Goal: Task Accomplishment & Management: Use online tool/utility

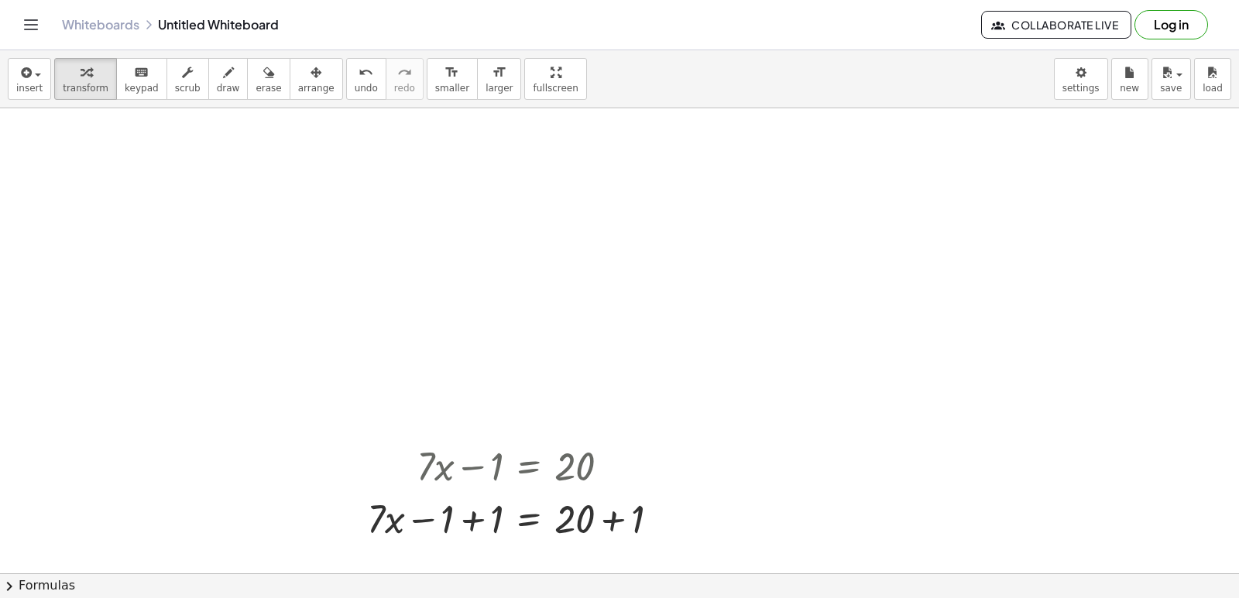
scroll to position [7288, 0]
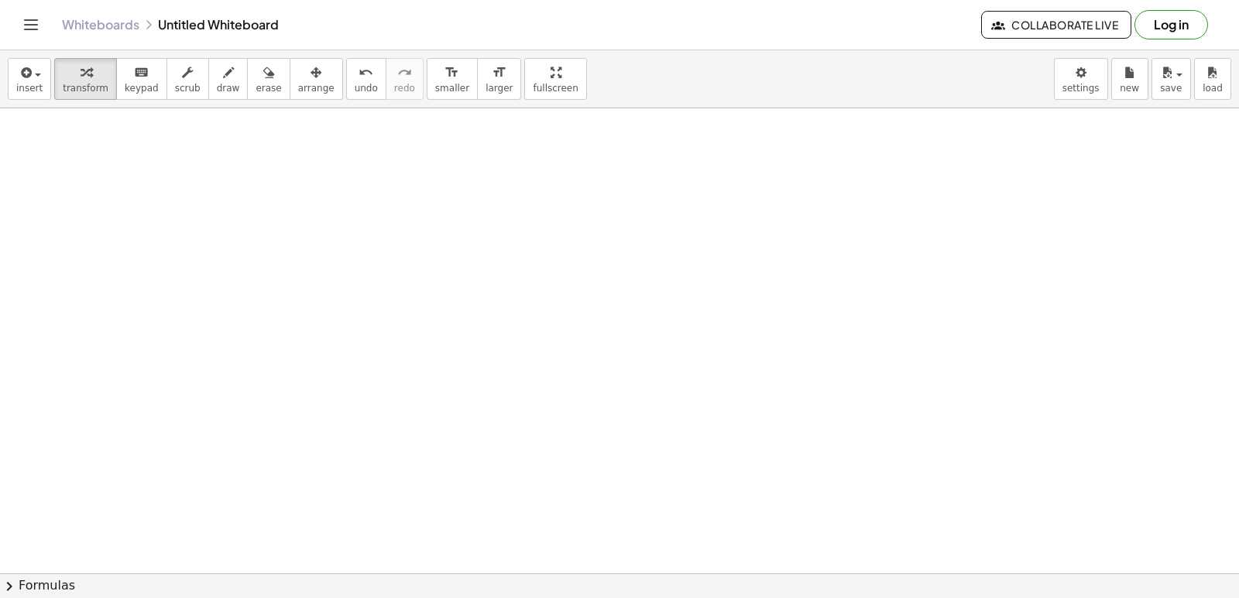
drag, startPoint x: 795, startPoint y: 261, endPoint x: 746, endPoint y: 557, distance: 300.5
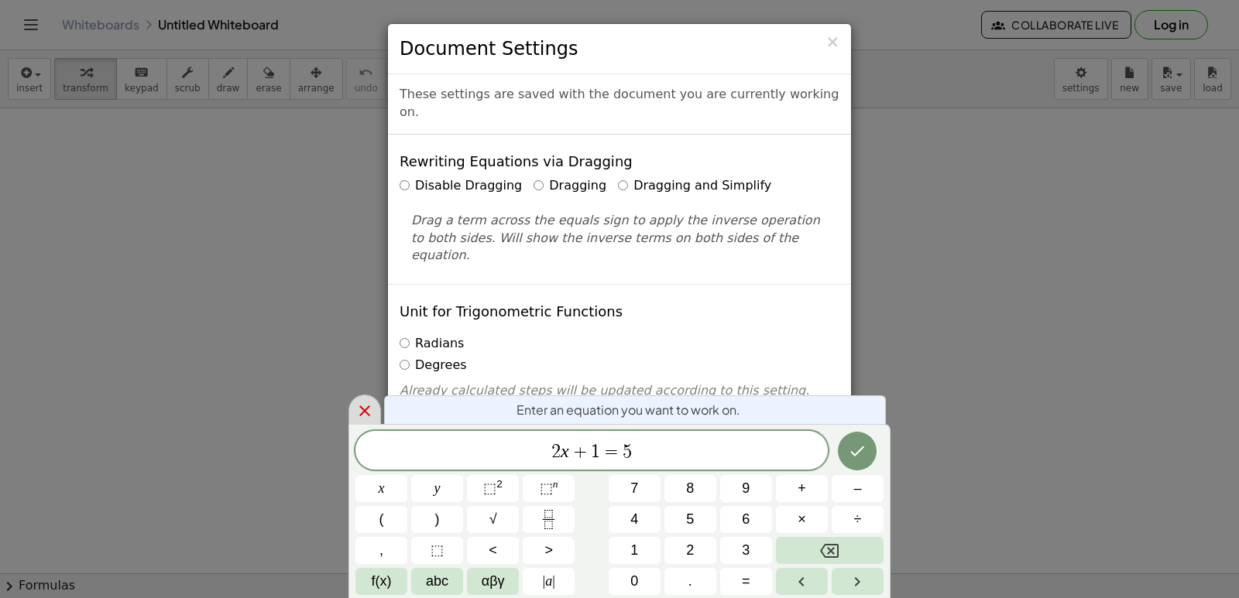
drag, startPoint x: 1093, startPoint y: 108, endPoint x: 368, endPoint y: 413, distance: 786.9
click at [368, 413] on icon at bounding box center [364, 411] width 11 height 11
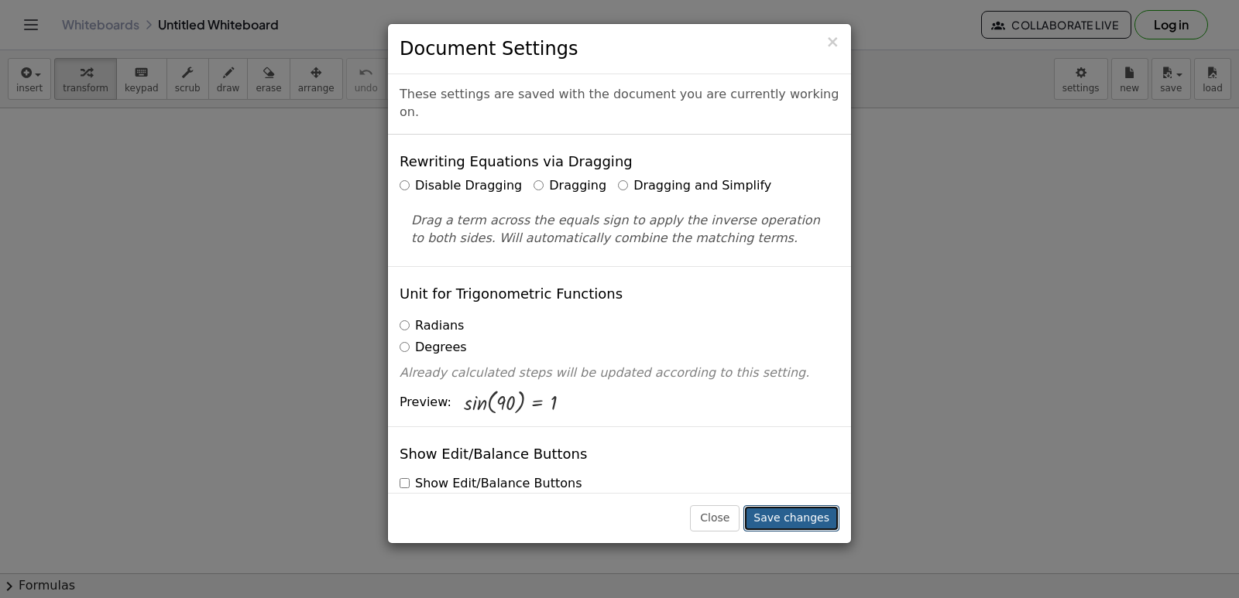
click at [795, 518] on button "Save changes" at bounding box center [791, 519] width 96 height 26
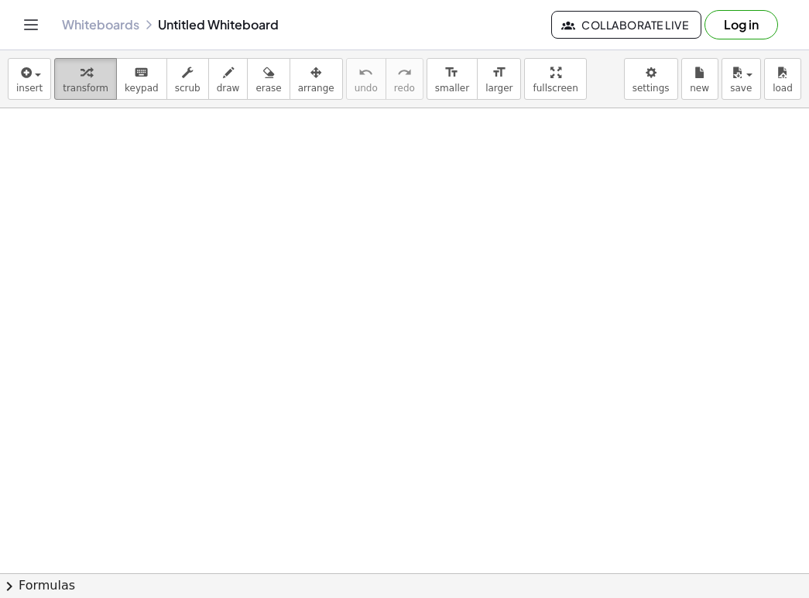
click at [95, 74] on div "button" at bounding box center [86, 72] width 46 height 19
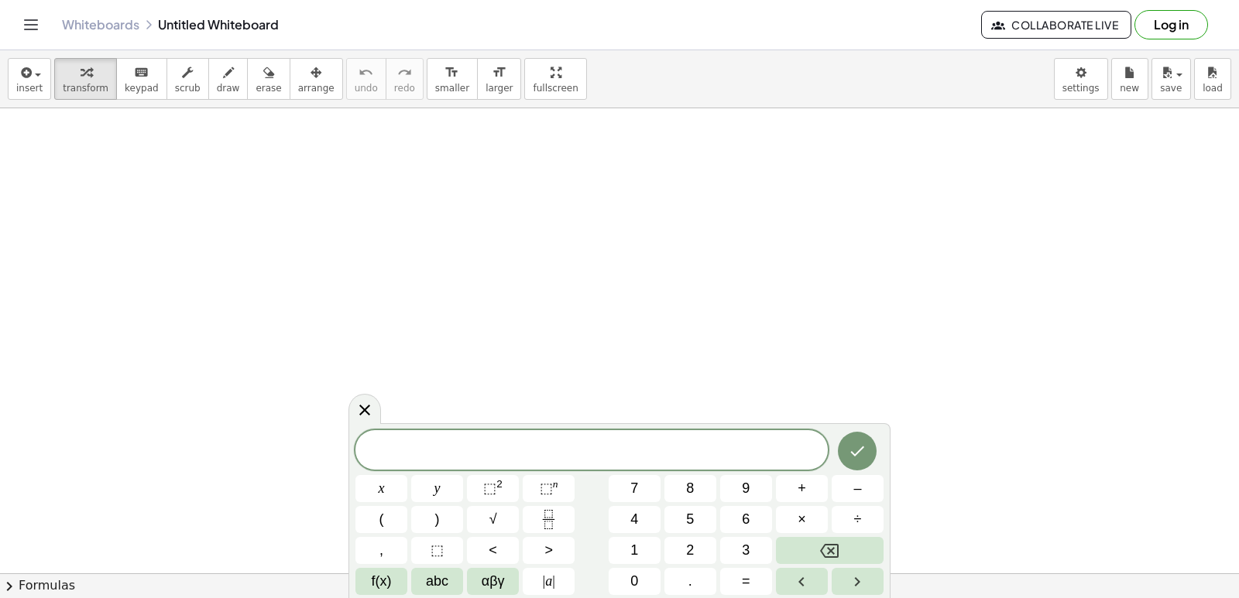
click at [639, 502] on div "x y ⬚ 2 ⬚ n 7 8 9 + – ( ) √ 4 5 6 × ÷ , ⬚ < > 1 2 3 f(x) abc αβγ | a | 0 . =" at bounding box center [619, 512] width 528 height 165
click at [636, 492] on span "7" at bounding box center [634, 488] width 8 height 21
click at [395, 489] on button "x" at bounding box center [381, 488] width 52 height 27
click at [848, 495] on button "–" at bounding box center [857, 488] width 52 height 27
click at [752, 485] on button "9" at bounding box center [746, 488] width 52 height 27
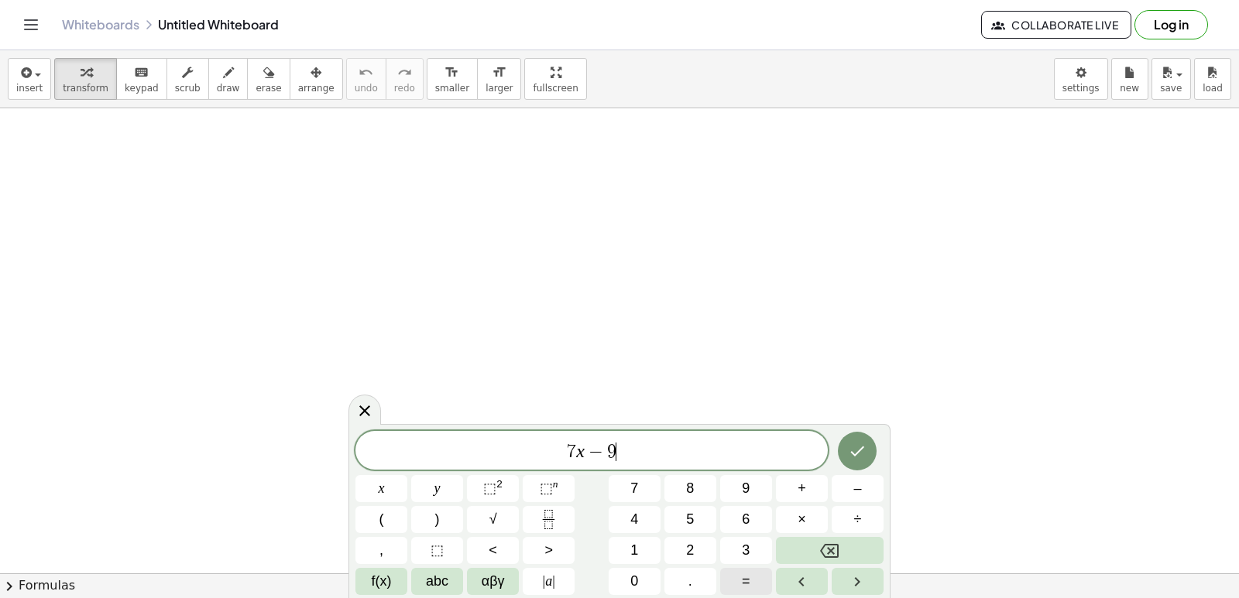
click at [746, 577] on span "=" at bounding box center [746, 581] width 9 height 21
click at [645, 540] on button "1" at bounding box center [634, 550] width 52 height 27
click at [691, 550] on span "2" at bounding box center [690, 550] width 8 height 21
click at [859, 451] on icon "Done" at bounding box center [857, 451] width 19 height 19
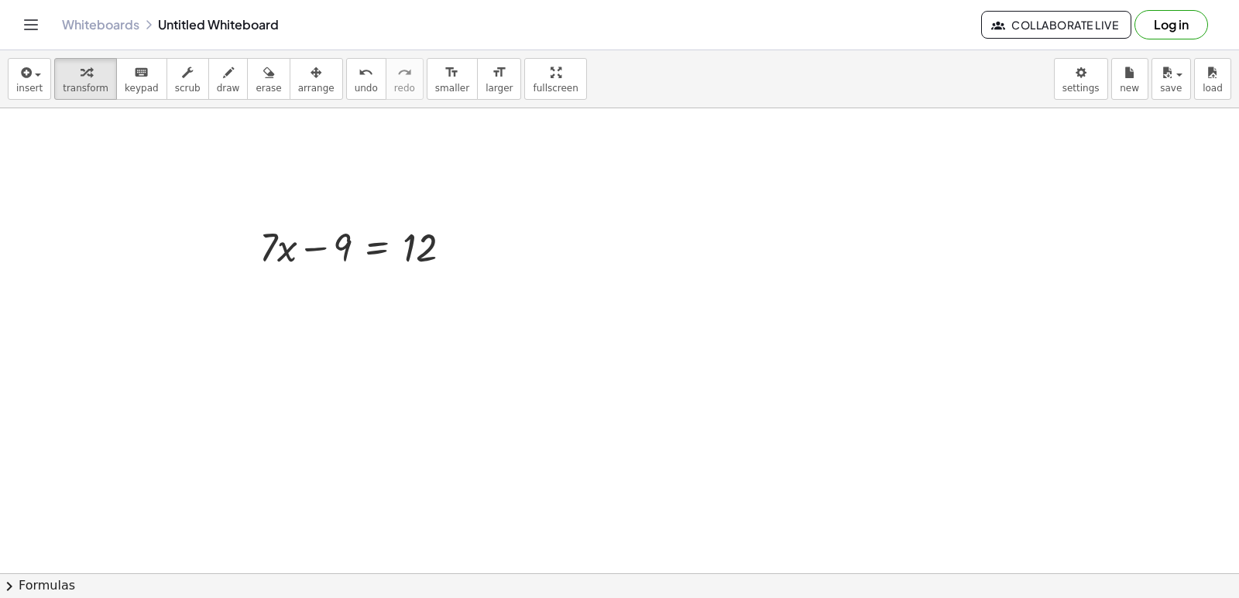
scroll to position [155, 0]
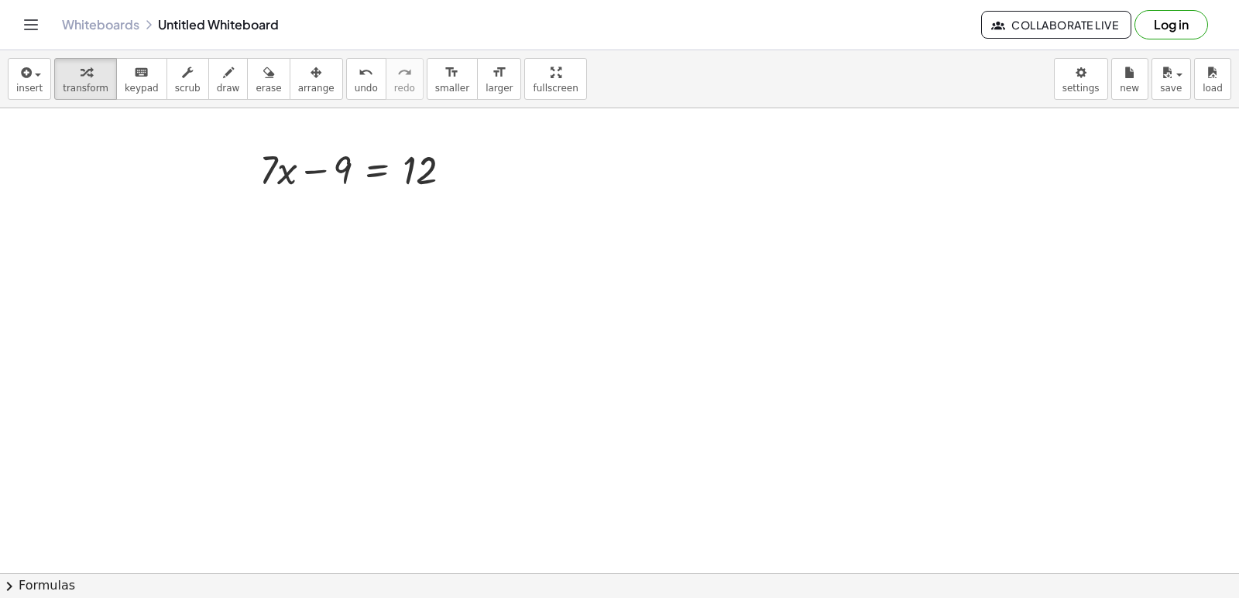
drag, startPoint x: 577, startPoint y: 470, endPoint x: 504, endPoint y: 430, distance: 82.8
click at [504, 436] on div at bounding box center [619, 469] width 1239 height 1031
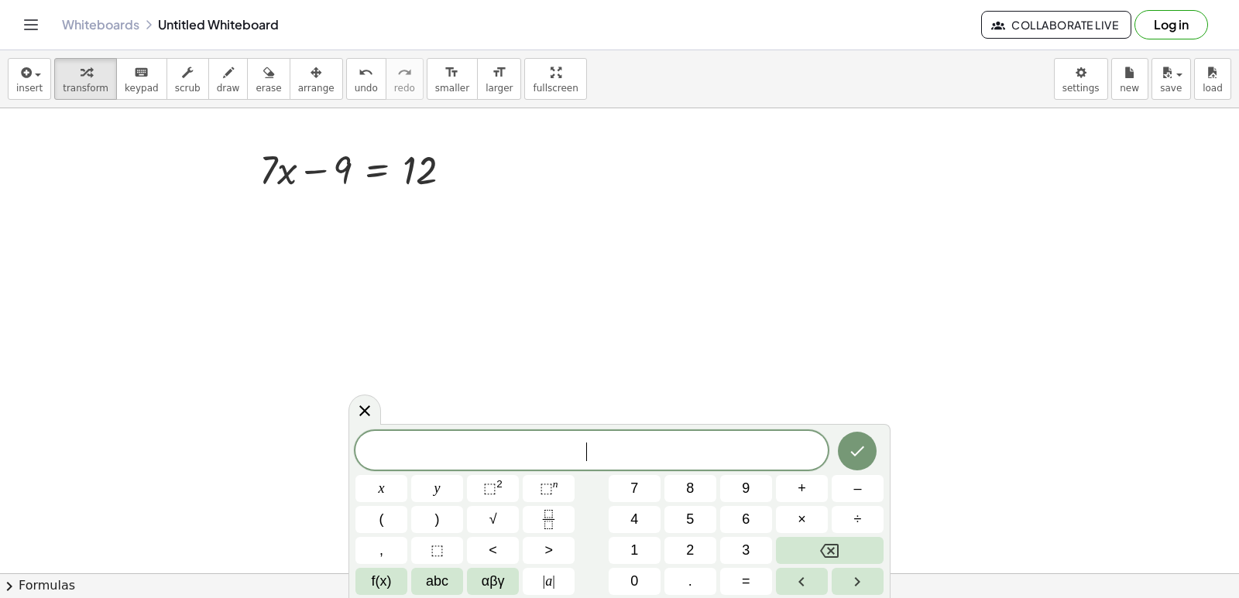
click at [504, 430] on div "​ x y ⬚ 2 ⬚ n 7 8 9 + – ( ) √ 4 5 6 × ÷ , ⬚ < > 1 2 3 f(x) abc αβγ | a | 0 . =" at bounding box center [619, 511] width 542 height 174
click at [577, 331] on div at bounding box center [619, 469] width 1239 height 1031
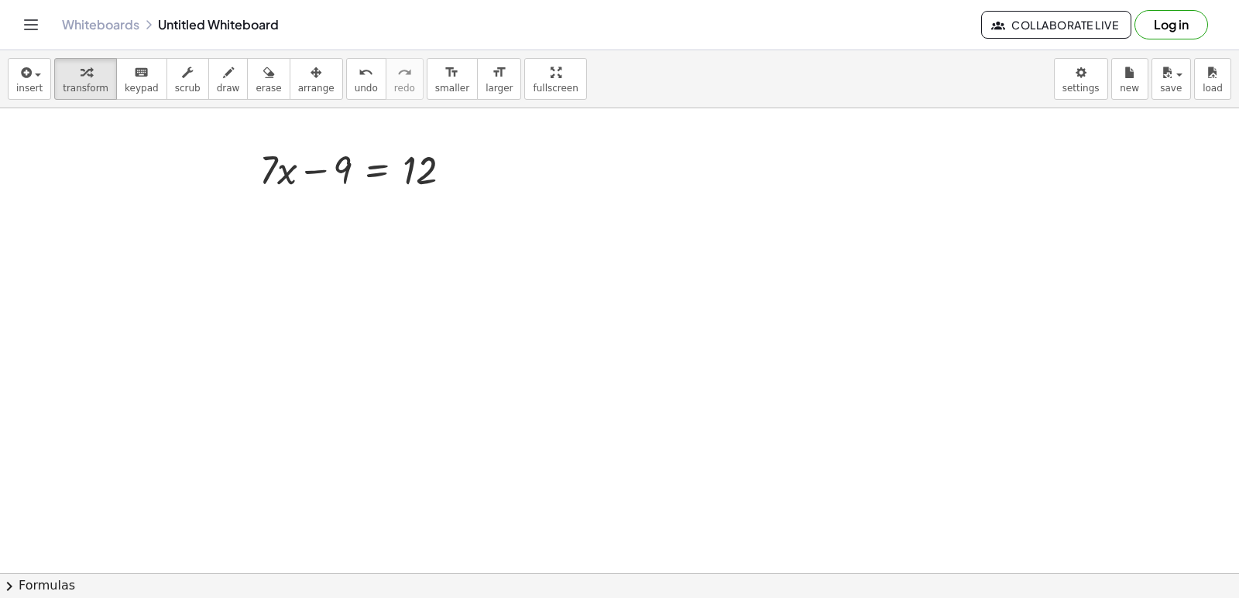
drag, startPoint x: 386, startPoint y: 361, endPoint x: 317, endPoint y: 339, distance: 72.2
click at [297, 337] on div at bounding box center [619, 469] width 1239 height 1031
click at [33, 334] on div at bounding box center [619, 469] width 1239 height 1031
drag, startPoint x: 384, startPoint y: 365, endPoint x: 230, endPoint y: 365, distance: 154.1
click at [230, 365] on div at bounding box center [619, 469] width 1239 height 1031
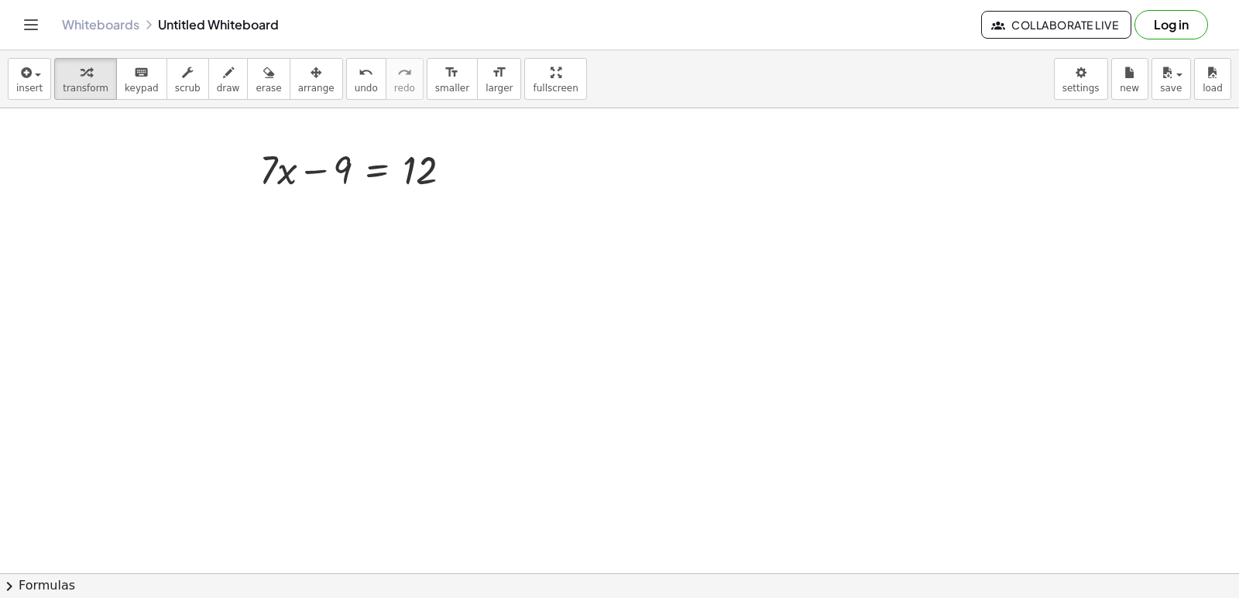
drag, startPoint x: 447, startPoint y: 379, endPoint x: 120, endPoint y: 372, distance: 326.8
click at [120, 372] on div at bounding box center [619, 469] width 1239 height 1031
drag, startPoint x: 0, startPoint y: 372, endPoint x: 218, endPoint y: 375, distance: 218.3
click at [12, 374] on div at bounding box center [619, 469] width 1239 height 1031
drag, startPoint x: 350, startPoint y: 184, endPoint x: 475, endPoint y: 183, distance: 125.4
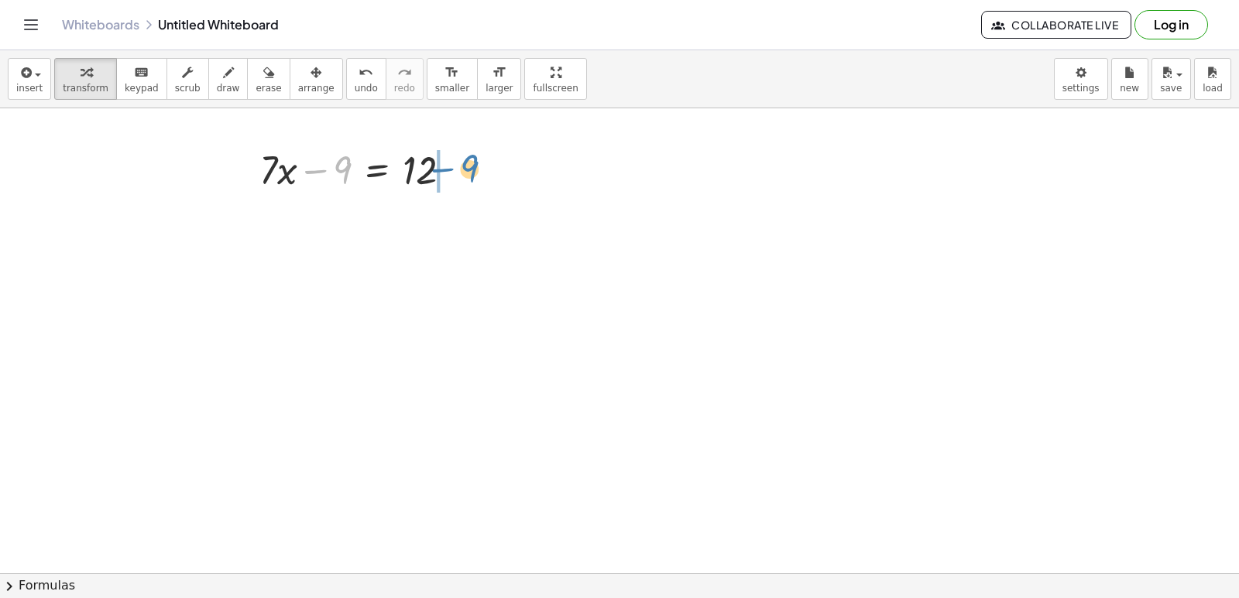
click at [475, 183] on div "− 9 + · 7 · x − 9 = 12" at bounding box center [355, 169] width 239 height 60
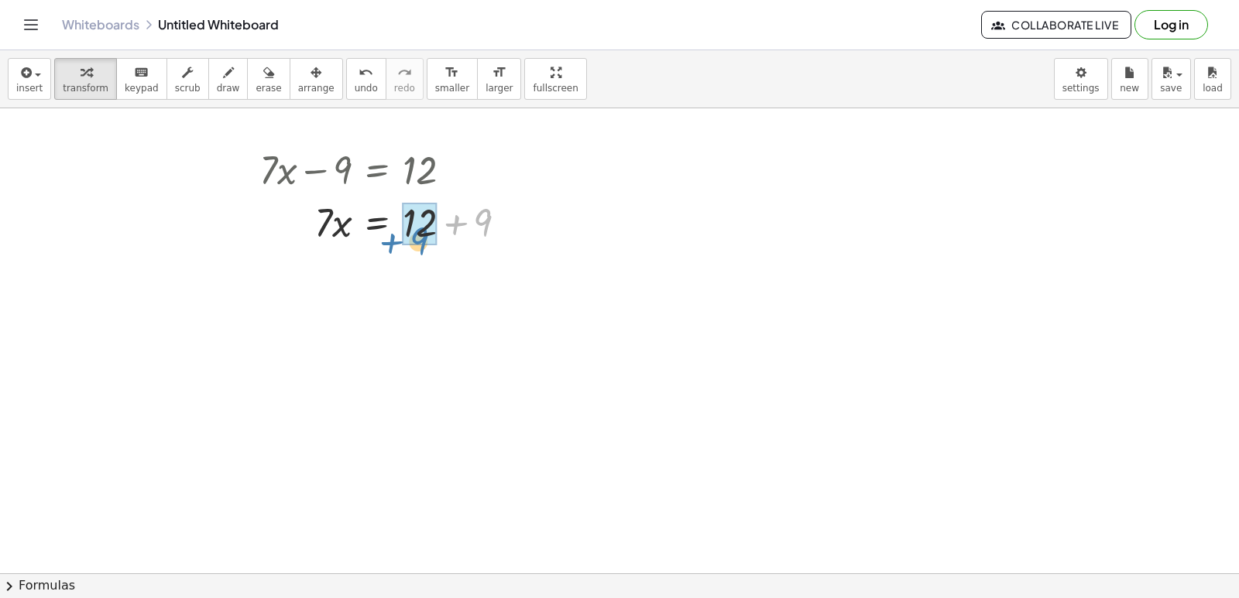
drag, startPoint x: 474, startPoint y: 228, endPoint x: 407, endPoint y: 247, distance: 69.3
click at [407, 247] on div at bounding box center [390, 221] width 276 height 53
drag, startPoint x: 333, startPoint y: 277, endPoint x: 318, endPoint y: 268, distance: 17.4
click at [332, 283] on div at bounding box center [390, 274] width 276 height 53
drag, startPoint x: 318, startPoint y: 268, endPoint x: 411, endPoint y: 304, distance: 99.8
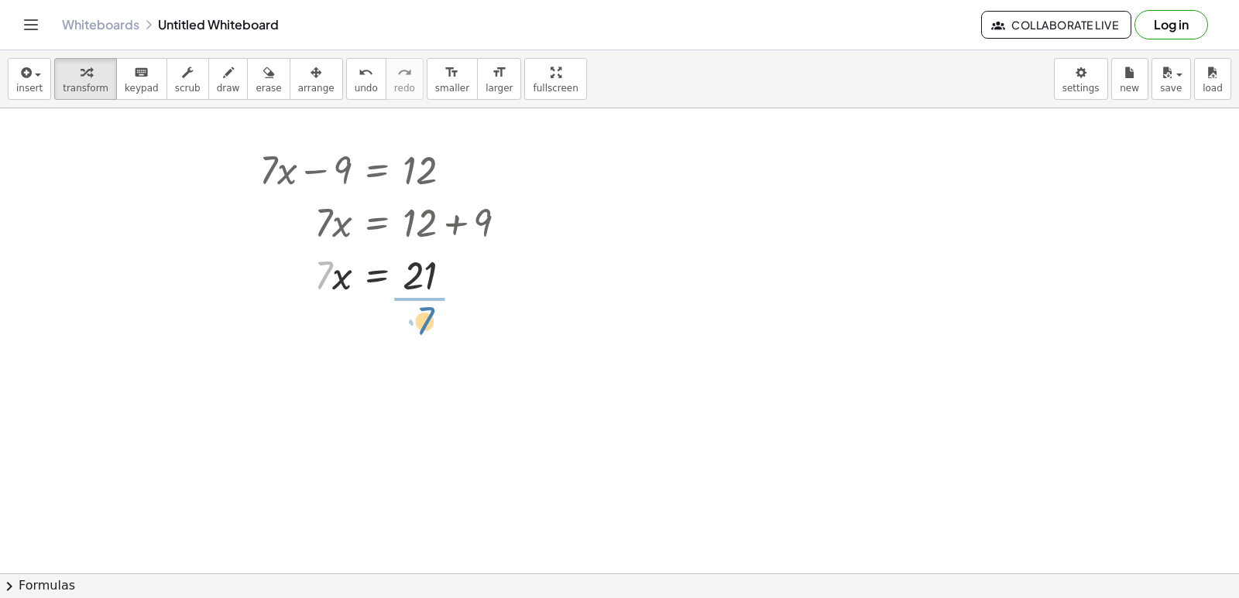
click at [411, 304] on div "+ · 7 · x − 9 = 12 · 7 · x = + 12 + 9 · 7 · 7 · x = 21" at bounding box center [619, 469] width 1239 height 1031
drag, startPoint x: 411, startPoint y: 304, endPoint x: 277, endPoint y: 389, distance: 158.7
click at [277, 389] on div at bounding box center [619, 469] width 1239 height 1031
click at [420, 341] on div at bounding box center [390, 338] width 276 height 77
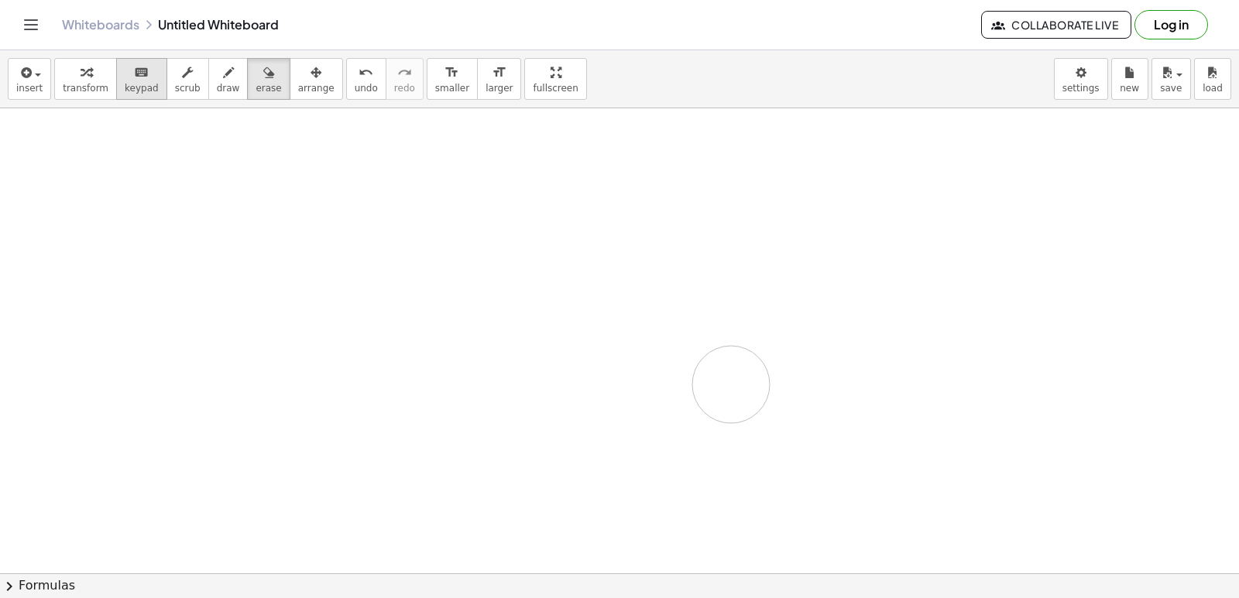
drag, startPoint x: 617, startPoint y: 394, endPoint x: 119, endPoint y: 93, distance: 581.8
drag, startPoint x: 31, startPoint y: 177, endPoint x: 67, endPoint y: 144, distance: 48.2
drag, startPoint x: 67, startPoint y: 144, endPoint x: 90, endPoint y: 84, distance: 64.0
click at [85, 78] on div "button" at bounding box center [86, 72] width 46 height 19
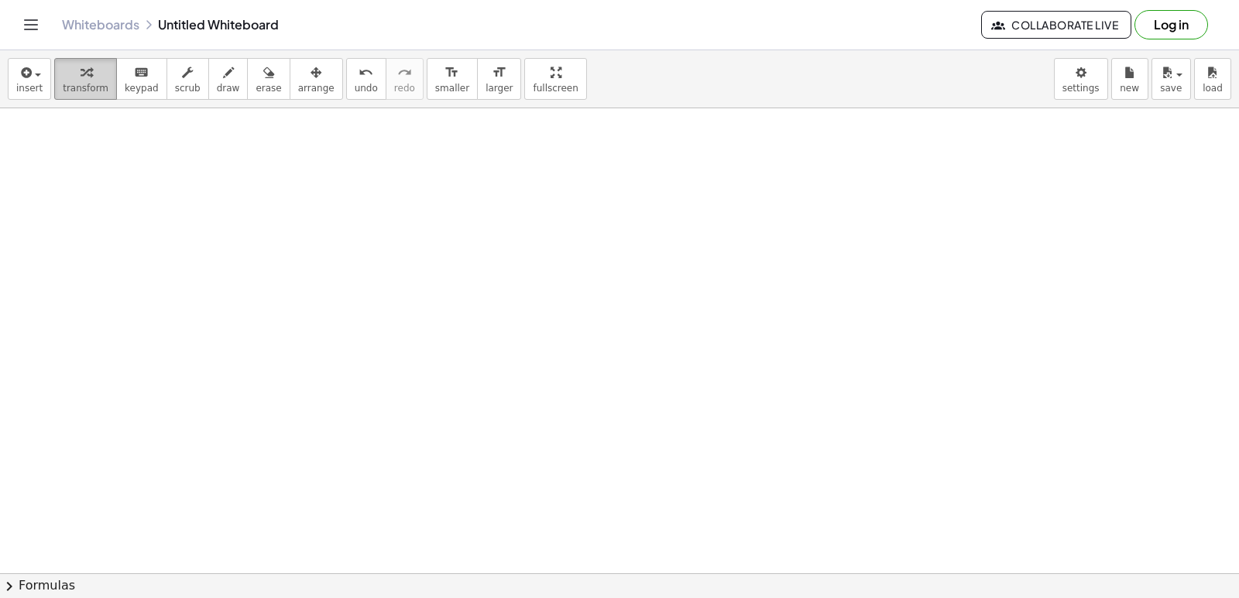
click at [90, 84] on span "transform" at bounding box center [86, 88] width 46 height 11
drag, startPoint x: 322, startPoint y: 252, endPoint x: 793, endPoint y: 245, distance: 470.7
drag, startPoint x: 731, startPoint y: 295, endPoint x: 724, endPoint y: 287, distance: 10.4
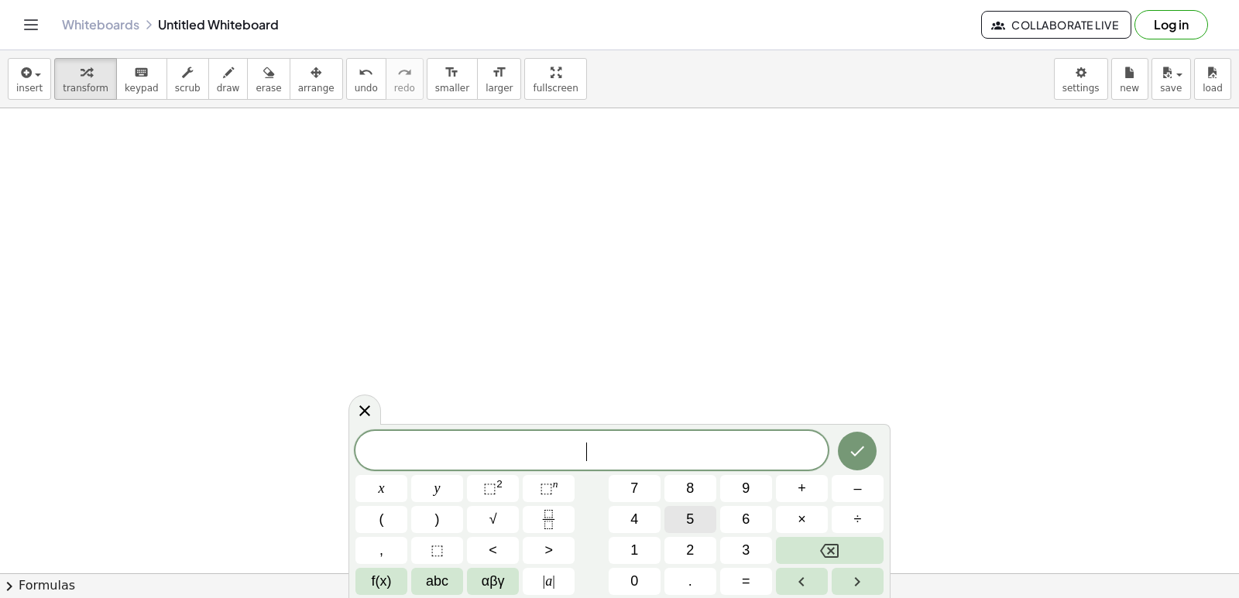
click at [703, 518] on button "5" at bounding box center [690, 519] width 52 height 27
click at [430, 481] on button "y" at bounding box center [437, 488] width 52 height 27
click at [793, 485] on button "+" at bounding box center [802, 488] width 52 height 27
click at [639, 556] on button "1" at bounding box center [634, 550] width 52 height 27
click at [632, 525] on span "4" at bounding box center [634, 519] width 8 height 21
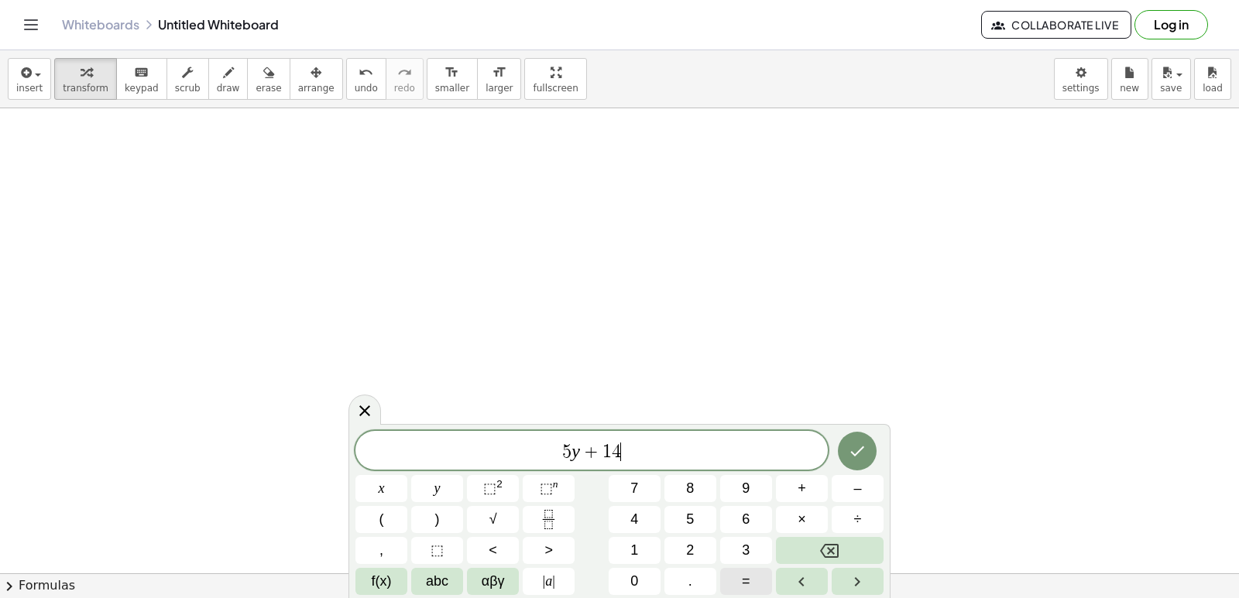
click at [745, 571] on button "=" at bounding box center [746, 581] width 52 height 27
click at [750, 584] on button "=" at bounding box center [746, 581] width 52 height 27
click at [830, 552] on icon "Backspace" at bounding box center [829, 551] width 19 height 14
click at [860, 496] on span "–" at bounding box center [857, 488] width 8 height 21
click at [691, 545] on span "2" at bounding box center [690, 550] width 8 height 21
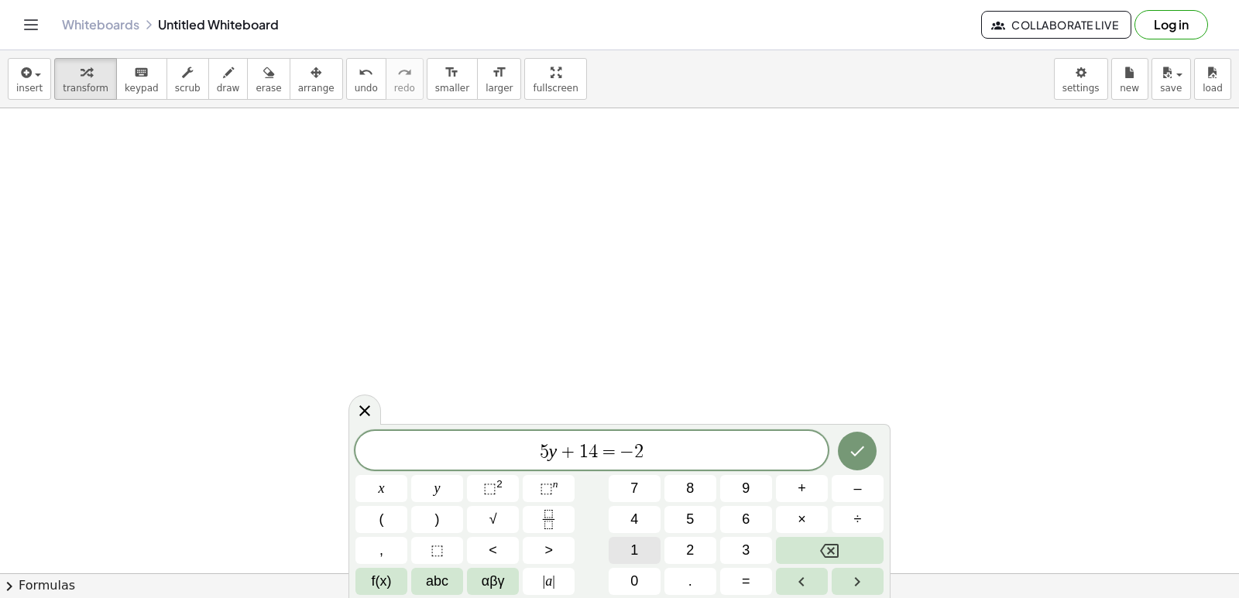
click at [647, 543] on button "1" at bounding box center [634, 550] width 52 height 27
click at [845, 459] on button "Done" at bounding box center [857, 451] width 39 height 39
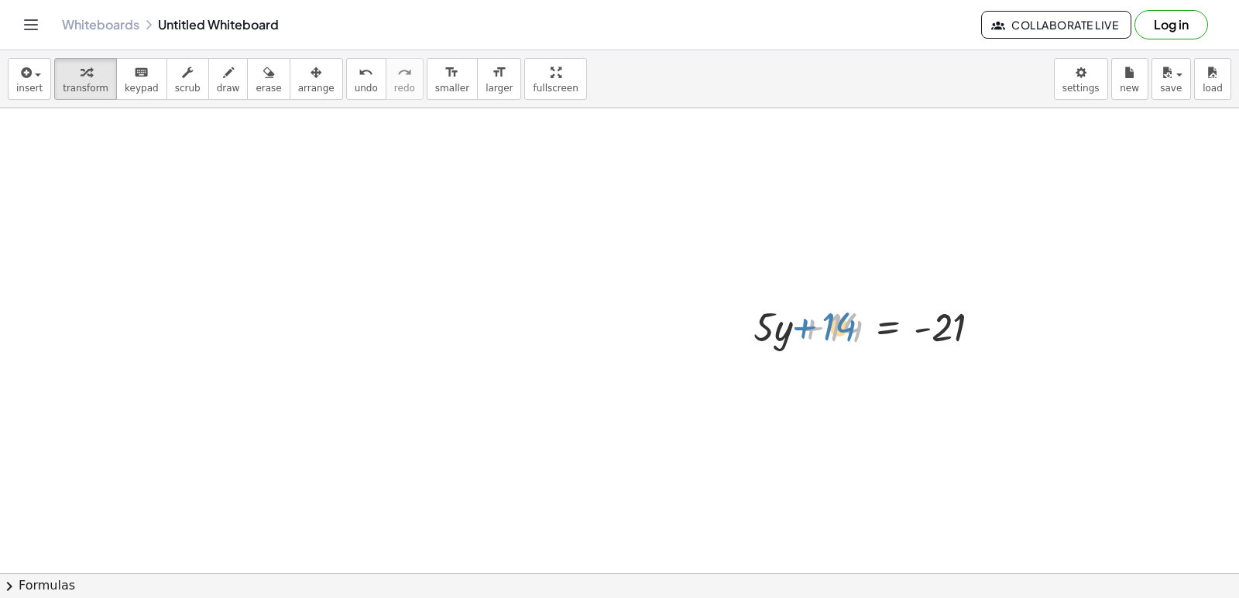
click at [824, 329] on div at bounding box center [873, 326] width 255 height 53
drag, startPoint x: 824, startPoint y: 329, endPoint x: 793, endPoint y: 418, distance: 94.5
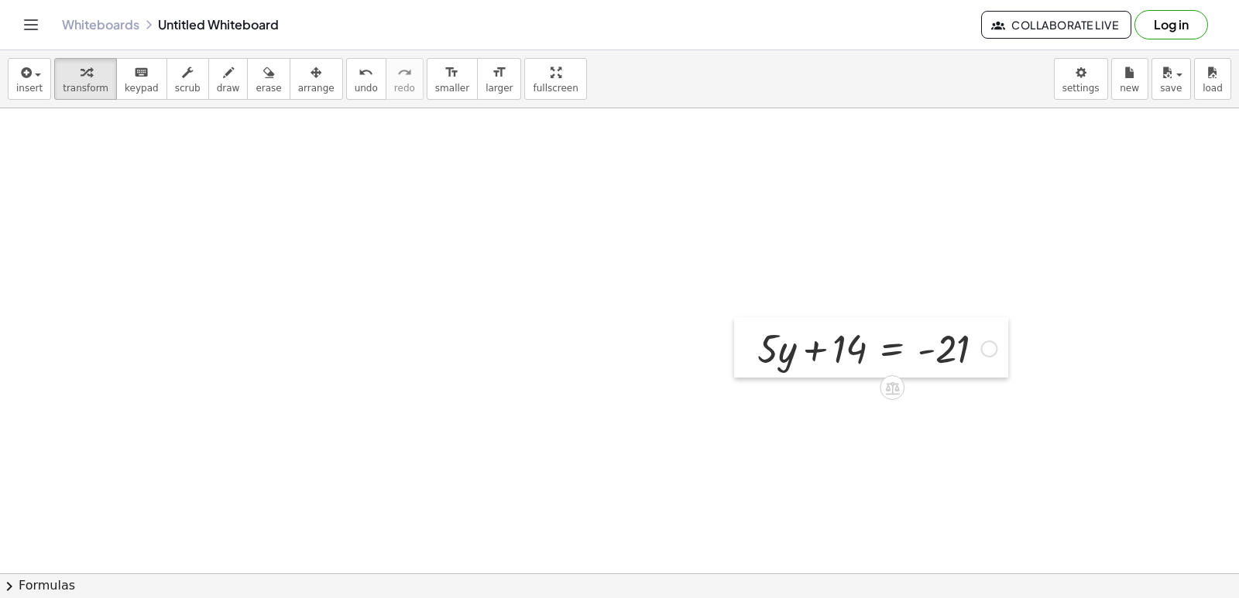
drag, startPoint x: 752, startPoint y: 331, endPoint x: 612, endPoint y: 307, distance: 142.3
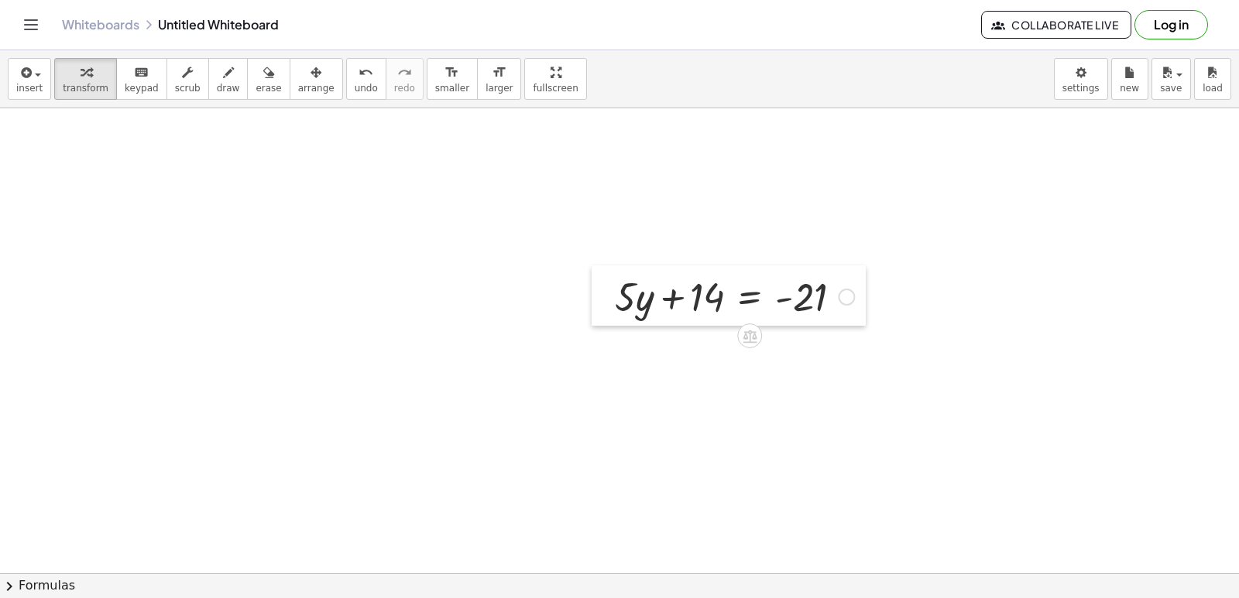
drag, startPoint x: 616, startPoint y: 394, endPoint x: 552, endPoint y: 404, distance: 65.0
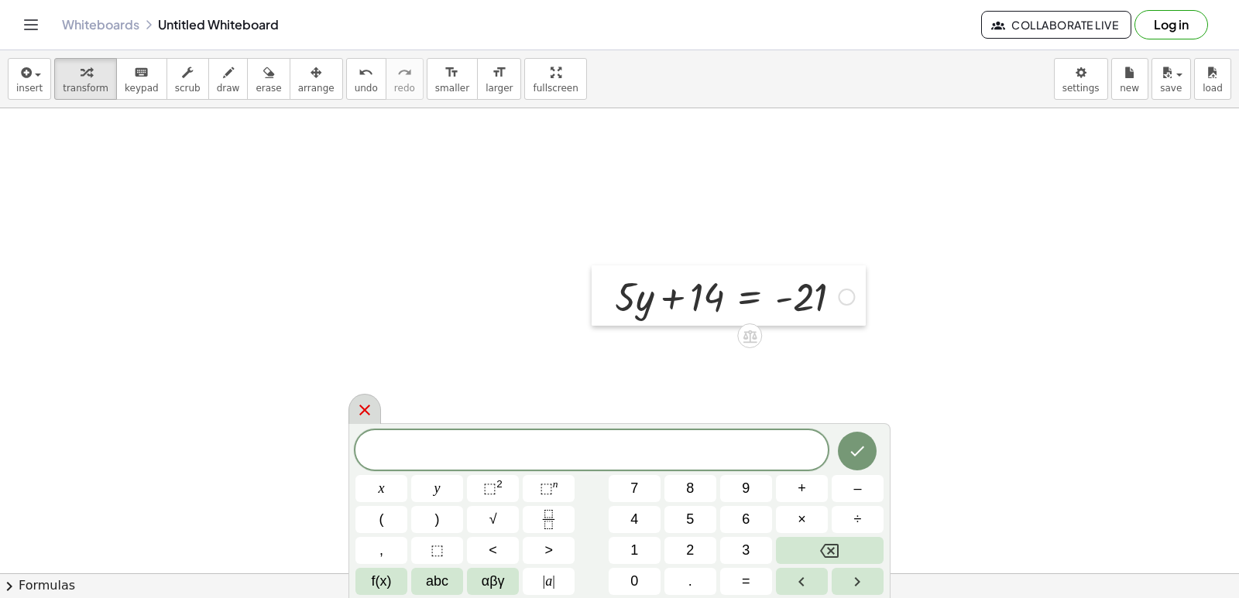
click at [364, 406] on icon at bounding box center [364, 410] width 19 height 19
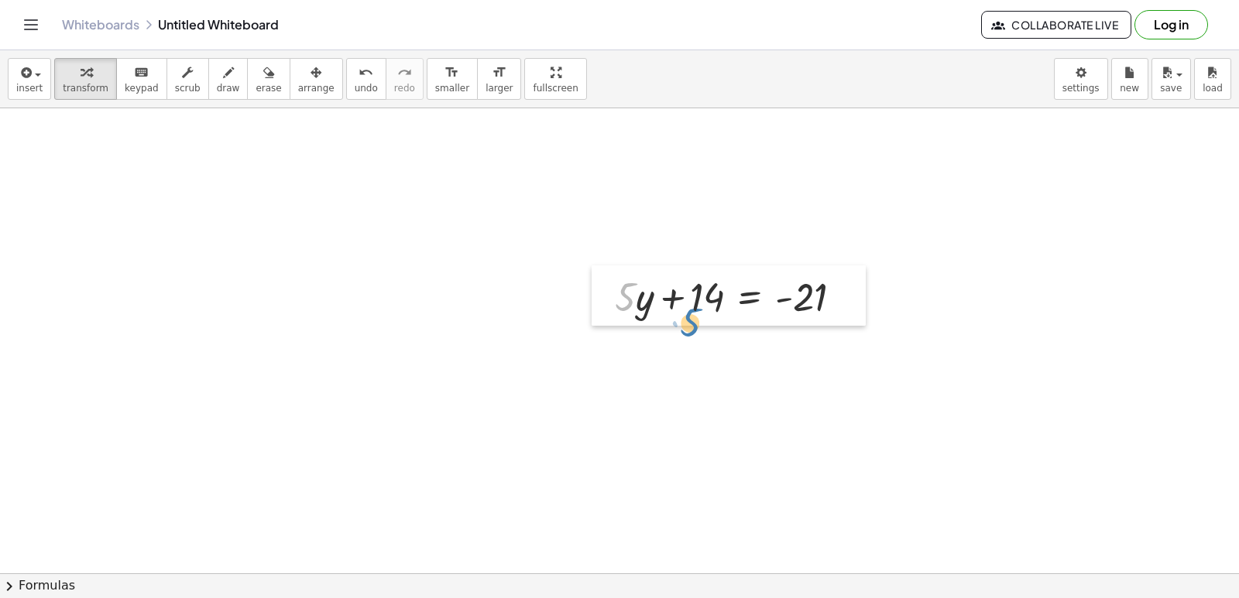
drag, startPoint x: 631, startPoint y: 324, endPoint x: 695, endPoint y: 320, distance: 64.3
drag, startPoint x: 701, startPoint y: 291, endPoint x: 623, endPoint y: 307, distance: 78.9
click at [623, 307] on div at bounding box center [734, 295] width 255 height 53
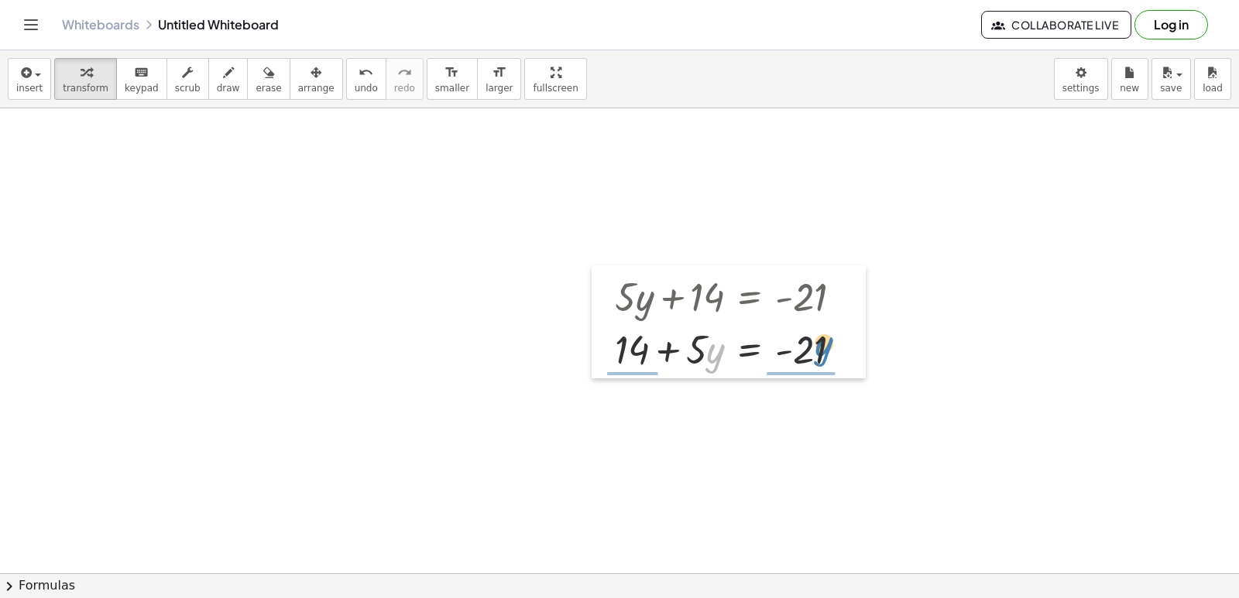
drag, startPoint x: 711, startPoint y: 354, endPoint x: 844, endPoint y: 348, distance: 132.5
click at [844, 348] on div at bounding box center [734, 348] width 255 height 53
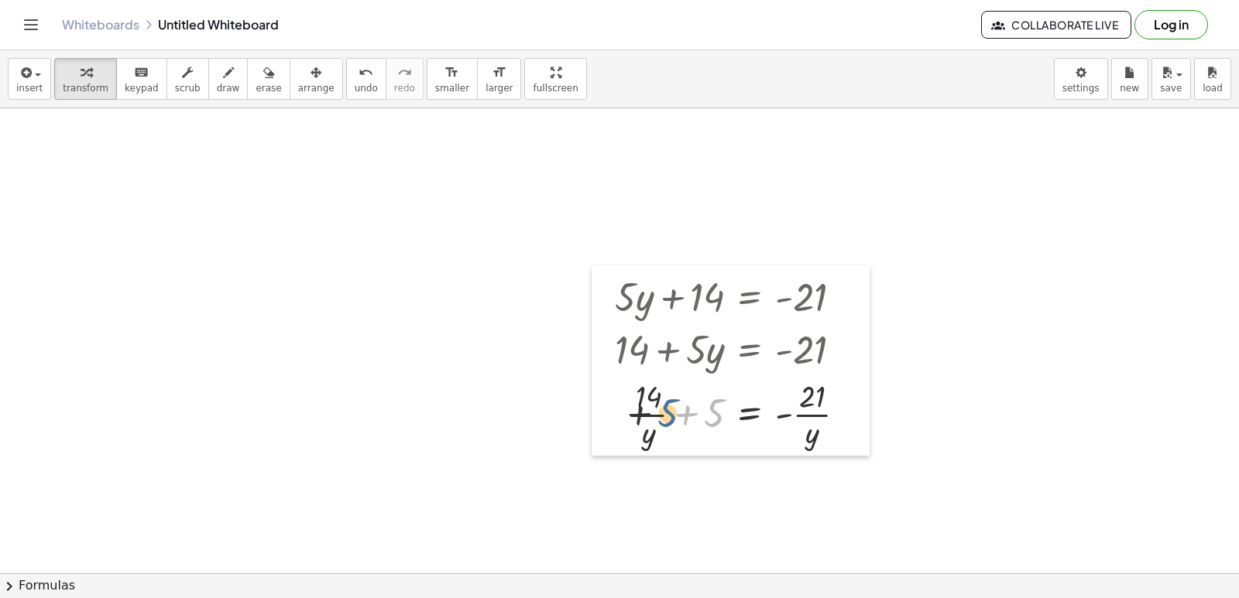
drag, startPoint x: 708, startPoint y: 418, endPoint x: 610, endPoint y: 409, distance: 98.8
drag, startPoint x: 610, startPoint y: 409, endPoint x: 469, endPoint y: 471, distance: 154.2
drag, startPoint x: 107, startPoint y: 429, endPoint x: 91, endPoint y: 409, distance: 25.9
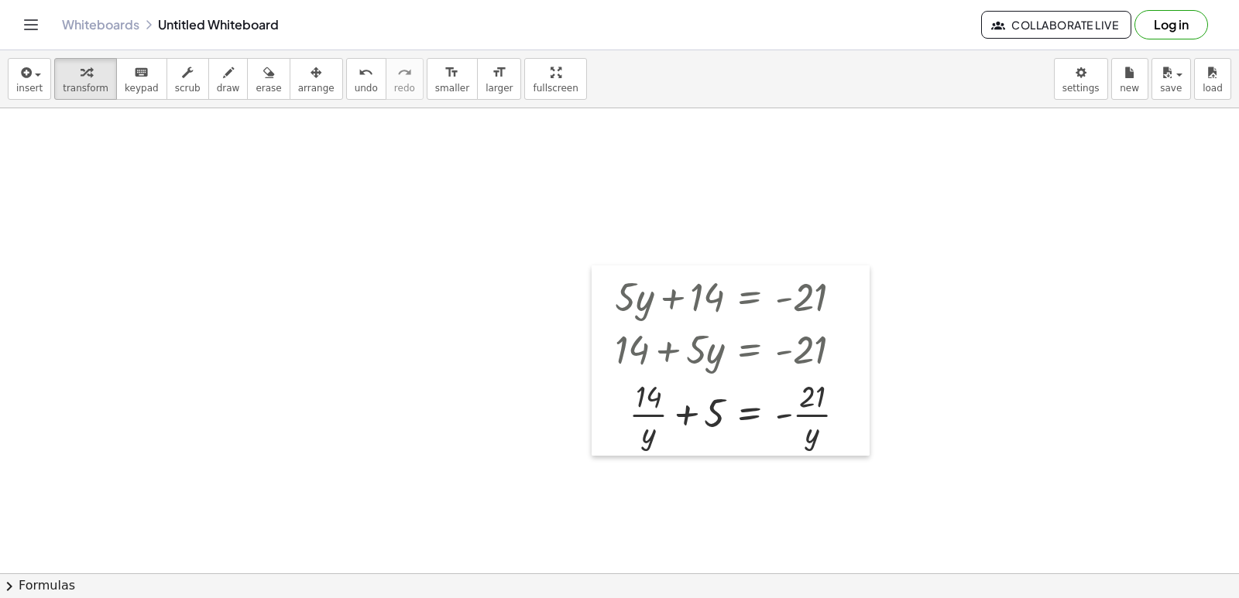
drag, startPoint x: 260, startPoint y: 413, endPoint x: 307, endPoint y: 390, distance: 51.9
drag, startPoint x: 416, startPoint y: 377, endPoint x: 522, endPoint y: 377, distance: 105.3
drag, startPoint x: 568, startPoint y: 367, endPoint x: 488, endPoint y: 355, distance: 81.3
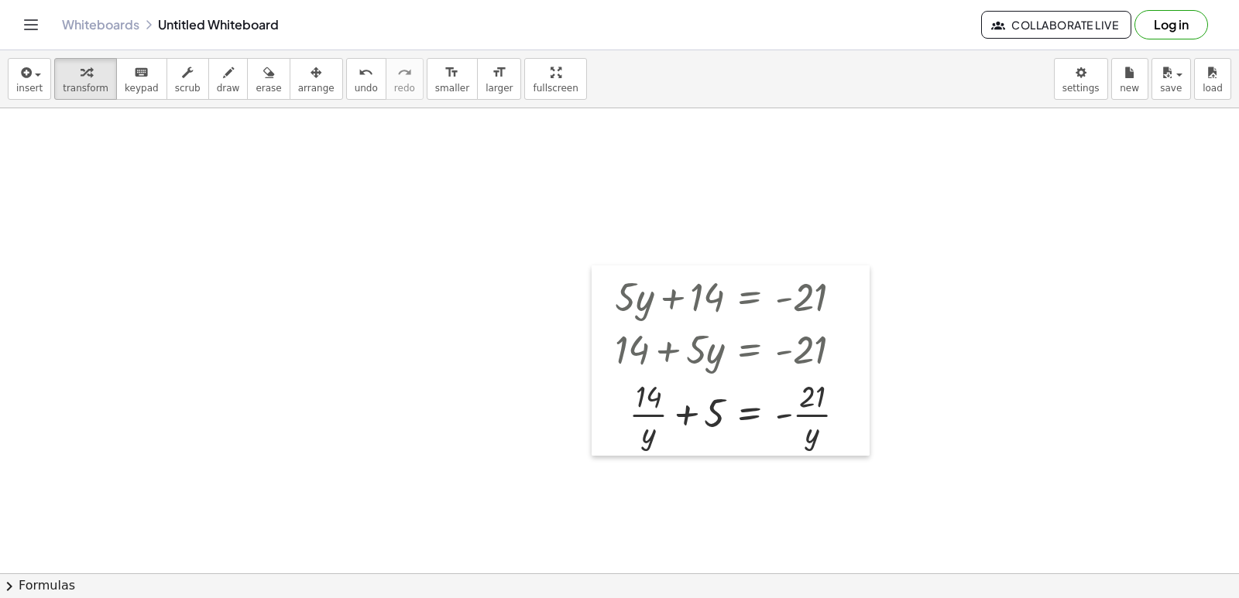
drag, startPoint x: 488, startPoint y: 355, endPoint x: 485, endPoint y: 375, distance: 19.6
drag, startPoint x: 499, startPoint y: 427, endPoint x: 523, endPoint y: 429, distance: 24.8
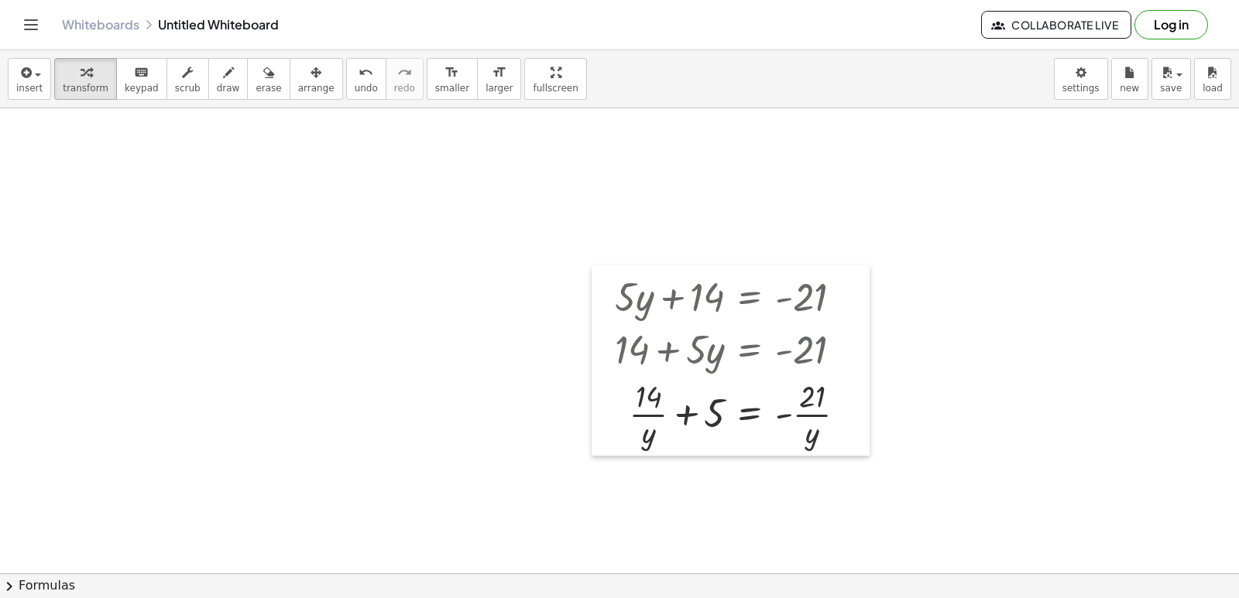
drag, startPoint x: 540, startPoint y: 494, endPoint x: 766, endPoint y: 427, distance: 234.9
drag, startPoint x: 598, startPoint y: 283, endPoint x: 549, endPoint y: 301, distance: 52.6
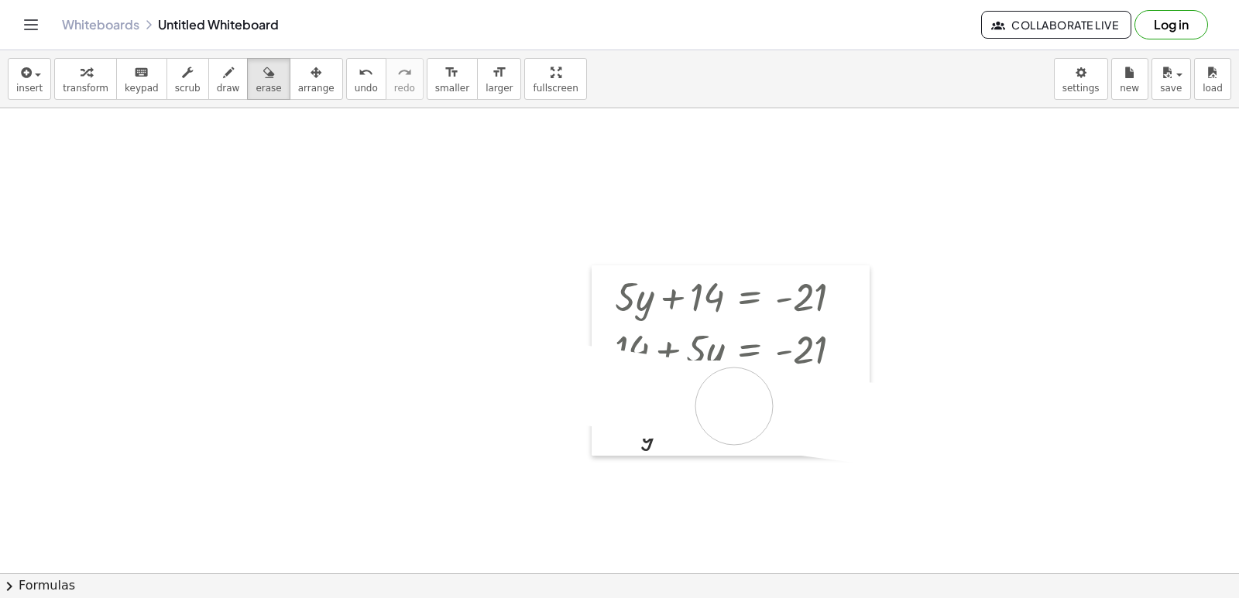
drag, startPoint x: 650, startPoint y: 400, endPoint x: 887, endPoint y: 458, distance: 243.9
drag, startPoint x: 887, startPoint y: 458, endPoint x: 503, endPoint y: 423, distance: 385.6
drag, startPoint x: 503, startPoint y: 423, endPoint x: 496, endPoint y: 391, distance: 33.3
drag, startPoint x: 711, startPoint y: 433, endPoint x: 979, endPoint y: 449, distance: 269.1
drag, startPoint x: 979, startPoint y: 449, endPoint x: 698, endPoint y: 386, distance: 287.9
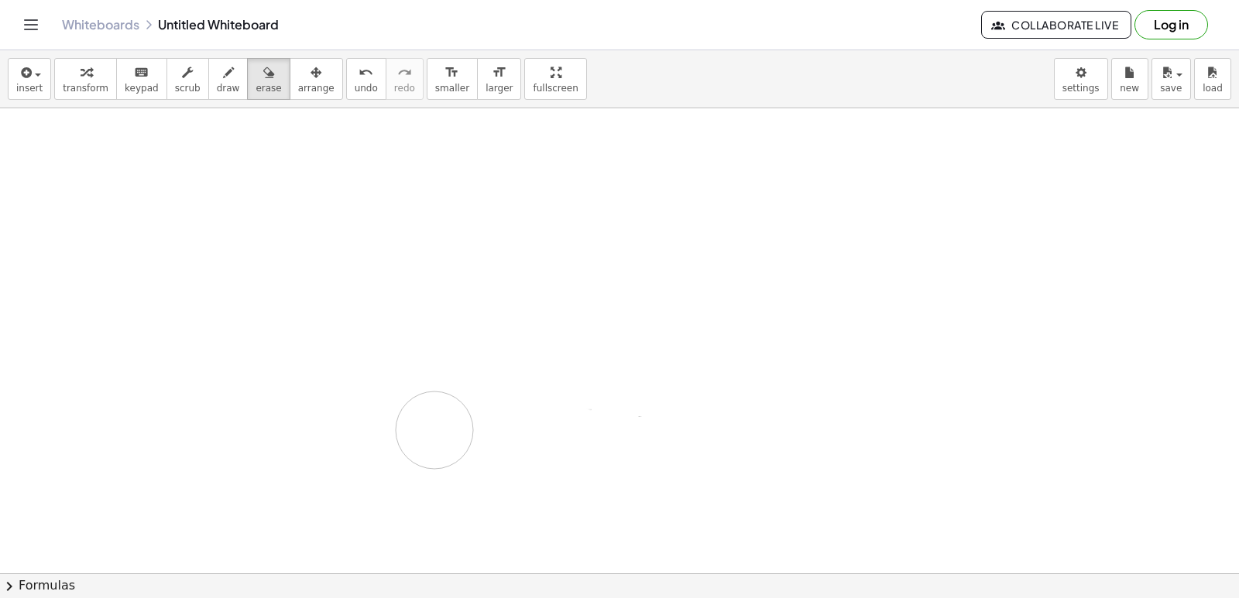
drag, startPoint x: 626, startPoint y: 454, endPoint x: 749, endPoint y: 356, distance: 158.1
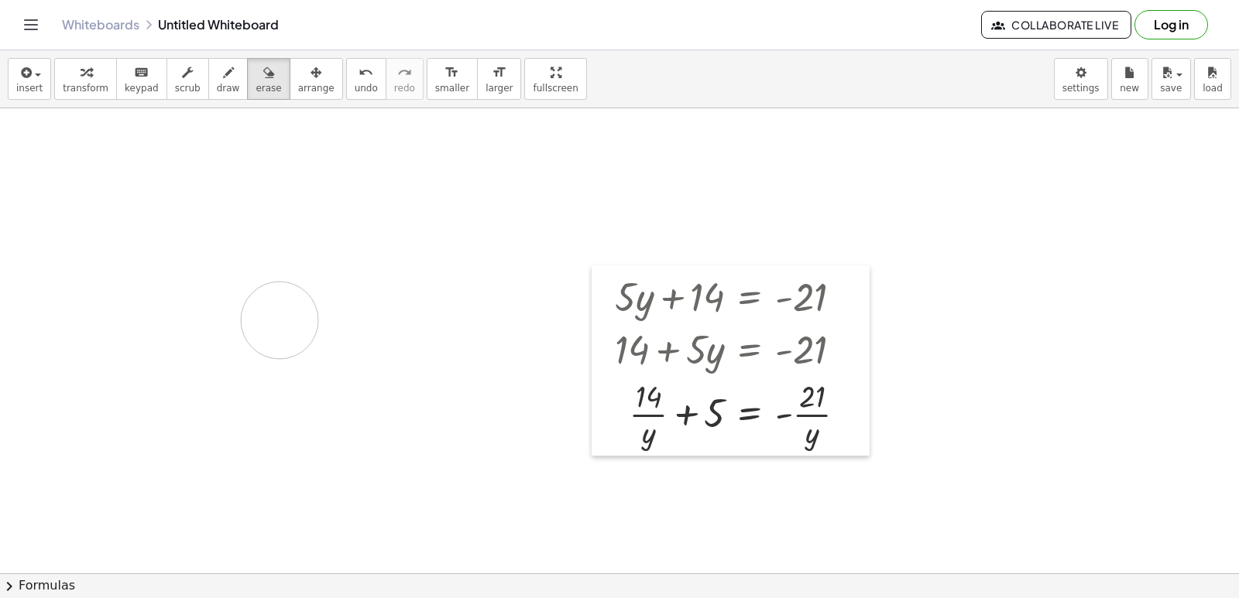
drag, startPoint x: 749, startPoint y: 356, endPoint x: 194, endPoint y: 220, distance: 572.3
click at [84, 87] on span "transform" at bounding box center [86, 88] width 46 height 11
click at [98, 94] on button "transform" at bounding box center [85, 79] width 63 height 42
click at [125, 92] on span "keypad" at bounding box center [142, 88] width 34 height 11
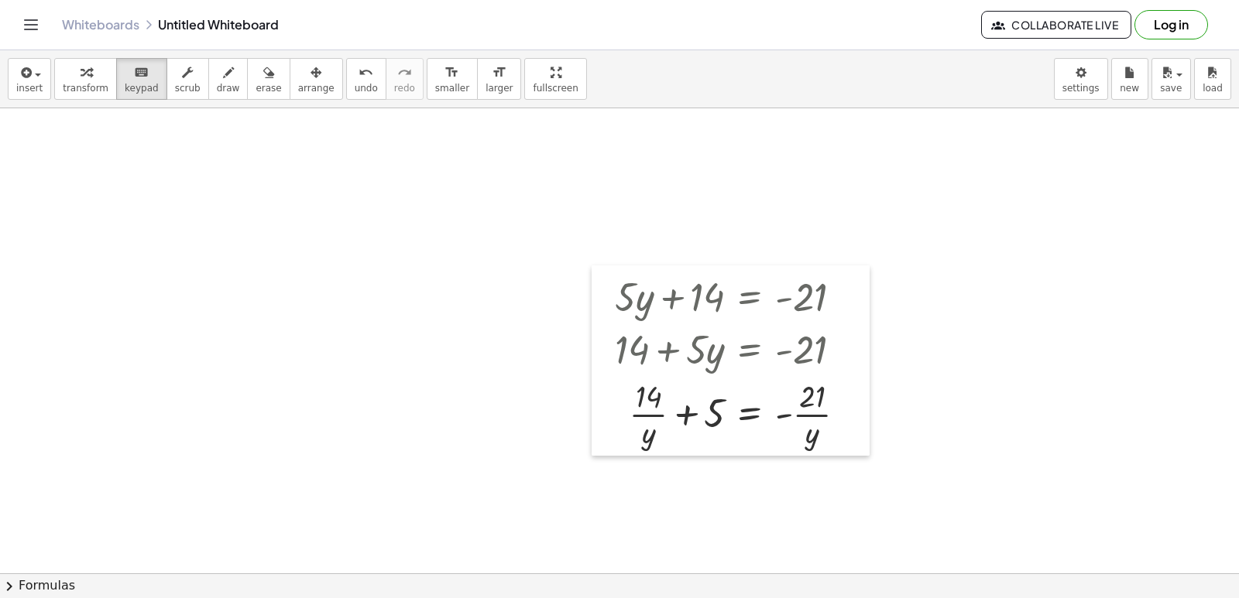
drag, startPoint x: 299, startPoint y: 305, endPoint x: 299, endPoint y: 291, distance: 13.9
drag, startPoint x: 330, startPoint y: 368, endPoint x: 332, endPoint y: 359, distance: 8.8
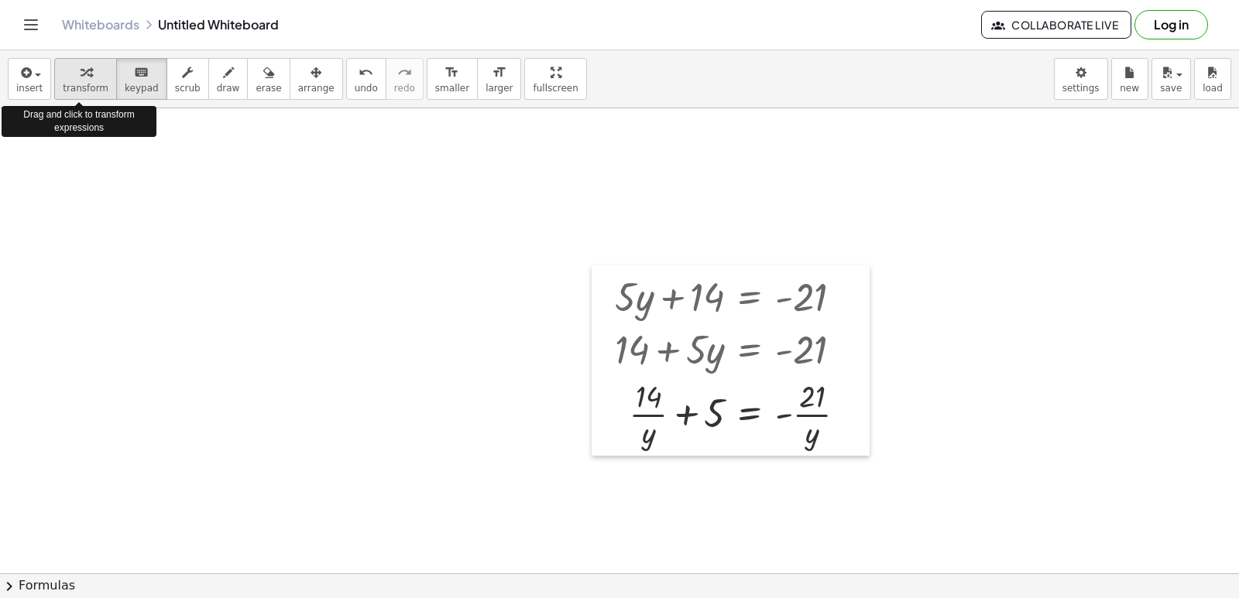
click at [74, 83] on span "transform" at bounding box center [86, 88] width 46 height 11
click at [92, 87] on button "transform" at bounding box center [85, 79] width 63 height 42
drag, startPoint x: 108, startPoint y: 85, endPoint x: 245, endPoint y: 142, distance: 148.9
click at [116, 93] on button "keyboard keypad" at bounding box center [141, 79] width 51 height 42
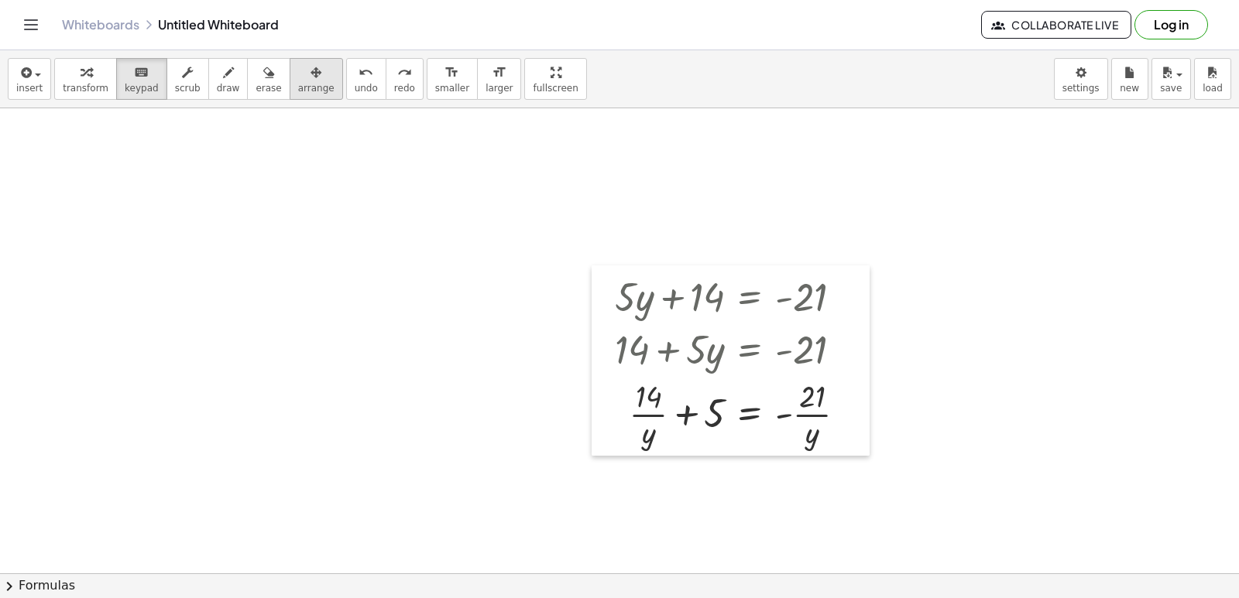
drag, startPoint x: 338, startPoint y: 84, endPoint x: 274, endPoint y: 96, distance: 64.5
click at [355, 84] on span "undo" at bounding box center [366, 88] width 23 height 11
click at [81, 77] on icon "button" at bounding box center [86, 72] width 11 height 19
click at [81, 79] on icon "button" at bounding box center [86, 72] width 11 height 19
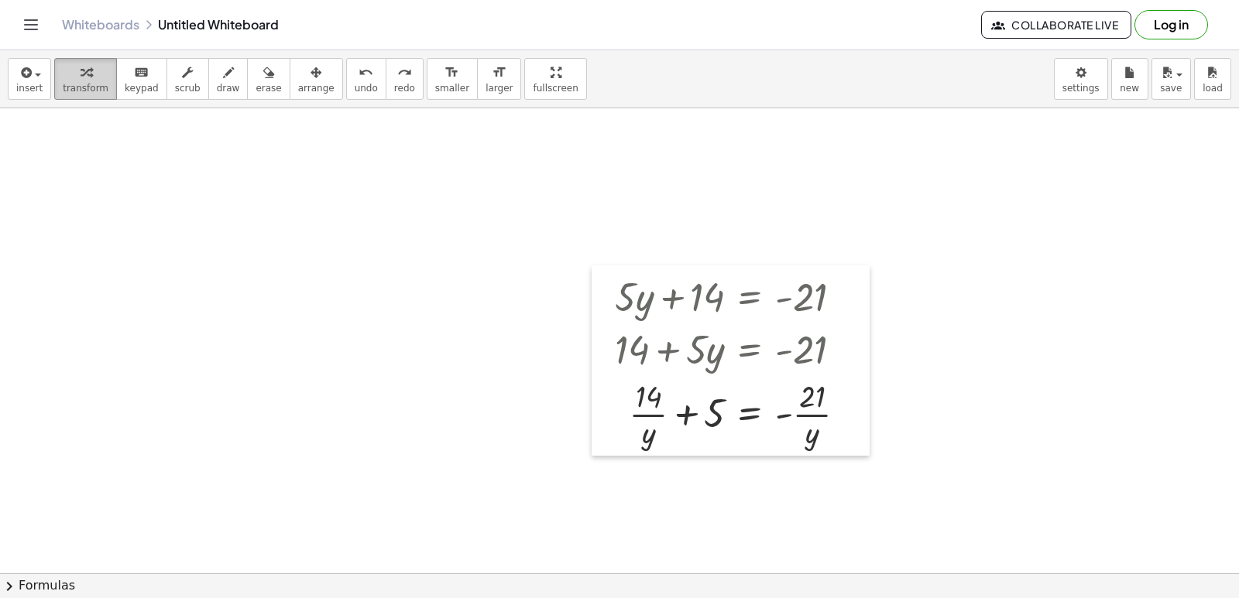
click at [81, 79] on icon "button" at bounding box center [86, 72] width 11 height 19
drag, startPoint x: 80, startPoint y: 79, endPoint x: 87, endPoint y: 88, distance: 12.1
click at [84, 87] on button "transform" at bounding box center [85, 79] width 63 height 42
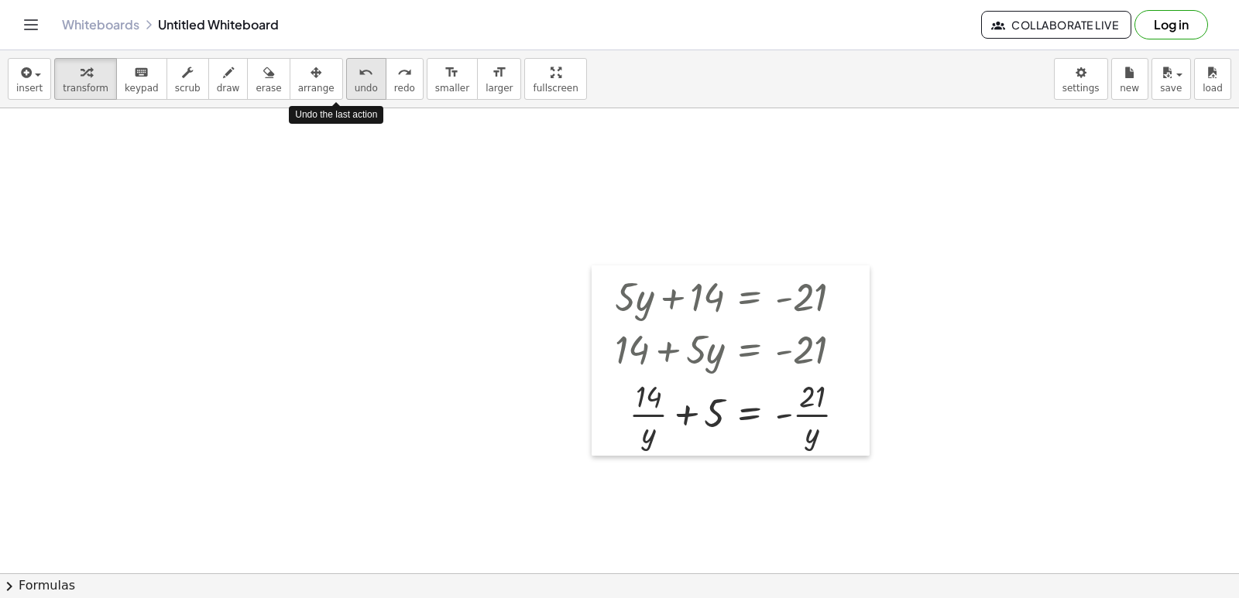
click at [358, 77] on icon "undo" at bounding box center [365, 72] width 15 height 19
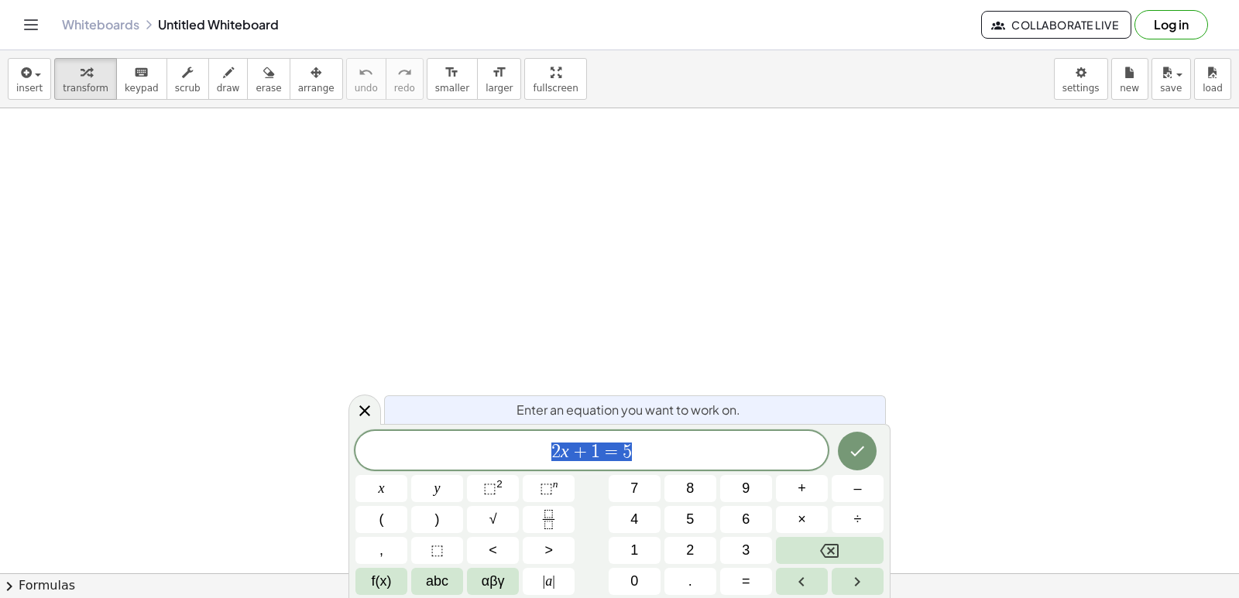
click at [360, 408] on icon at bounding box center [364, 411] width 19 height 19
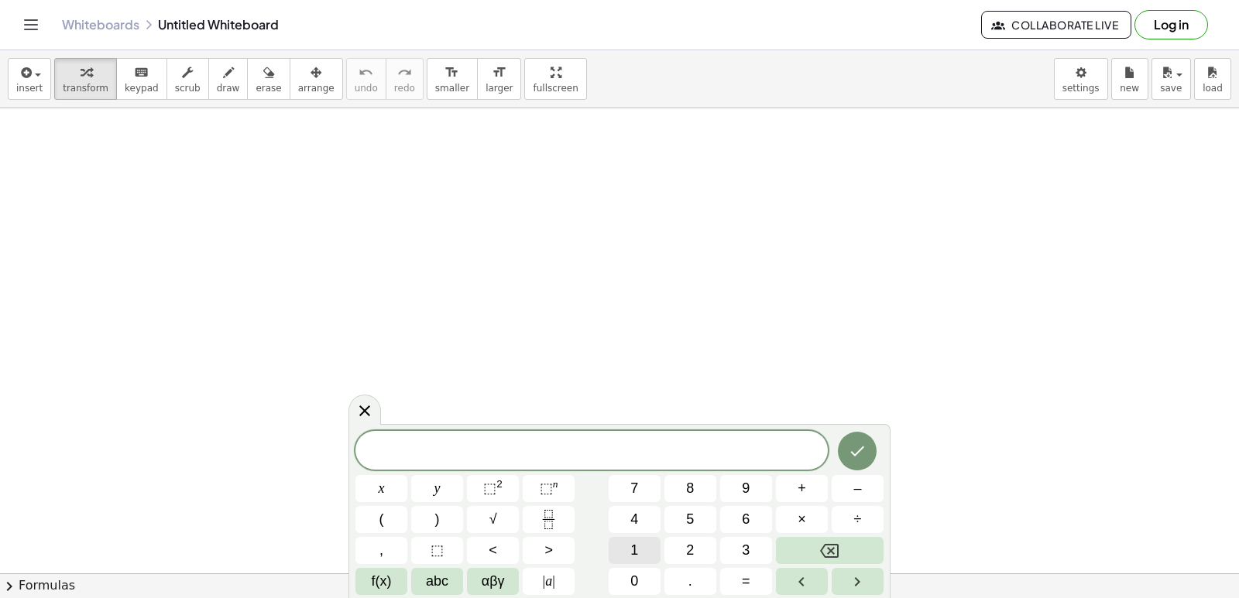
click at [636, 536] on div "​ x y ⬚ 2 ⬚ n 7 8 9 + – ( ) √ 4 5 6 × ÷ , ⬚ < > 1 2 3 f(x) abc αβγ | a | 0 . =" at bounding box center [619, 513] width 528 height 164
click at [464, 513] on div "​ x y ⬚ 2 ⬚ n 7 8 9 + – ( ) √ 4 5 6 × ÷ , ⬚ < > 1 2 3 f(x) abc αβγ | a | 0 . =" at bounding box center [619, 513] width 528 height 164
click at [626, 548] on button "1" at bounding box center [634, 550] width 52 height 27
click at [634, 540] on button "1" at bounding box center [634, 550] width 52 height 27
click at [662, 504] on div "1 1 ​ x y ⬚ 2 ⬚ n 7 8 9 + – ( ) √ 4 5 6 × ÷ , ⬚ < > 1 2 3 f(x) abc αβγ | a | 0 …" at bounding box center [619, 513] width 528 height 164
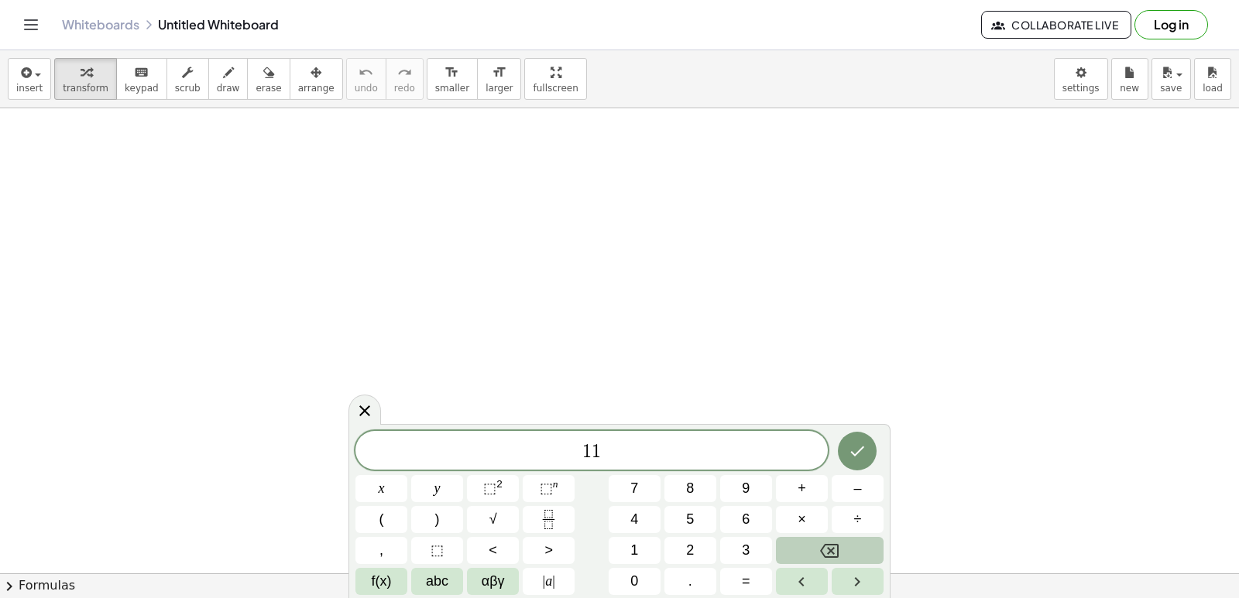
click at [774, 537] on div "1 1 ​ x y ⬚ 2 ⬚ n 7 8 9 + – ( ) √ 4 5 6 × ÷ , ⬚ < > 1 2 3 f(x) abc αβγ | a | 0 …" at bounding box center [619, 513] width 528 height 164
click at [828, 554] on icon "Backspace" at bounding box center [829, 551] width 19 height 14
click at [633, 519] on span "4" at bounding box center [634, 519] width 8 height 21
click at [433, 485] on button "y" at bounding box center [437, 488] width 52 height 27
click at [838, 488] on button "–" at bounding box center [857, 488] width 52 height 27
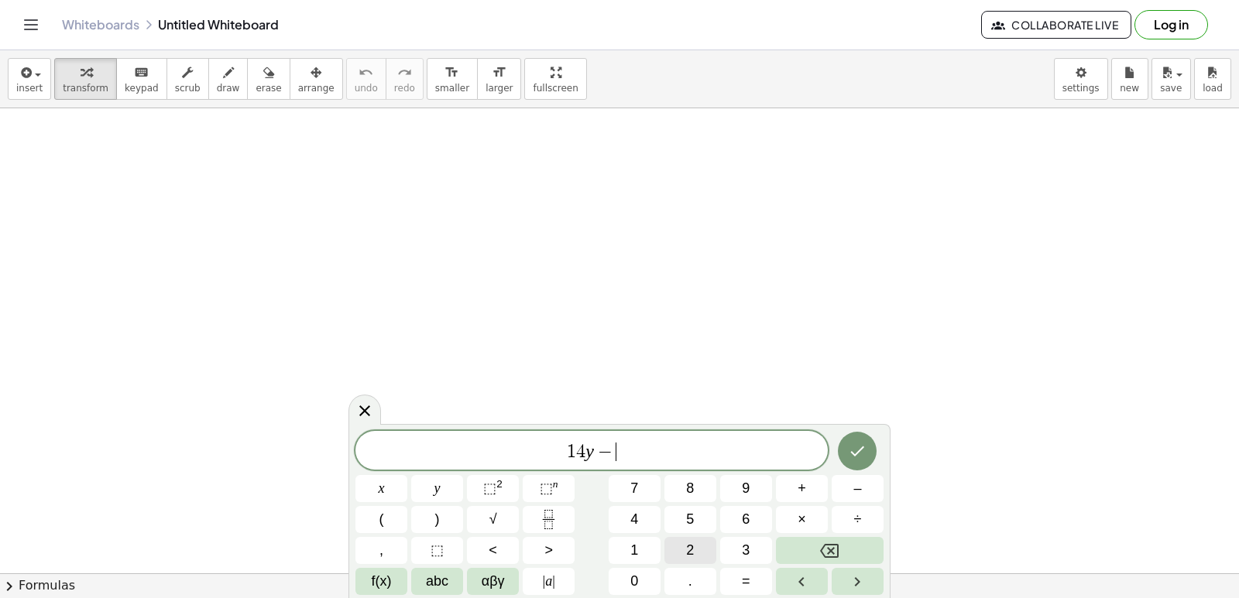
click at [688, 546] on span "2" at bounding box center [690, 550] width 8 height 21
click at [647, 581] on button "0" at bounding box center [634, 581] width 52 height 27
click at [735, 578] on button "=" at bounding box center [746, 581] width 52 height 27
click at [691, 554] on span "2" at bounding box center [690, 550] width 8 height 21
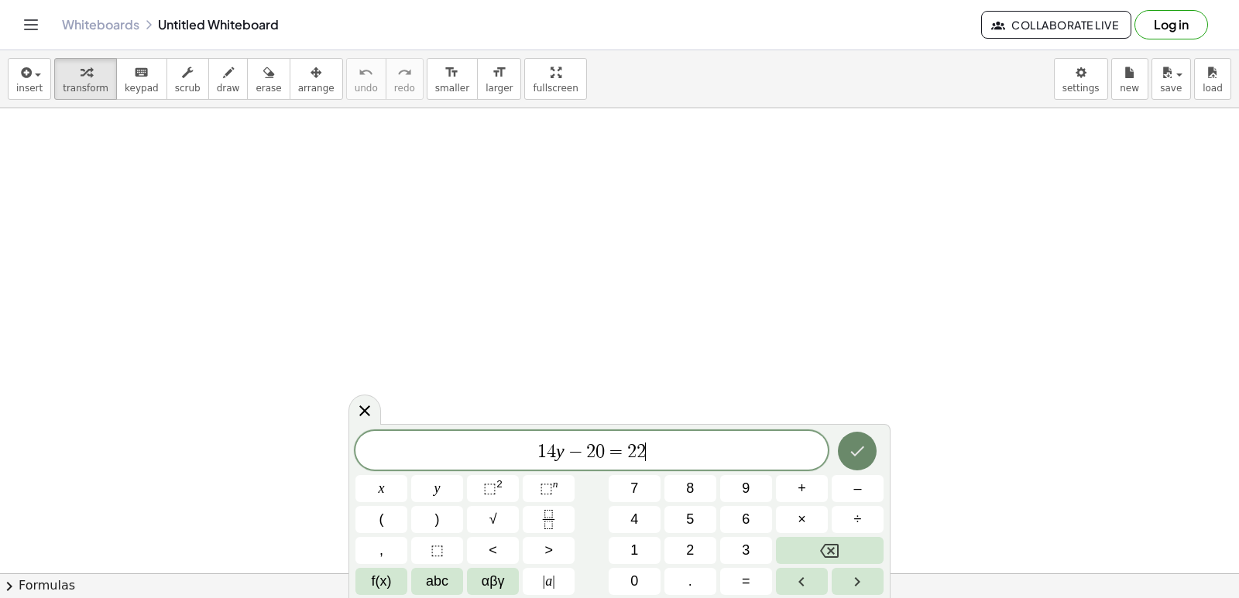
click at [859, 458] on icon "Done" at bounding box center [857, 451] width 19 height 19
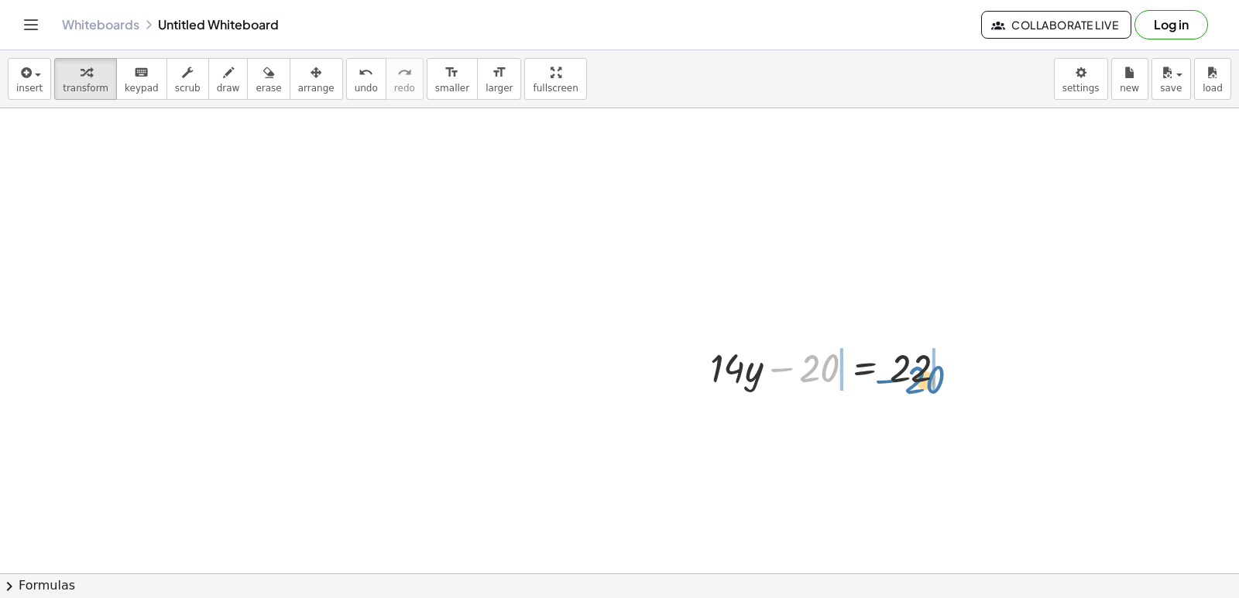
drag, startPoint x: 815, startPoint y: 373, endPoint x: 934, endPoint y: 377, distance: 118.5
click at [950, 379] on div at bounding box center [834, 367] width 265 height 53
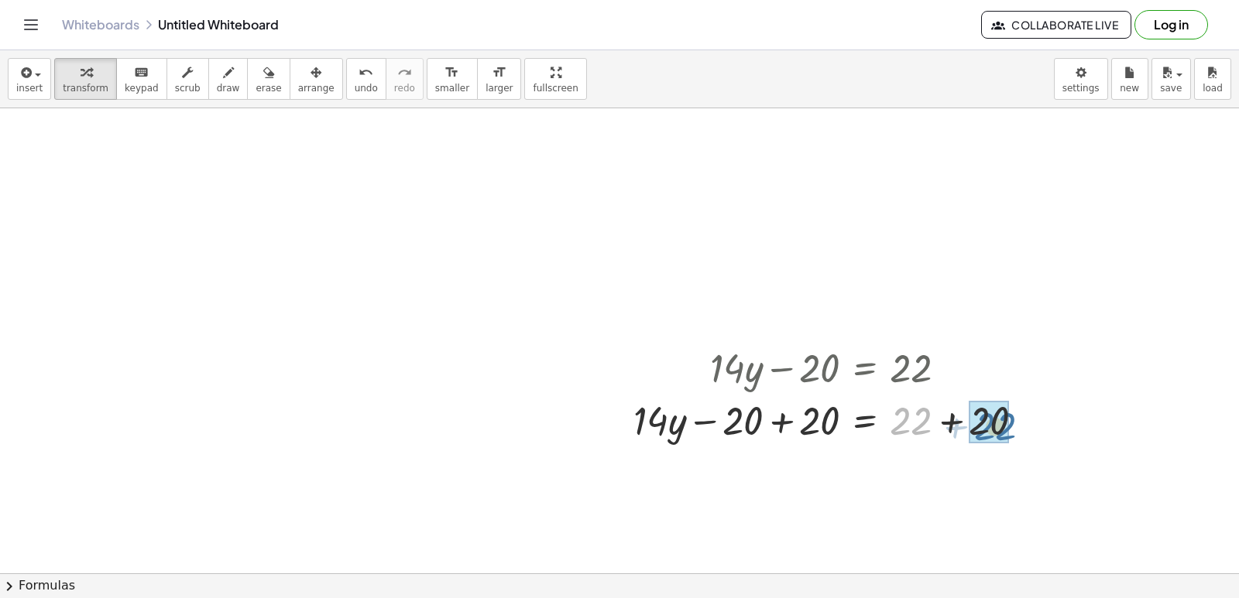
drag, startPoint x: 908, startPoint y: 428, endPoint x: 1002, endPoint y: 429, distance: 93.7
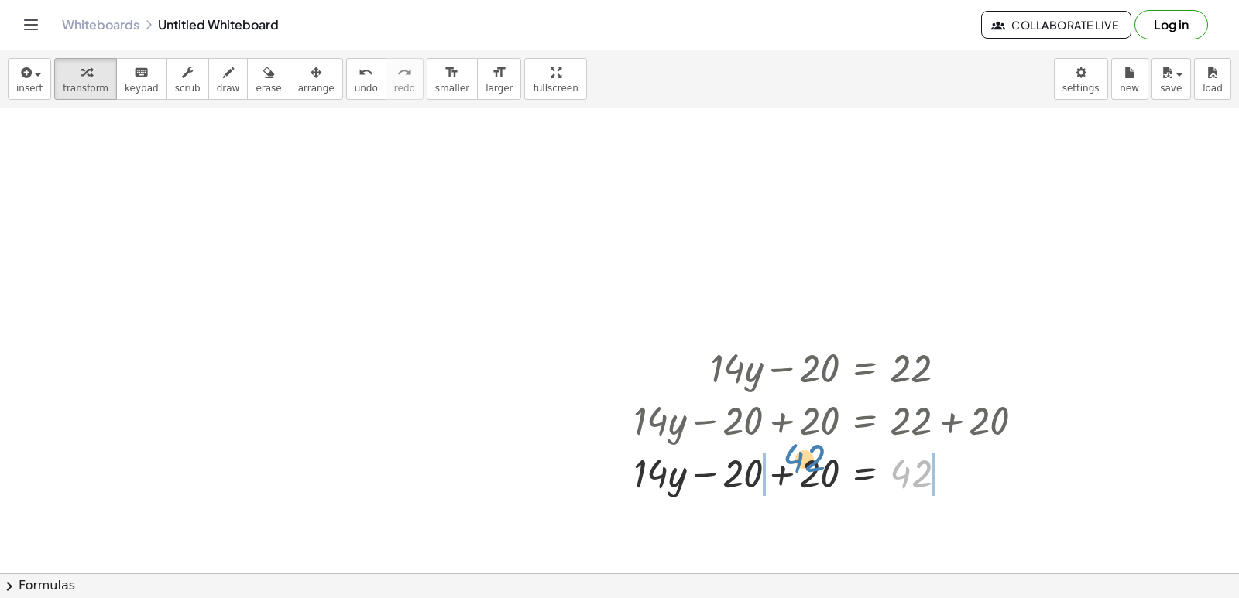
drag, startPoint x: 919, startPoint y: 468, endPoint x: 809, endPoint y: 451, distance: 111.2
click at [809, 451] on div at bounding box center [835, 472] width 418 height 53
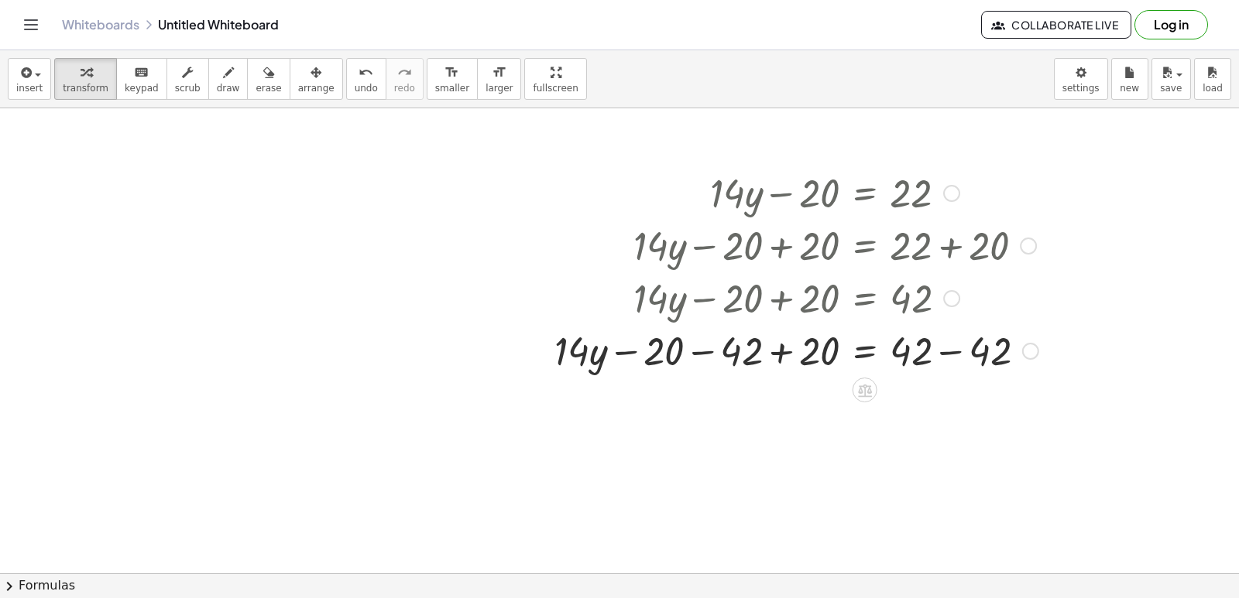
scroll to position [232, 0]
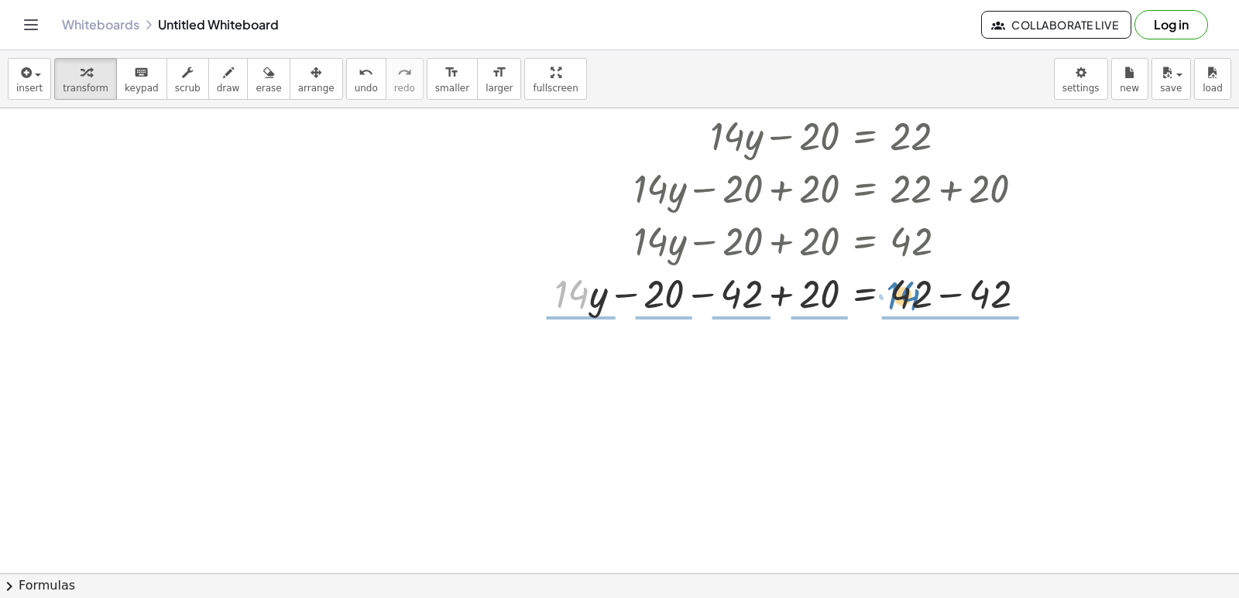
drag, startPoint x: 578, startPoint y: 310, endPoint x: 907, endPoint y: 312, distance: 329.8
click at [907, 312] on div at bounding box center [796, 292] width 499 height 53
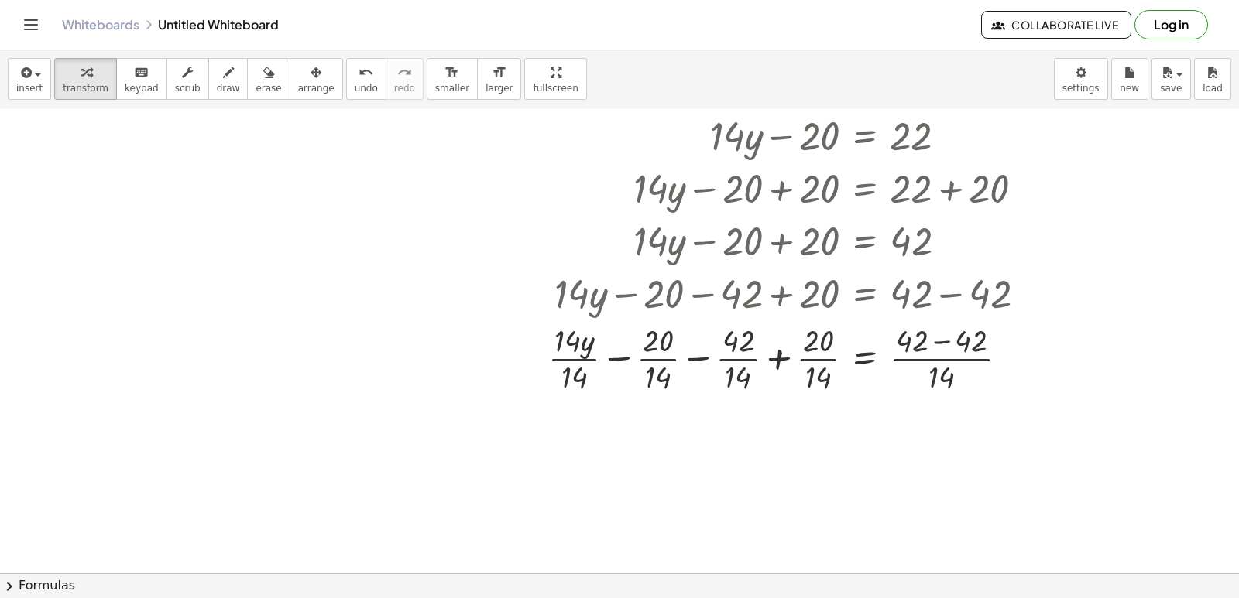
click at [255, 315] on div at bounding box center [619, 391] width 1239 height 1031
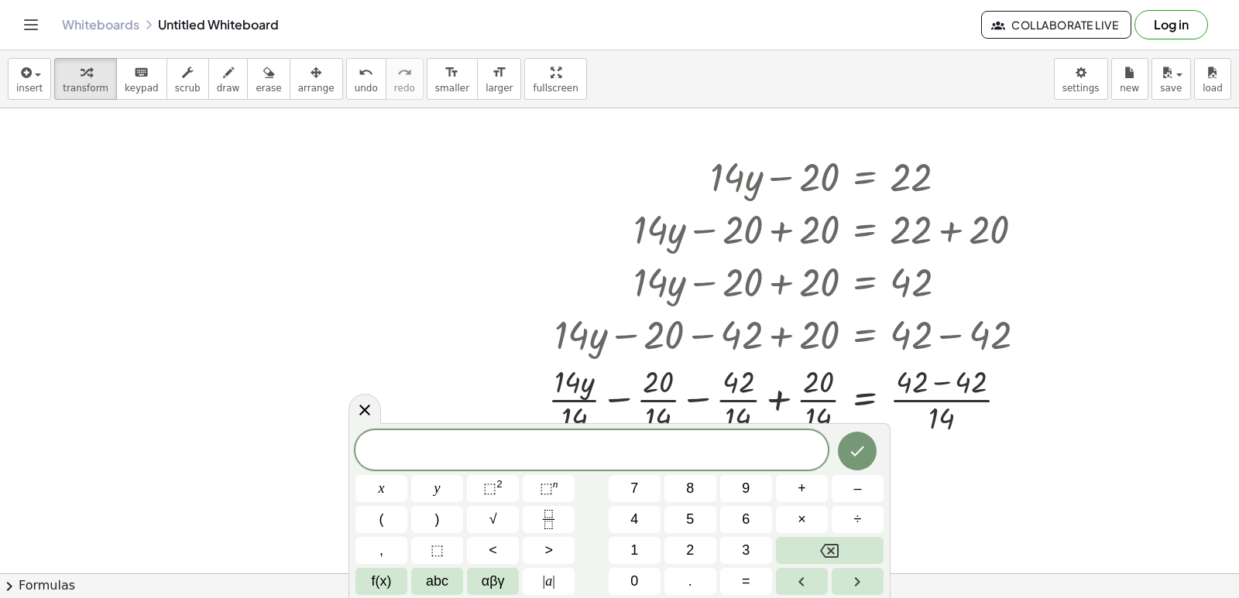
scroll to position [77, 0]
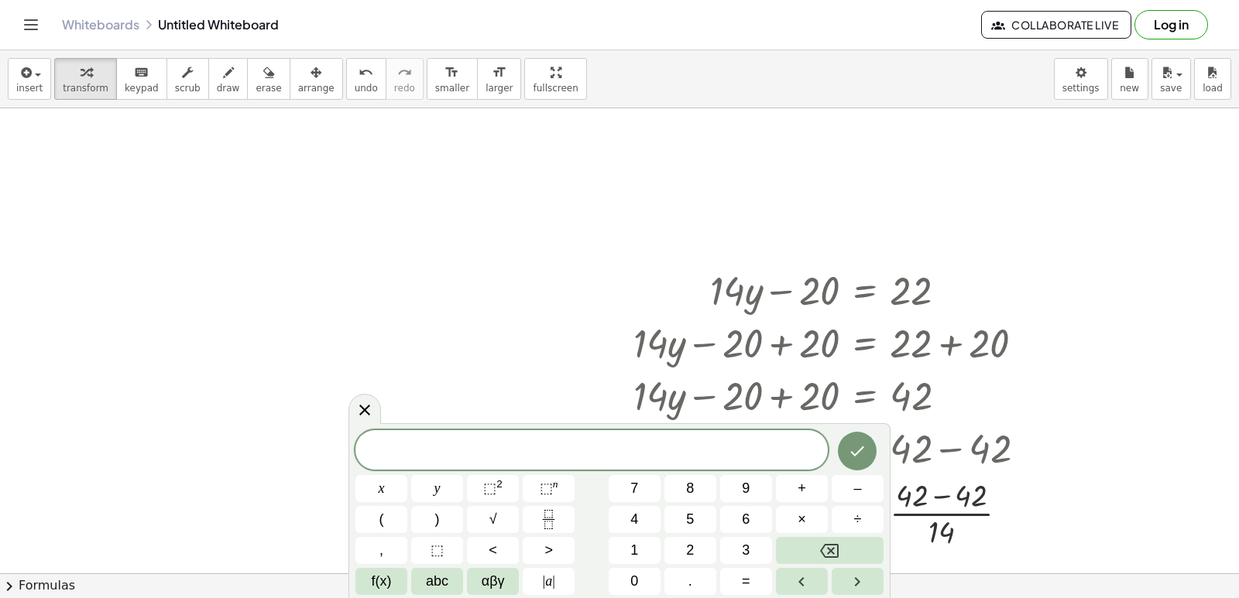
drag, startPoint x: 1150, startPoint y: 629, endPoint x: 86, endPoint y: 392, distance: 1089.7
click at [72, 392] on div at bounding box center [619, 546] width 1239 height 1031
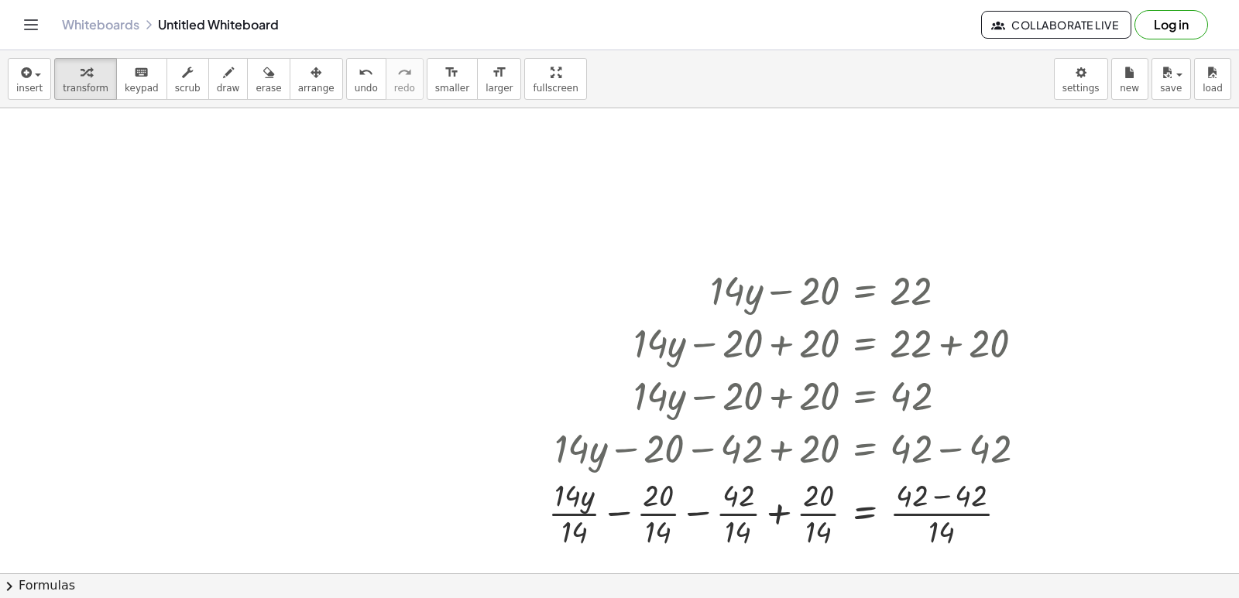
drag, startPoint x: 1146, startPoint y: 388, endPoint x: 1149, endPoint y: 345, distance: 42.7
click at [1150, 345] on div at bounding box center [619, 546] width 1239 height 1031
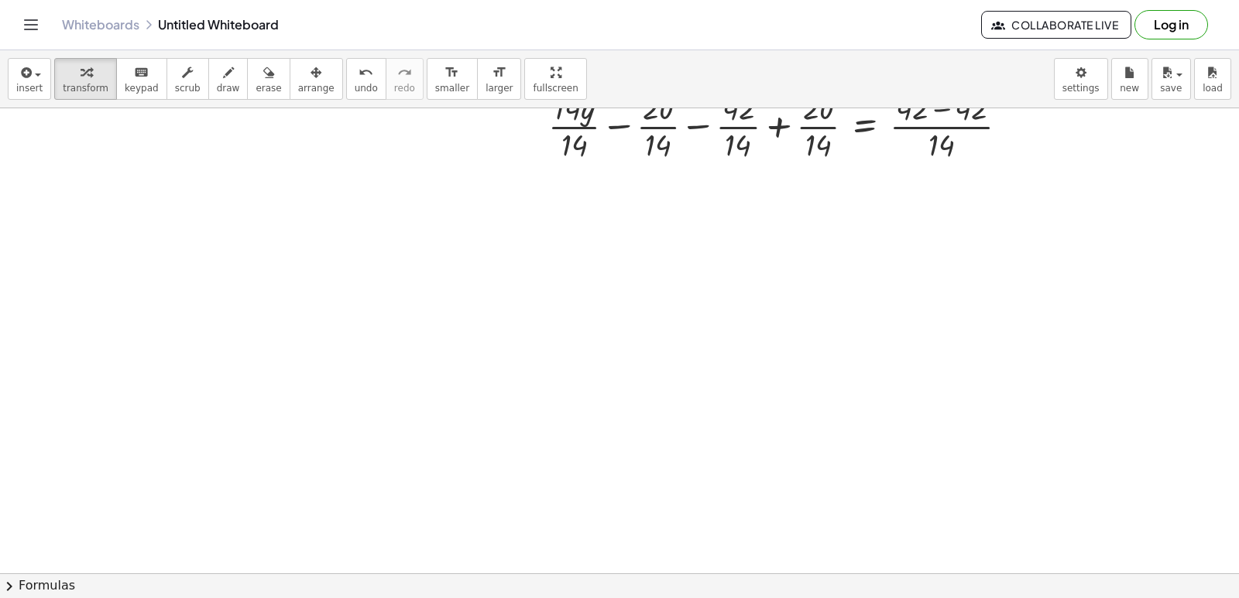
scroll to position [566, 0]
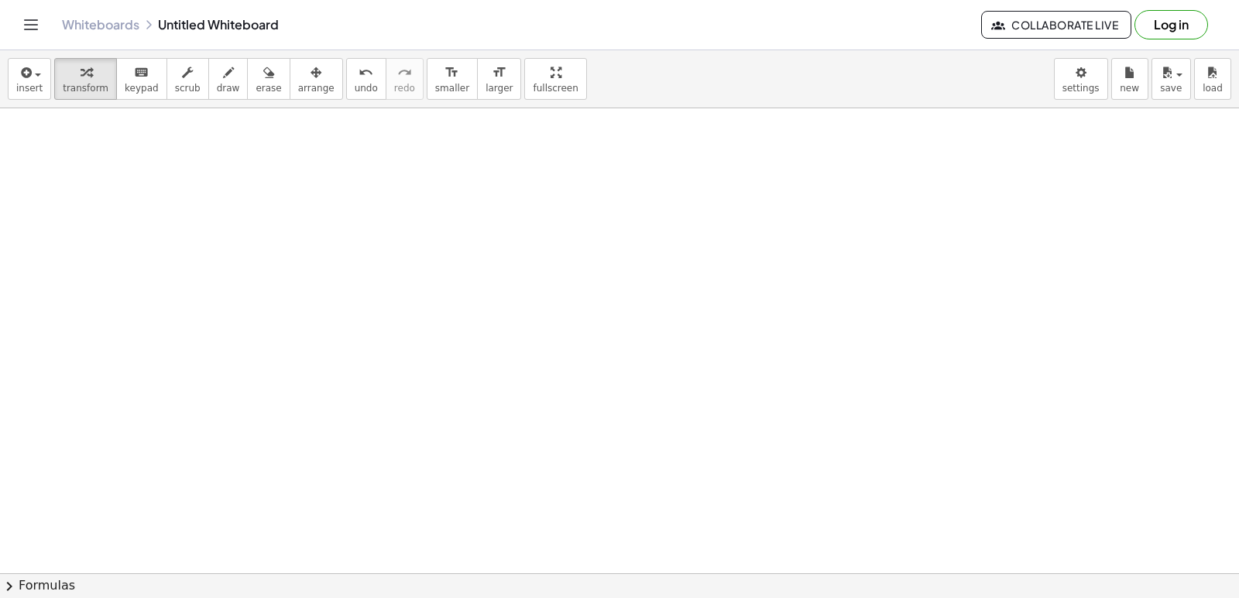
drag, startPoint x: 0, startPoint y: 568, endPoint x: 174, endPoint y: 486, distance: 192.5
click at [69, 540] on div at bounding box center [619, 240] width 1239 height 1396
click at [634, 398] on div at bounding box center [619, 240] width 1239 height 1396
click at [631, 398] on div at bounding box center [619, 240] width 1239 height 1396
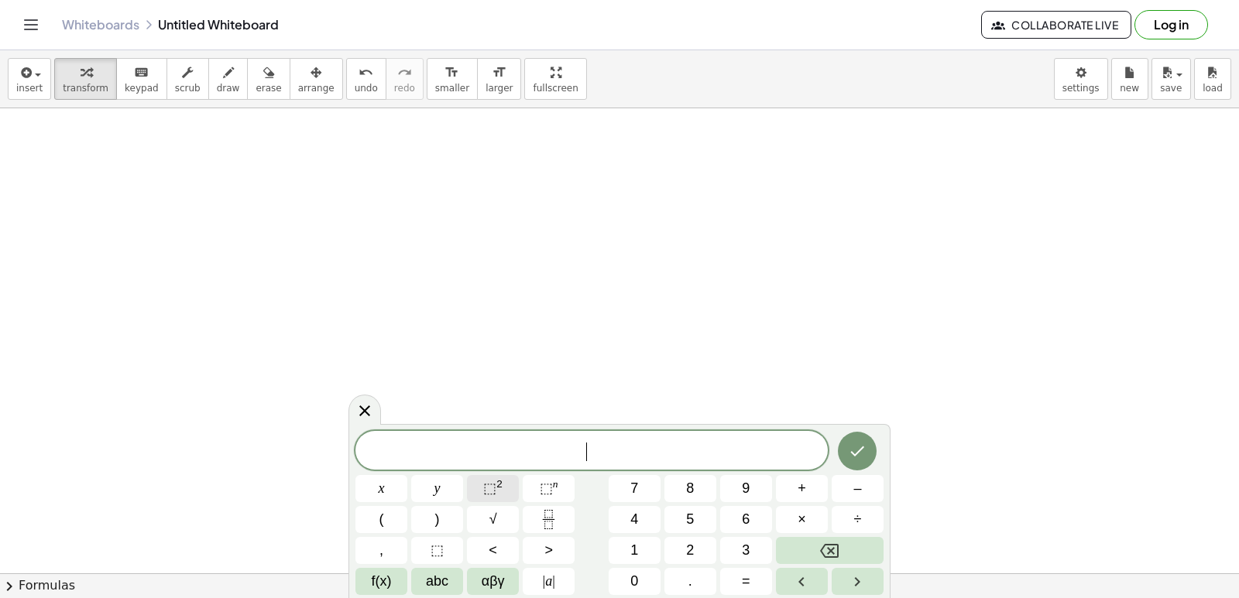
click at [512, 490] on div "​ x y ⬚ 2 ⬚ n 7 8 9 + – ( ) √ 4 5 6 × ÷ , ⬚ < > 1 2 3 f(x) abc αβγ | a | 0 . =" at bounding box center [619, 513] width 528 height 164
click at [687, 494] on span "8" at bounding box center [690, 488] width 8 height 21
click at [368, 480] on button "x" at bounding box center [381, 488] width 52 height 27
click at [799, 495] on span "+" at bounding box center [801, 488] width 9 height 21
click at [794, 482] on button "+" at bounding box center [802, 488] width 52 height 27
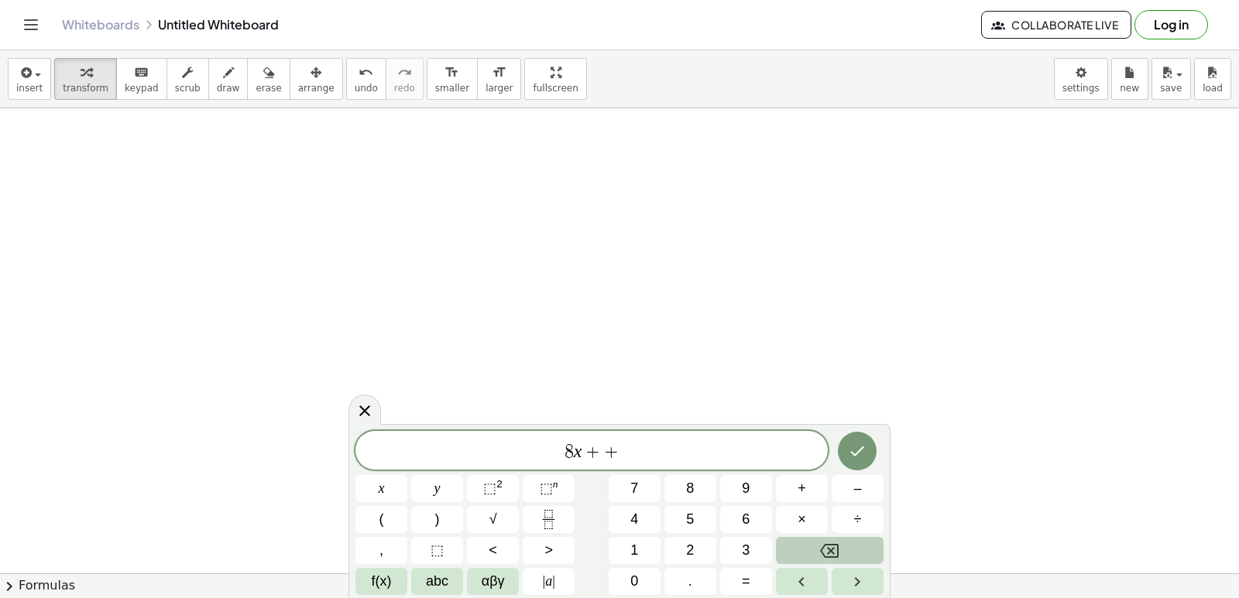
click at [842, 554] on button "Backspace" at bounding box center [830, 550] width 108 height 27
click at [690, 544] on span "2" at bounding box center [690, 550] width 8 height 21
click at [670, 557] on div "8 x + 2 ​ x y ⬚ 2 ⬚ n 7 8 9 + – ( ) √ 4 5 6 × ÷ , ⬚ < > 1 2 3 f(x) abc αβγ | a …" at bounding box center [619, 513] width 528 height 164
click at [740, 582] on button "=" at bounding box center [746, 581] width 52 height 27
click at [691, 522] on span "5" at bounding box center [690, 519] width 8 height 21
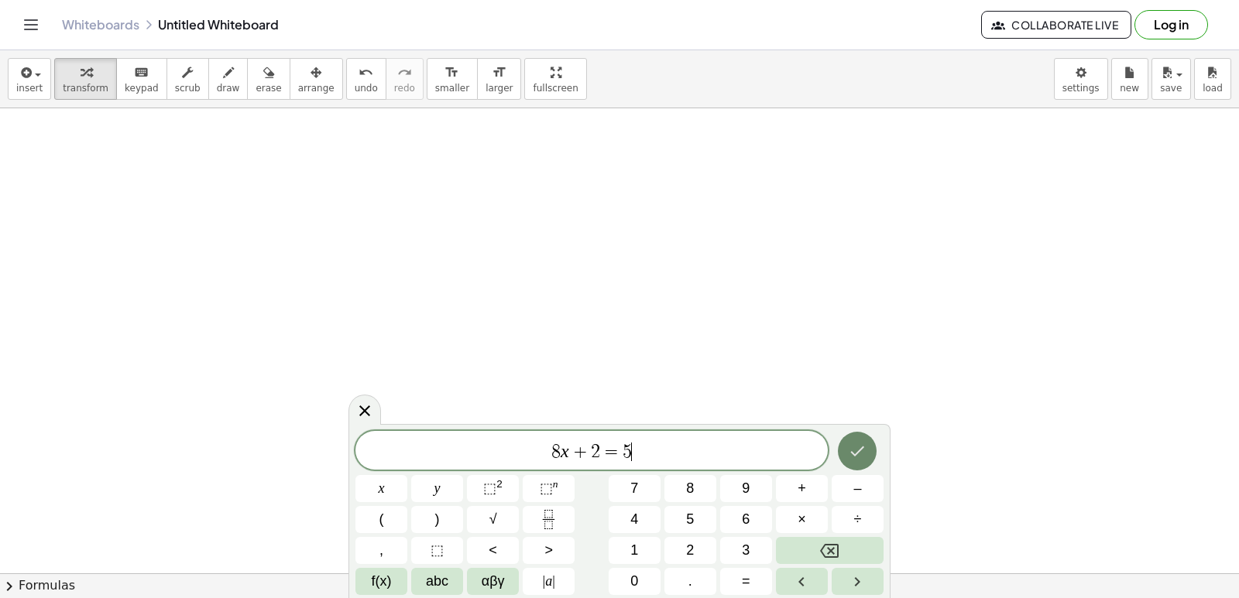
click at [863, 451] on icon "Done" at bounding box center [857, 451] width 19 height 19
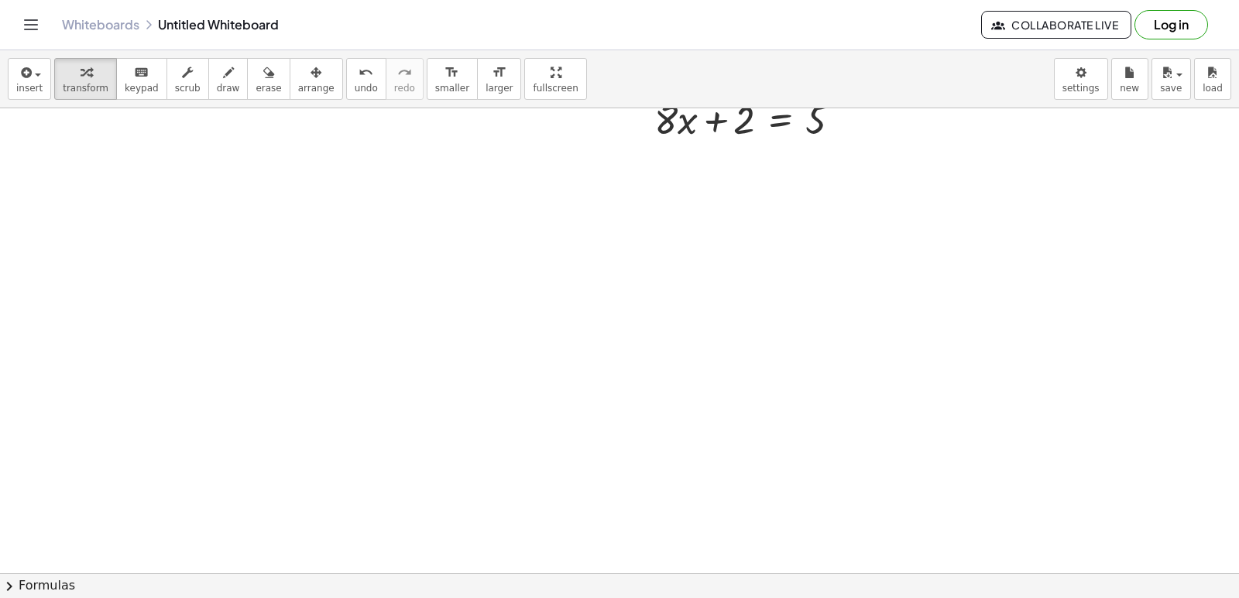
scroll to position [798, 0]
click at [736, 204] on div at bounding box center [753, 196] width 214 height 53
drag, startPoint x: 742, startPoint y: 204, endPoint x: 688, endPoint y: 269, distance: 84.2
click at [688, 269] on div at bounding box center [619, 8] width 1239 height 1396
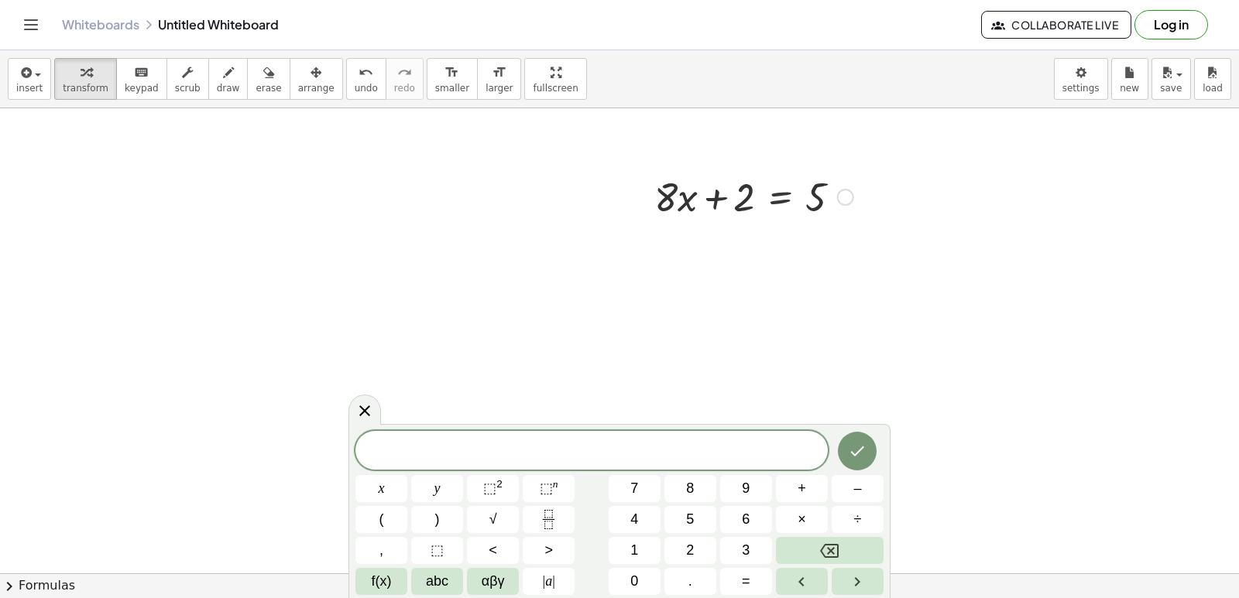
click at [758, 196] on div at bounding box center [753, 196] width 214 height 53
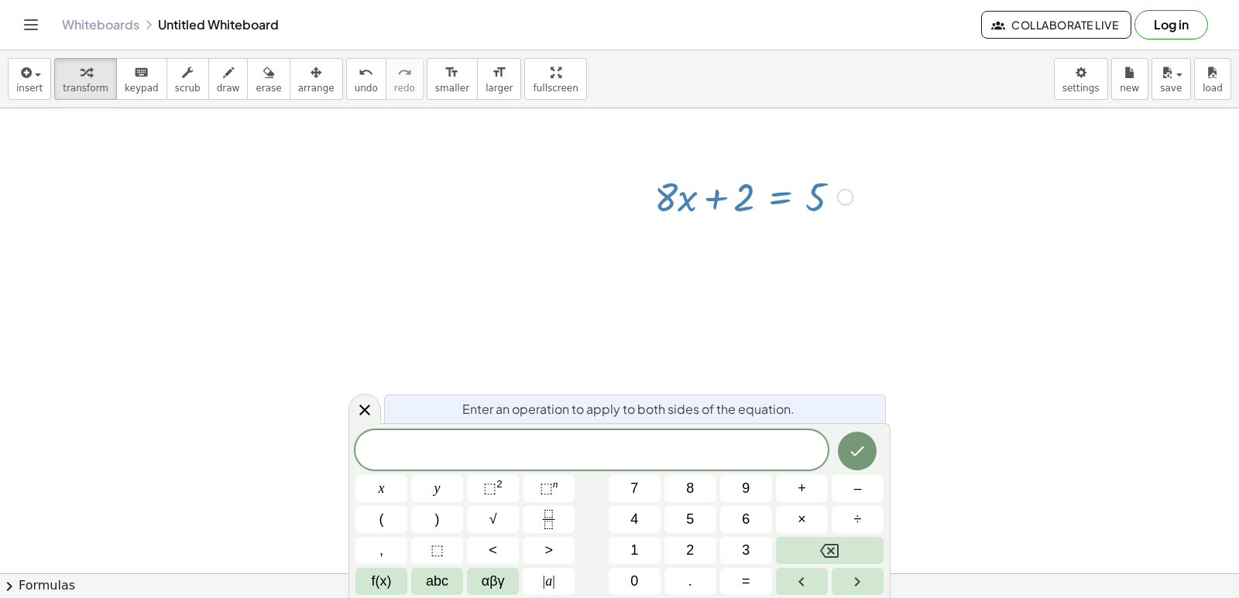
click at [743, 256] on div at bounding box center [619, 8] width 1239 height 1396
drag, startPoint x: 743, startPoint y: 256, endPoint x: 692, endPoint y: 275, distance: 54.4
click at [692, 275] on div at bounding box center [619, 8] width 1239 height 1396
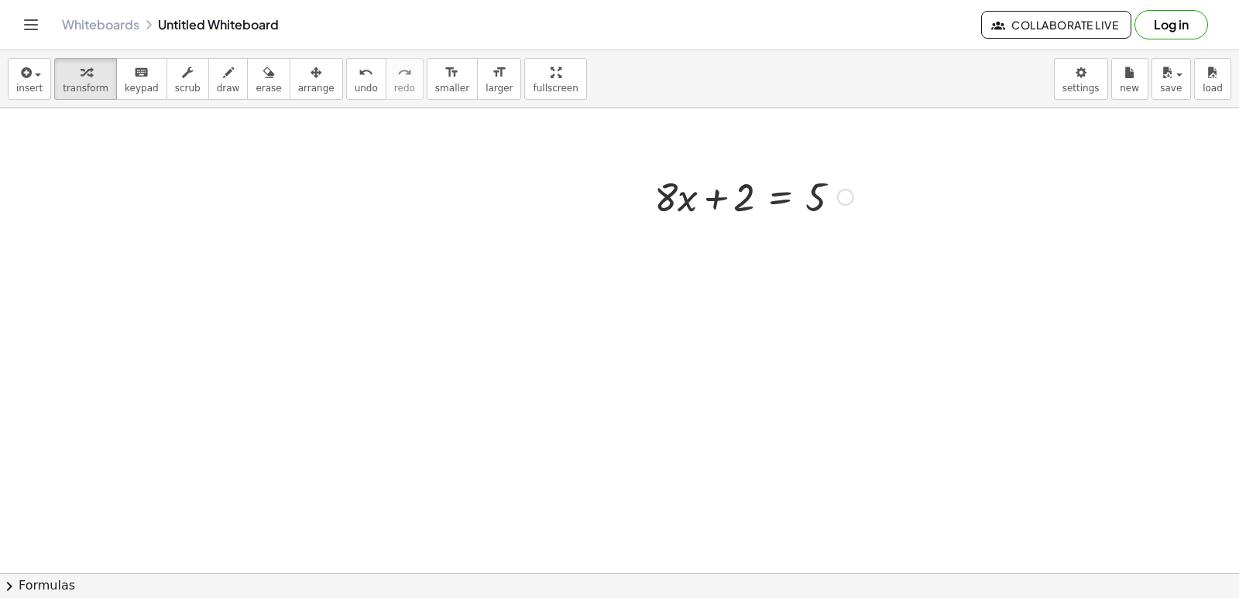
click at [747, 190] on div at bounding box center [753, 196] width 214 height 53
click at [755, 204] on div at bounding box center [753, 196] width 214 height 53
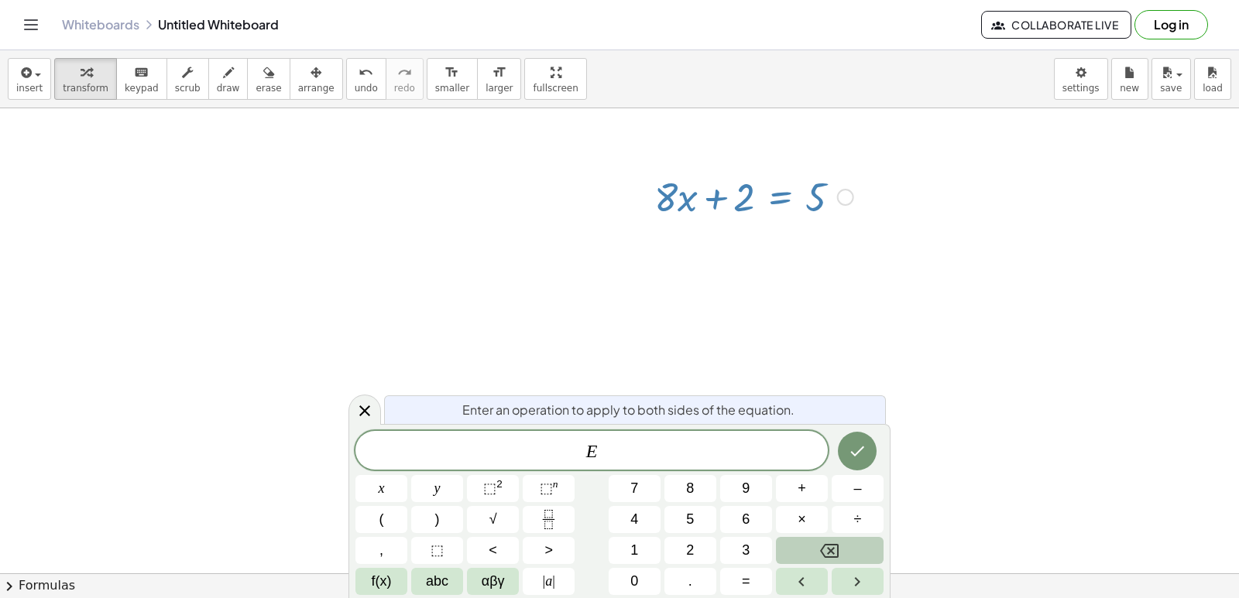
click at [790, 515] on div "E ​ x y ⬚ 2 ⬚ n 7 8 9 + – ( ) √ 4 5 6 × ÷ , ⬚ < > 1 2 3 f(x) abc αβγ | a | 0 . =" at bounding box center [619, 513] width 528 height 164
click at [644, 535] on div "E ​ x y ⬚ 2 ⬚ n 7 8 9 + – ( ) √ 4 5 6 × ÷ , ⬚ < > 1 2 3 f(x) abc αβγ | a | 0 . =" at bounding box center [619, 513] width 528 height 164
click at [625, 538] on button "1" at bounding box center [634, 550] width 52 height 27
click at [828, 553] on icon "Backspace" at bounding box center [829, 551] width 19 height 19
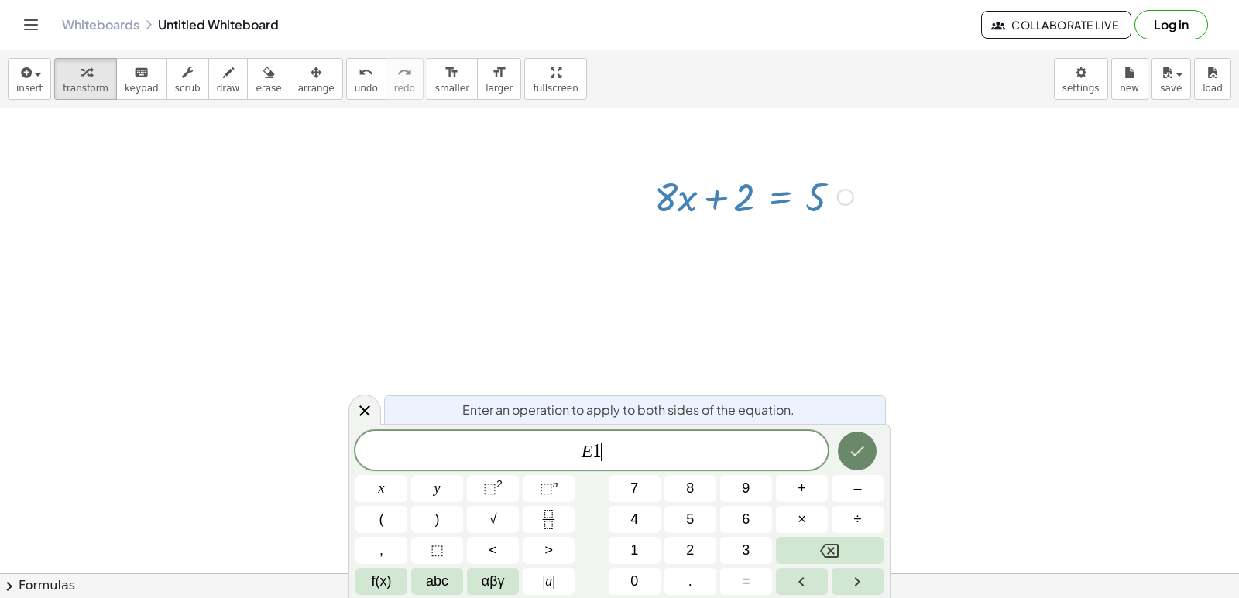
click at [862, 454] on icon "Done" at bounding box center [857, 451] width 19 height 19
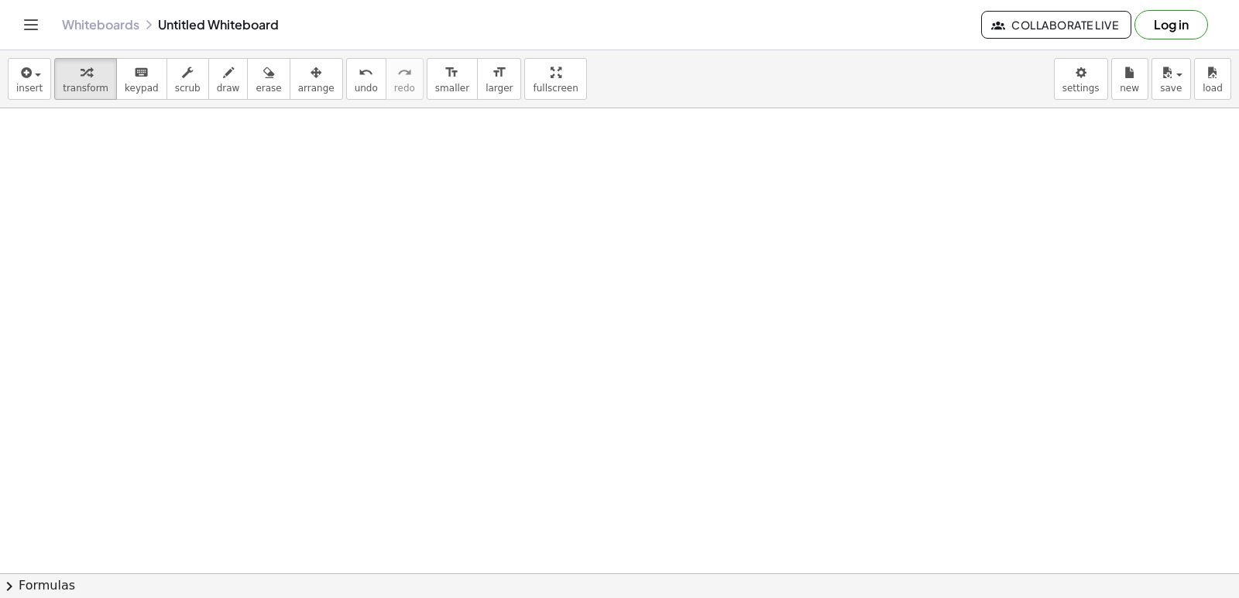
scroll to position [1085, 0]
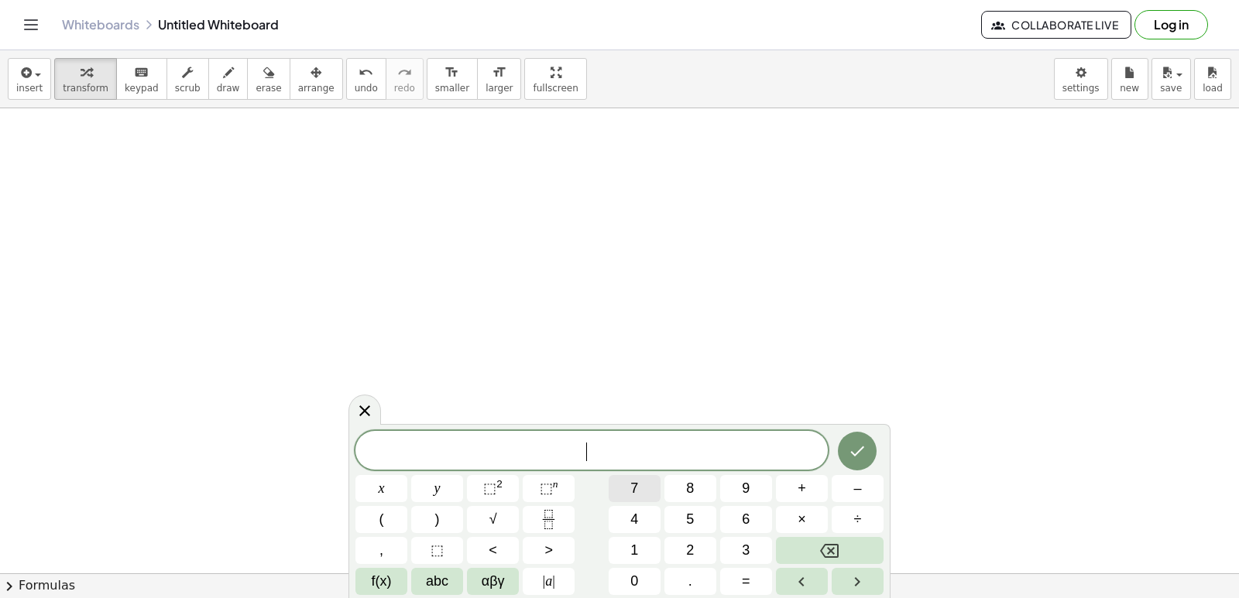
click at [629, 485] on button "7" at bounding box center [634, 488] width 52 height 27
click at [400, 492] on button "x" at bounding box center [381, 488] width 52 height 27
click at [770, 500] on div "7 x ​ x y ⬚ 2 ⬚ n 7 8 9 + – ( ) √ 4 5 6 × ÷ , ⬚ < > 1 2 3 f(x) abc αβγ | a | 0 …" at bounding box center [619, 513] width 528 height 164
click at [432, 485] on button "y" at bounding box center [437, 488] width 52 height 27
click at [807, 549] on button "Backspace" at bounding box center [830, 550] width 108 height 27
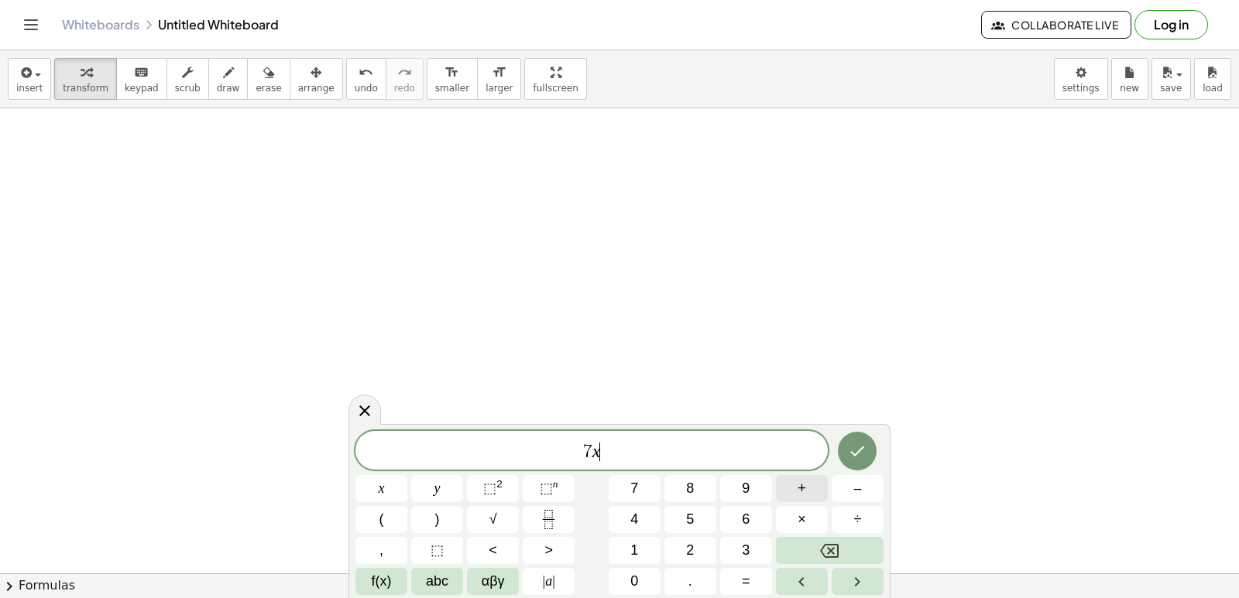
click at [791, 489] on button "+" at bounding box center [802, 488] width 52 height 27
click at [449, 492] on button "y" at bounding box center [437, 488] width 52 height 27
click at [749, 583] on span "=" at bounding box center [746, 581] width 9 height 21
click at [746, 493] on span "9" at bounding box center [746, 488] width 8 height 21
click at [852, 458] on icon "Done" at bounding box center [857, 451] width 19 height 19
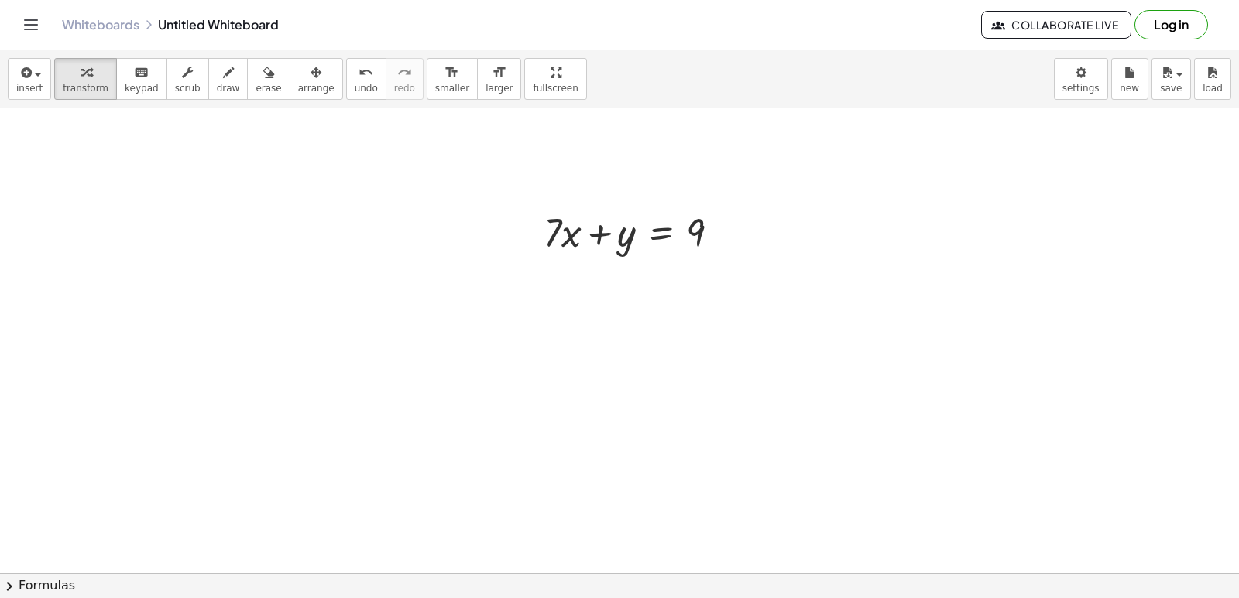
scroll to position [1318, 0]
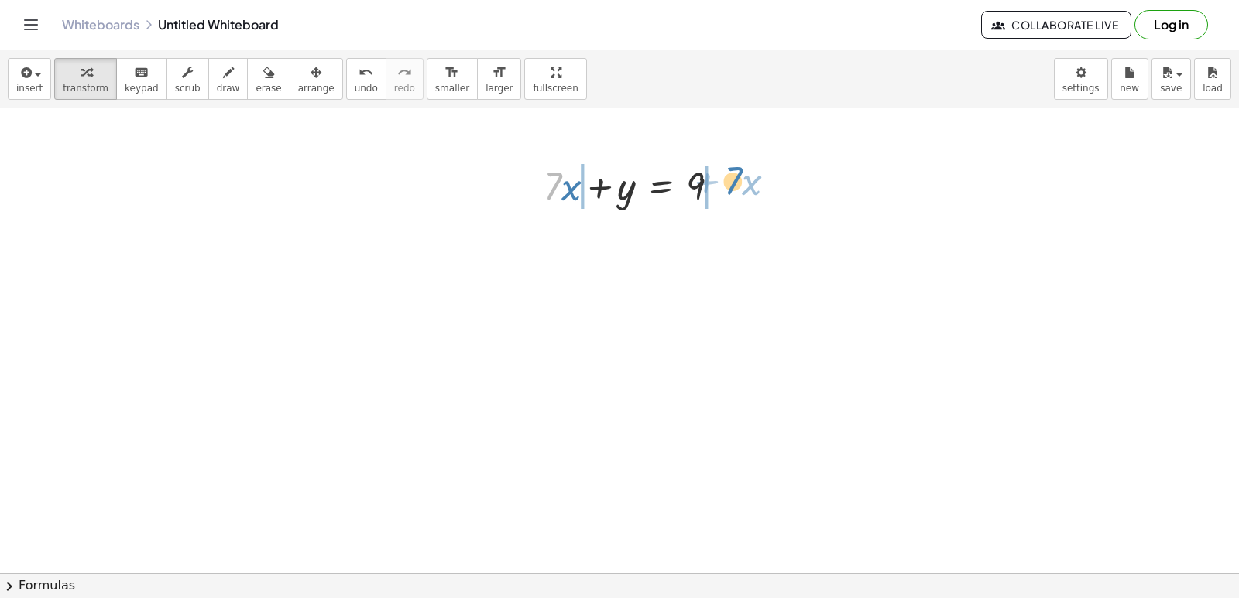
drag, startPoint x: 551, startPoint y: 183, endPoint x: 732, endPoint y: 177, distance: 180.5
click at [732, 177] on div at bounding box center [638, 185] width 204 height 53
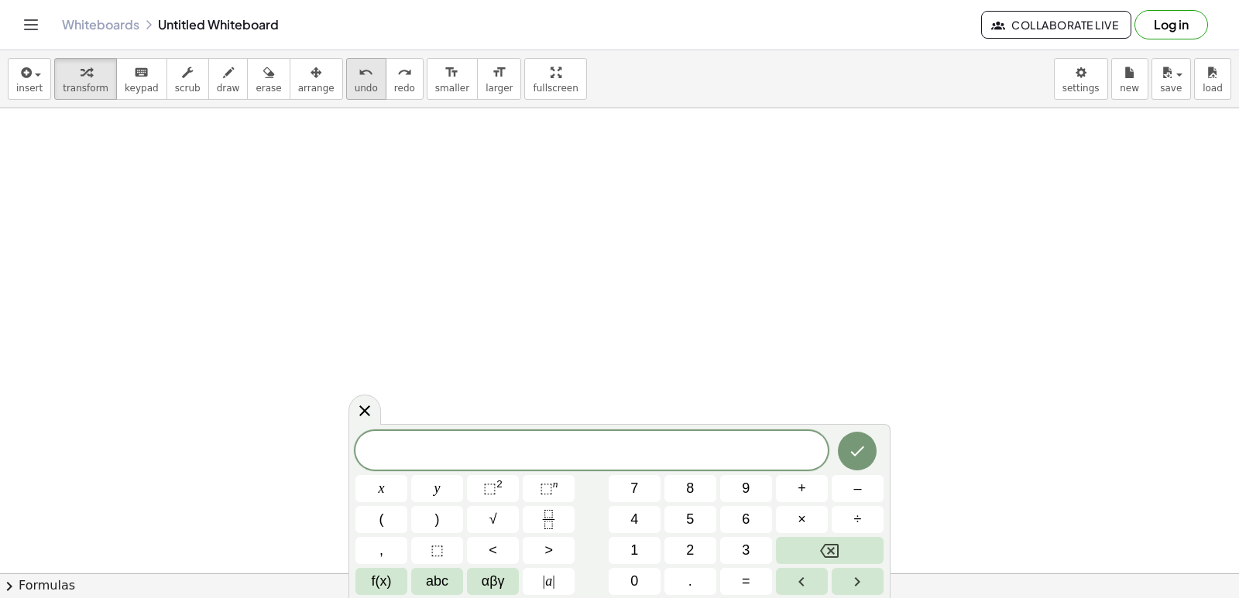
click at [355, 88] on span "undo" at bounding box center [366, 88] width 23 height 11
click at [813, 525] on button "×" at bounding box center [802, 519] width 52 height 27
click at [798, 517] on span "×" at bounding box center [801, 519] width 9 height 21
click at [812, 549] on button "Backspace" at bounding box center [830, 550] width 108 height 27
click at [811, 549] on button "Backspace" at bounding box center [830, 550] width 108 height 27
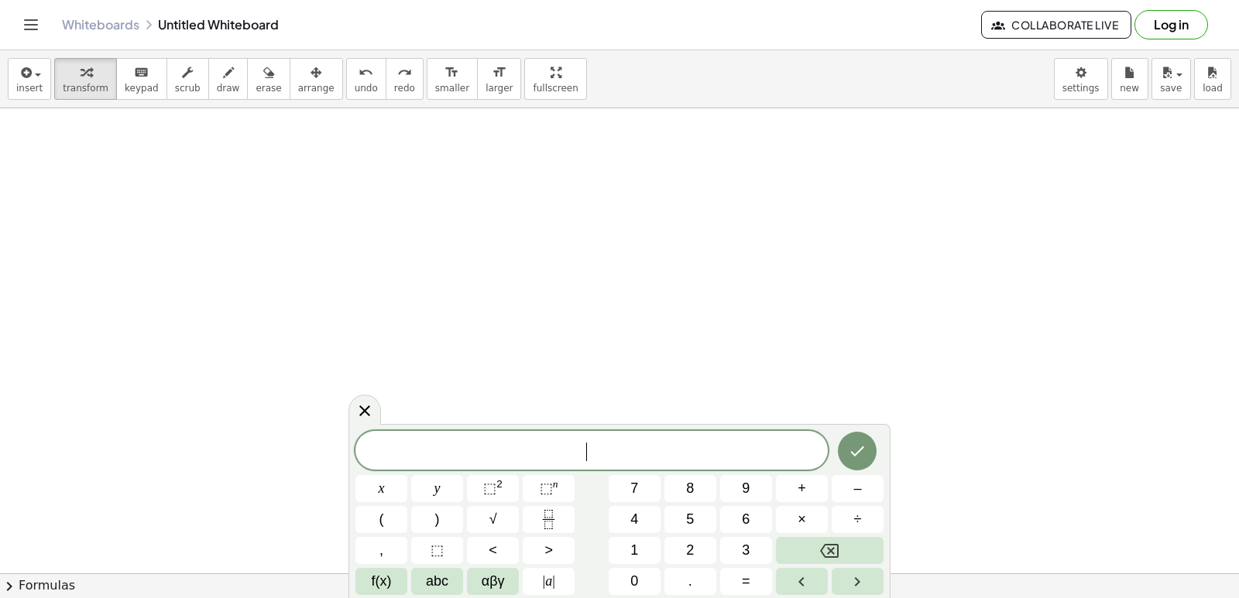
drag, startPoint x: 365, startPoint y: 85, endPoint x: 413, endPoint y: 153, distance: 83.8
click at [373, 110] on div "insert select one: Math Expression Function Text Youtube Video Graphing Geometr…" at bounding box center [619, 324] width 1239 height 548
click at [795, 516] on button "×" at bounding box center [802, 519] width 52 height 27
click at [761, 525] on div "· ​ x y ⬚ 2 ⬚ n 7 8 9 + – ( ) √ 4 5 6 × ÷ , ⬚ < > 1 2 3 f(x) abc αβγ | a | 0 . =" at bounding box center [619, 513] width 528 height 164
click at [355, 89] on span "undo" at bounding box center [366, 88] width 23 height 11
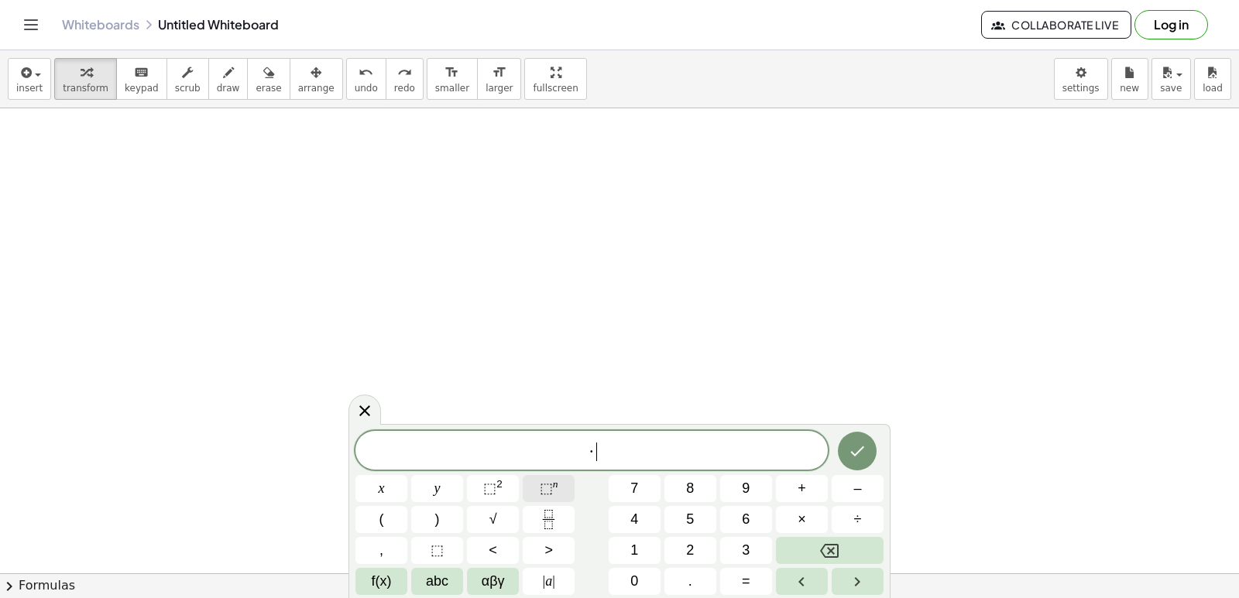
click at [575, 479] on div "· ​ x y ⬚ 2 ⬚ n 7 8 9 + – ( ) √ 4 5 6 × ÷ , ⬚ < > 1 2 3 f(x) abc αβγ | a | 0 . =" at bounding box center [619, 513] width 528 height 164
click at [807, 526] on button "×" at bounding box center [802, 519] width 52 height 27
click at [711, 560] on div "· · ​ x y ⬚ 2 ⬚ n 7 8 9 + – ( ) √ 4 5 6 × ÷ , ⬚ < > 1 2 3 f(x) abc αβγ | a | 0 …" at bounding box center [619, 513] width 528 height 164
click at [636, 499] on div "· · ​ x y ⬚ 2 ⬚ n 7 8 9 + – ( ) √ 4 5 6 × ÷ , ⬚ < > 1 2 3 f(x) abc αβγ | a | 0 …" at bounding box center [619, 513] width 528 height 164
click at [589, 473] on div "· · x y ⬚ 2 ⬚ n 7 8 9 + – ( ) √ 4 5 6 × ÷ , ⬚ < > 1 2 3 f(x) abc αβγ | a | 0 . =" at bounding box center [619, 513] width 528 height 164
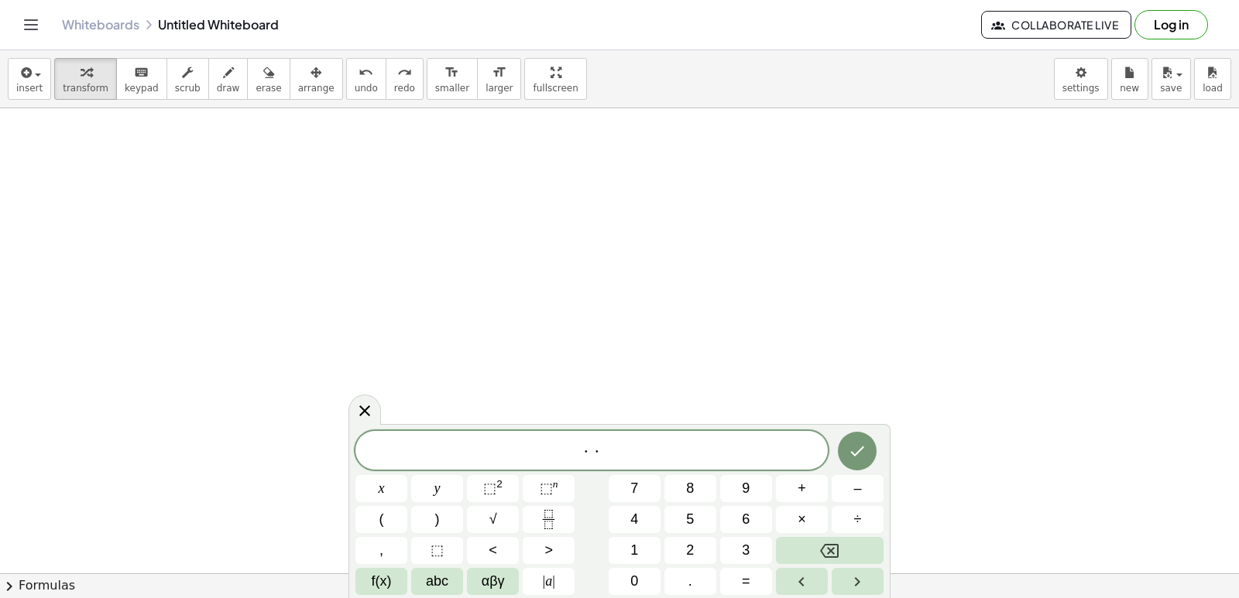
drag, startPoint x: 601, startPoint y: 490, endPoint x: 604, endPoint y: 502, distance: 12.0
click at [604, 502] on div "· · x y ⬚ 2 ⬚ n 7 8 9 + – ( ) √ 4 5 6 × ÷ , ⬚ < > 1 2 3 f(x) abc αβγ | a | 0 . =" at bounding box center [619, 513] width 528 height 164
drag, startPoint x: 660, startPoint y: 538, endPoint x: 667, endPoint y: 548, distance: 12.2
click at [667, 548] on div "· · x y ⬚ 2 ⬚ n 7 8 9 + – ( ) √ 4 5 6 × ÷ , ⬚ < > 1 2 3 f(x) abc αβγ | a | 0 . =" at bounding box center [619, 513] width 528 height 164
click at [676, 541] on button "2" at bounding box center [690, 550] width 52 height 27
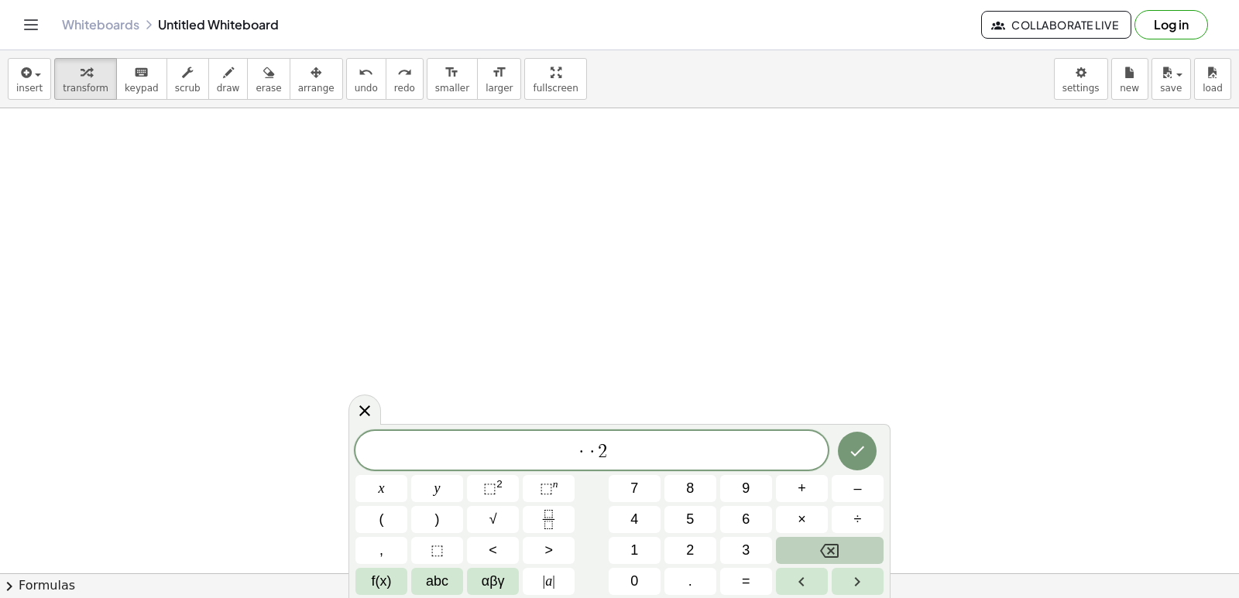
click at [842, 550] on button "Backspace" at bounding box center [830, 550] width 108 height 27
click at [812, 482] on button "+" at bounding box center [802, 488] width 52 height 27
click at [827, 544] on icon "Backspace" at bounding box center [829, 551] width 19 height 14
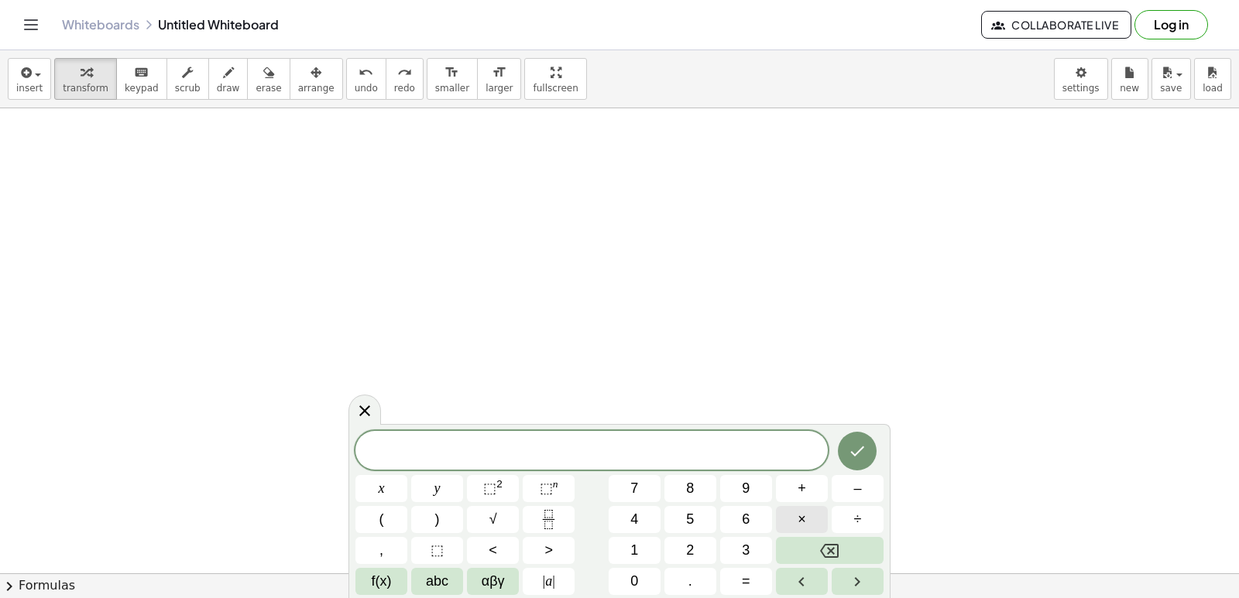
click at [804, 516] on span "×" at bounding box center [801, 519] width 9 height 21
click at [811, 560] on button "Backspace" at bounding box center [830, 550] width 108 height 27
click at [828, 560] on icon "Backspace" at bounding box center [829, 551] width 19 height 19
click at [739, 581] on button "=" at bounding box center [746, 581] width 52 height 27
click at [849, 432] on div at bounding box center [857, 451] width 52 height 40
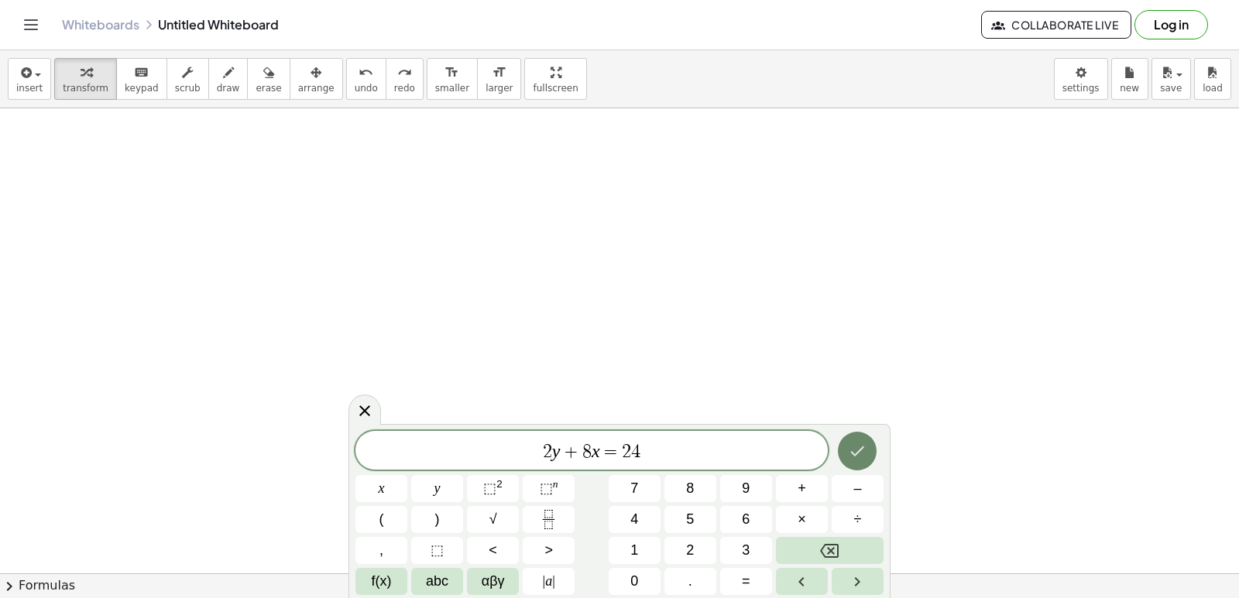
click at [854, 468] on button "Done" at bounding box center [857, 451] width 39 height 39
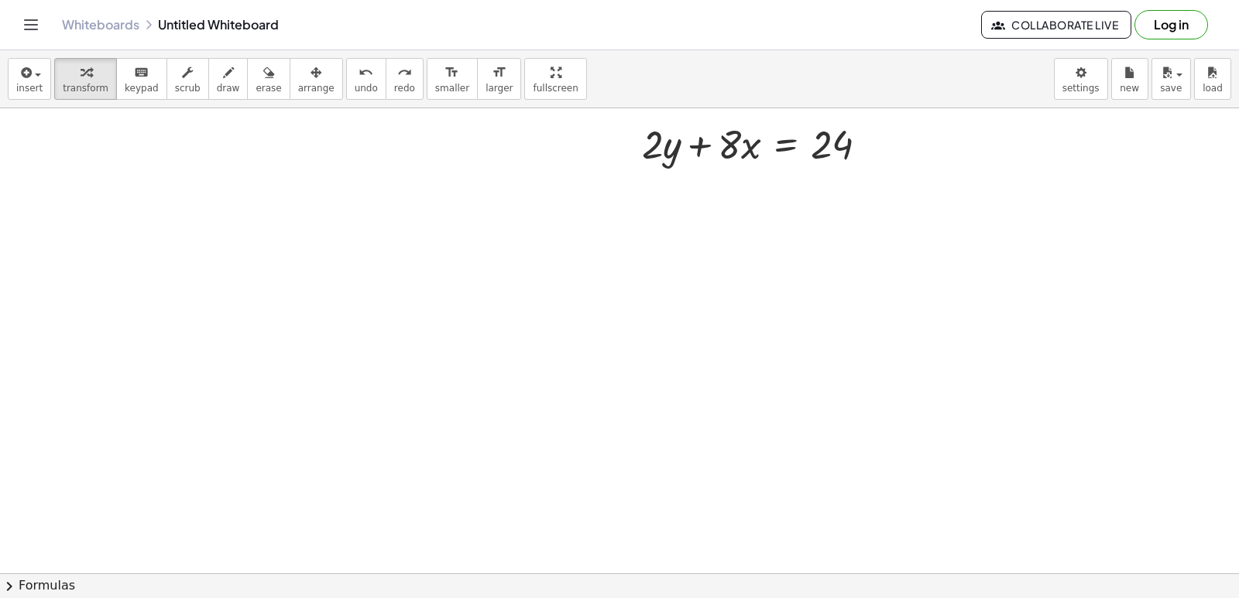
scroll to position [1782, 0]
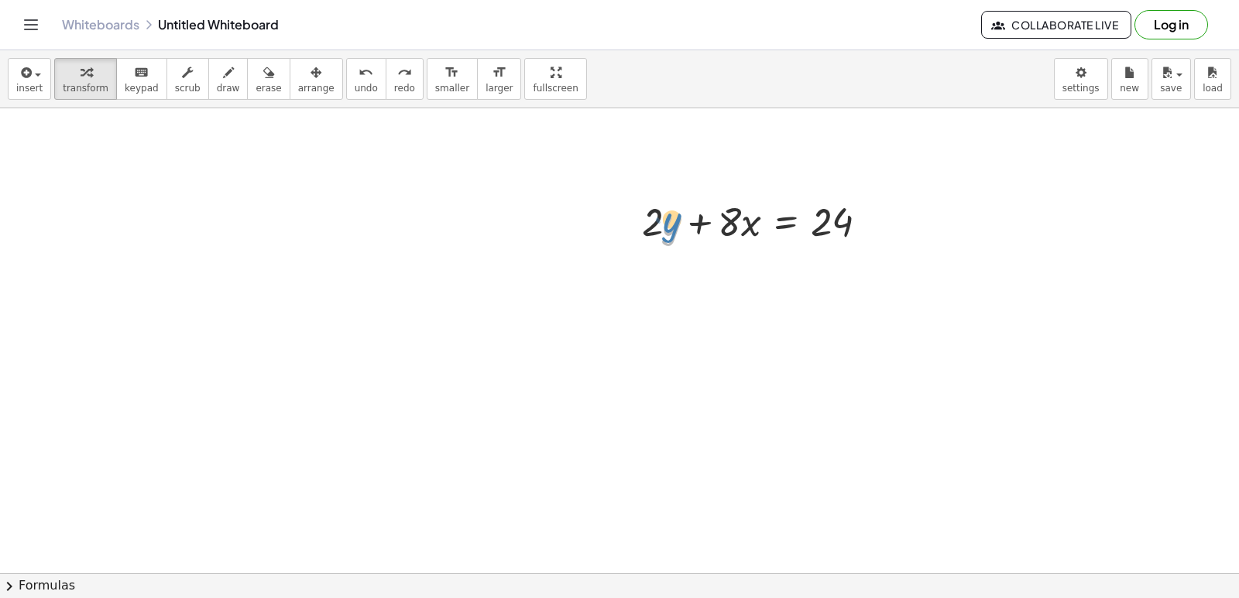
click at [675, 213] on div at bounding box center [761, 220] width 254 height 53
click at [732, 227] on div at bounding box center [761, 220] width 254 height 53
drag, startPoint x: 656, startPoint y: 226, endPoint x: 875, endPoint y: 234, distance: 218.4
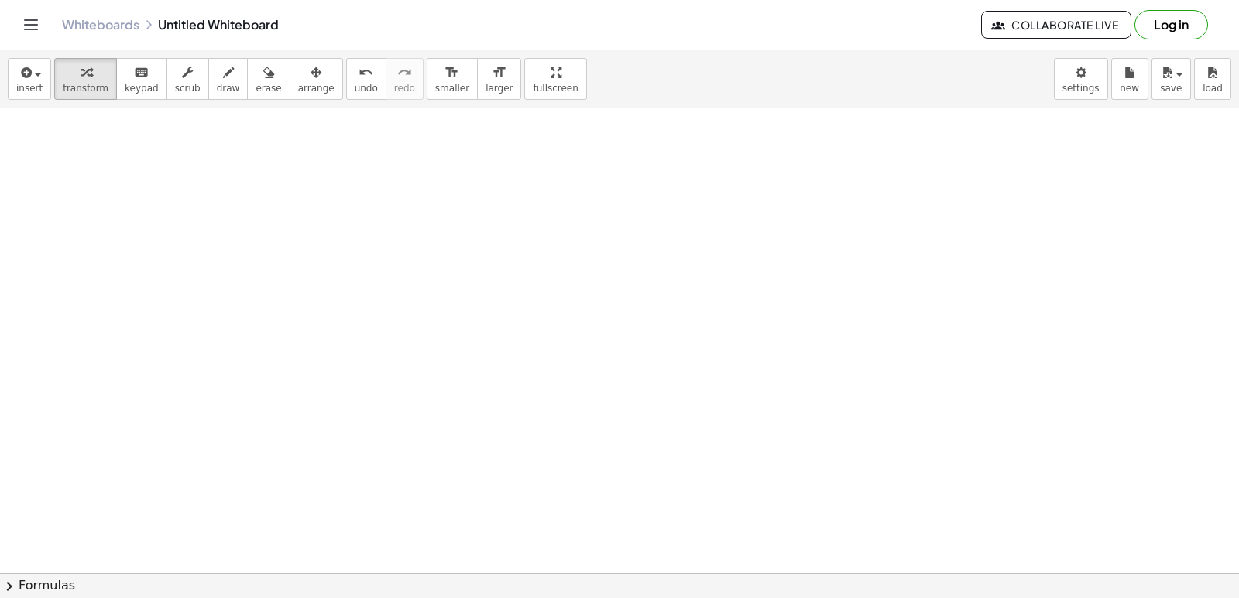
drag, startPoint x: 448, startPoint y: 327, endPoint x: 434, endPoint y: 335, distance: 16.6
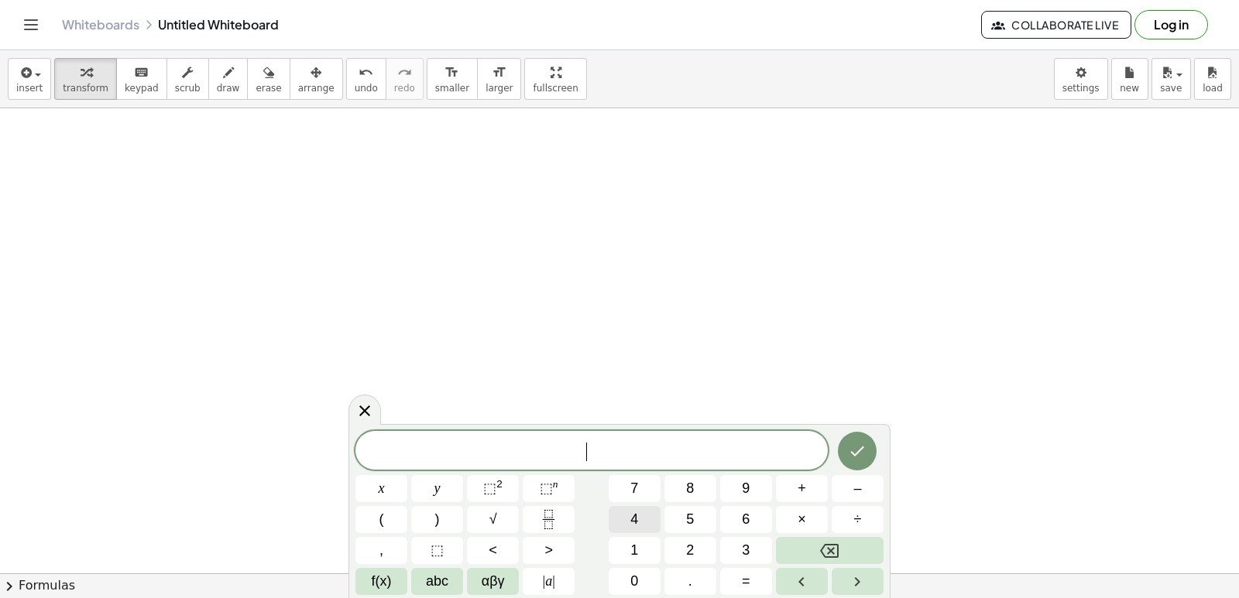
click at [597, 507] on div "​ x y ⬚ 2 ⬚ n 7 8 9 + – ( ) √ 4 5 6 × ÷ , ⬚ < > 1 2 3 f(x) abc αβγ | a | 0 . =" at bounding box center [619, 513] width 528 height 164
click at [651, 527] on button "4" at bounding box center [634, 519] width 52 height 27
click at [394, 487] on button "x" at bounding box center [381, 488] width 52 height 27
click at [872, 491] on button "–" at bounding box center [857, 488] width 52 height 27
click at [647, 581] on div "4 x − ​ x y ⬚ 2 ⬚ n 7 8 9 + – ( ) √ 4 5 6 × ÷ , ⬚ < > 1 2 3 f(x) abc αβγ | a | …" at bounding box center [619, 513] width 528 height 164
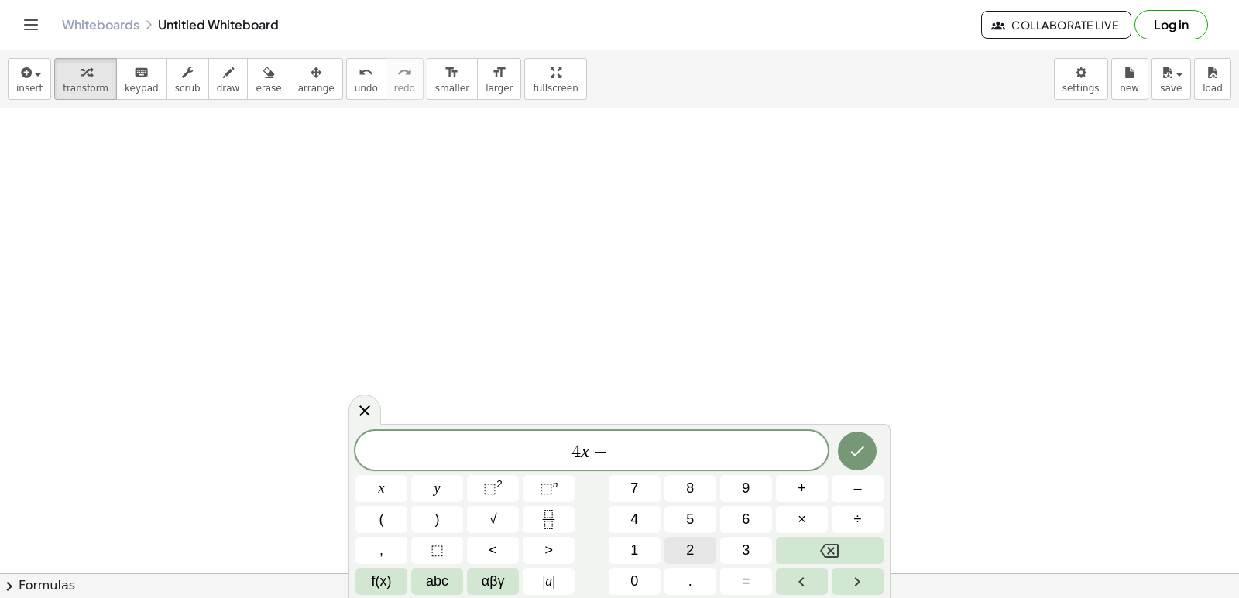
click at [674, 554] on button "2" at bounding box center [690, 550] width 52 height 27
click at [640, 579] on button "0" at bounding box center [634, 581] width 52 height 27
click at [434, 481] on span "y" at bounding box center [437, 488] width 6 height 21
click at [758, 581] on button "=" at bounding box center [746, 581] width 52 height 27
click at [736, 525] on button "6" at bounding box center [746, 519] width 52 height 27
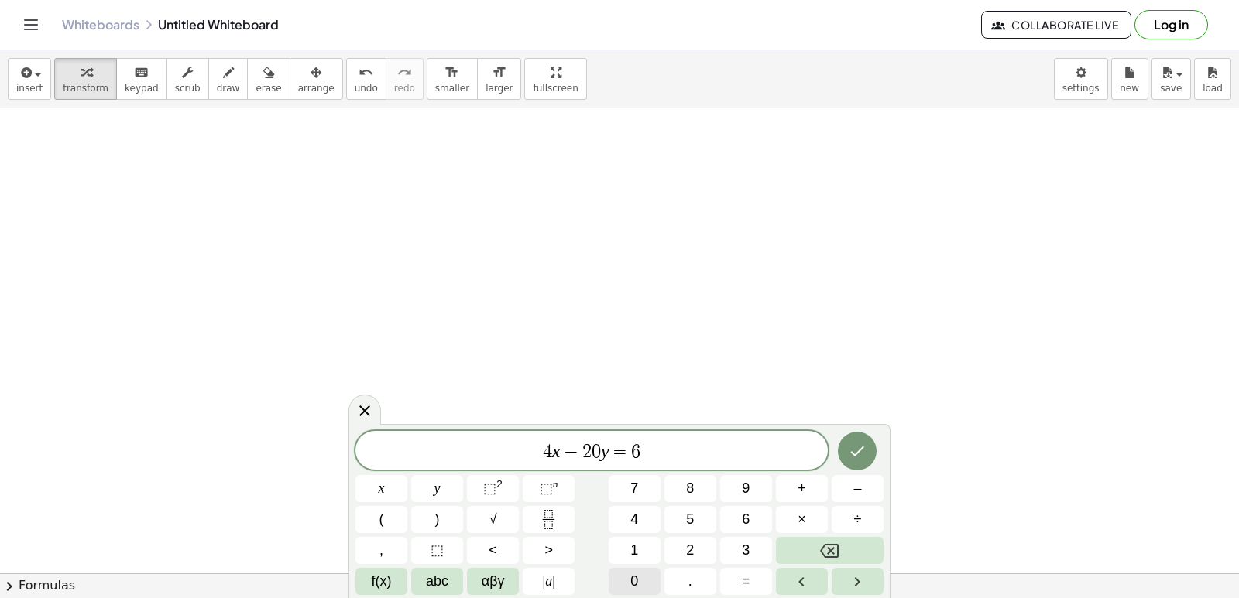
click at [714, 551] on div "4 x − 2 0 y = 6 ​ x y ⬚ 2 ⬚ n 7 8 9 + – ( ) √ 4 5 6 × ÷ , ⬚ < > 1 2 3 f(x) abc …" at bounding box center [619, 513] width 528 height 164
click at [671, 575] on div "4 x − 2 0 y = 6 ​ x y ⬚ 2 ⬚ n 7 8 9 + – ( ) √ 4 5 6 × ÷ , ⬚ < > 1 2 3 f(x) abc …" at bounding box center [619, 513] width 528 height 164
click at [650, 573] on button "0" at bounding box center [634, 581] width 52 height 27
click at [845, 454] on button "Done" at bounding box center [857, 451] width 39 height 39
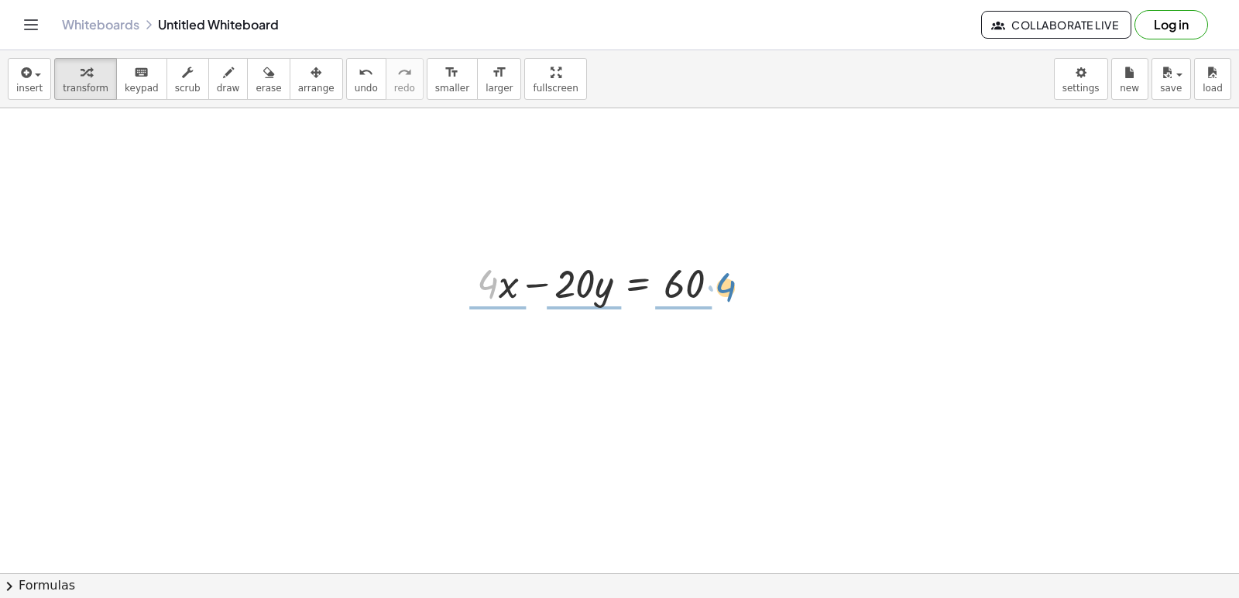
drag, startPoint x: 496, startPoint y: 283, endPoint x: 734, endPoint y: 286, distance: 237.7
click at [734, 286] on div at bounding box center [604, 282] width 270 height 53
drag, startPoint x: 608, startPoint y: 352, endPoint x: 596, endPoint y: 348, distance: 13.0
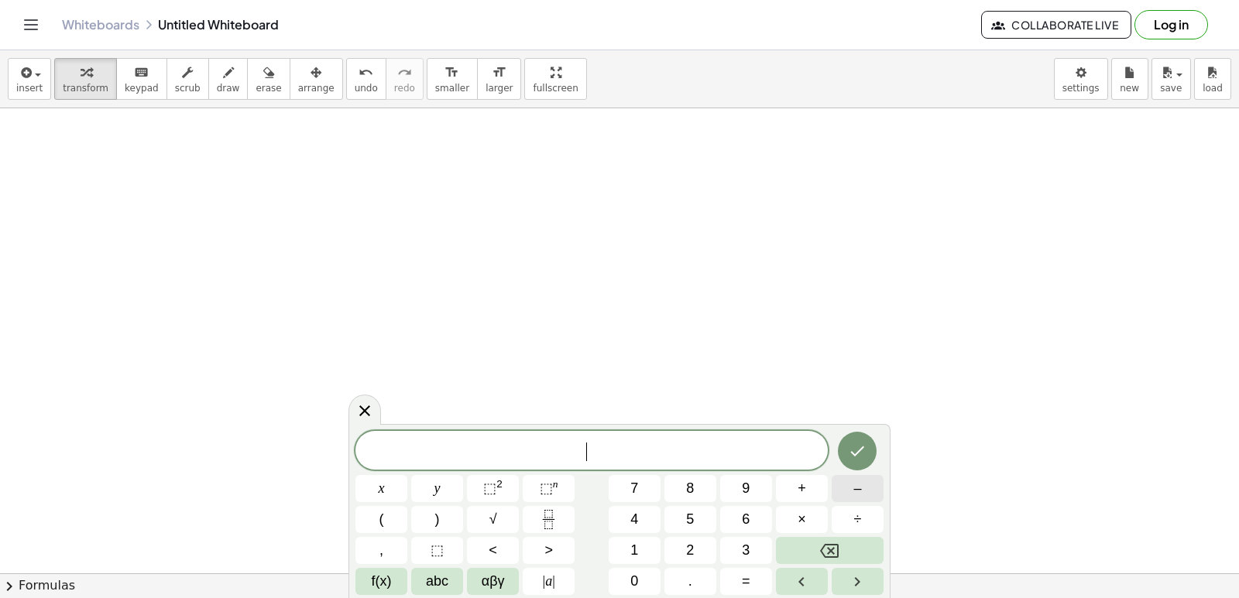
click at [830, 489] on div "​ x y ⬚ 2 ⬚ n 7 8 9 + – ( ) √ 4 5 6 × ÷ , ⬚ < > 1 2 3 f(x) abc αβγ | a | 0 . =" at bounding box center [619, 513] width 528 height 164
click at [850, 488] on button "–" at bounding box center [857, 488] width 52 height 27
click at [694, 547] on button "2" at bounding box center [690, 550] width 52 height 27
click at [410, 499] on div "− 2 ​ x y ⬚ 2 ⬚ n 7 8 9 + – ( ) √ 4 5 6 × ÷ , ⬚ < > 1 2 3 f(x) abc αβγ | a | 0 …" at bounding box center [619, 513] width 528 height 164
click at [385, 499] on button "x" at bounding box center [381, 488] width 52 height 27
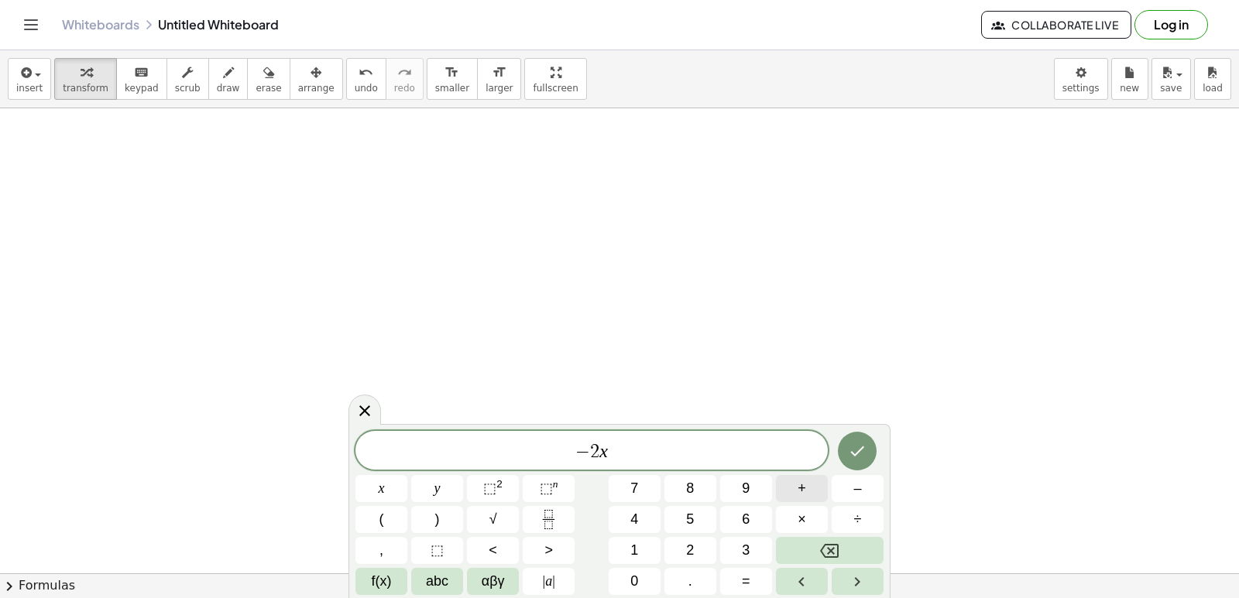
click at [800, 489] on span "+" at bounding box center [801, 488] width 9 height 21
click at [691, 512] on span "5" at bounding box center [690, 519] width 8 height 21
click at [442, 499] on button "y" at bounding box center [437, 488] width 52 height 27
click at [753, 572] on button "=" at bounding box center [746, 581] width 52 height 27
click at [762, 545] on button "3" at bounding box center [746, 550] width 52 height 27
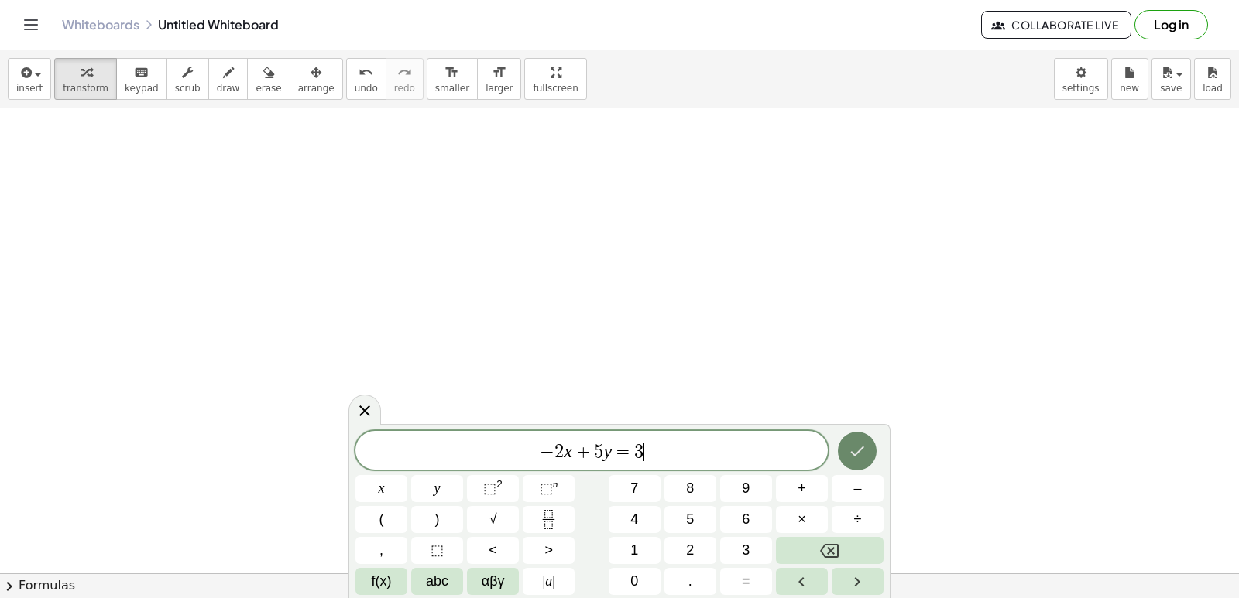
click at [866, 458] on icon "Done" at bounding box center [857, 451] width 19 height 19
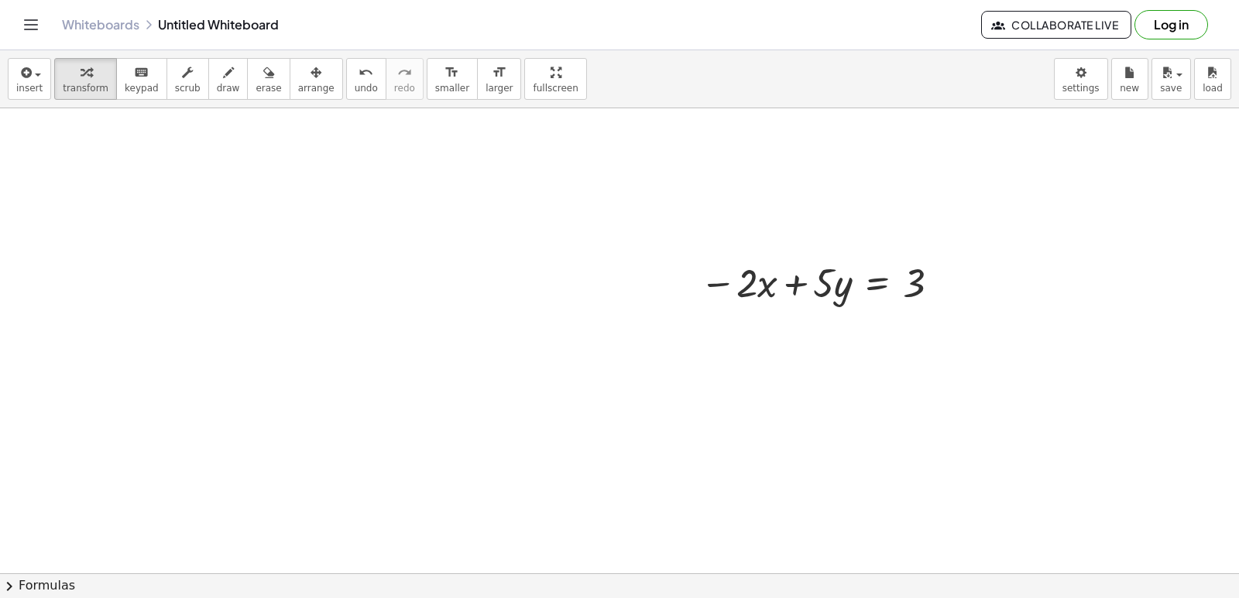
scroll to position [2869, 0]
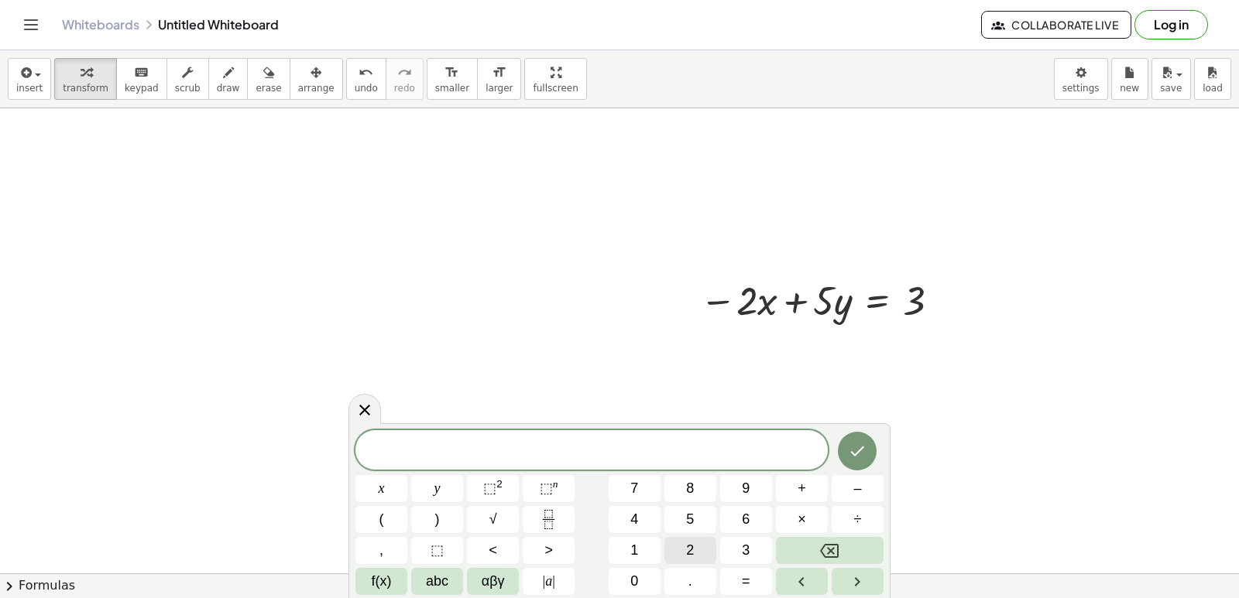
click at [691, 554] on span "2" at bounding box center [690, 550] width 8 height 21
click at [389, 493] on button "x" at bounding box center [381, 488] width 52 height 27
click at [811, 493] on button "+" at bounding box center [802, 488] width 52 height 27
click at [646, 491] on button "7" at bounding box center [634, 488] width 52 height 27
click at [448, 495] on button "y" at bounding box center [437, 488] width 52 height 27
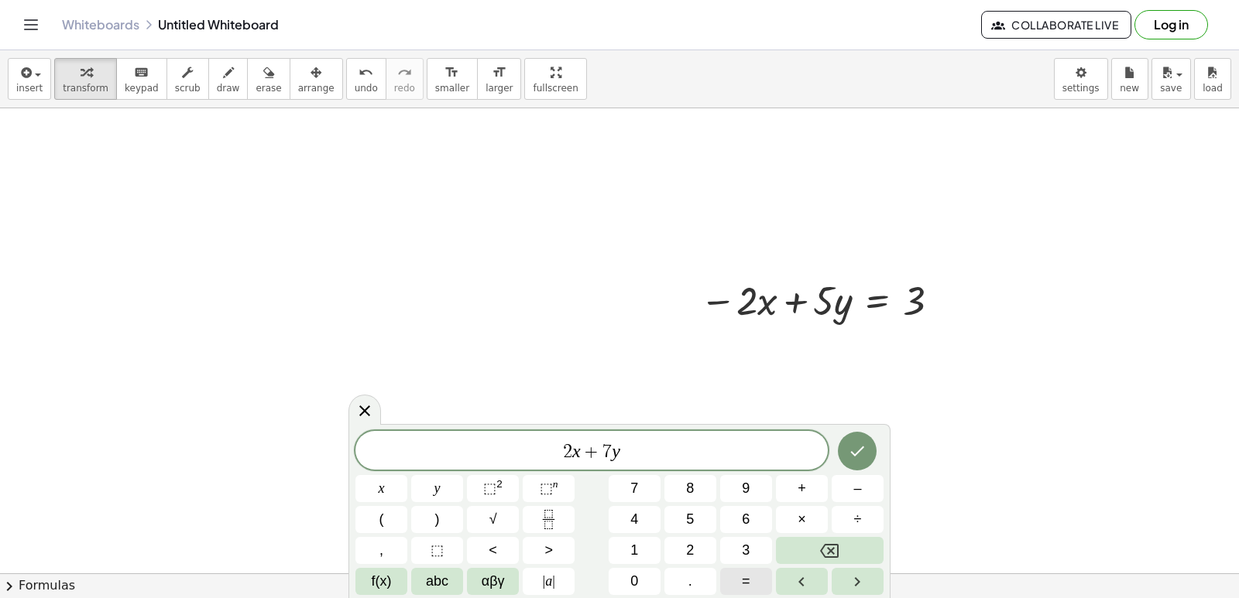
click at [746, 574] on span "=" at bounding box center [746, 581] width 9 height 21
click at [784, 480] on div "2 x + 7 y = ​ x y ⬚ 2 ⬚ n 7 8 9 + – ( ) √ 4 5 6 × ÷ , ⬚ < > 1 2 3 f(x) abc αβγ …" at bounding box center [619, 513] width 528 height 164
click at [763, 497] on button "9" at bounding box center [746, 488] width 52 height 27
click at [848, 461] on button "Done" at bounding box center [857, 451] width 39 height 39
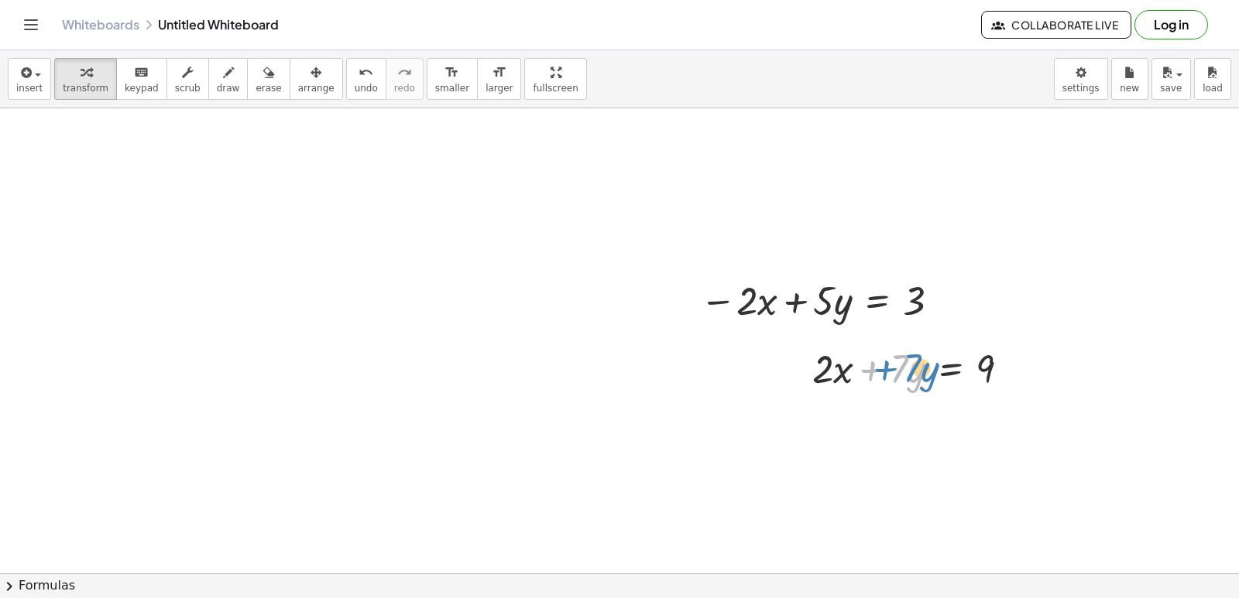
drag, startPoint x: 869, startPoint y: 382, endPoint x: 882, endPoint y: 381, distance: 13.2
drag, startPoint x: 743, startPoint y: 492, endPoint x: 520, endPoint y: 503, distance: 223.3
drag, startPoint x: 543, startPoint y: 205, endPoint x: 500, endPoint y: 286, distance: 91.1
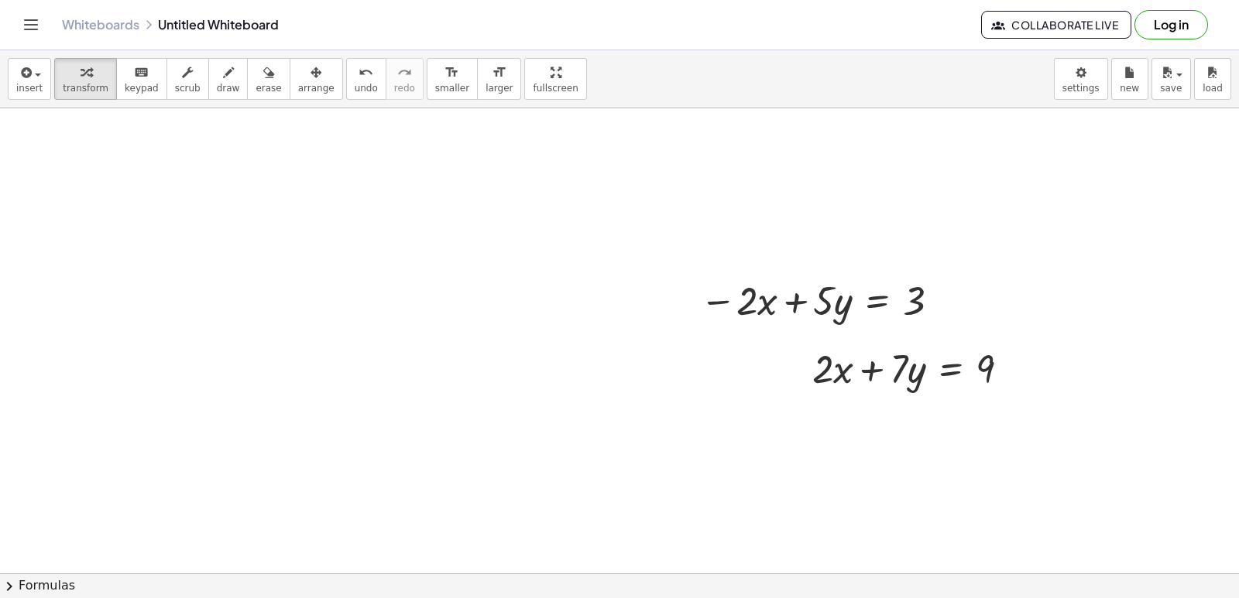
drag, startPoint x: 489, startPoint y: 73, endPoint x: 451, endPoint y: 238, distance: 169.2
click at [458, 238] on div "insert select one: Math Expression Function Text Youtube Video Graphing Geometr…" at bounding box center [619, 324] width 1239 height 548
drag, startPoint x: 451, startPoint y: 238, endPoint x: 268, endPoint y: 94, distance: 232.8
click at [290, 94] on button "arrange" at bounding box center [316, 79] width 53 height 42
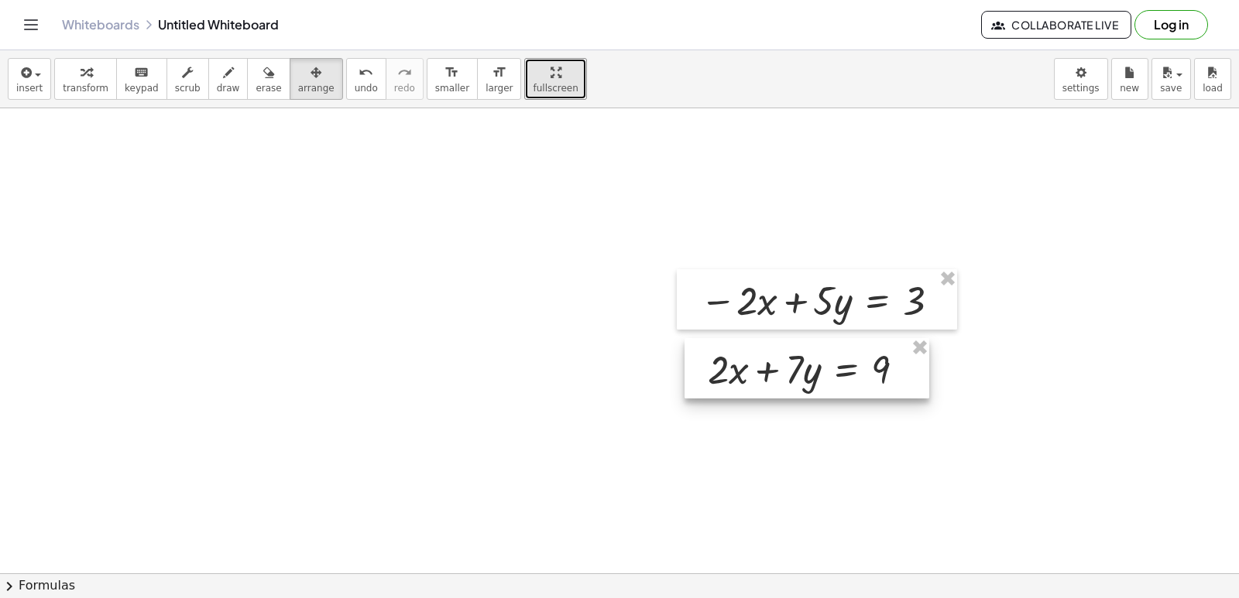
drag, startPoint x: 846, startPoint y: 382, endPoint x: 756, endPoint y: 375, distance: 90.1
click at [755, 378] on div at bounding box center [806, 368] width 245 height 60
click at [746, 375] on div at bounding box center [808, 364] width 245 height 60
drag, startPoint x: 811, startPoint y: 454, endPoint x: 598, endPoint y: 364, distance: 230.3
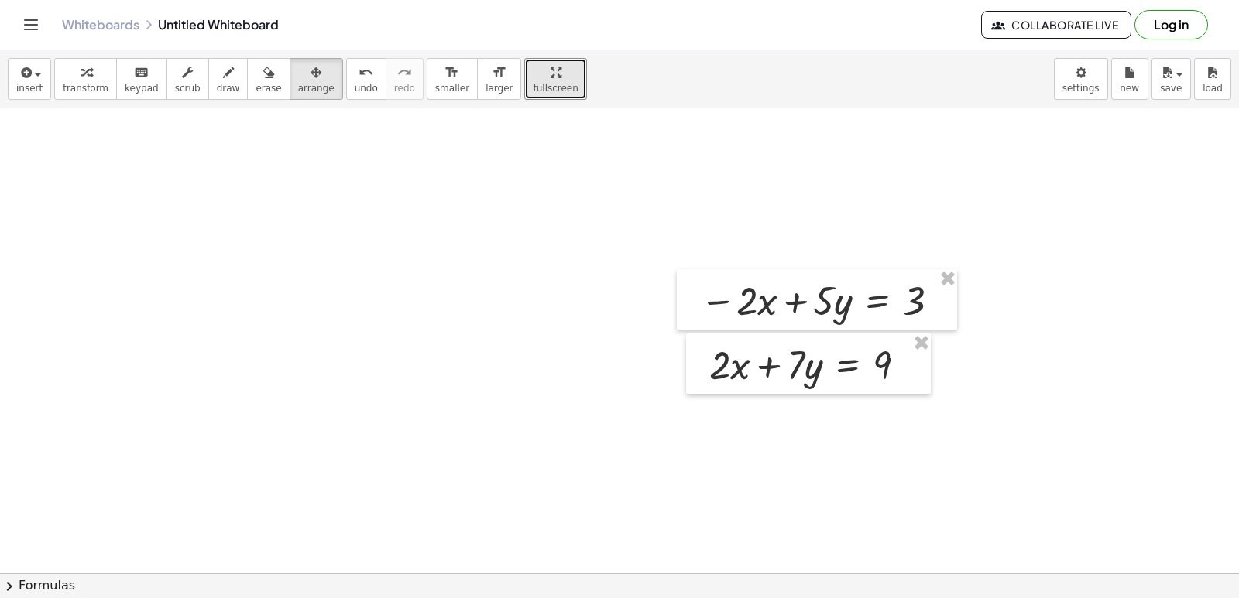
drag, startPoint x: 87, startPoint y: 80, endPoint x: 96, endPoint y: 101, distance: 22.9
click at [86, 85] on button "transform" at bounding box center [85, 79] width 63 height 42
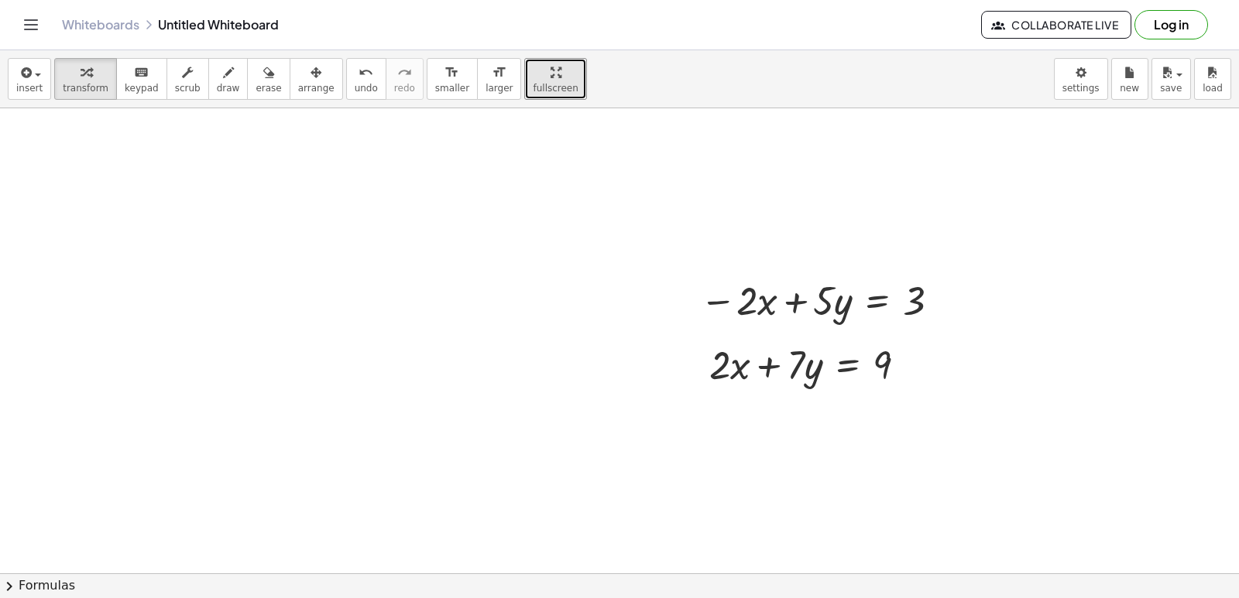
click at [290, 97] on button "arrange" at bounding box center [316, 79] width 53 height 42
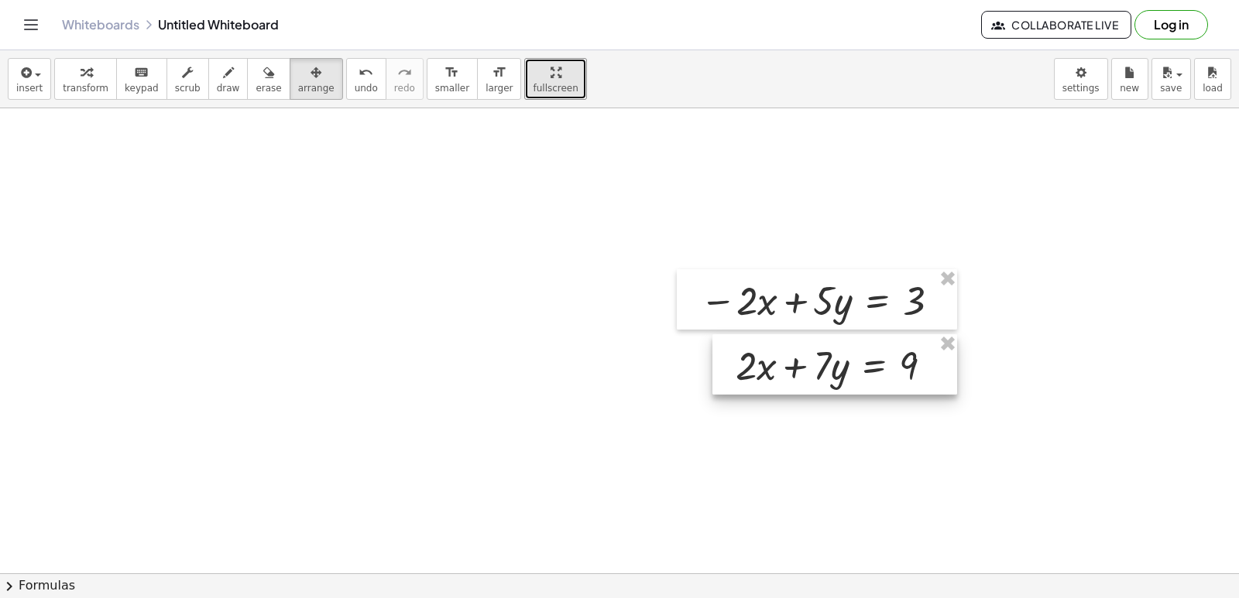
drag, startPoint x: 800, startPoint y: 384, endPoint x: 827, endPoint y: 385, distance: 26.3
click at [827, 385] on div at bounding box center [834, 364] width 245 height 60
click at [824, 371] on div at bounding box center [832, 360] width 245 height 60
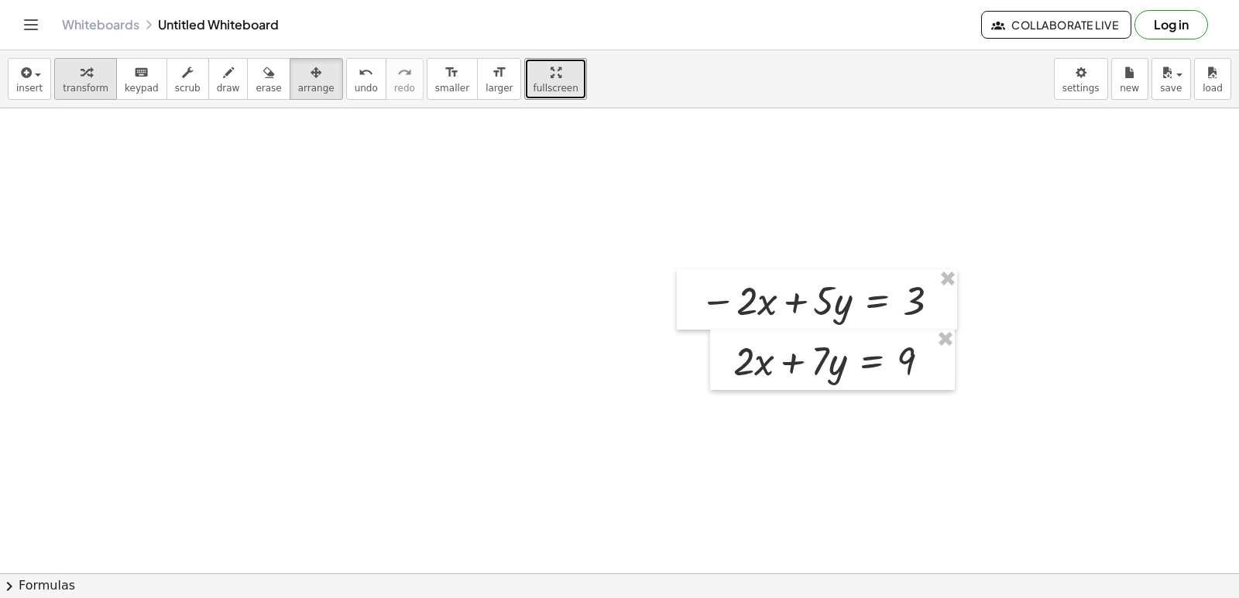
click at [84, 83] on button "transform" at bounding box center [85, 79] width 63 height 42
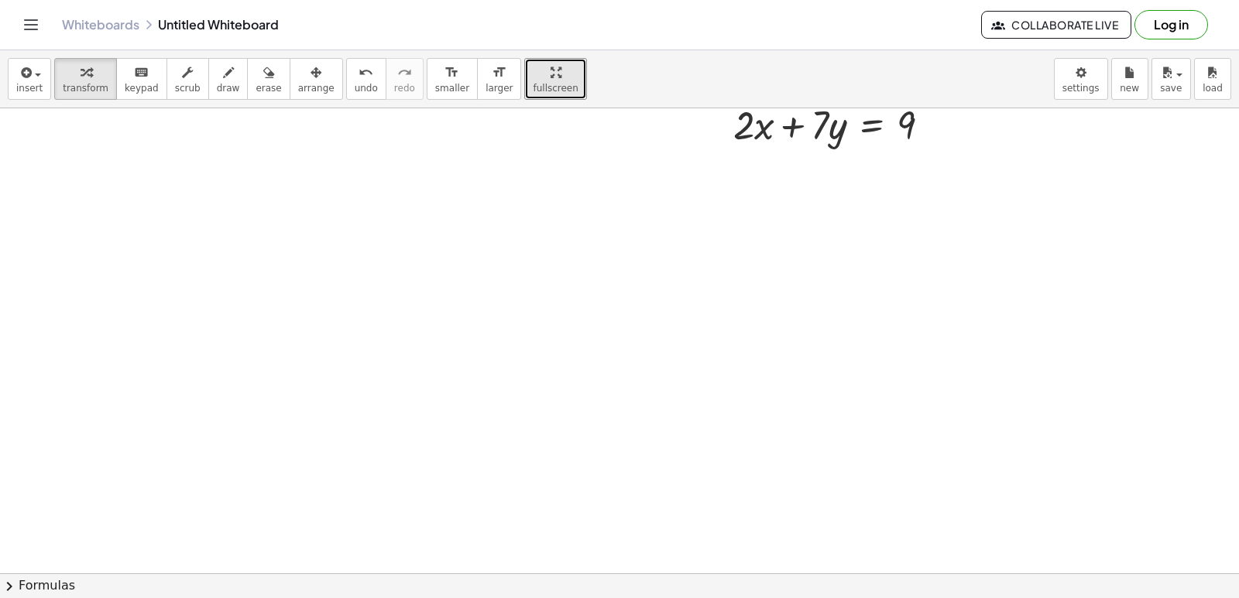
scroll to position [3179, 0]
drag, startPoint x: 443, startPoint y: 389, endPoint x: 491, endPoint y: 379, distance: 48.9
drag, startPoint x: 726, startPoint y: 427, endPoint x: 676, endPoint y: 387, distance: 64.4
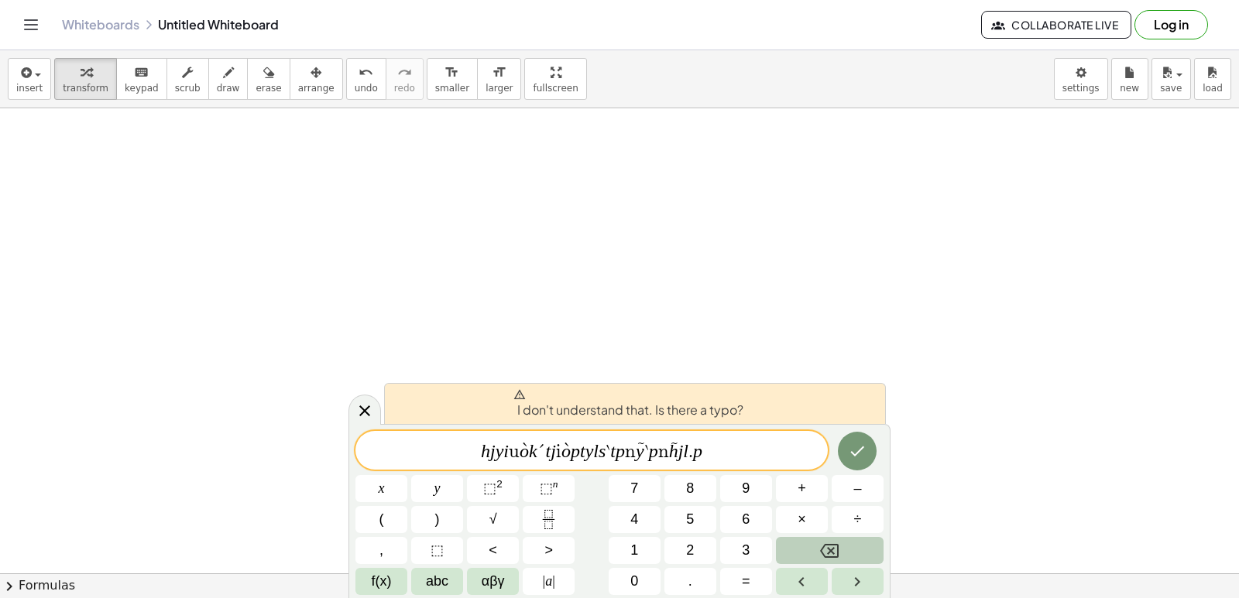
click at [839, 557] on button "Backspace" at bounding box center [830, 550] width 108 height 27
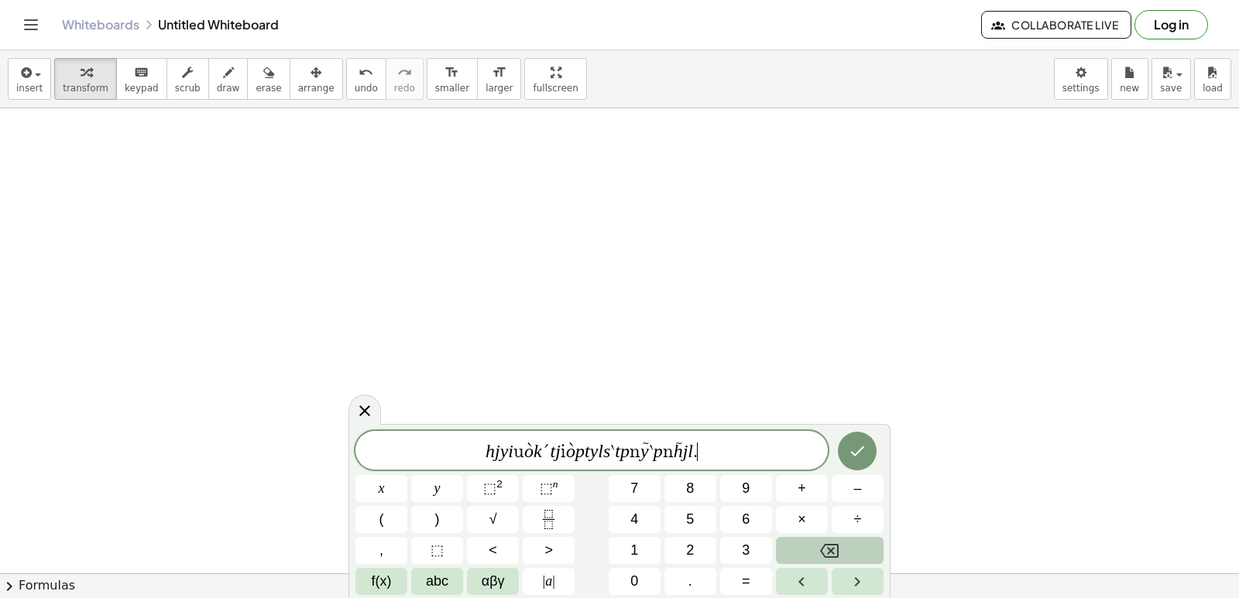
click at [839, 557] on button "Backspace" at bounding box center [830, 550] width 108 height 27
click at [838, 559] on button "Backspace" at bounding box center [830, 550] width 108 height 27
click at [838, 559] on icon "Backspace" at bounding box center [829, 551] width 19 height 19
click at [790, 548] on button "Backspace" at bounding box center [830, 550] width 108 height 27
click at [790, 547] on button "Backspace" at bounding box center [830, 550] width 108 height 27
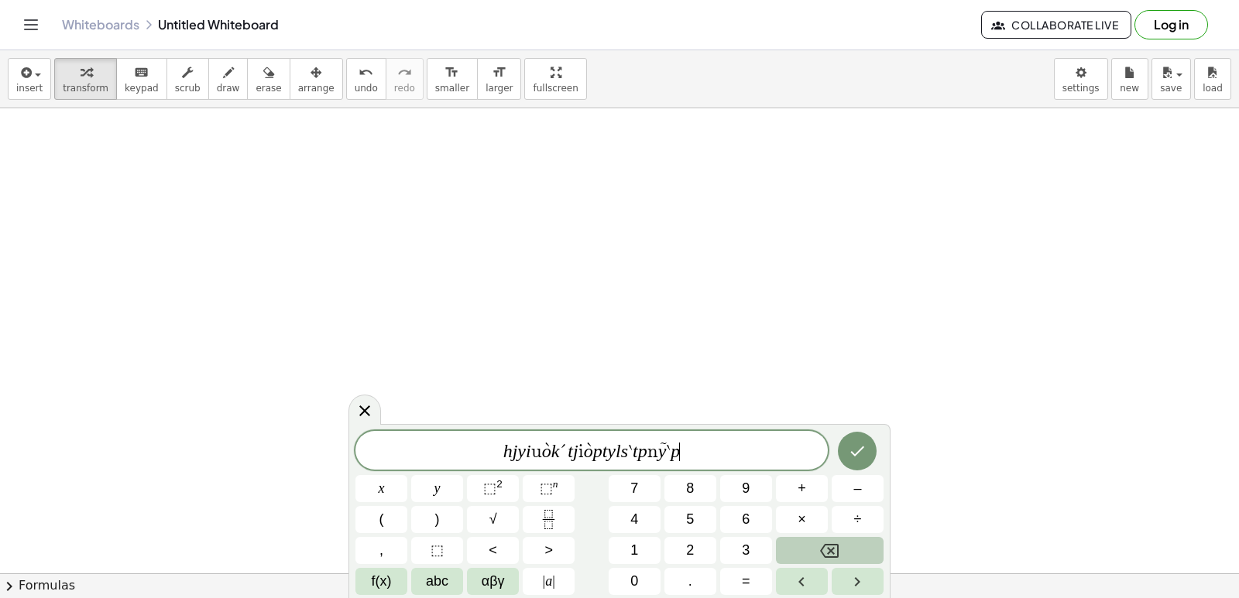
click at [790, 547] on button "Backspace" at bounding box center [830, 550] width 108 height 27
click at [787, 543] on button "Backspace" at bounding box center [830, 550] width 108 height 27
click at [781, 541] on button "Backspace" at bounding box center [830, 550] width 108 height 27
click at [777, 545] on button "Backspace" at bounding box center [830, 550] width 108 height 27
click at [777, 547] on button "Backspace" at bounding box center [830, 550] width 108 height 27
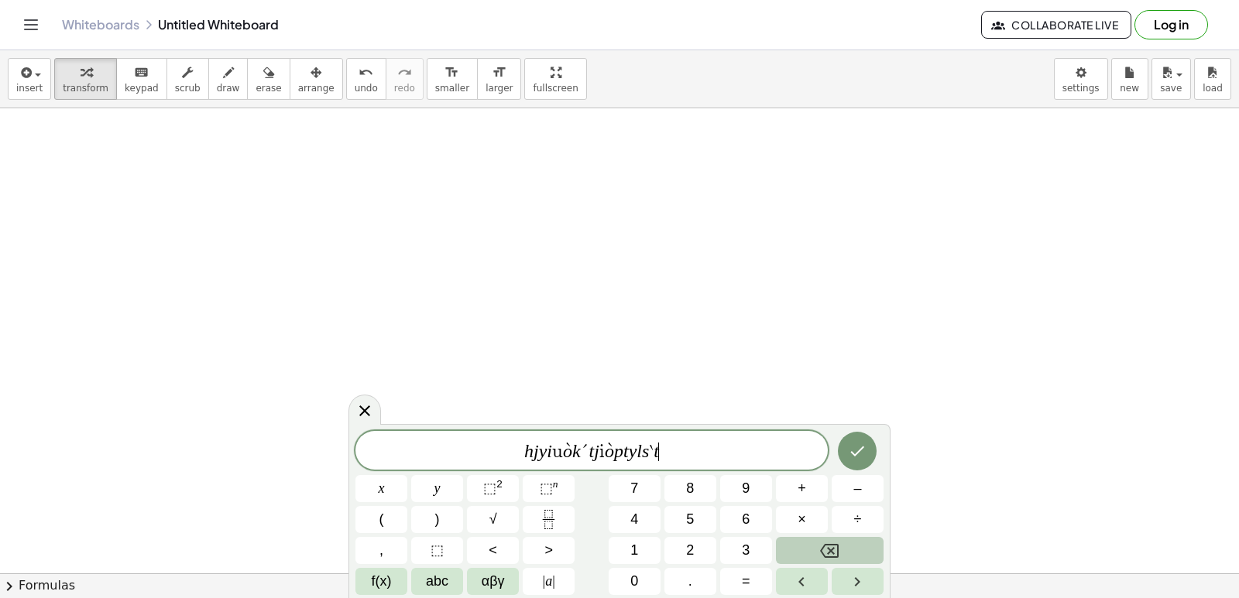
click at [780, 553] on button "Backspace" at bounding box center [830, 550] width 108 height 27
click at [785, 551] on button "Backspace" at bounding box center [830, 550] width 108 height 27
click at [790, 550] on button "Backspace" at bounding box center [830, 550] width 108 height 27
click at [791, 553] on button "Backspace" at bounding box center [830, 550] width 108 height 27
click at [793, 554] on button "Backspace" at bounding box center [830, 550] width 108 height 27
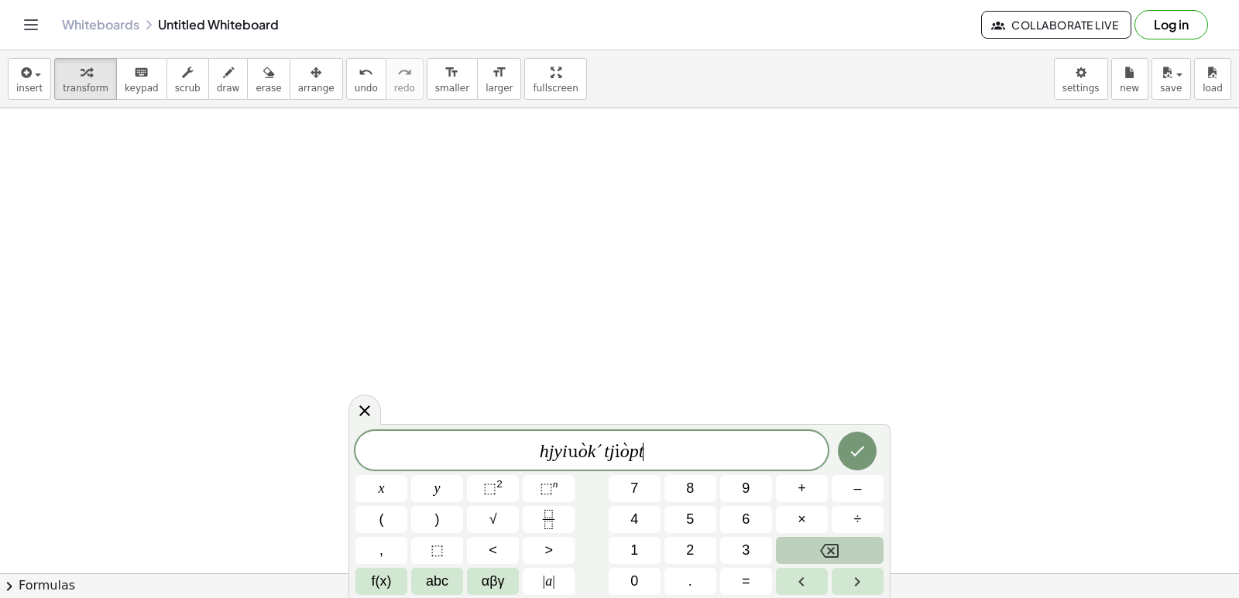
click at [796, 564] on button "Backspace" at bounding box center [830, 550] width 108 height 27
click at [804, 566] on div "h j y i ù o k ´ t j ì o p ​ x y ⬚ 2 ⬚ n 7 8 9 + – ( ) √ 4 5 6 × ÷ , ⬚ < > 1 2 3…" at bounding box center [619, 513] width 528 height 164
click at [811, 557] on button "Backspace" at bounding box center [830, 550] width 108 height 27
click at [812, 556] on button "Backspace" at bounding box center [830, 550] width 108 height 27
click at [814, 557] on button "Backspace" at bounding box center [830, 550] width 108 height 27
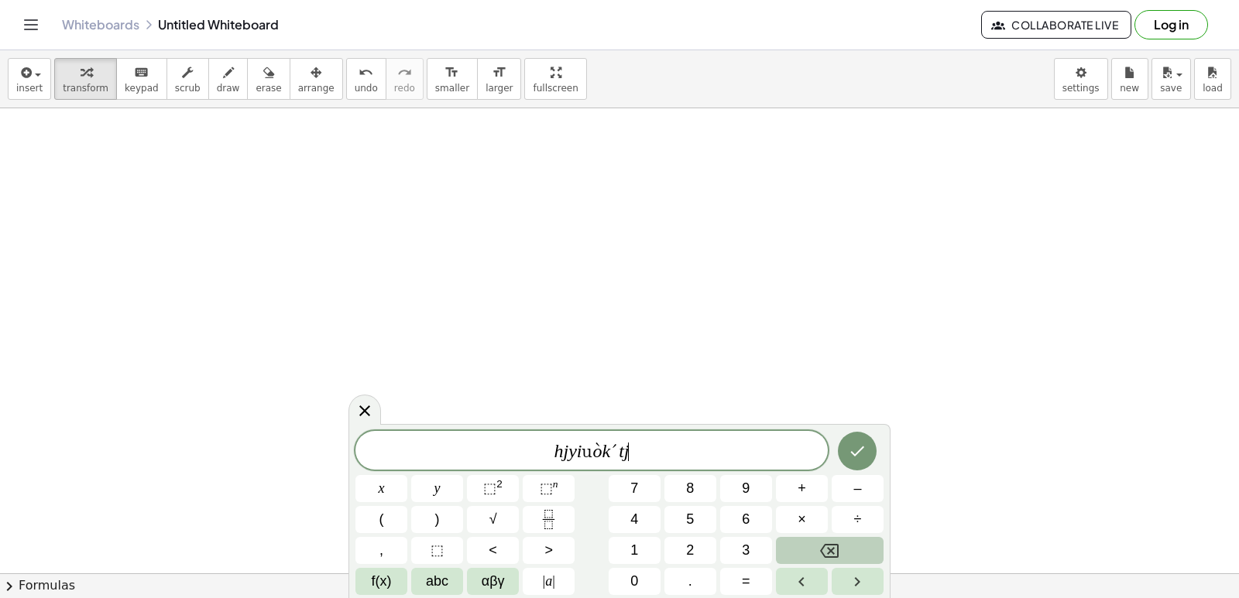
click at [818, 555] on button "Backspace" at bounding box center [830, 550] width 108 height 27
click at [818, 556] on button "Backspace" at bounding box center [830, 550] width 108 height 27
click at [821, 554] on button "Backspace" at bounding box center [830, 550] width 108 height 27
click at [830, 552] on icon "Backspace" at bounding box center [829, 551] width 19 height 19
click at [833, 556] on icon "Backspace" at bounding box center [829, 551] width 19 height 19
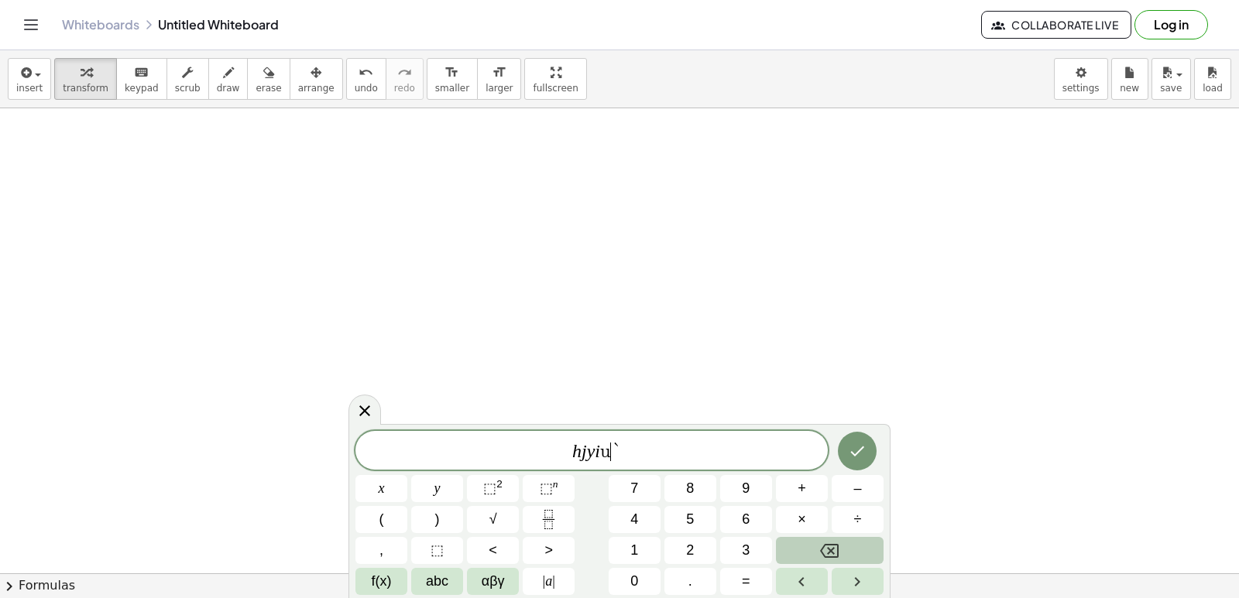
click at [835, 554] on icon "Backspace" at bounding box center [829, 551] width 19 height 19
click at [836, 561] on button "Backspace" at bounding box center [830, 550] width 108 height 27
click at [838, 567] on div "h j y ​ x y ⬚ 2 ⬚ n 7 8 9 + – ( ) √ 4 5 6 × ÷ , ⬚ < > 1 2 3 f(x) abc αβγ | a | …" at bounding box center [619, 513] width 528 height 164
click at [838, 564] on button "Backspace" at bounding box center [830, 550] width 108 height 27
click at [841, 565] on div "h j ​ x y ⬚ 2 ⬚ n 7 8 9 + – ( ) √ 4 5 6 × ÷ , ⬚ < > 1 2 3 f(x) abc αβγ | a | 0 …" at bounding box center [619, 513] width 528 height 164
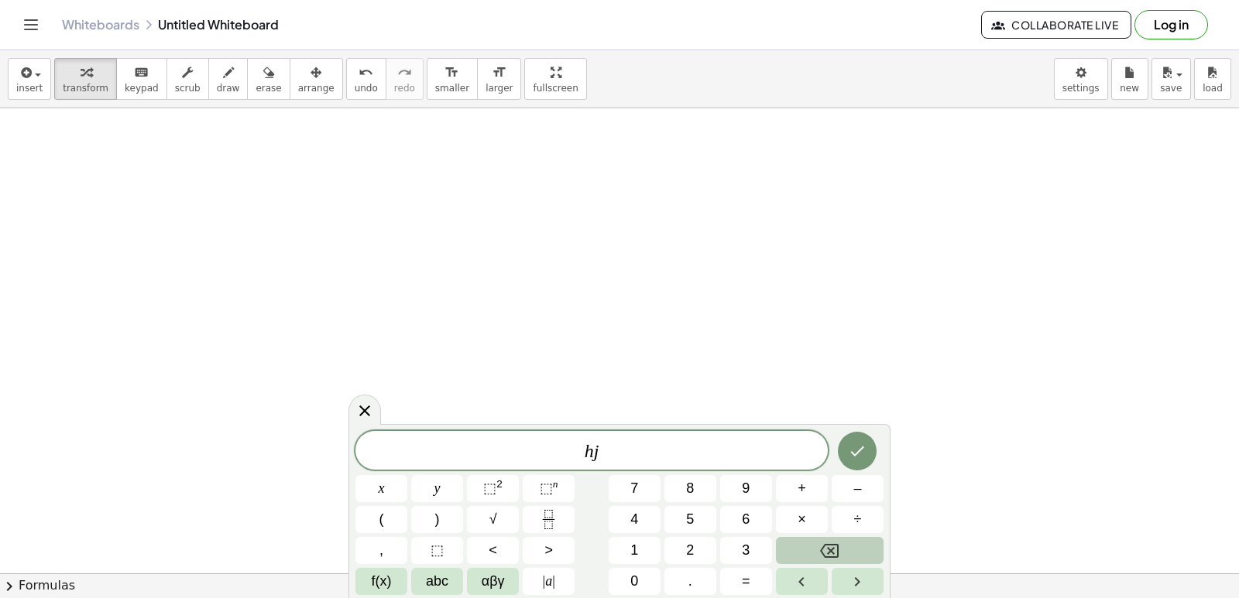
click at [845, 551] on button "Backspace" at bounding box center [830, 550] width 108 height 27
click at [846, 553] on button "Backspace" at bounding box center [830, 550] width 108 height 27
click at [847, 557] on button "Backspace" at bounding box center [830, 550] width 108 height 27
click at [722, 528] on div "​ x y ⬚ 2 ⬚ n 7 8 9 + – ( ) √ 4 5 6 × ÷ , ⬚ < > 1 2 3 f(x) abc αβγ | a | 0 . =" at bounding box center [619, 513] width 528 height 164
click at [703, 525] on button "5" at bounding box center [690, 519] width 52 height 27
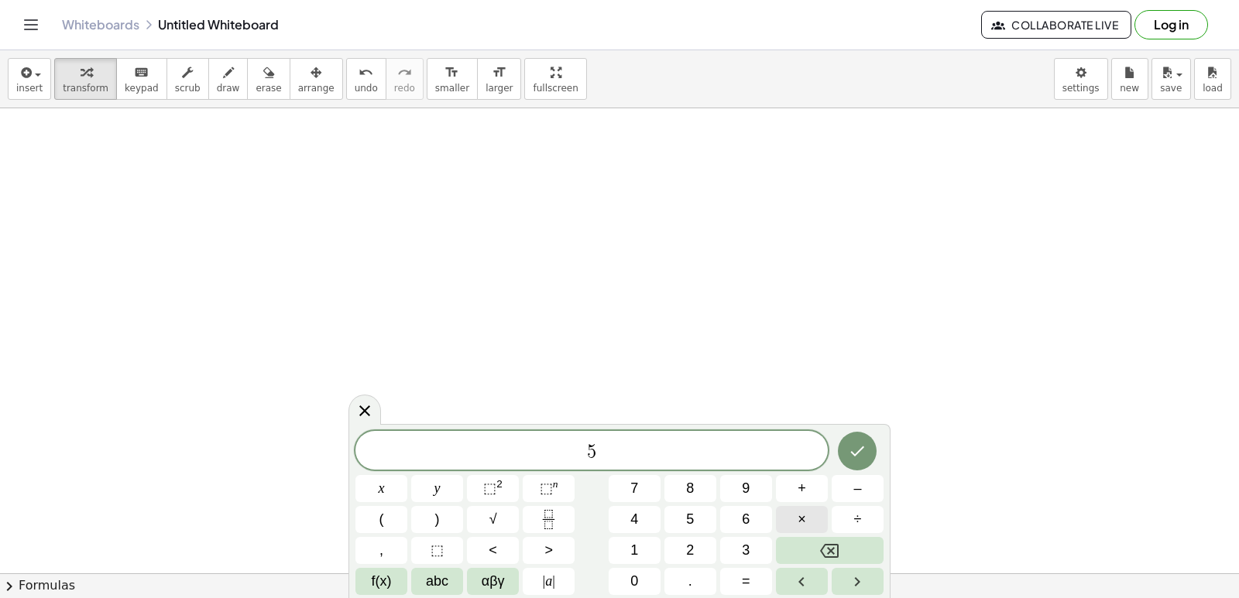
click at [800, 519] on span "×" at bounding box center [801, 519] width 9 height 21
click at [749, 557] on div "5 · ​ x y ⬚ 2 ⬚ n 7 8 9 + – ( ) √ 4 5 6 × ÷ , ⬚ < > 1 2 3 f(x) abc αβγ | a | 0 …" at bounding box center [619, 513] width 528 height 164
click at [801, 547] on button "Backspace" at bounding box center [830, 550] width 108 height 27
click at [403, 495] on button "x" at bounding box center [381, 488] width 52 height 27
click at [808, 480] on button "+" at bounding box center [802, 488] width 52 height 27
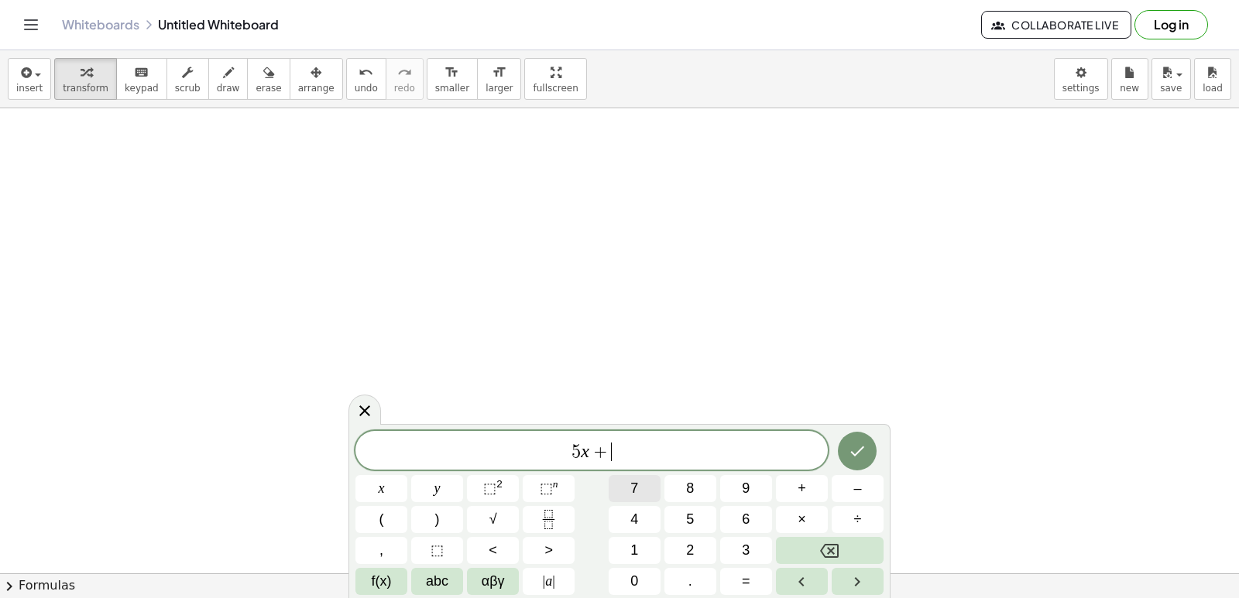
click at [632, 493] on span "7" at bounding box center [634, 488] width 8 height 21
click at [457, 493] on button "y" at bounding box center [437, 488] width 52 height 27
click at [737, 577] on button "=" at bounding box center [746, 581] width 52 height 27
click at [683, 554] on button "2" at bounding box center [690, 550] width 52 height 27
click at [623, 508] on button "4" at bounding box center [634, 519] width 52 height 27
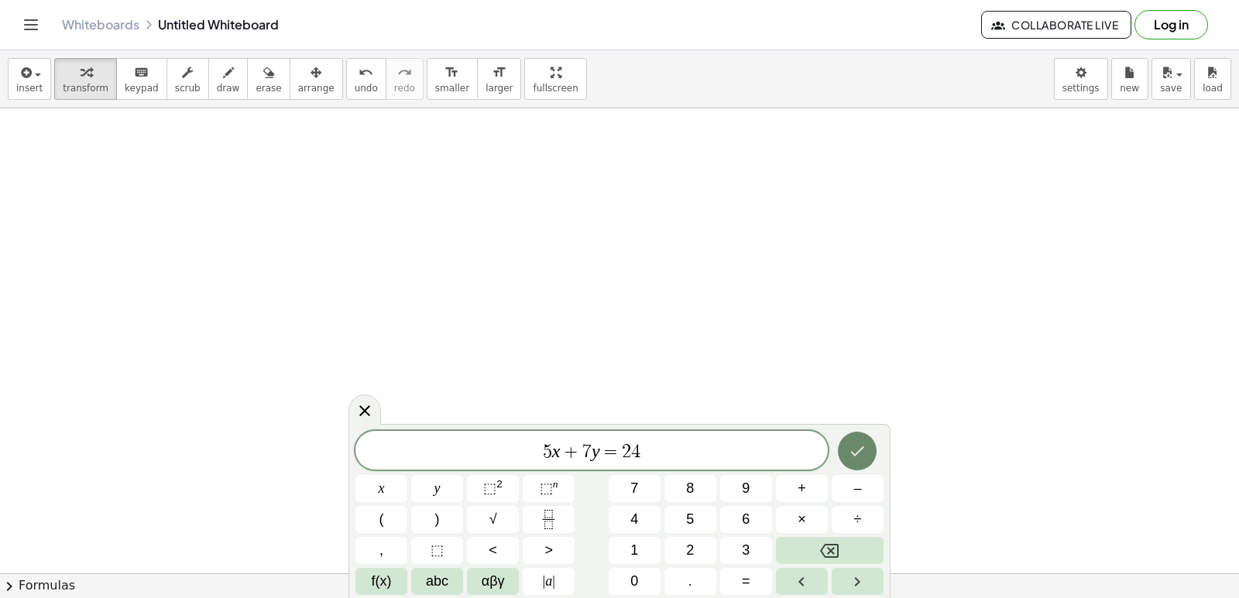
click at [852, 451] on icon "Done" at bounding box center [857, 451] width 19 height 19
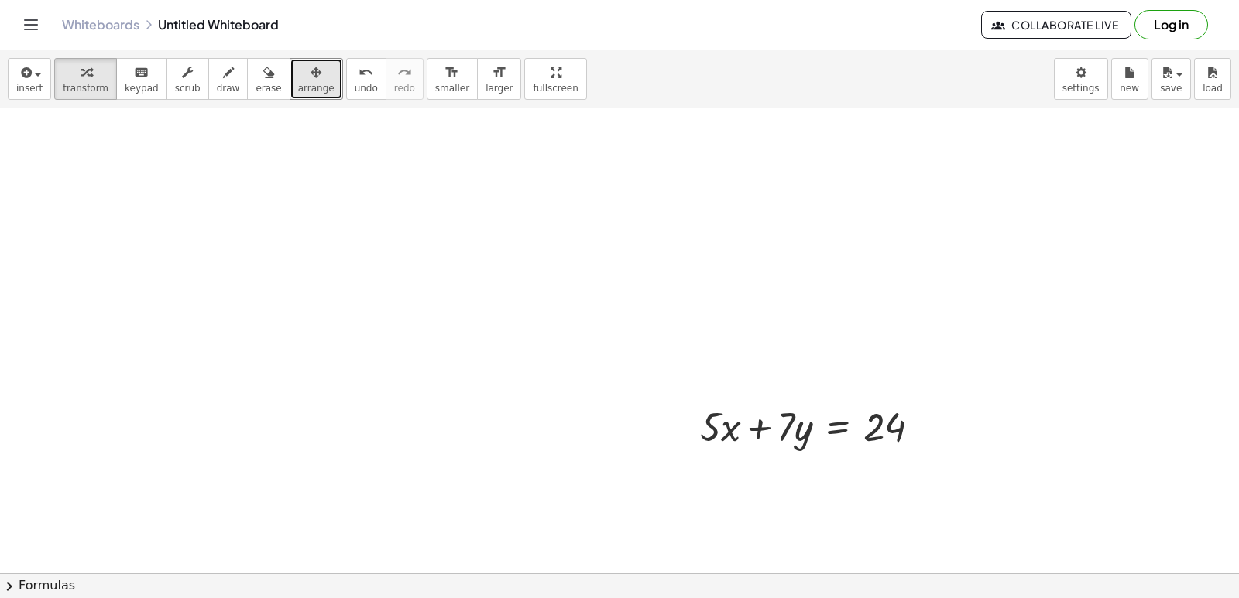
click at [347, 158] on div "insert select one: Math Expression Function Text Youtube Video Graphing Geometr…" at bounding box center [619, 324] width 1239 height 548
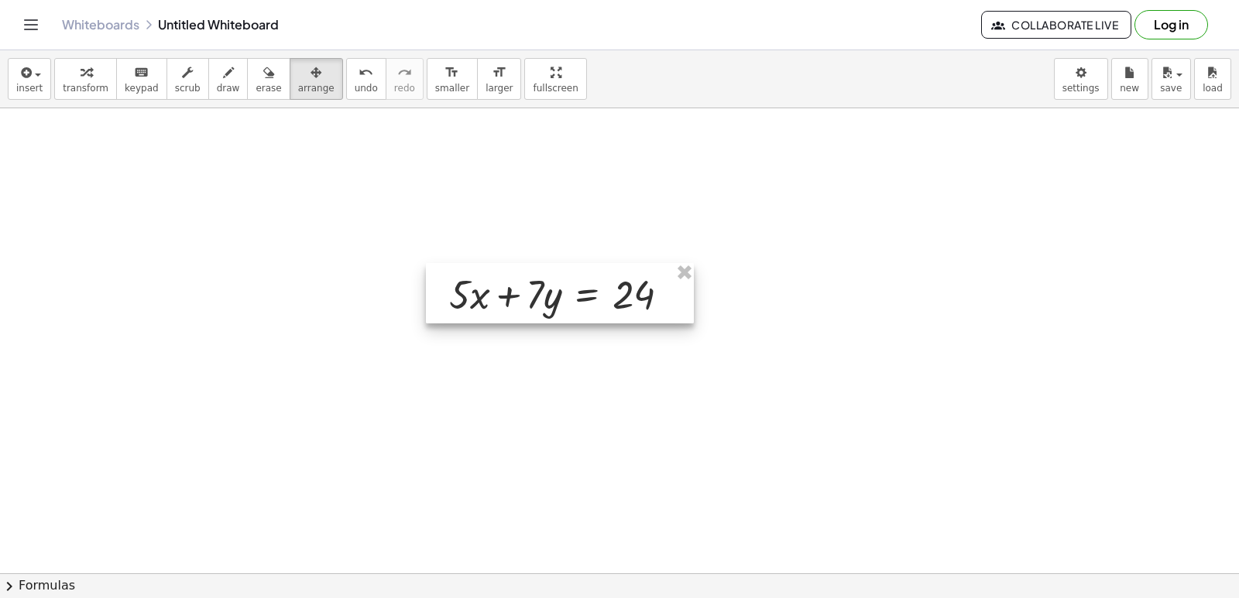
drag, startPoint x: 761, startPoint y: 435, endPoint x: 510, endPoint y: 303, distance: 283.6
click at [510, 303] on div at bounding box center [560, 293] width 268 height 60
click at [81, 76] on icon "button" at bounding box center [86, 72] width 11 height 19
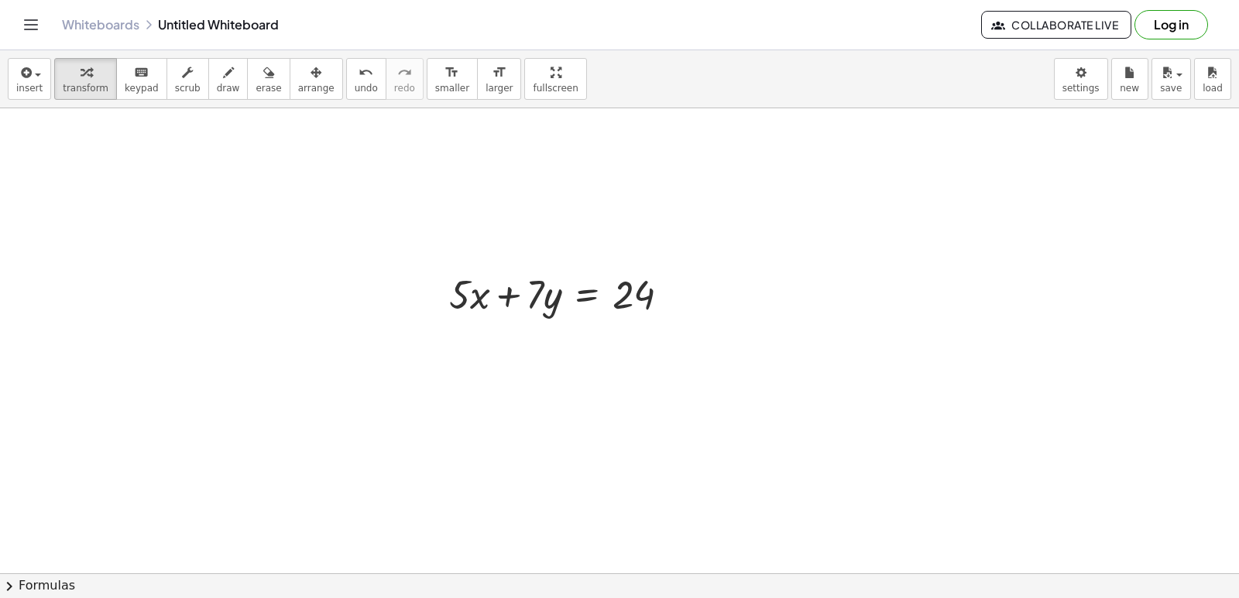
drag, startPoint x: 723, startPoint y: 299, endPoint x: 755, endPoint y: 368, distance: 76.6
drag, startPoint x: 788, startPoint y: 289, endPoint x: 756, endPoint y: 311, distance: 39.5
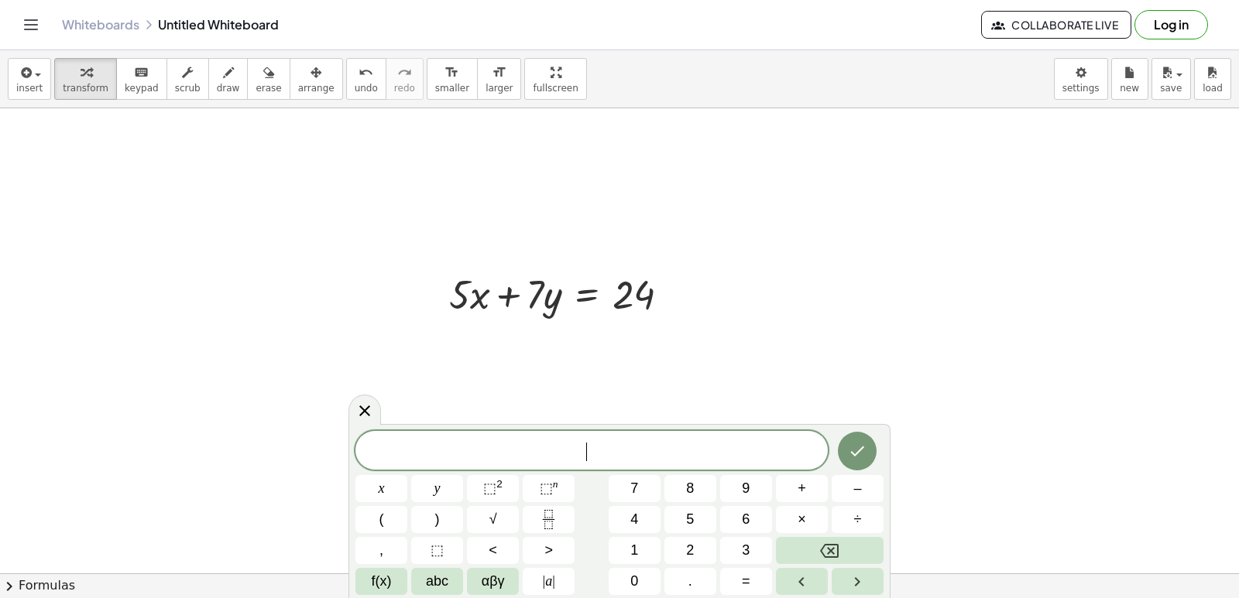
click at [392, 493] on button "x" at bounding box center [381, 488] width 52 height 27
click at [741, 582] on button "=" at bounding box center [746, 581] width 52 height 27
click at [718, 540] on div "x = ​ x y ⬚ 2 ⬚ n 7 8 9 + – ( ) √ 4 5 6 × ÷ , ⬚ < > 1 2 3 f(x) abc αβγ | a | 0 …" at bounding box center [619, 513] width 528 height 164
click at [691, 558] on span "2" at bounding box center [690, 550] width 8 height 21
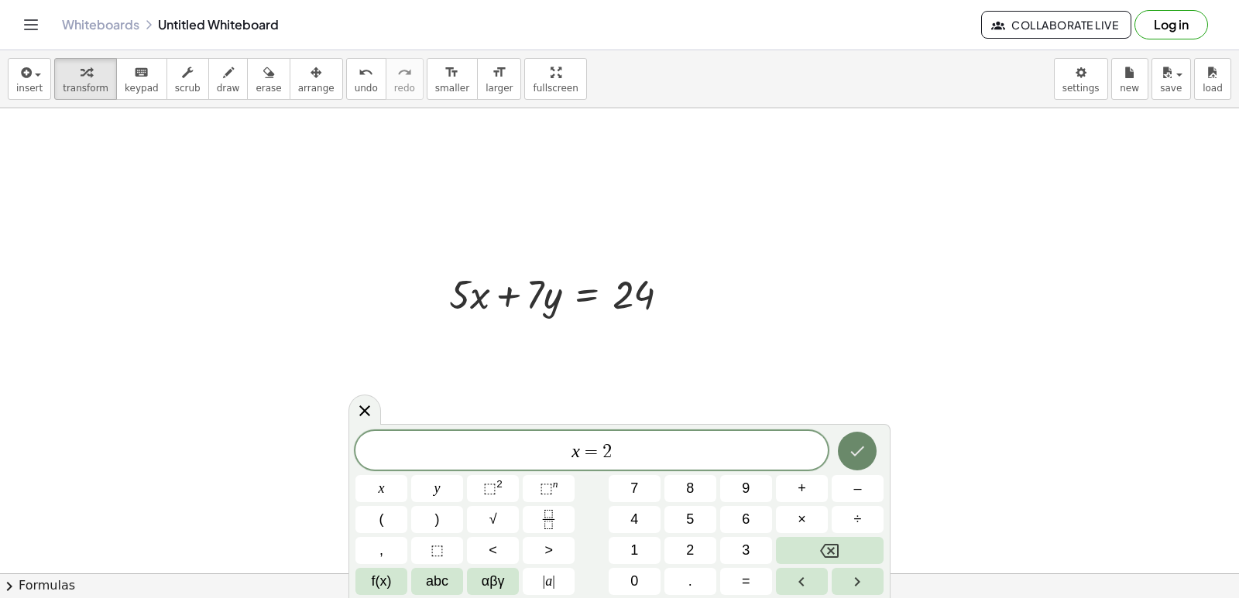
drag, startPoint x: 867, startPoint y: 426, endPoint x: 862, endPoint y: 436, distance: 11.1
click at [862, 436] on div "x = 2 ​ x y ⬚ 2 ⬚ n 7 8 9 + – ( ) √ 4 5 6 × ÷ , ⬚ < > 1 2 3 f(x) abc αβγ | a | …" at bounding box center [619, 511] width 542 height 174
click at [845, 460] on button "Done" at bounding box center [857, 451] width 39 height 39
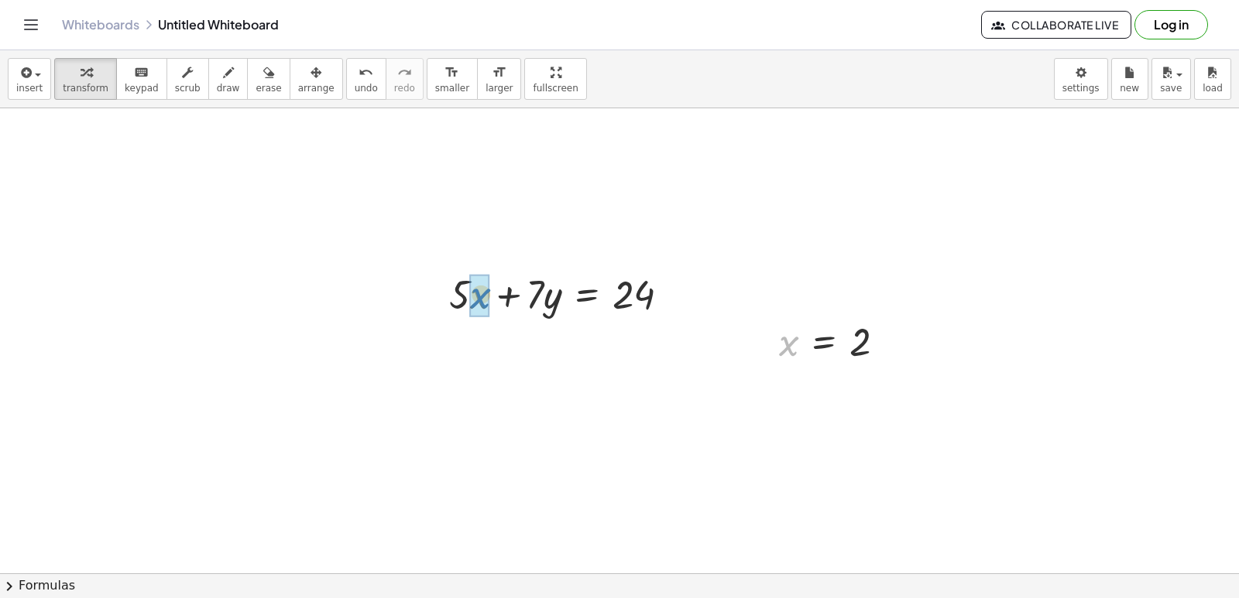
drag, startPoint x: 794, startPoint y: 359, endPoint x: 482, endPoint y: 312, distance: 314.8
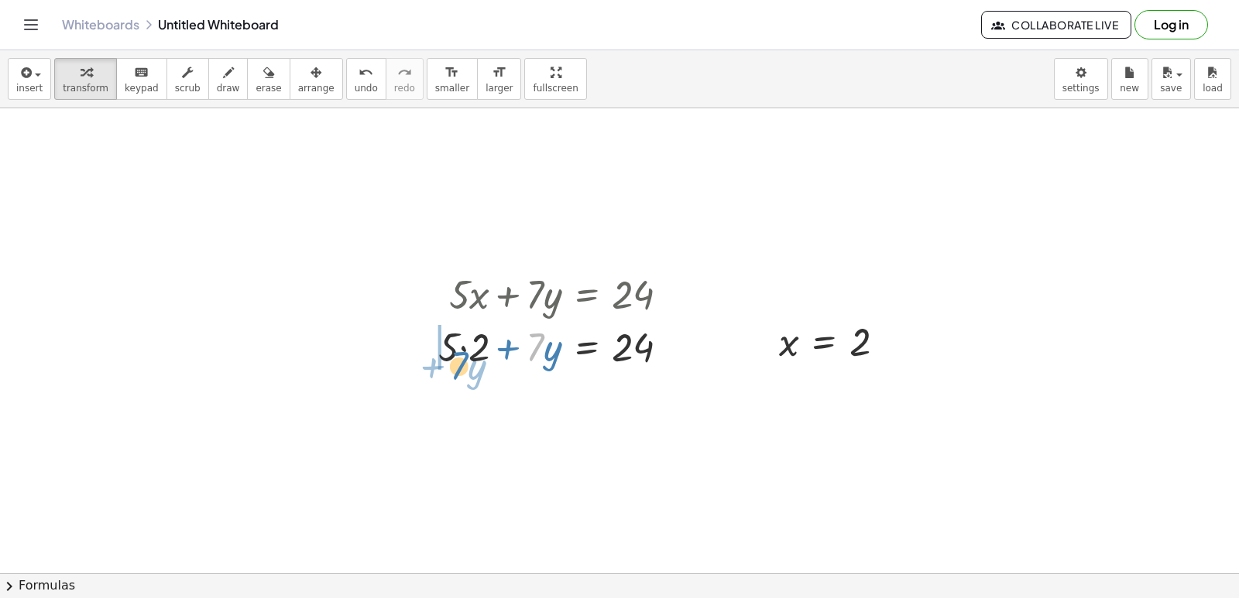
drag, startPoint x: 483, startPoint y: 357, endPoint x: 463, endPoint y: 358, distance: 20.1
click at [463, 358] on div at bounding box center [559, 346] width 259 height 53
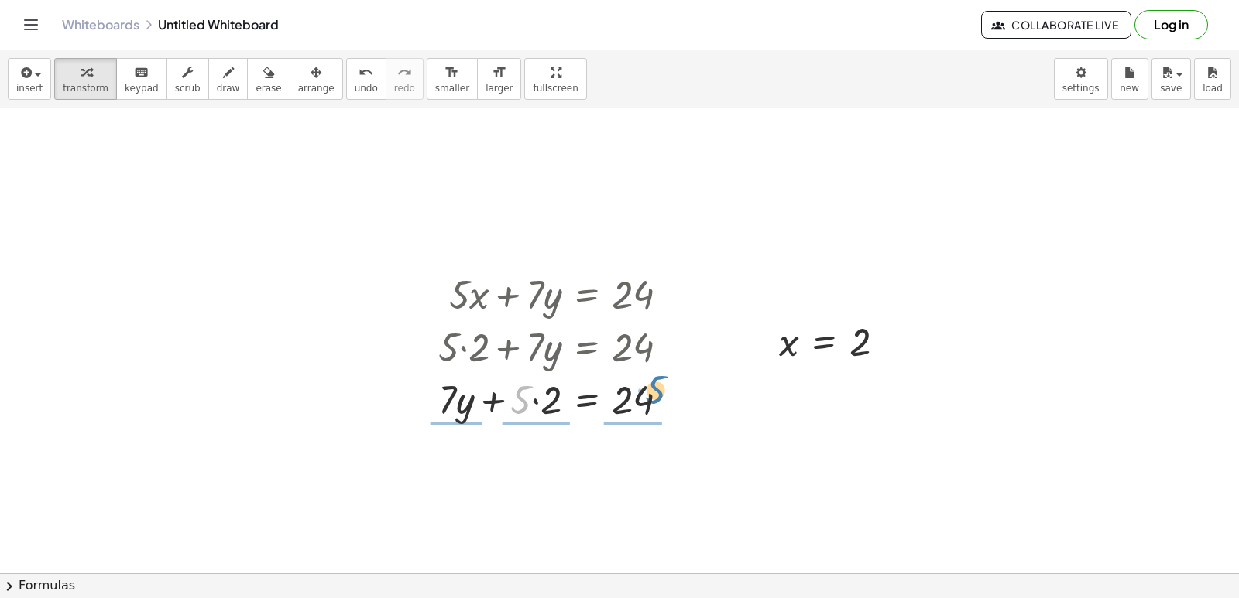
drag, startPoint x: 523, startPoint y: 377, endPoint x: 618, endPoint y: 452, distance: 120.7
click at [587, 295] on div "+ · 5 · x + · 7 · y = 24 + · 5 · 2 + · 7 · y = 24 · 5 + · 5 · + · 7 · y = 24 2" at bounding box center [587, 295] width 0 height 0
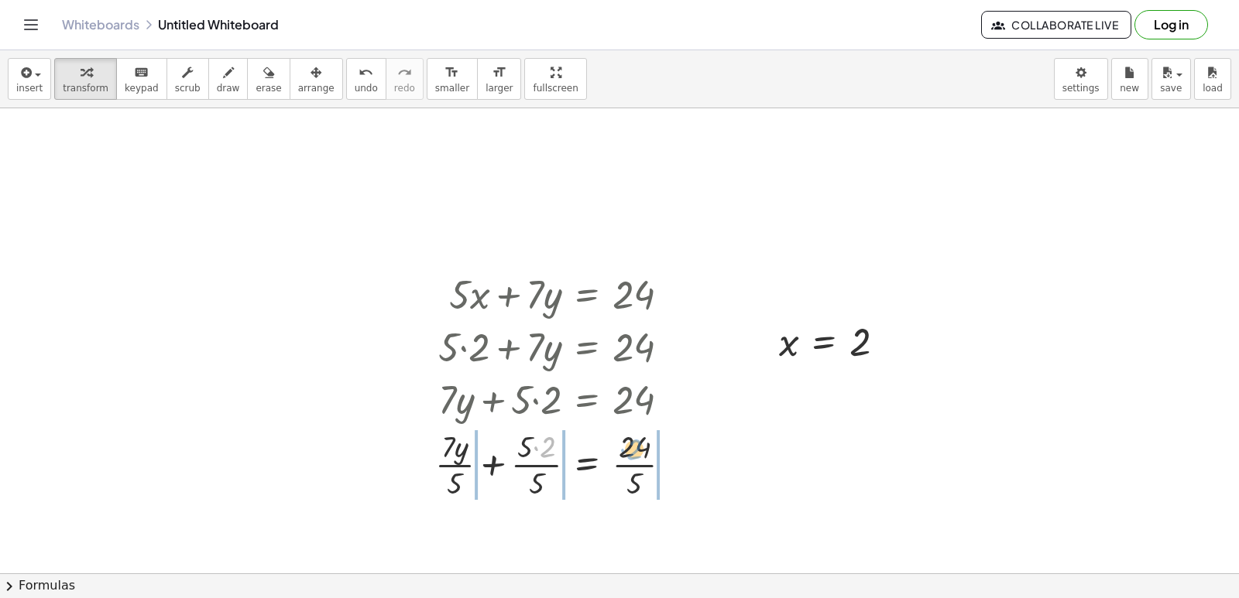
drag, startPoint x: 542, startPoint y: 445, endPoint x: 632, endPoint y: 440, distance: 90.7
click at [632, 440] on div at bounding box center [559, 463] width 264 height 77
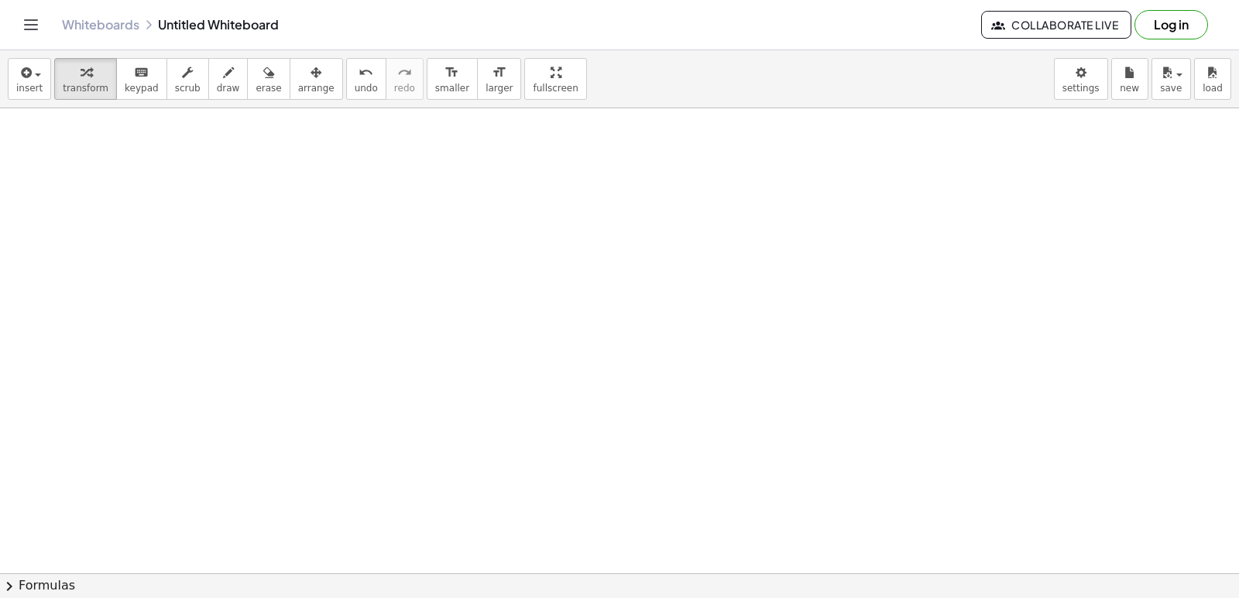
scroll to position [3800, 0]
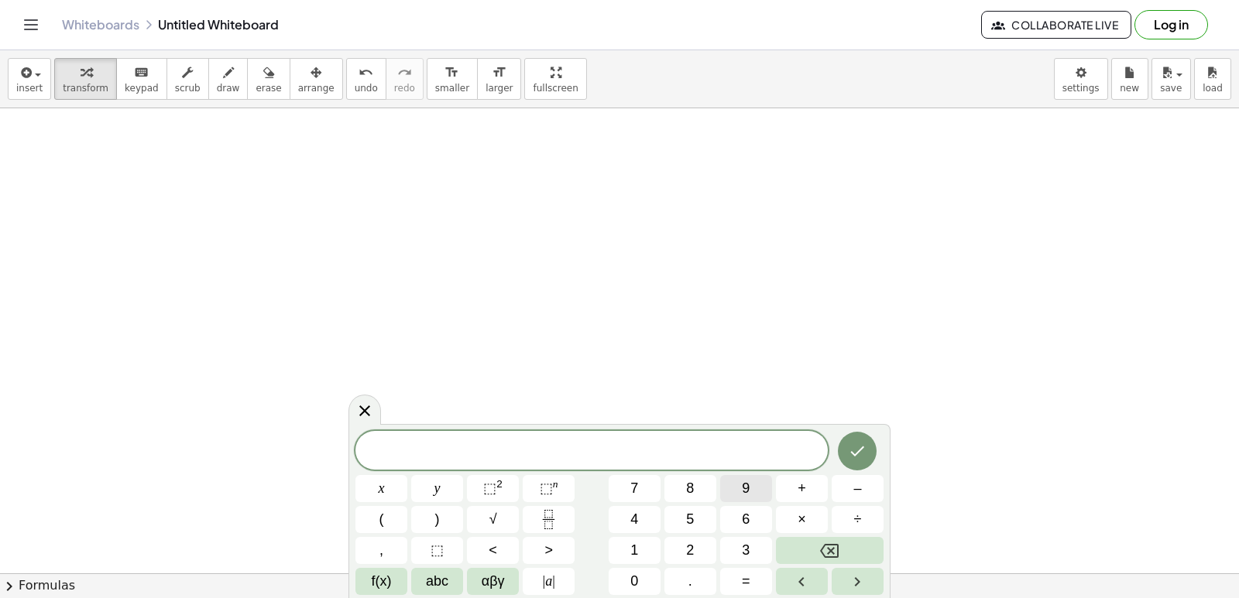
click at [753, 500] on button "9" at bounding box center [746, 488] width 52 height 27
click at [431, 484] on button "y" at bounding box center [437, 488] width 52 height 27
click at [878, 494] on button "–" at bounding box center [857, 488] width 52 height 27
click at [689, 525] on button "5" at bounding box center [690, 519] width 52 height 27
click at [364, 490] on button "x" at bounding box center [381, 488] width 52 height 27
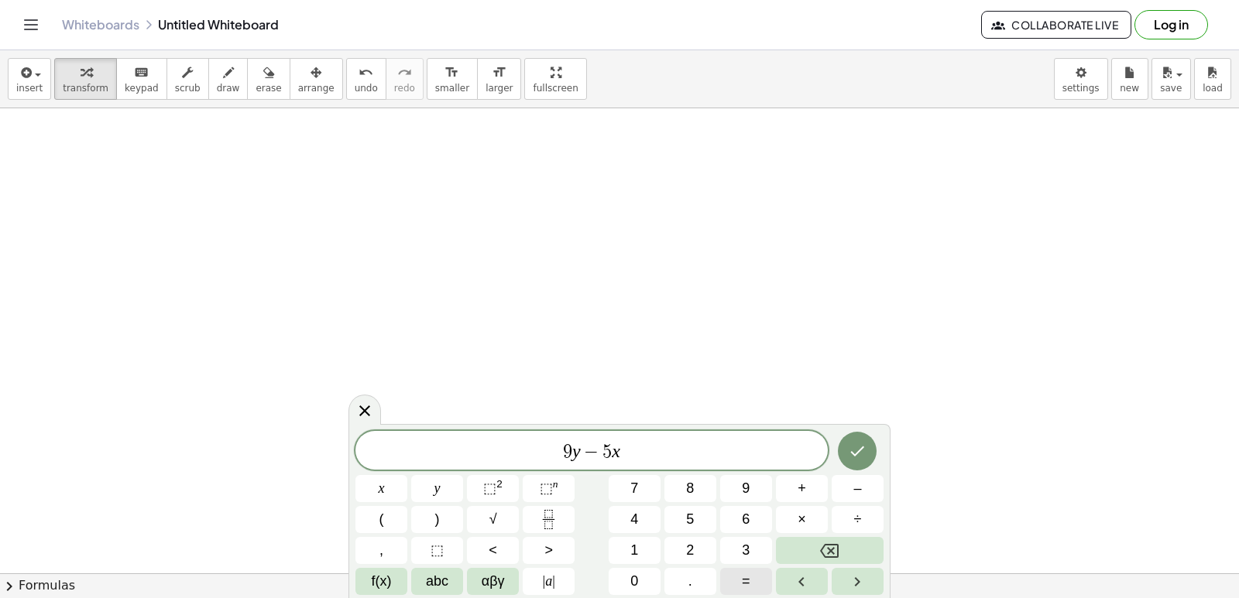
click at [762, 587] on button "=" at bounding box center [746, 581] width 52 height 27
click at [722, 581] on button "=" at bounding box center [746, 581] width 52 height 27
click at [802, 543] on button "Backspace" at bounding box center [830, 550] width 108 height 27
click at [620, 543] on button "1" at bounding box center [634, 550] width 52 height 27
click at [657, 475] on button "7" at bounding box center [634, 488] width 52 height 27
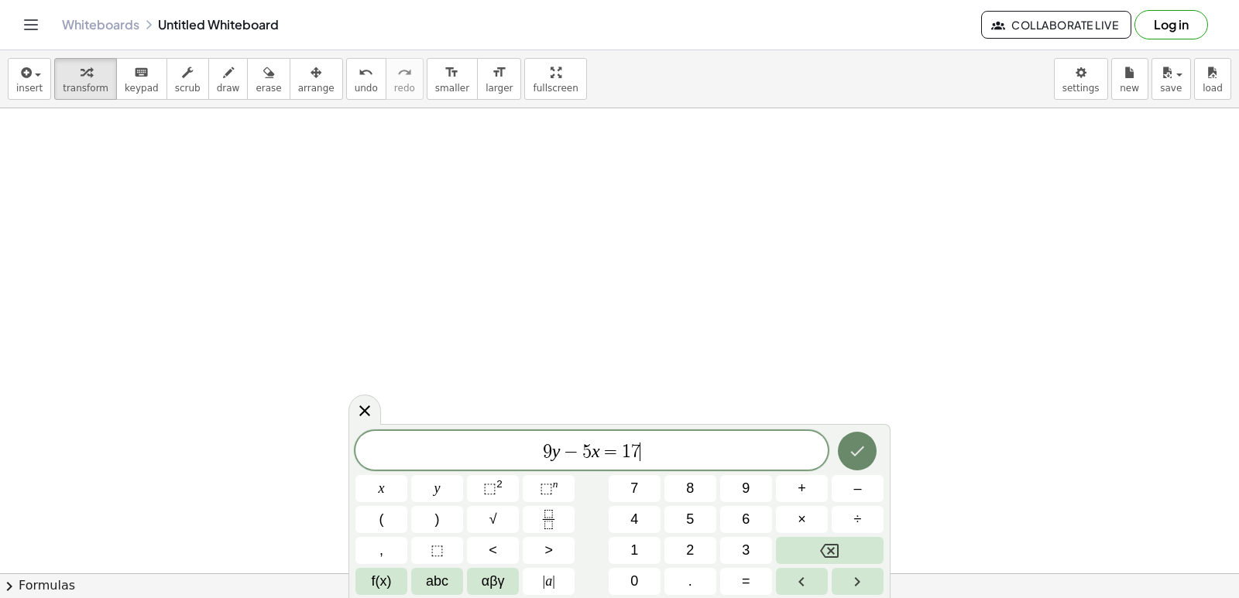
click at [860, 450] on icon "Done" at bounding box center [857, 451] width 19 height 19
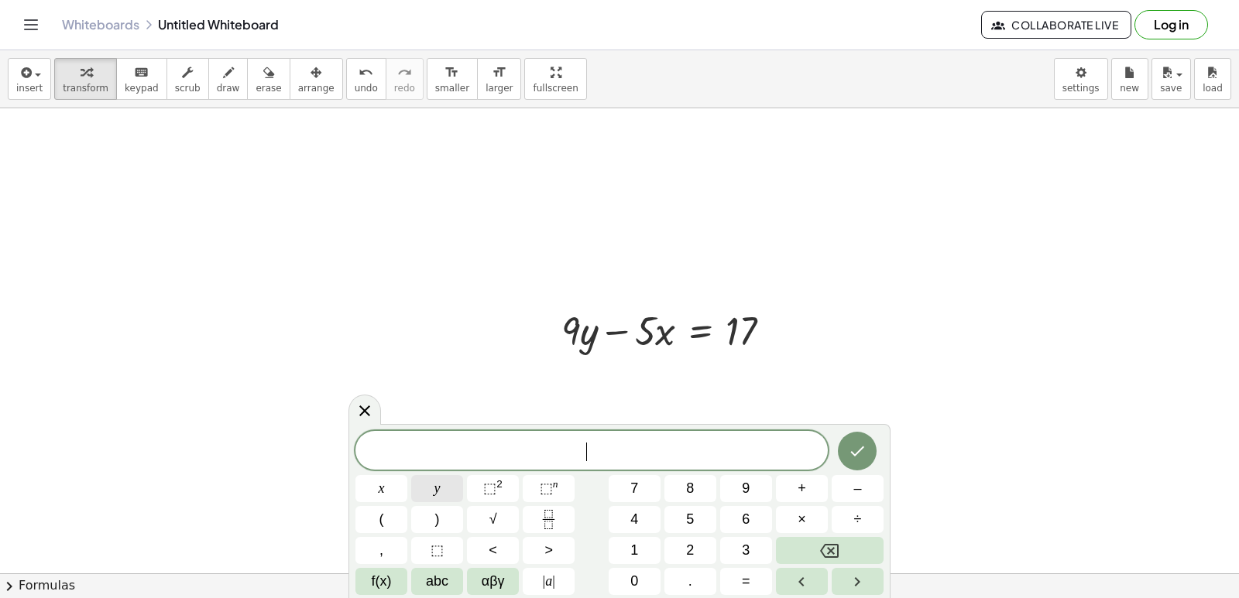
click at [456, 490] on button "y" at bounding box center [437, 488] width 52 height 27
click at [754, 572] on button "=" at bounding box center [746, 581] width 52 height 27
click at [759, 553] on button "3" at bounding box center [746, 550] width 52 height 27
click at [852, 448] on icon "Done" at bounding box center [857, 451] width 19 height 19
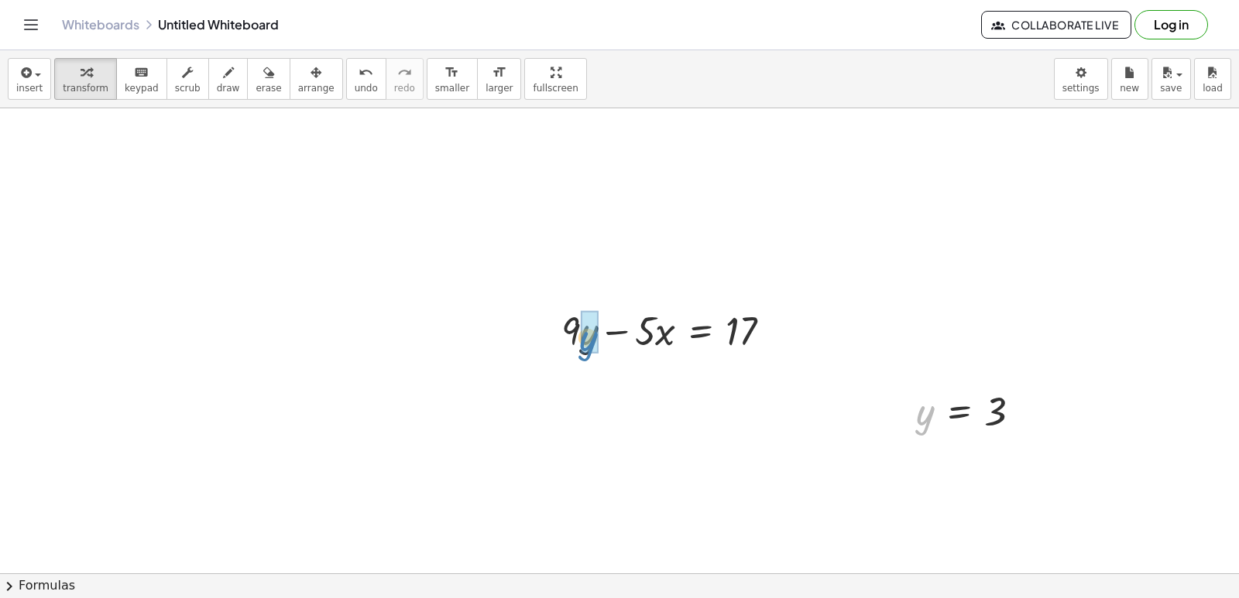
drag, startPoint x: 922, startPoint y: 430, endPoint x: 591, endPoint y: 355, distance: 339.9
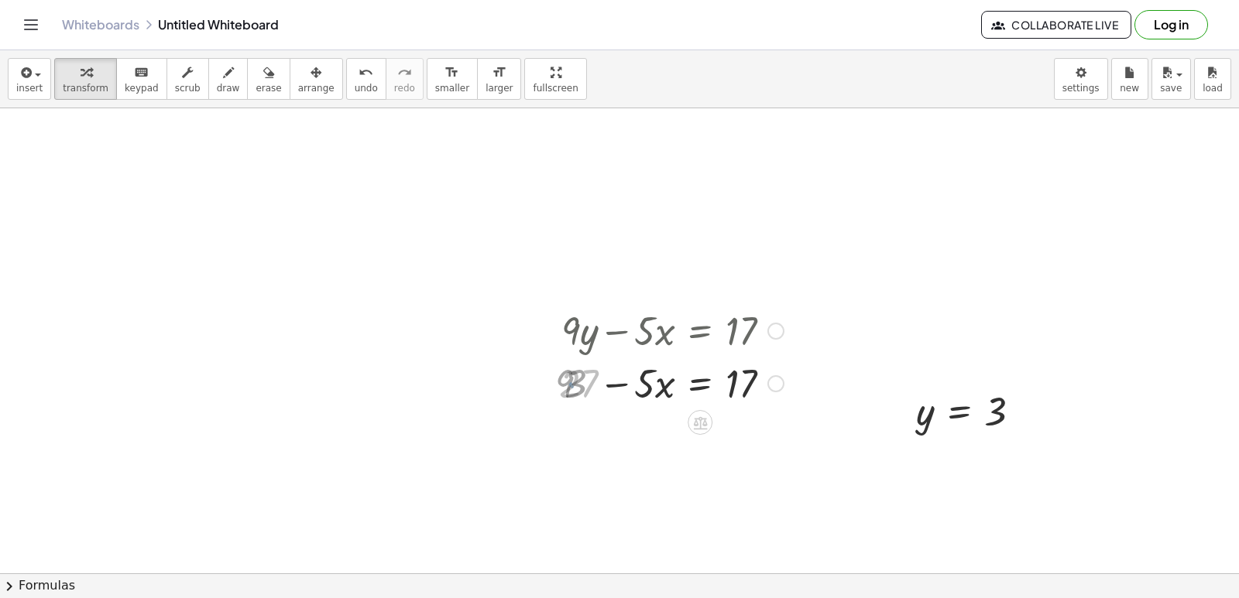
click at [575, 384] on div at bounding box center [671, 382] width 240 height 53
drag, startPoint x: 595, startPoint y: 382, endPoint x: 583, endPoint y: 437, distance: 57.1
click at [700, 331] on div "+ · 9 · y − · 5 · x = 17 + · 9 · 3 − · 5 · x = 17 + − · 5 · x = 17 27" at bounding box center [700, 331] width 0 height 0
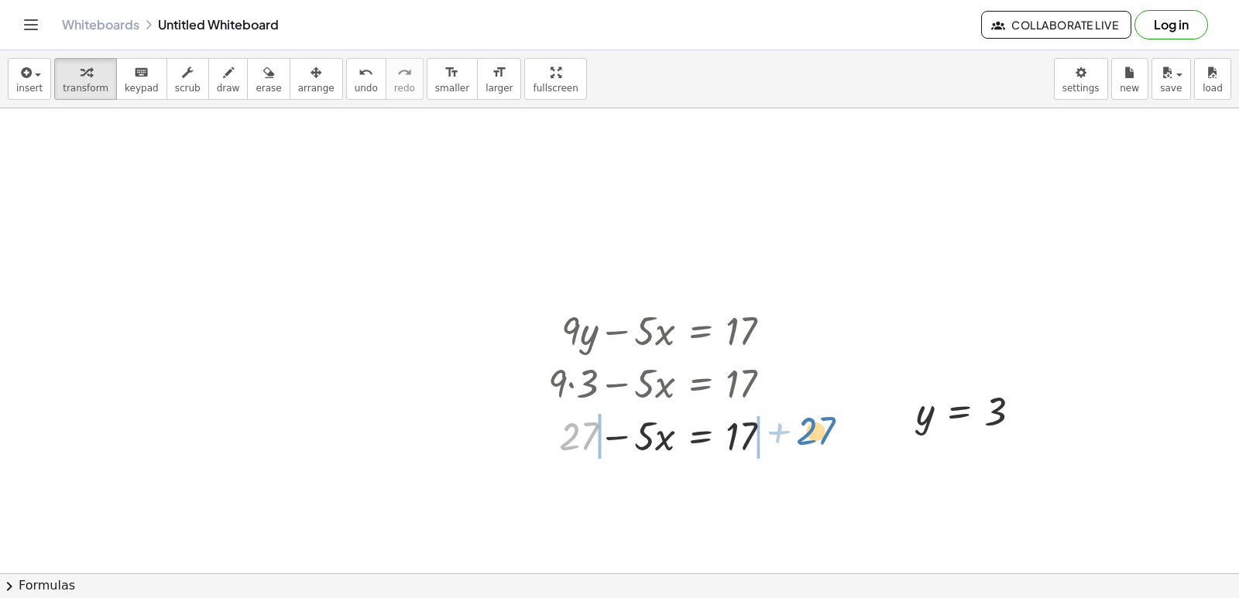
drag, startPoint x: 583, startPoint y: 437, endPoint x: 818, endPoint y: 432, distance: 234.6
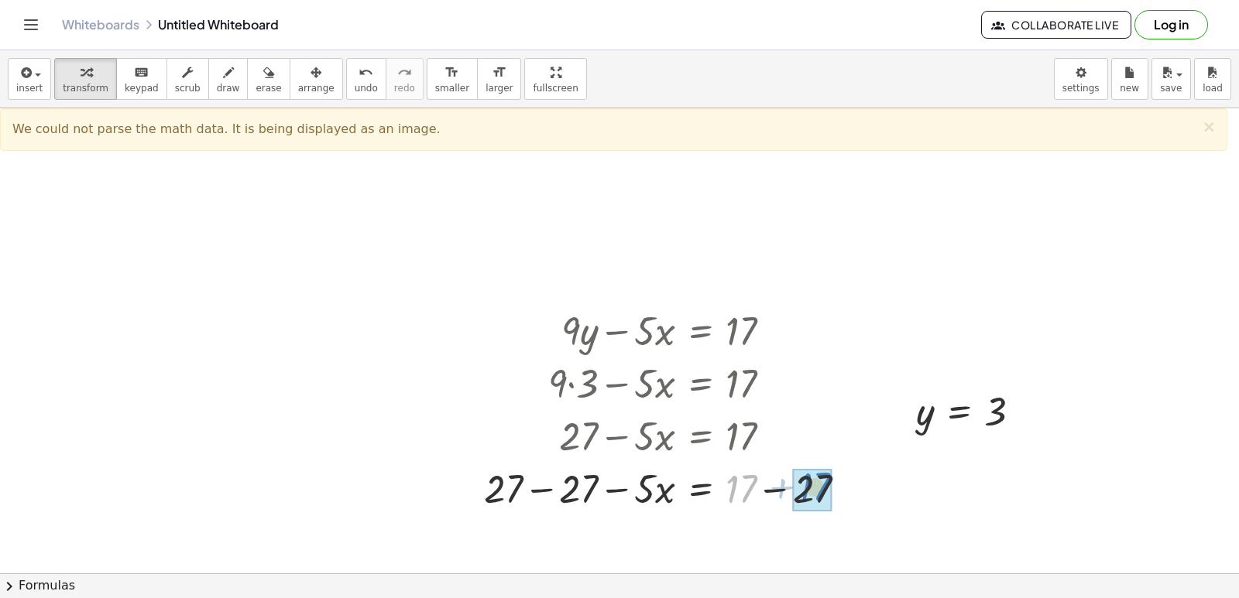
drag, startPoint x: 814, startPoint y: 496, endPoint x: 819, endPoint y: 509, distance: 14.0
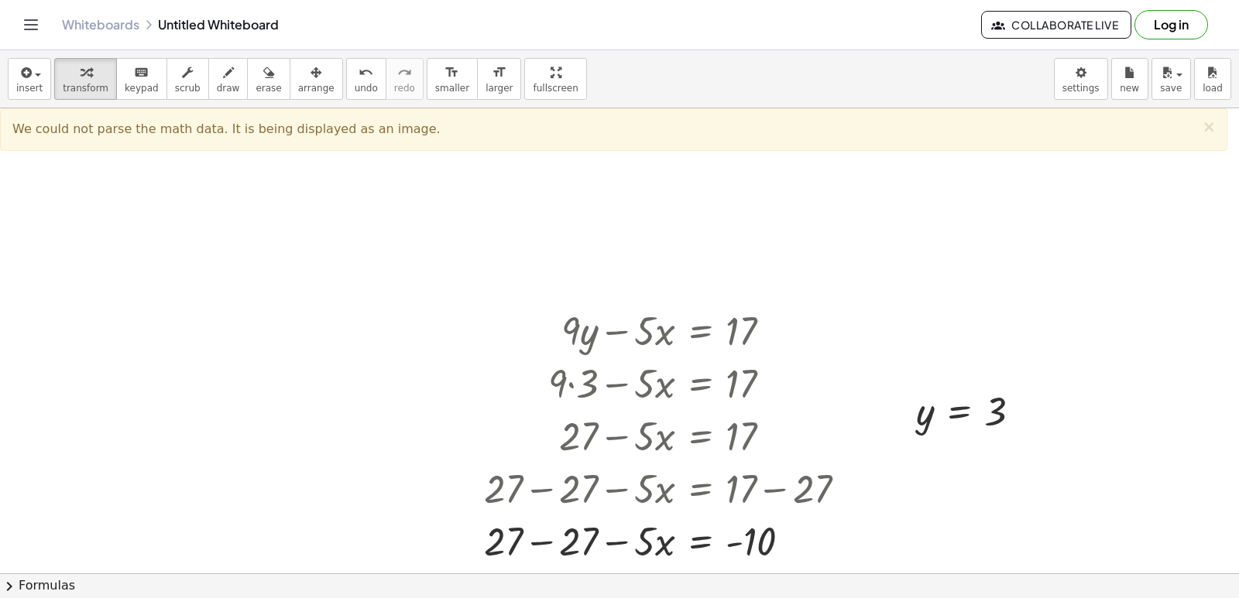
drag, startPoint x: 893, startPoint y: 534, endPoint x: 866, endPoint y: 519, distance: 31.9
drag, startPoint x: 866, startPoint y: 519, endPoint x: 674, endPoint y: 258, distance: 323.9
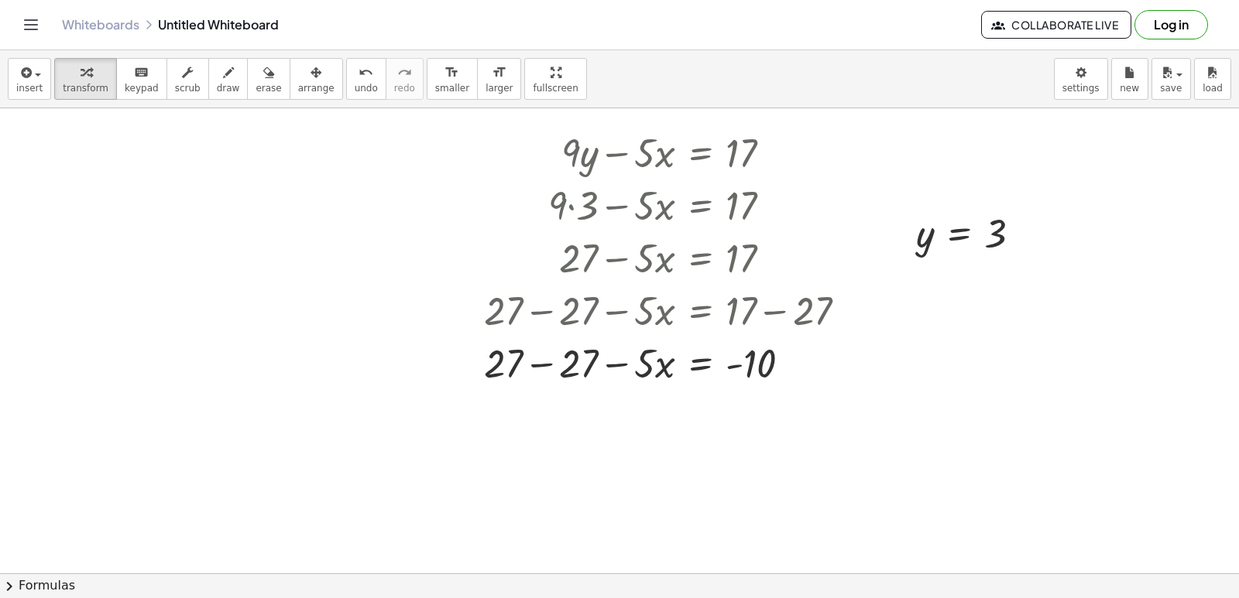
scroll to position [4109, 0]
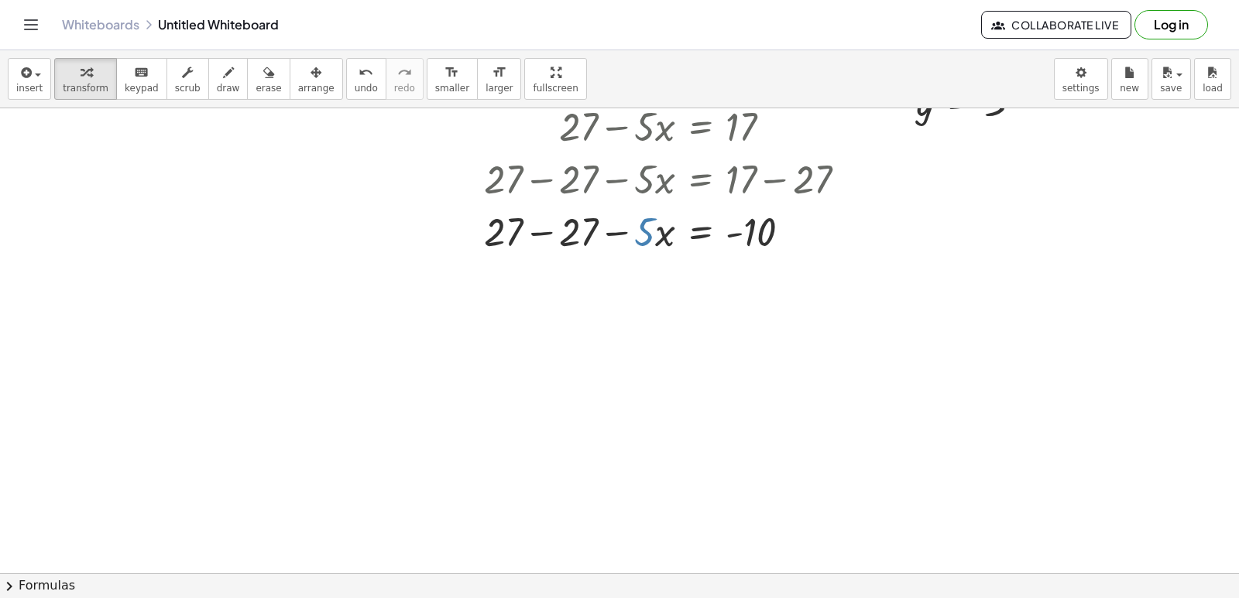
drag, startPoint x: 645, startPoint y: 243, endPoint x: 650, endPoint y: 253, distance: 11.1
click at [653, 259] on div "+ · 9 · y − · 5 · x = 17 + · 9 · 3 − · 5 · x = 17 + 27 − · 5 · x = 17 + 27 − 27…" at bounding box center [666, 125] width 410 height 271
drag, startPoint x: 652, startPoint y: 235, endPoint x: 676, endPoint y: 261, distance: 35.1
drag, startPoint x: 670, startPoint y: 241, endPoint x: 661, endPoint y: 252, distance: 14.4
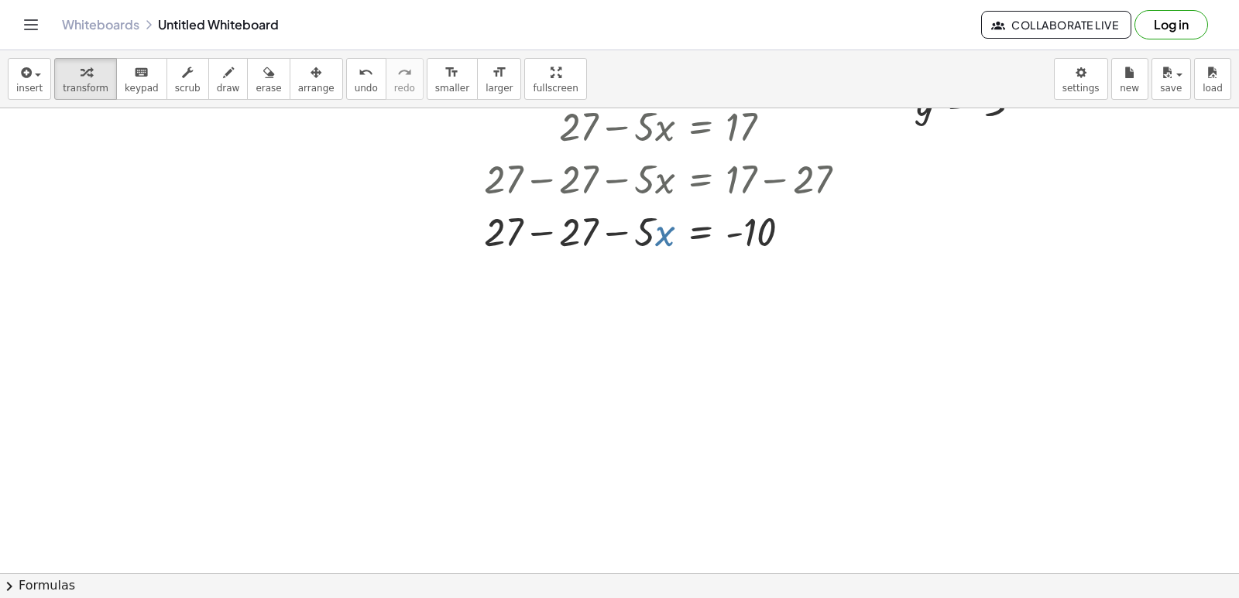
drag, startPoint x: 646, startPoint y: 227, endPoint x: 600, endPoint y: 254, distance: 53.1
drag, startPoint x: 564, startPoint y: 238, endPoint x: 590, endPoint y: 251, distance: 29.4
click at [596, 259] on div "+ · 9 · y − · 5 · x = 17 + · 9 · 3 − · 5 · x = 17 + 27 − · 5 · x = 17 + 27 − 27…" at bounding box center [666, 125] width 410 height 271
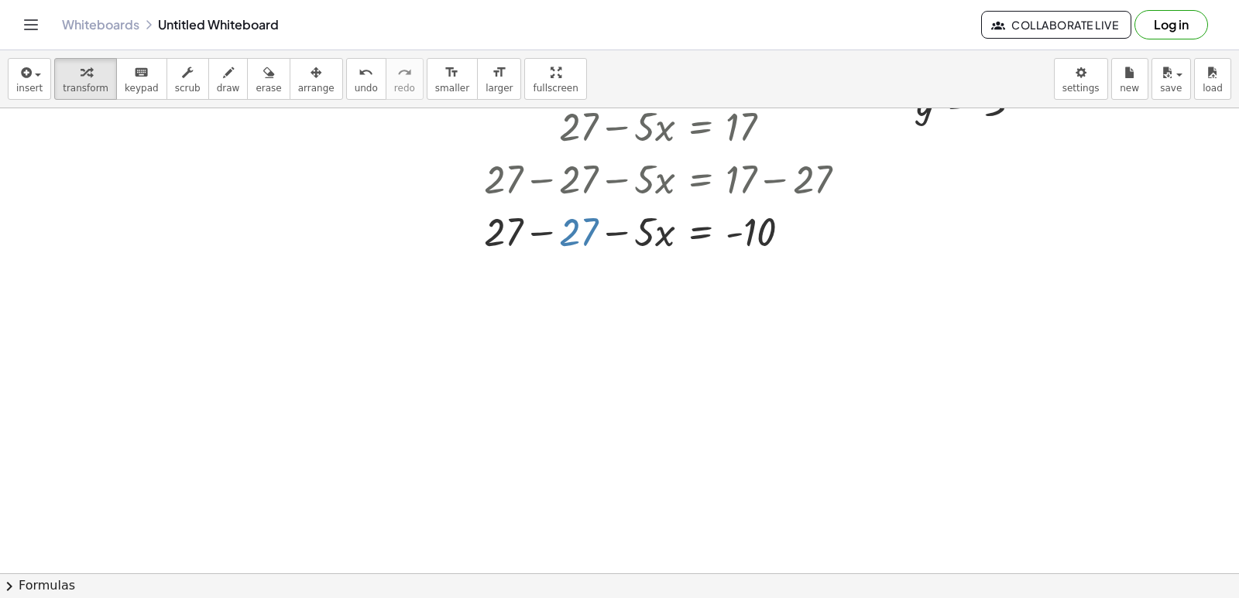
drag, startPoint x: 581, startPoint y: 235, endPoint x: 616, endPoint y: 262, distance: 45.2
drag, startPoint x: 579, startPoint y: 239, endPoint x: 518, endPoint y: 258, distance: 63.9
click at [518, 258] on div "+ · 9 · y − · 5 · x = 17 + · 9 · 3 − · 5 · x = 17 + 27 − · 5 · x = 17 + 27 − 27…" at bounding box center [666, 125] width 410 height 271
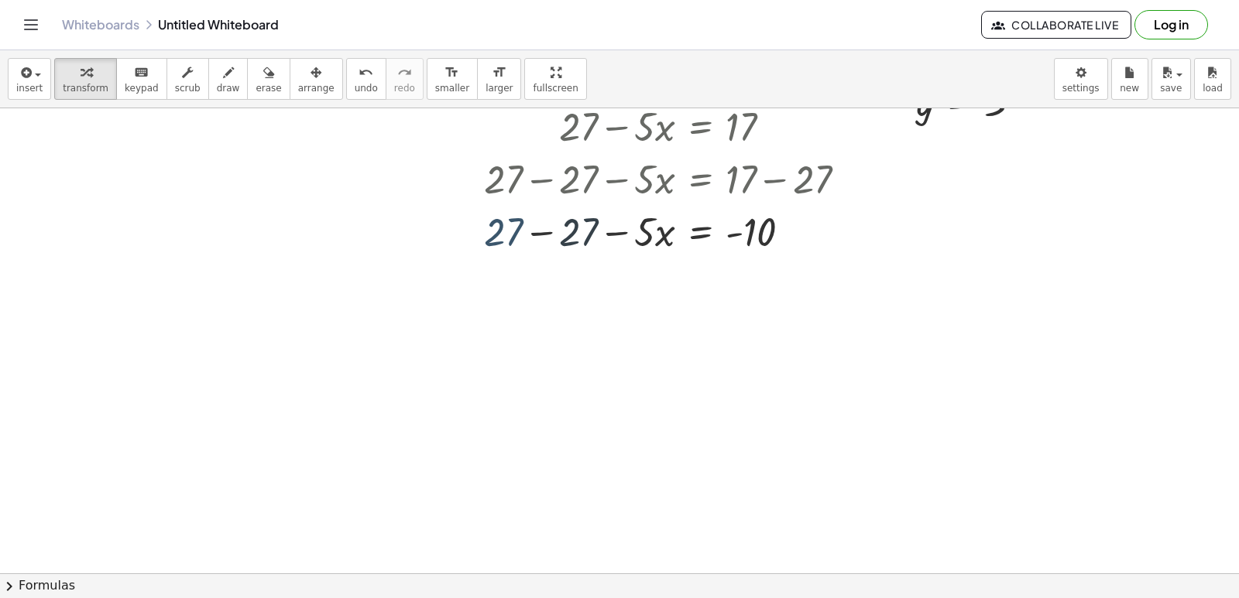
drag, startPoint x: 510, startPoint y: 237, endPoint x: 709, endPoint y: 276, distance: 202.8
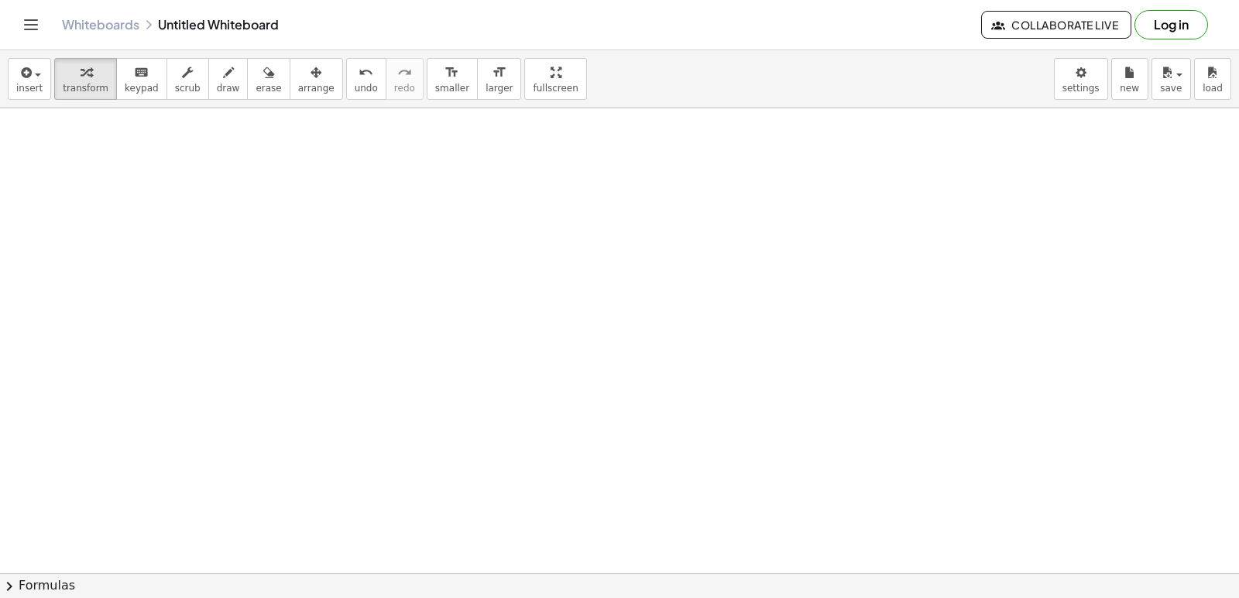
scroll to position [6048, 0]
drag, startPoint x: 746, startPoint y: 522, endPoint x: 796, endPoint y: 474, distance: 69.0
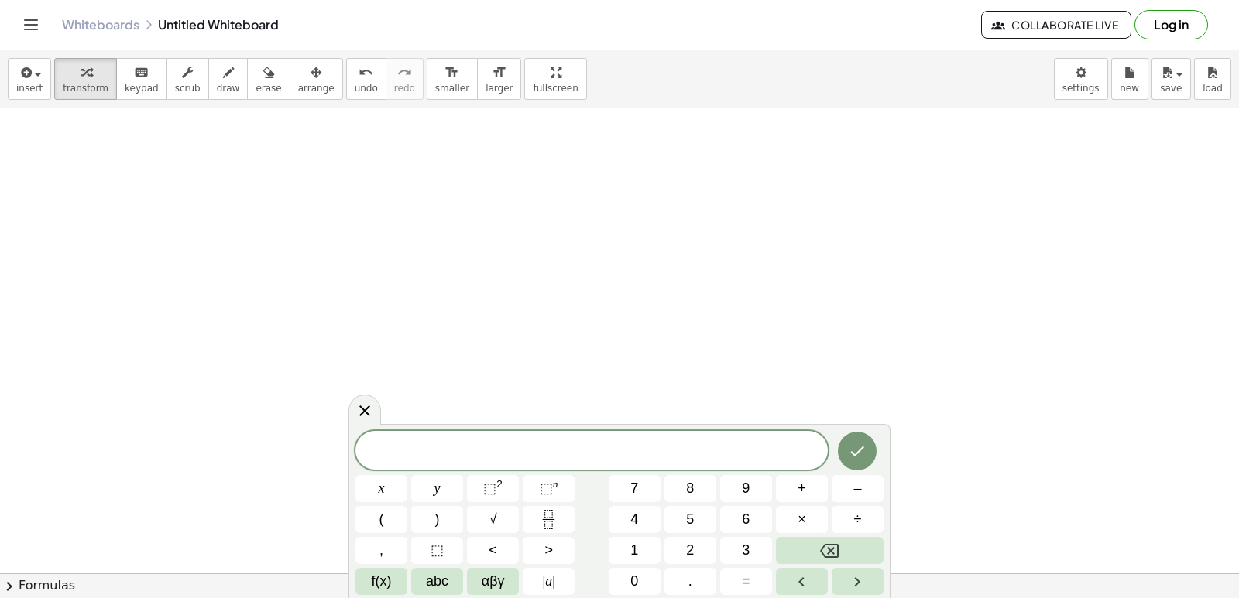
scroll to position [7289, 0]
click at [355, 432] on div "x y ⬚ 2 ⬚ n 7 8 9 + – ( ) √ 4 5 6 × ÷ , ⬚ < > 1 2 3 f(x) abc αβγ | a | 0 . =" at bounding box center [619, 510] width 542 height 175
drag, startPoint x: 352, startPoint y: 426, endPoint x: 350, endPoint y: 405, distance: 21.0
click at [350, 423] on div "x y ⬚ 2 ⬚ n 7 8 9 + – ( ) √ 4 5 6 × ÷ , ⬚ < > 1 2 3 f(x) abc αβγ | a | 0 . =" at bounding box center [619, 510] width 542 height 175
drag, startPoint x: 270, startPoint y: 156, endPoint x: 239, endPoint y: 239, distance: 89.2
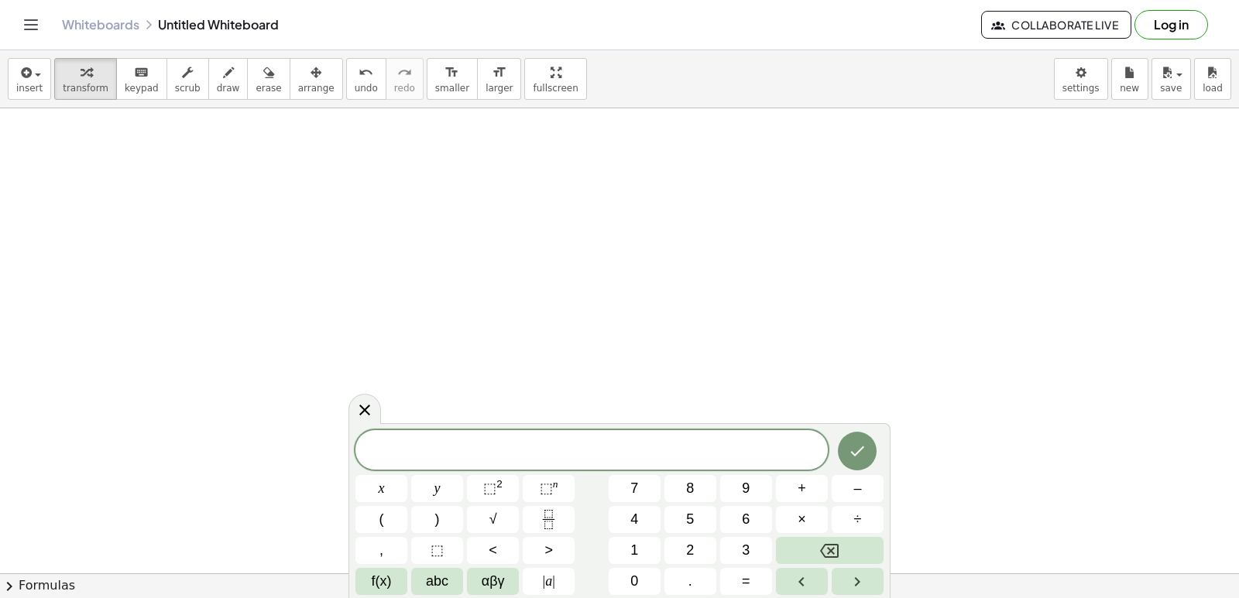
drag, startPoint x: 238, startPoint y: 230, endPoint x: 810, endPoint y: 344, distance: 583.5
click at [366, 410] on icon at bounding box center [364, 410] width 11 height 11
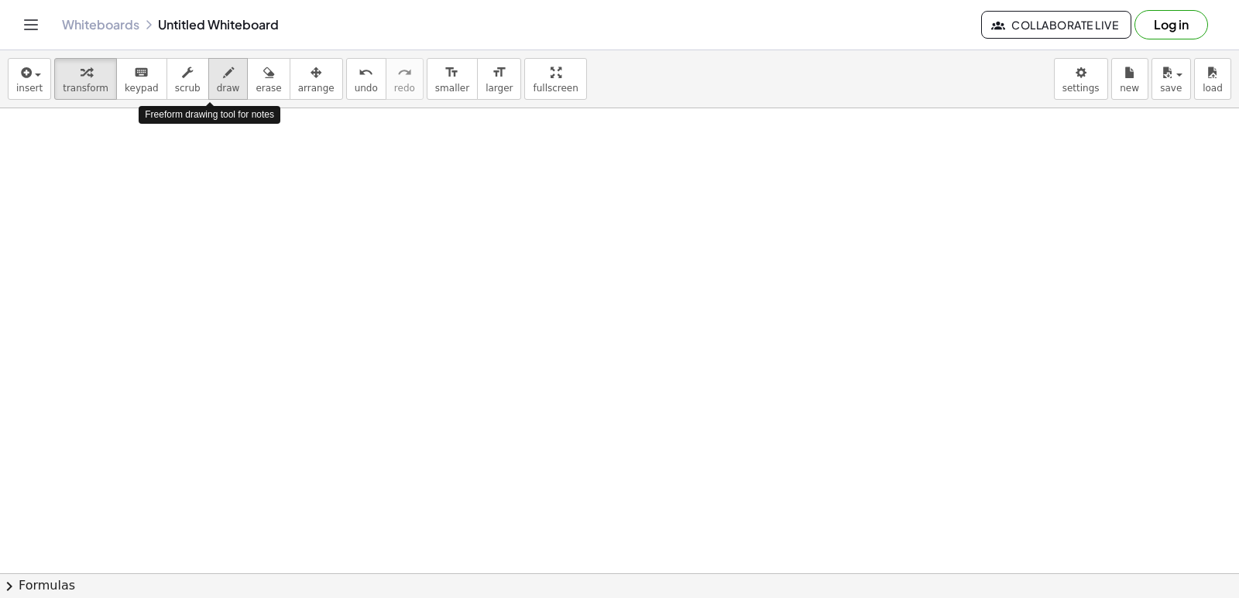
click at [224, 92] on button "draw" at bounding box center [228, 79] width 40 height 42
drag, startPoint x: 217, startPoint y: 74, endPoint x: 214, endPoint y: 94, distance: 19.5
click at [217, 78] on div "button" at bounding box center [228, 72] width 23 height 19
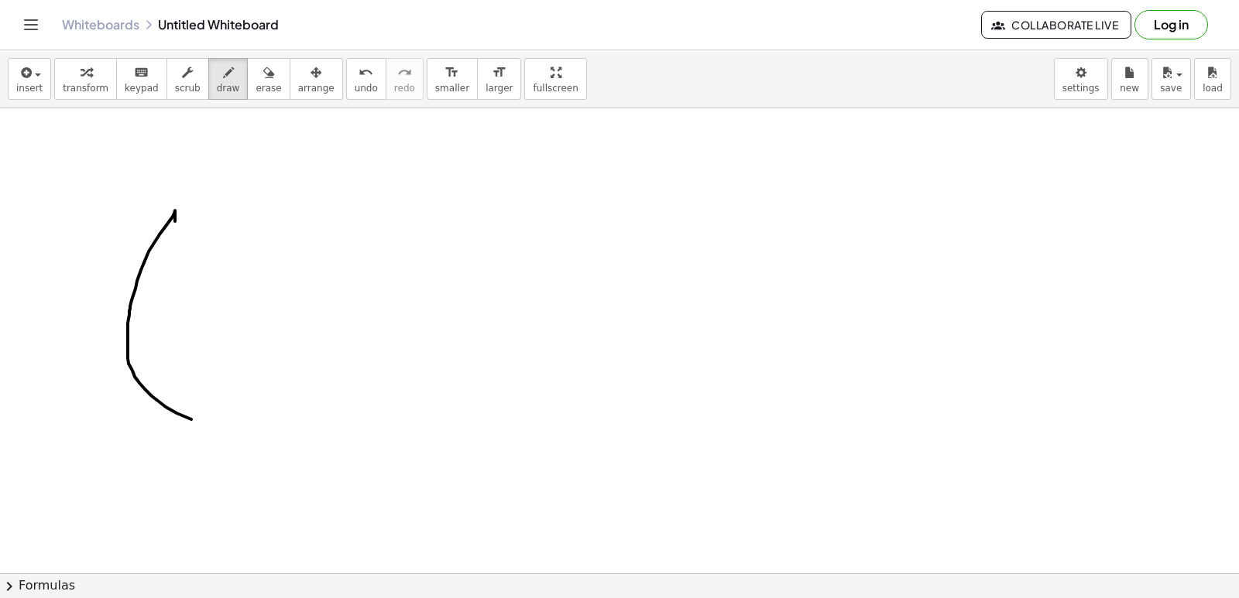
drag, startPoint x: 175, startPoint y: 211, endPoint x: 336, endPoint y: 321, distance: 195.4
drag, startPoint x: 336, startPoint y: 321, endPoint x: 190, endPoint y: 334, distance: 146.9
drag, startPoint x: 194, startPoint y: 215, endPoint x: 232, endPoint y: 221, distance: 38.3
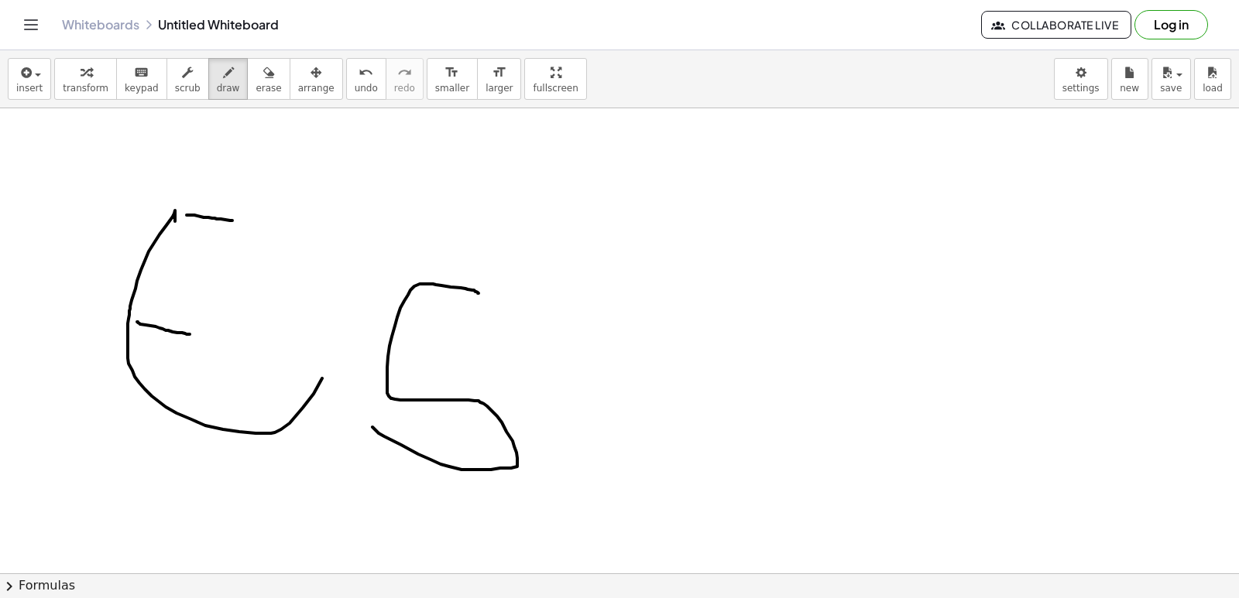
drag, startPoint x: 478, startPoint y: 293, endPoint x: 370, endPoint y: 425, distance: 170.0
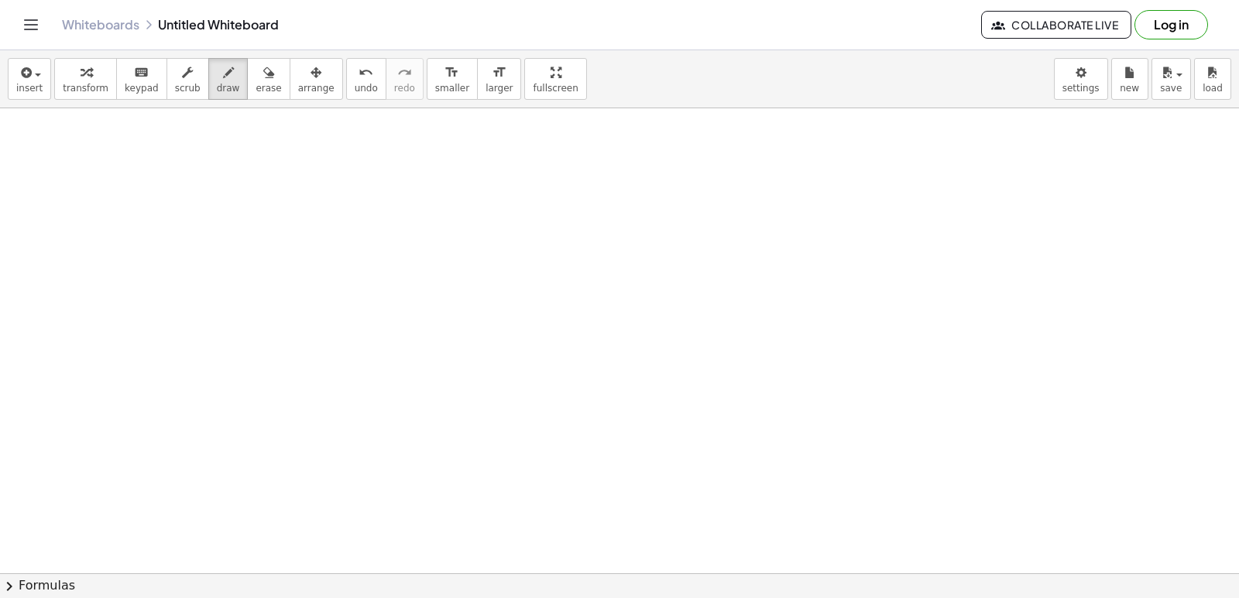
scroll to position [9305, 0]
drag, startPoint x: 725, startPoint y: 288, endPoint x: 733, endPoint y: 289, distance: 8.6
drag, startPoint x: 737, startPoint y: 290, endPoint x: 735, endPoint y: 335, distance: 45.0
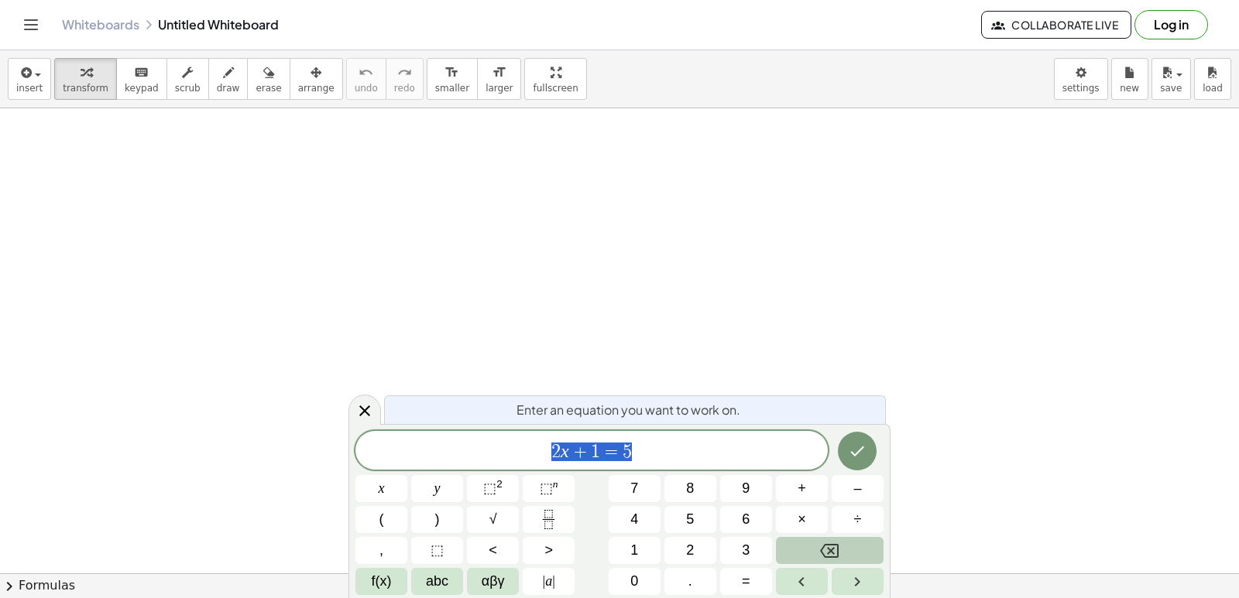
click at [852, 558] on button "Backspace" at bounding box center [830, 550] width 108 height 27
click at [832, 531] on div "****** ​ x y ⬚ 2 ⬚ n 7 8 9 + – ( ) √ 4 5 6 × ÷ , ⬚ < > 1 2 3 f(x) abc αβγ | a |…" at bounding box center [619, 513] width 528 height 164
click at [365, 415] on icon at bounding box center [364, 411] width 19 height 19
click at [361, 410] on icon at bounding box center [364, 411] width 19 height 19
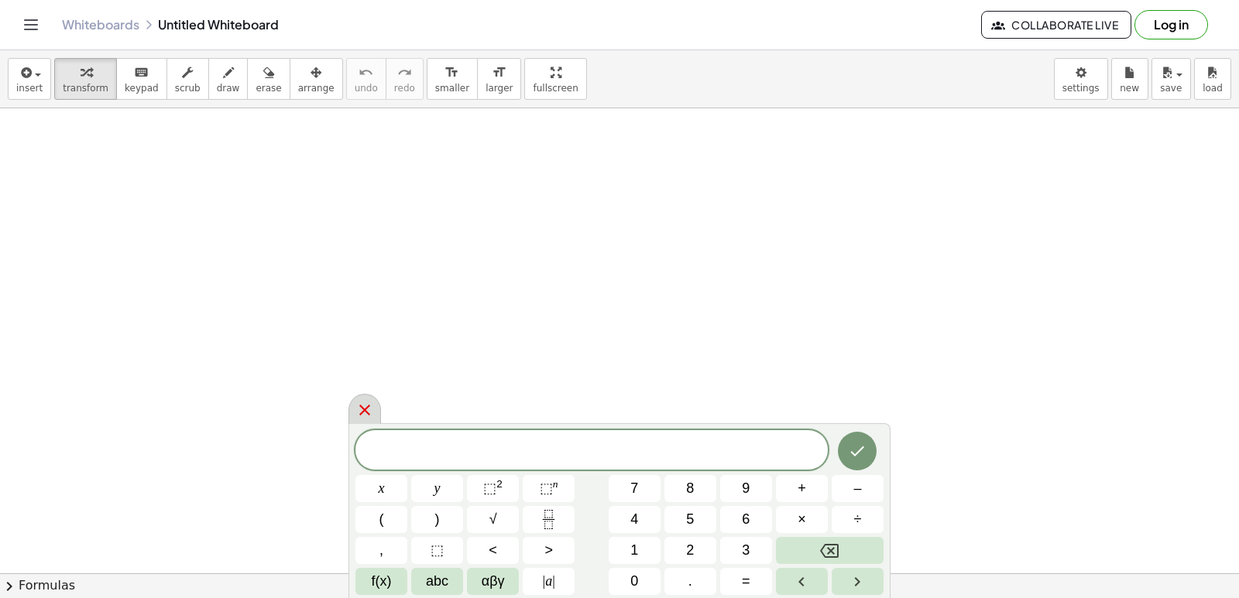
drag, startPoint x: 357, startPoint y: 395, endPoint x: 361, endPoint y: 411, distance: 16.7
click at [361, 411] on icon at bounding box center [364, 410] width 19 height 19
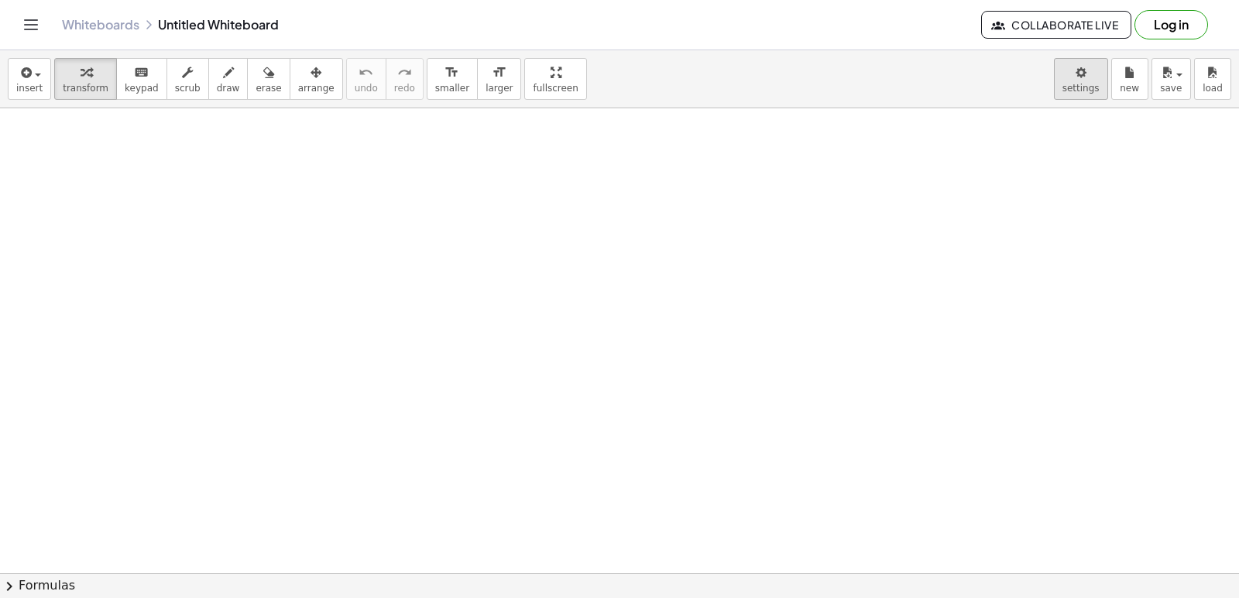
click at [1079, 87] on body "Graspable Math Activities Get Started Activity Bank Assigned Work Classes White…" at bounding box center [619, 299] width 1239 height 598
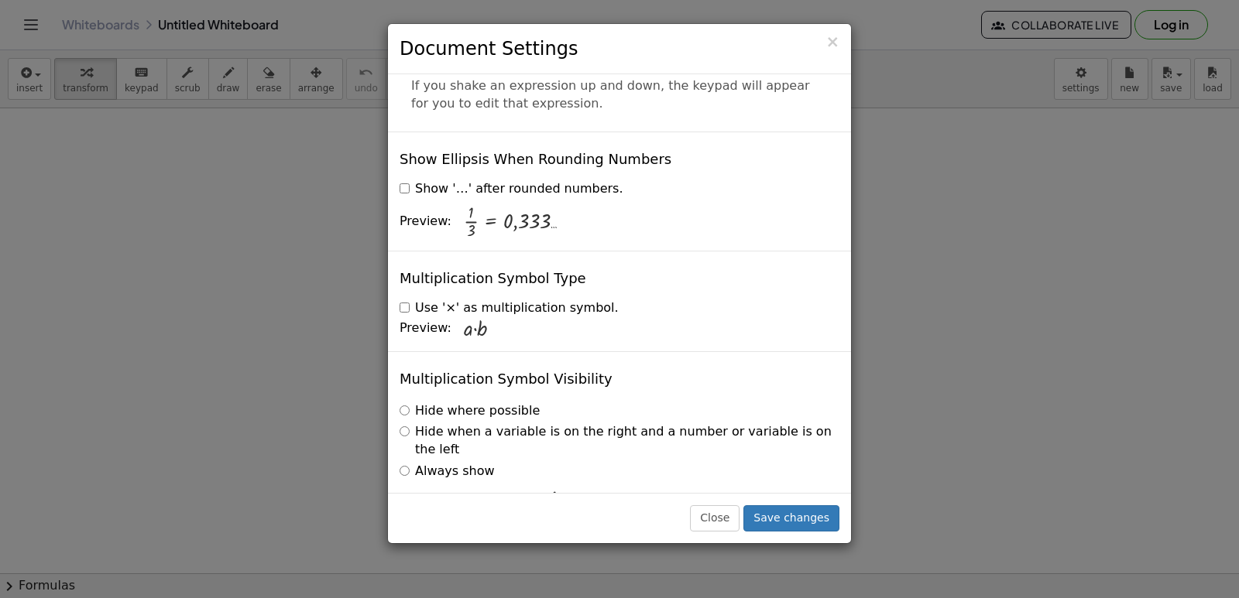
scroll to position [3717, 0]
click at [810, 515] on button "Save changes" at bounding box center [791, 519] width 96 height 26
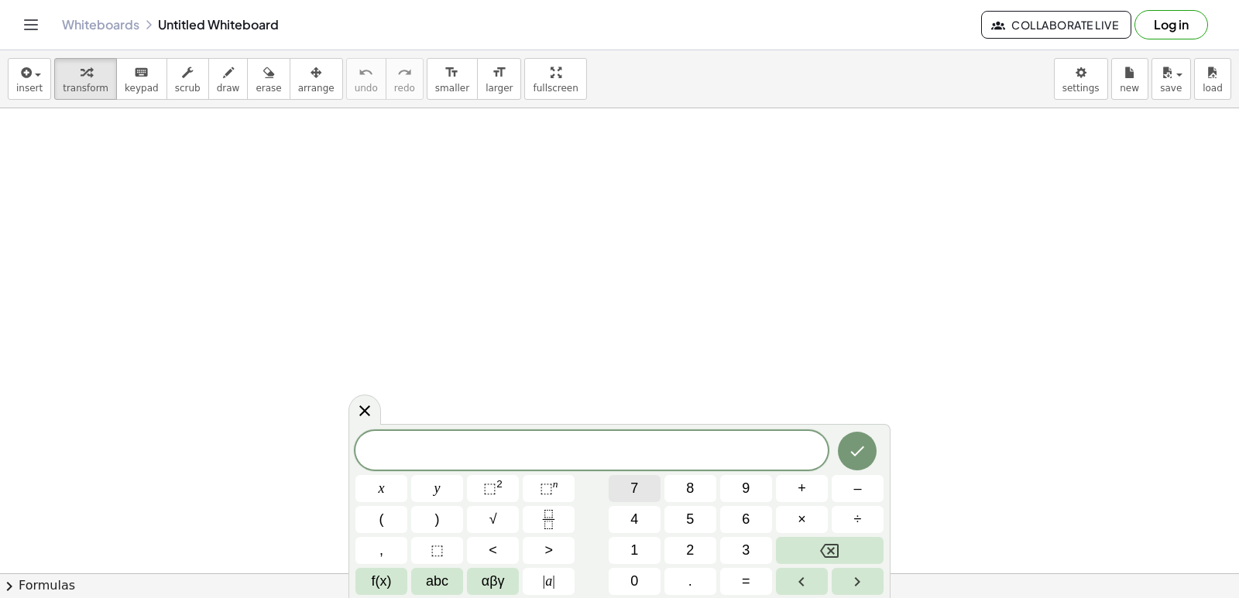
click at [631, 478] on button "7" at bounding box center [634, 488] width 52 height 27
click at [795, 519] on button "×" at bounding box center [802, 519] width 52 height 27
click at [811, 479] on button "+" at bounding box center [802, 488] width 52 height 27
click at [818, 554] on button "Backspace" at bounding box center [830, 550] width 108 height 27
click at [826, 543] on icon "Backspace" at bounding box center [829, 551] width 19 height 19
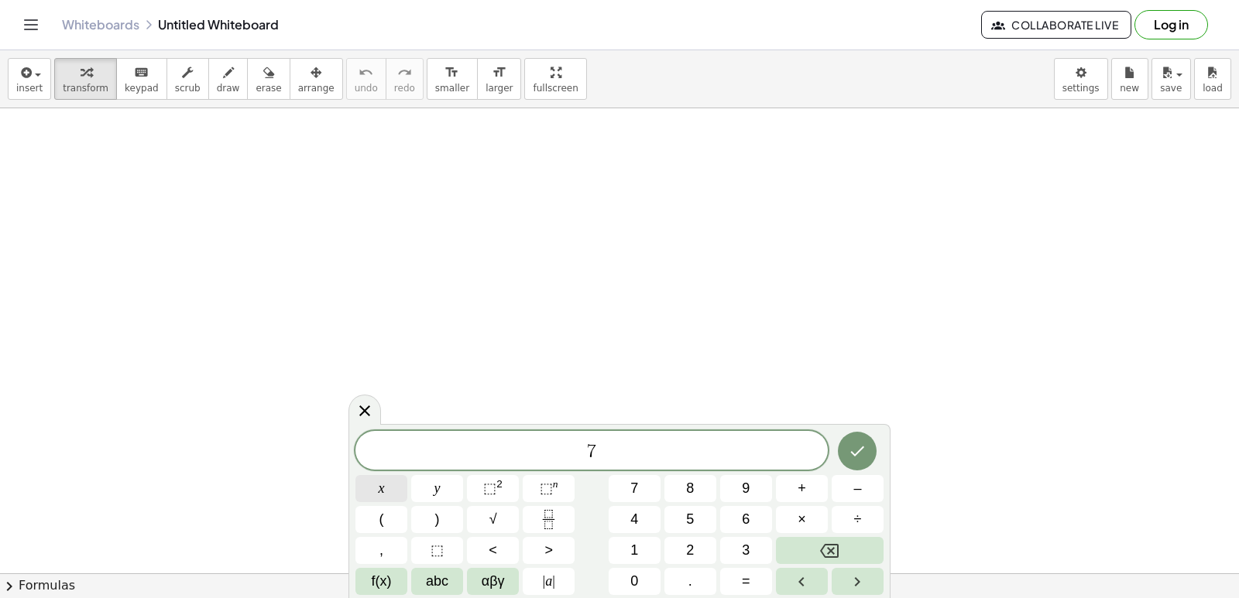
click at [365, 484] on button "x" at bounding box center [381, 488] width 52 height 27
click at [796, 490] on button "+" at bounding box center [802, 488] width 52 height 27
click at [702, 521] on button "5" at bounding box center [690, 519] width 52 height 27
click at [749, 588] on span "=" at bounding box center [746, 581] width 9 height 21
click at [646, 542] on button "1" at bounding box center [634, 550] width 52 height 27
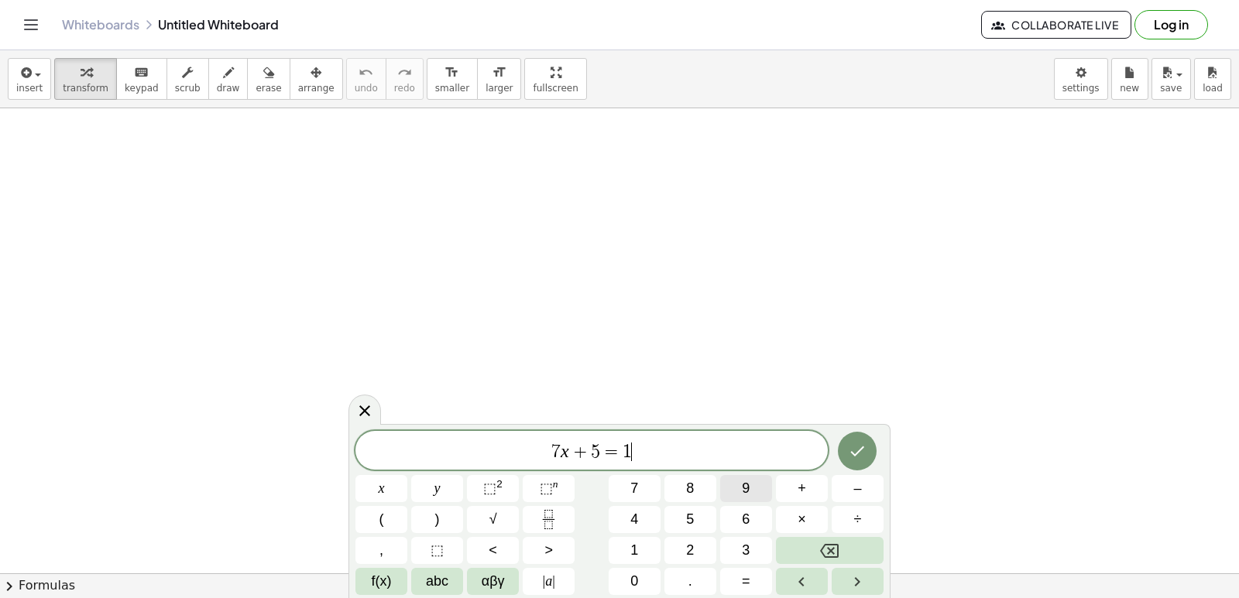
click at [748, 492] on span "9" at bounding box center [746, 488] width 8 height 21
click at [869, 456] on button "Done" at bounding box center [857, 451] width 39 height 39
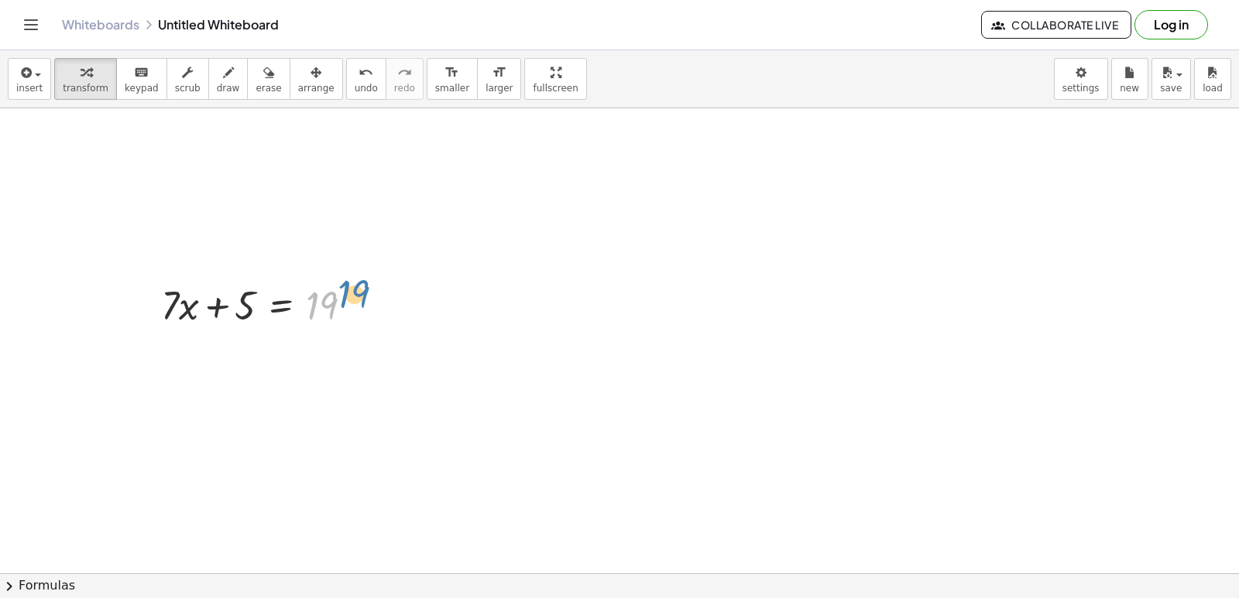
drag, startPoint x: 315, startPoint y: 310, endPoint x: 327, endPoint y: 306, distance: 13.2
click at [335, 303] on div at bounding box center [263, 304] width 220 height 53
drag, startPoint x: 263, startPoint y: 332, endPoint x: 262, endPoint y: 398, distance: 65.8
drag, startPoint x: 262, startPoint y: 398, endPoint x: 181, endPoint y: 333, distance: 104.1
click at [181, 333] on div "+ · 7 · x + 5 = 19" at bounding box center [257, 304] width 239 height 60
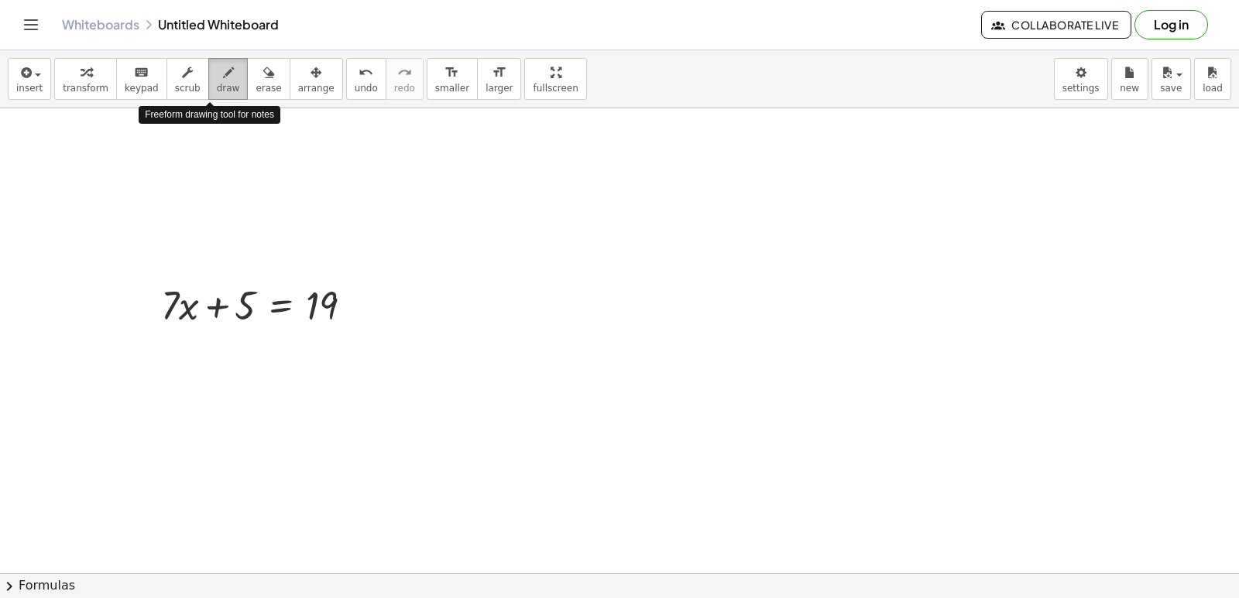
click at [217, 84] on span "draw" at bounding box center [228, 88] width 23 height 11
drag, startPoint x: 254, startPoint y: 334, endPoint x: 129, endPoint y: 316, distance: 125.9
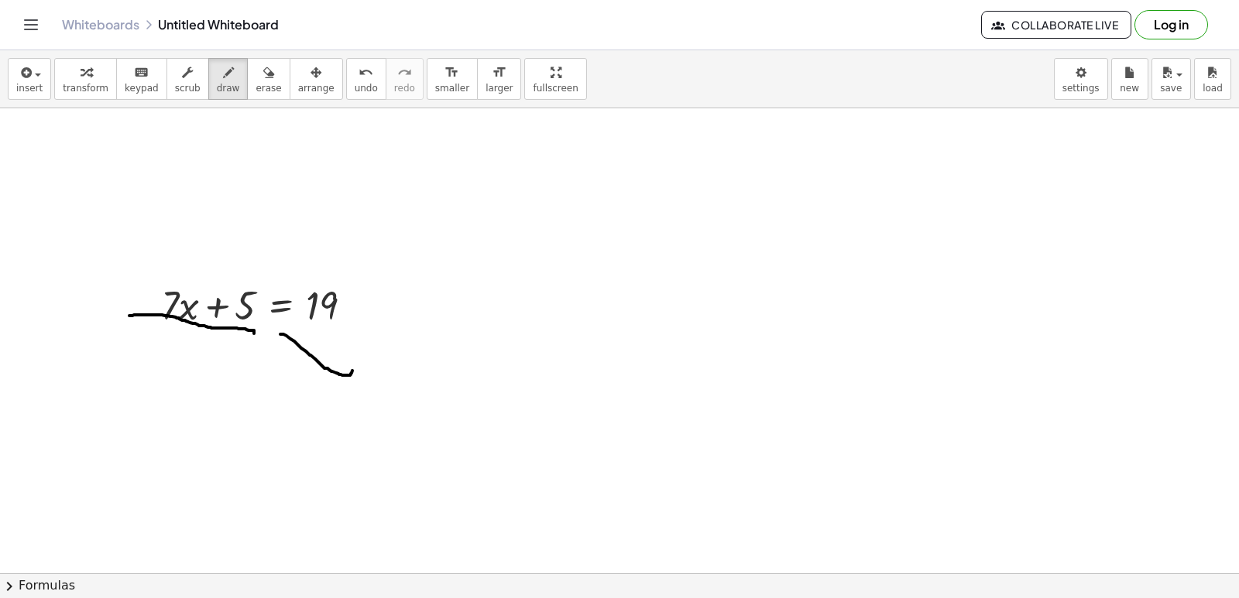
drag, startPoint x: 134, startPoint y: 316, endPoint x: 352, endPoint y: 361, distance: 222.9
drag, startPoint x: 251, startPoint y: 87, endPoint x: 206, endPoint y: 343, distance: 259.4
click at [251, 104] on div "insert select one: Math Expression Function Text Youtube Video Graphing Geometr…" at bounding box center [619, 79] width 1239 height 58
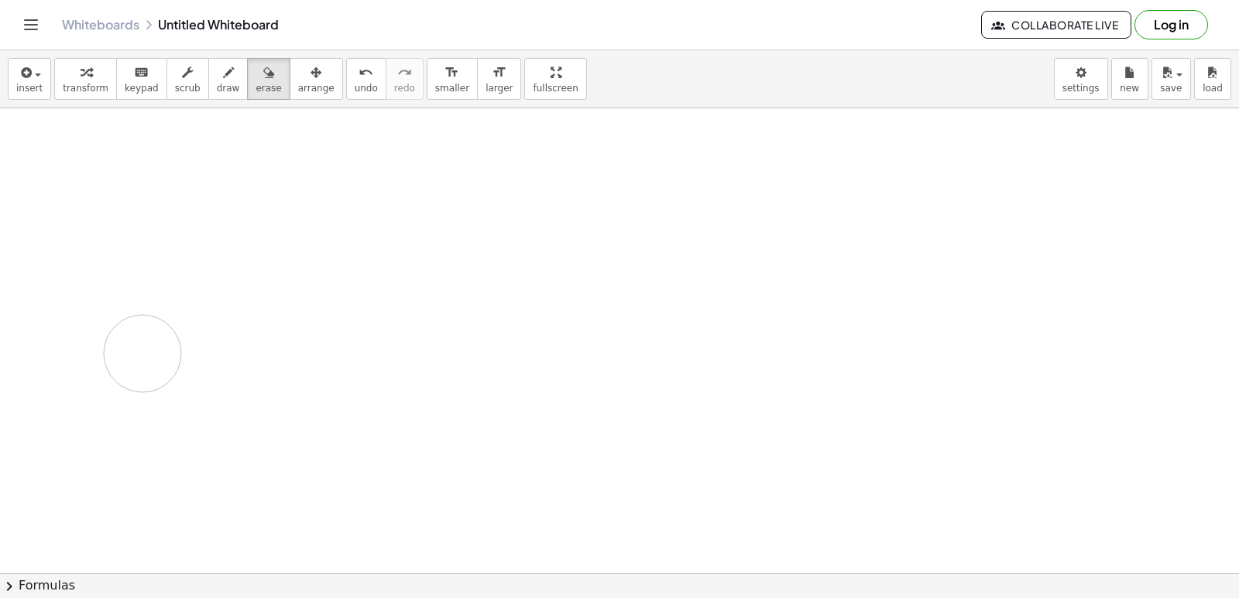
drag, startPoint x: 266, startPoint y: 333, endPoint x: 293, endPoint y: 335, distance: 28.0
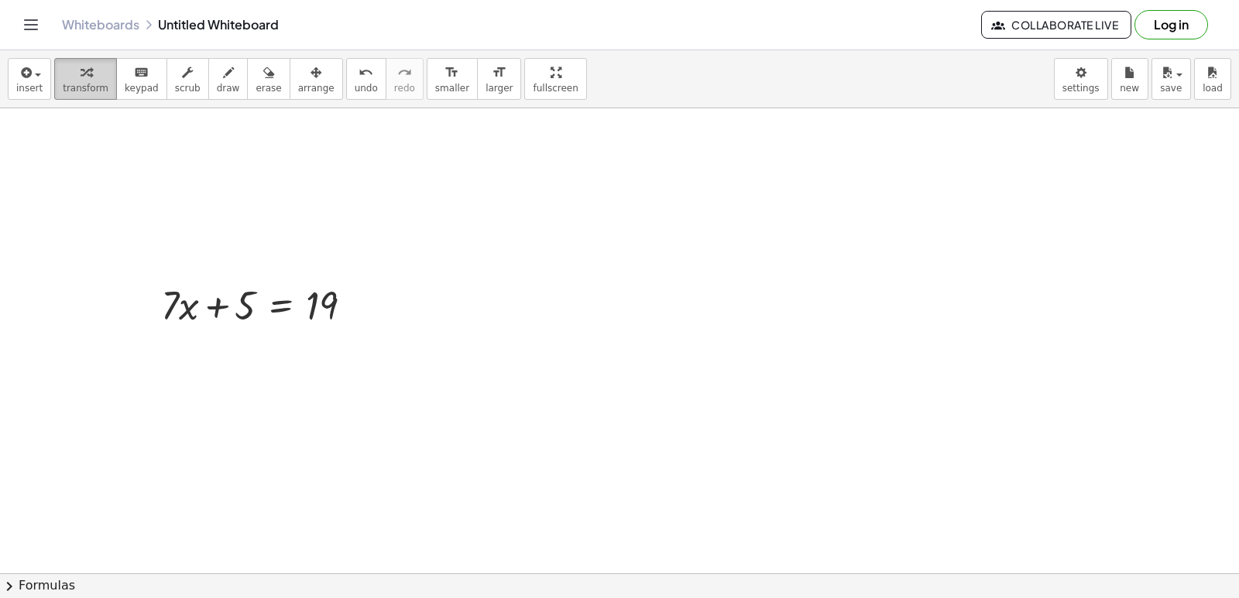
click at [94, 80] on div "button" at bounding box center [86, 72] width 46 height 19
drag, startPoint x: 218, startPoint y: 308, endPoint x: 363, endPoint y: 308, distance: 144.8
click at [372, 310] on div at bounding box center [263, 304] width 220 height 53
click at [355, 364] on div at bounding box center [291, 357] width 276 height 53
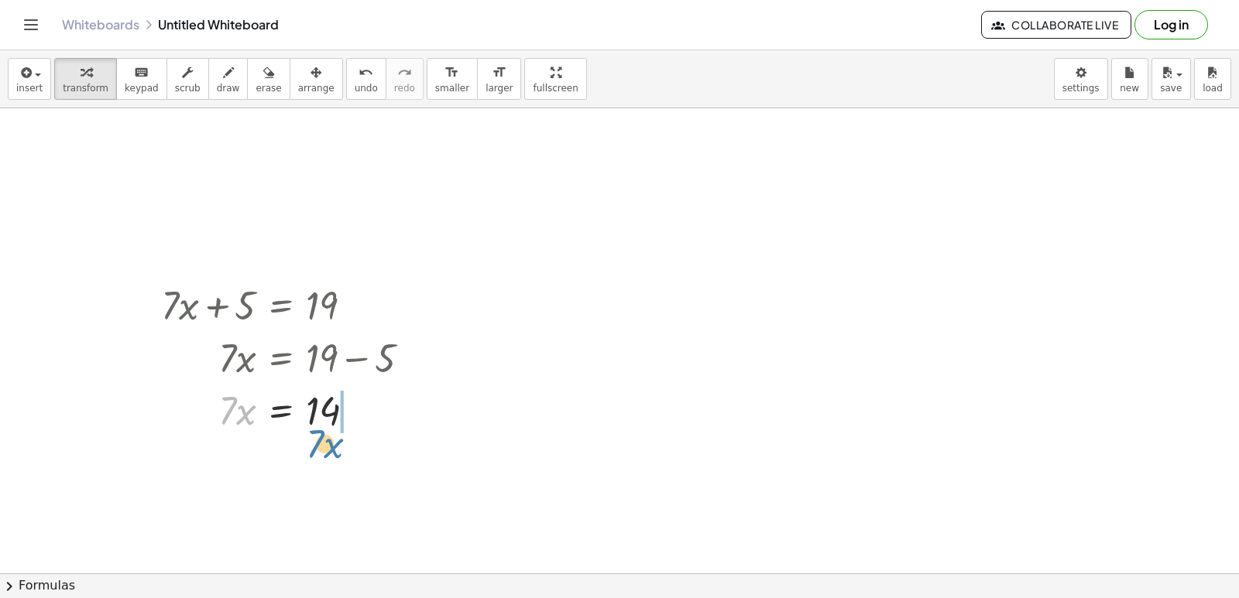
drag, startPoint x: 224, startPoint y: 409, endPoint x: 312, endPoint y: 441, distance: 94.1
click at [366, 451] on div at bounding box center [301, 462] width 296 height 53
click at [382, 473] on div at bounding box center [301, 462] width 296 height 53
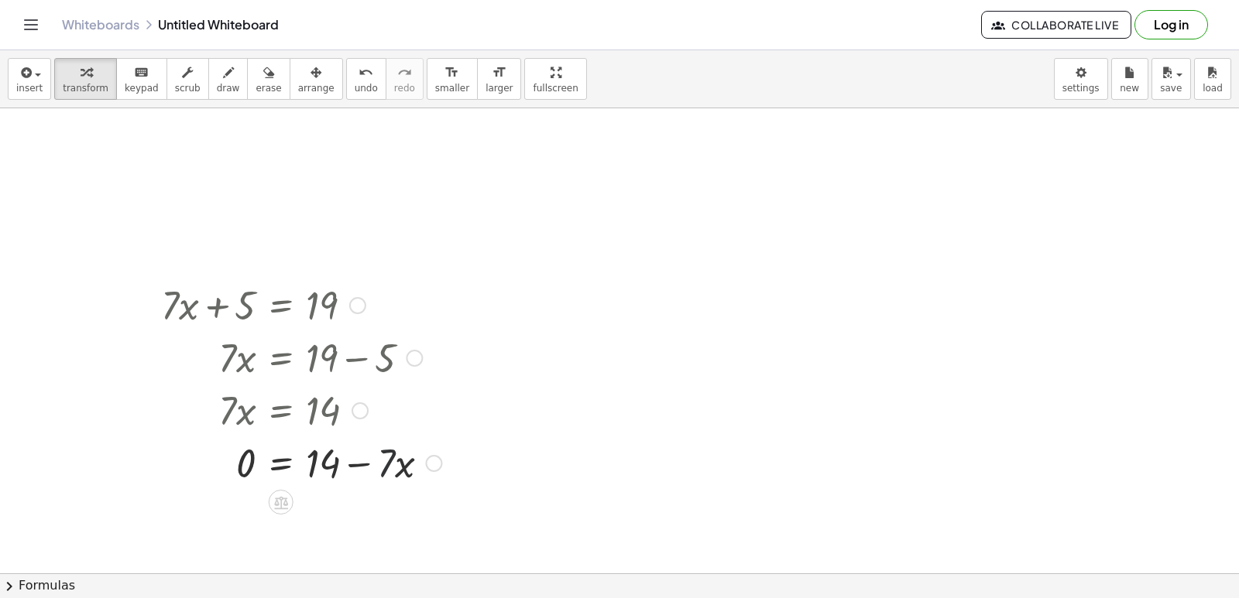
click at [382, 473] on div at bounding box center [301, 462] width 296 height 53
click at [389, 471] on div at bounding box center [301, 462] width 296 height 53
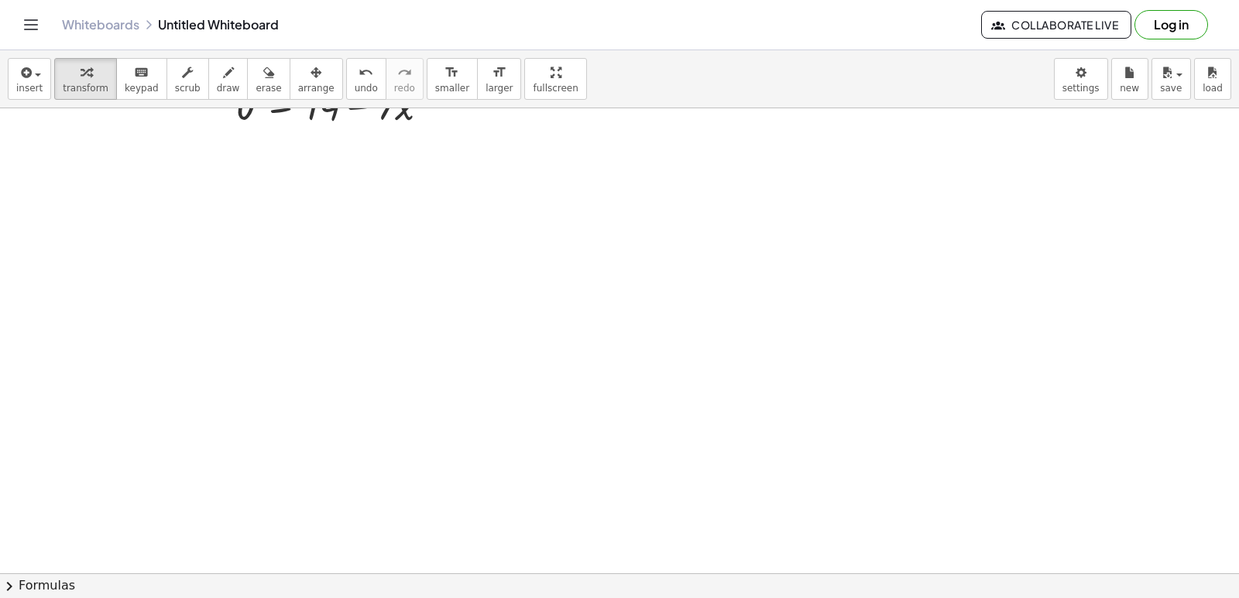
scroll to position [387, 0]
drag, startPoint x: 659, startPoint y: 357, endPoint x: 670, endPoint y: 372, distance: 18.9
click at [661, 358] on div at bounding box center [619, 236] width 1239 height 1031
click at [623, 326] on div at bounding box center [619, 236] width 1239 height 1031
click at [735, 317] on div at bounding box center [619, 236] width 1239 height 1031
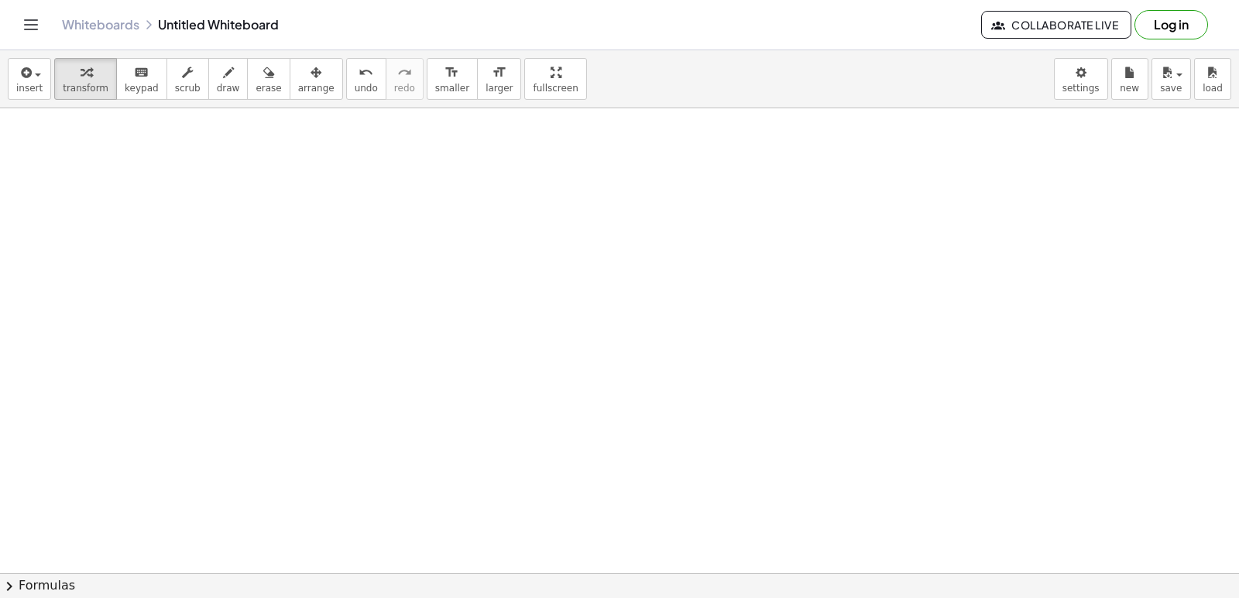
click at [735, 339] on div at bounding box center [619, 236] width 1239 height 1031
click at [726, 338] on div at bounding box center [619, 236] width 1239 height 1031
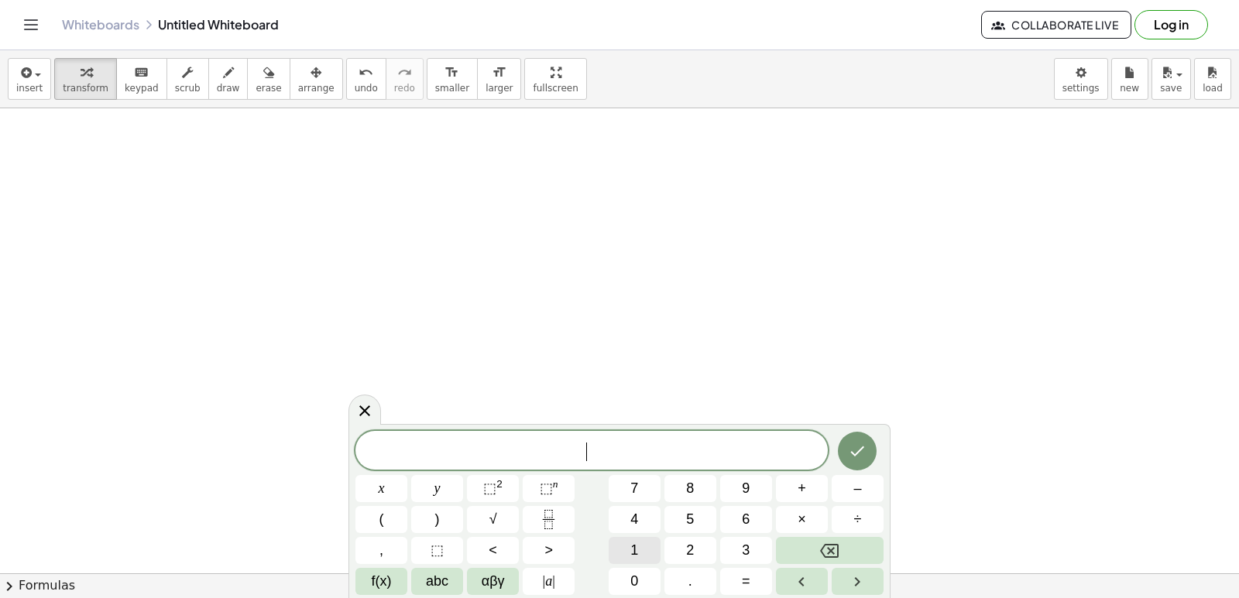
click at [643, 550] on button "1" at bounding box center [634, 550] width 52 height 27
click at [429, 487] on button "y" at bounding box center [437, 488] width 52 height 27
click at [852, 485] on button "–" at bounding box center [857, 488] width 52 height 27
click at [682, 547] on button "2" at bounding box center [690, 550] width 52 height 27
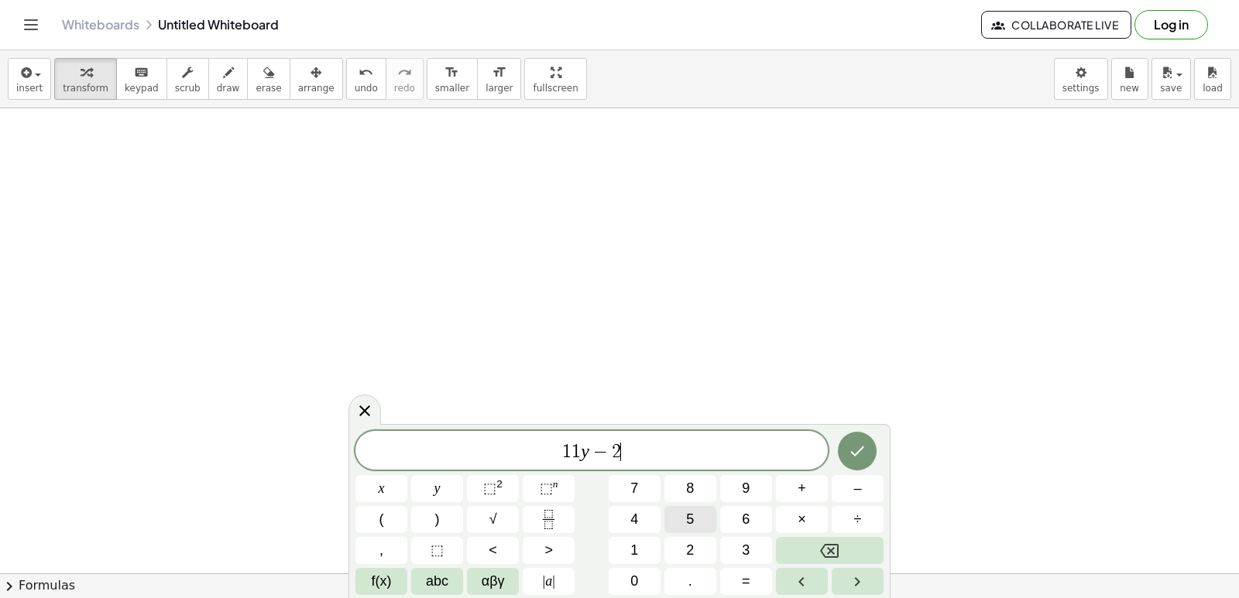
click at [689, 514] on span "5" at bounding box center [690, 519] width 8 height 21
click at [752, 560] on div "****** 1 1 y − 2 5 ​ x y ⬚ 2 ⬚ n 7 8 9 + – ( ) √ 4 5 6 × ÷ , ⬚ < > 1 2 3 f(x) a…" at bounding box center [619, 513] width 528 height 164
click at [752, 578] on button "=" at bounding box center [746, 581] width 52 height 27
click at [704, 489] on button "8" at bounding box center [690, 488] width 52 height 27
click at [866, 454] on icon "Done" at bounding box center [857, 451] width 19 height 19
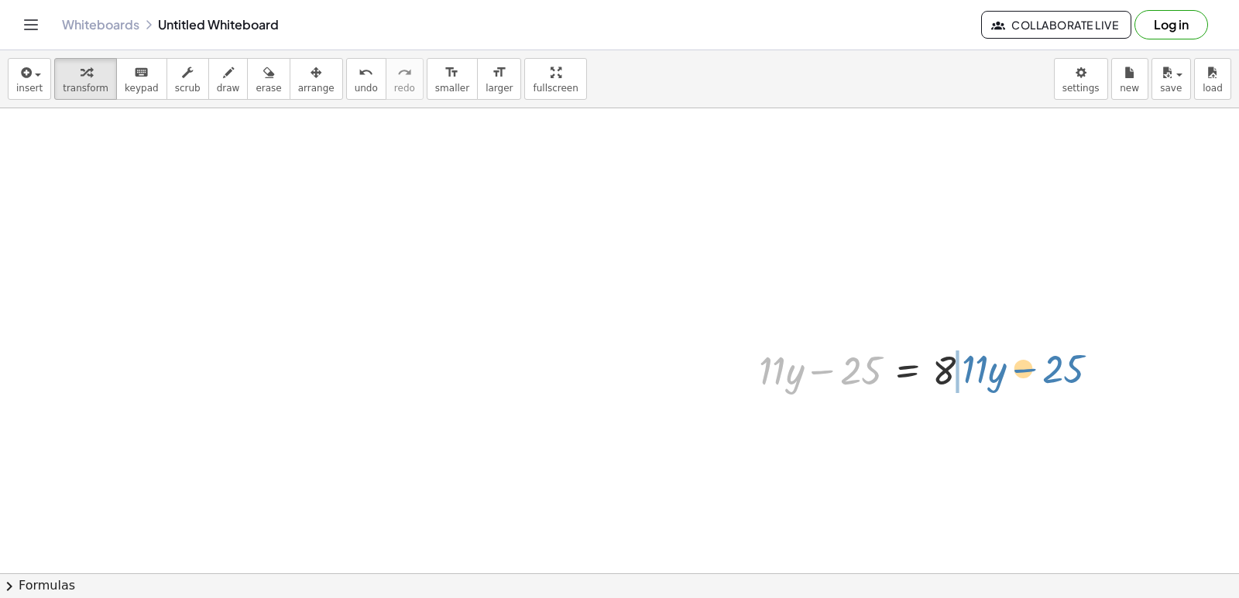
drag, startPoint x: 859, startPoint y: 387, endPoint x: 1061, endPoint y: 386, distance: 202.8
click at [1061, 386] on div "+ · 7 · x + 5 = 19 · 7 · x = + 19 − 5 · 7 · x = 14 · 7 · x = 14 0 + − − 25 + · …" at bounding box center [619, 236] width 1239 height 1031
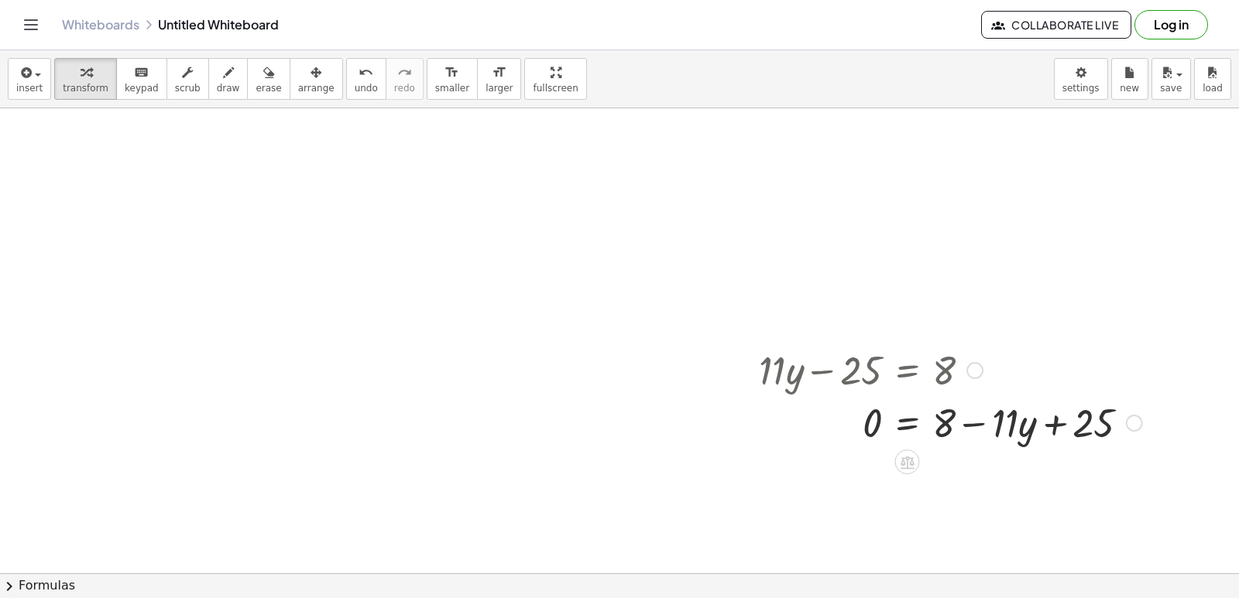
click at [1045, 403] on div at bounding box center [950, 422] width 399 height 53
drag, startPoint x: 1045, startPoint y: 407, endPoint x: 1045, endPoint y: 430, distance: 23.2
click at [1045, 410] on div at bounding box center [950, 422] width 399 height 53
click at [1045, 430] on div at bounding box center [950, 422] width 399 height 53
drag, startPoint x: 1033, startPoint y: 423, endPoint x: 845, endPoint y: 410, distance: 187.9
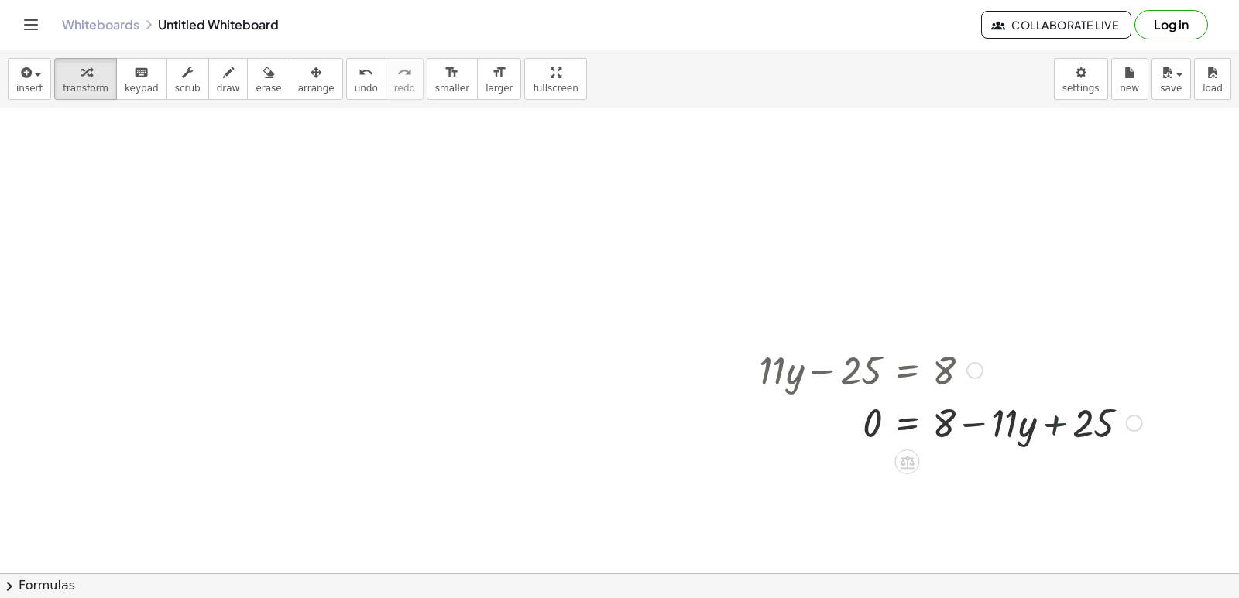
click at [878, 396] on div at bounding box center [950, 422] width 399 height 53
drag, startPoint x: 845, startPoint y: 410, endPoint x: 848, endPoint y: 423, distance: 14.3
click at [848, 423] on div at bounding box center [950, 422] width 399 height 53
drag, startPoint x: 848, startPoint y: 423, endPoint x: 901, endPoint y: 441, distance: 55.6
click at [862, 432] on div at bounding box center [950, 422] width 399 height 53
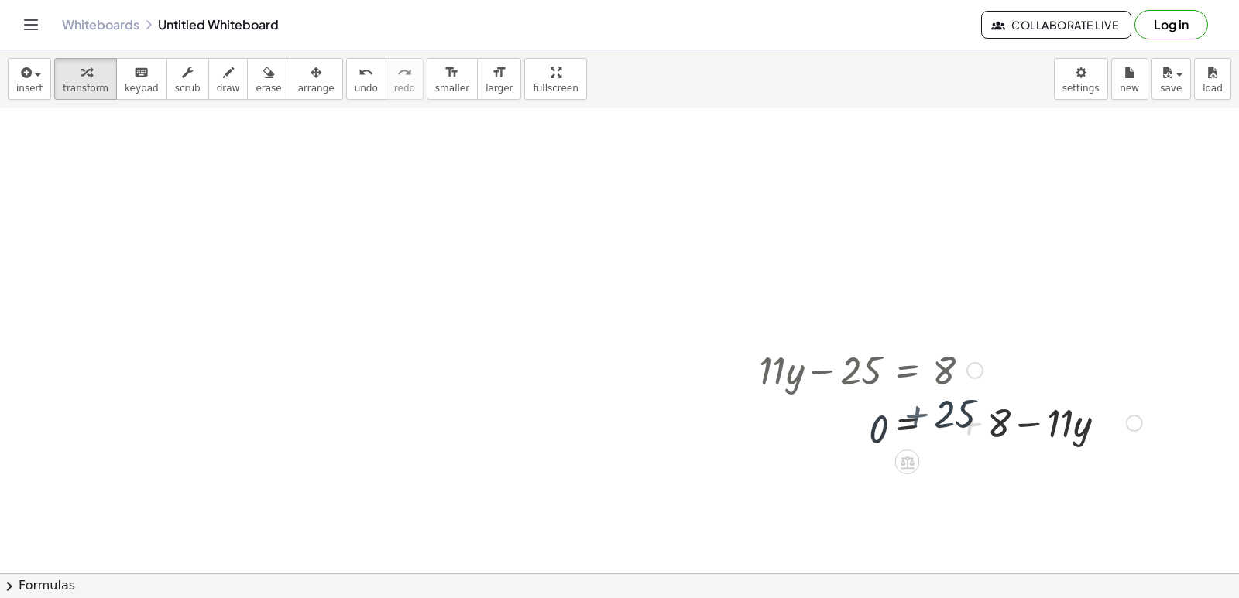
click at [901, 441] on div at bounding box center [950, 422] width 399 height 53
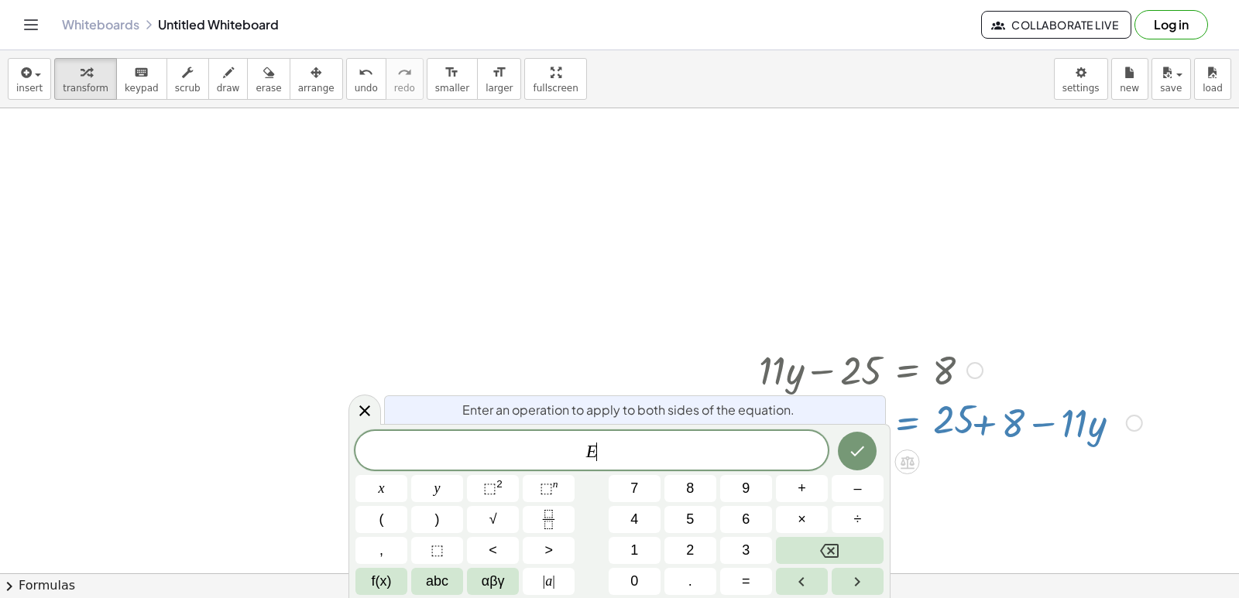
click at [924, 444] on div "+ · 7 · x + 5 = 19 · 7 · x = + 19 − 5 · 7 · x = 14 · 7 · x = 14 0 + − + · 11 · …" at bounding box center [619, 236] width 1239 height 1031
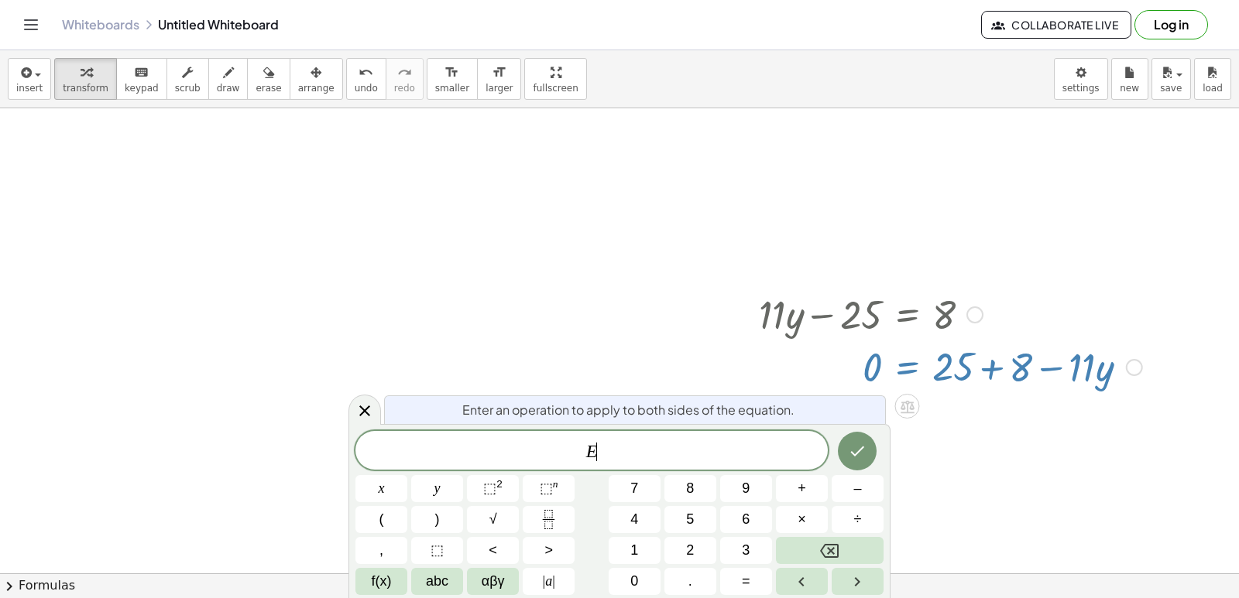
click at [955, 445] on div at bounding box center [619, 181] width 1239 height 1031
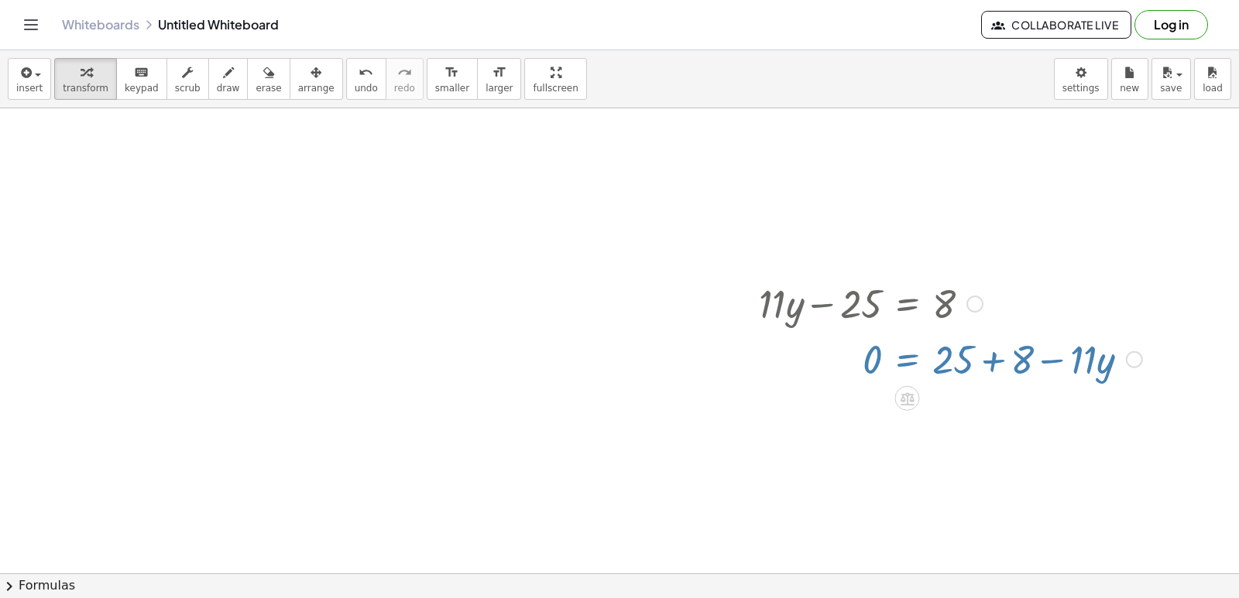
click at [960, 445] on div "+ · 7 · x + 5 = 19 · 7 · x = + 19 − 5 · 7 · x = 14 · 7 · x = 14 0 + − + · 11 · …" at bounding box center [619, 170] width 1239 height 1031
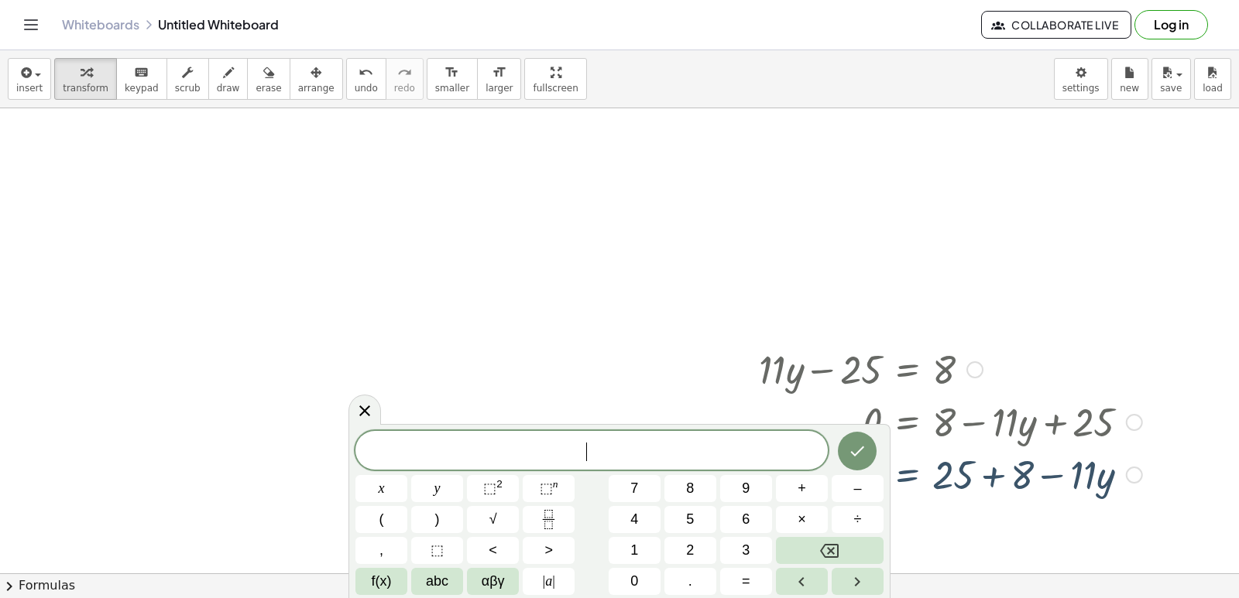
click at [907, 370] on div "+ · 11 · y − 25 = 8 0 = + 8 − · 11 · y + 25 · 11 · y 25 = 8 0 + − +" at bounding box center [907, 370] width 0 height 0
click at [938, 430] on div at bounding box center [950, 422] width 399 height 53
drag, startPoint x: 1015, startPoint y: 463, endPoint x: 1092, endPoint y: 464, distance: 76.6
click at [1016, 464] on div at bounding box center [950, 474] width 399 height 53
click at [1092, 464] on div at bounding box center [950, 474] width 399 height 53
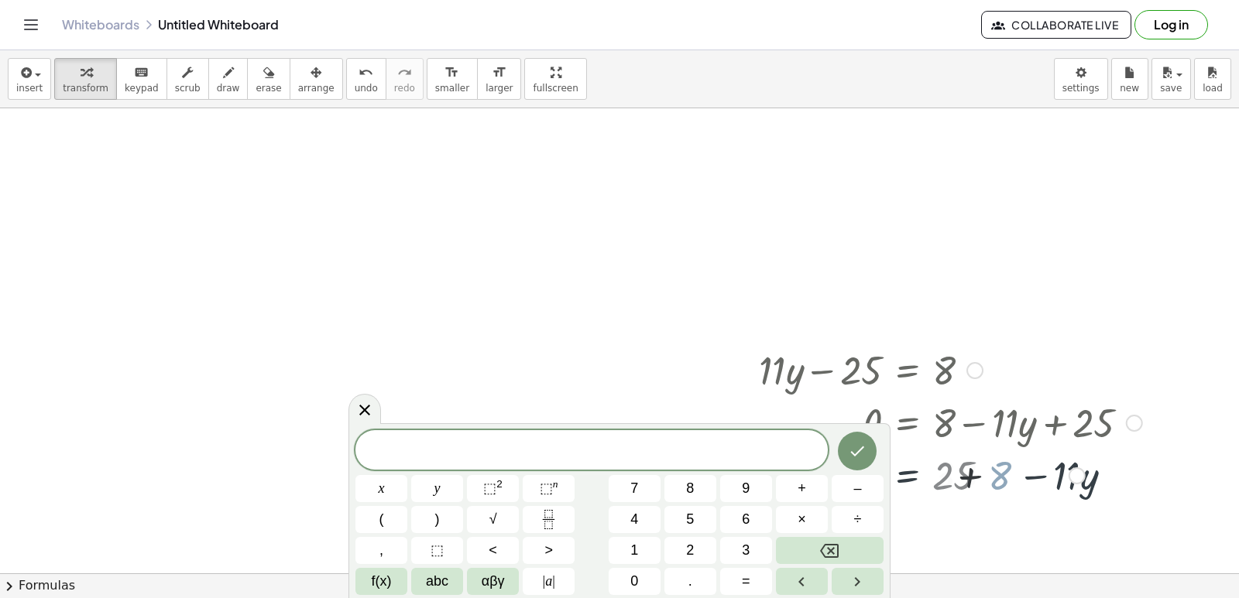
drag, startPoint x: 1092, startPoint y: 434, endPoint x: 1071, endPoint y: 425, distance: 22.9
click at [1086, 430] on div at bounding box center [950, 422] width 399 height 53
drag, startPoint x: 1068, startPoint y: 422, endPoint x: 1056, endPoint y: 454, distance: 34.8
click at [1068, 419] on div at bounding box center [950, 422] width 399 height 53
click at [907, 371] on div "+ · 11 · y − 25 = 8 0 = + 8 − · 11 · y + 25 0 = + 25 + 8 − · 11 · y · 11 · y = …" at bounding box center [907, 371] width 0 height 0
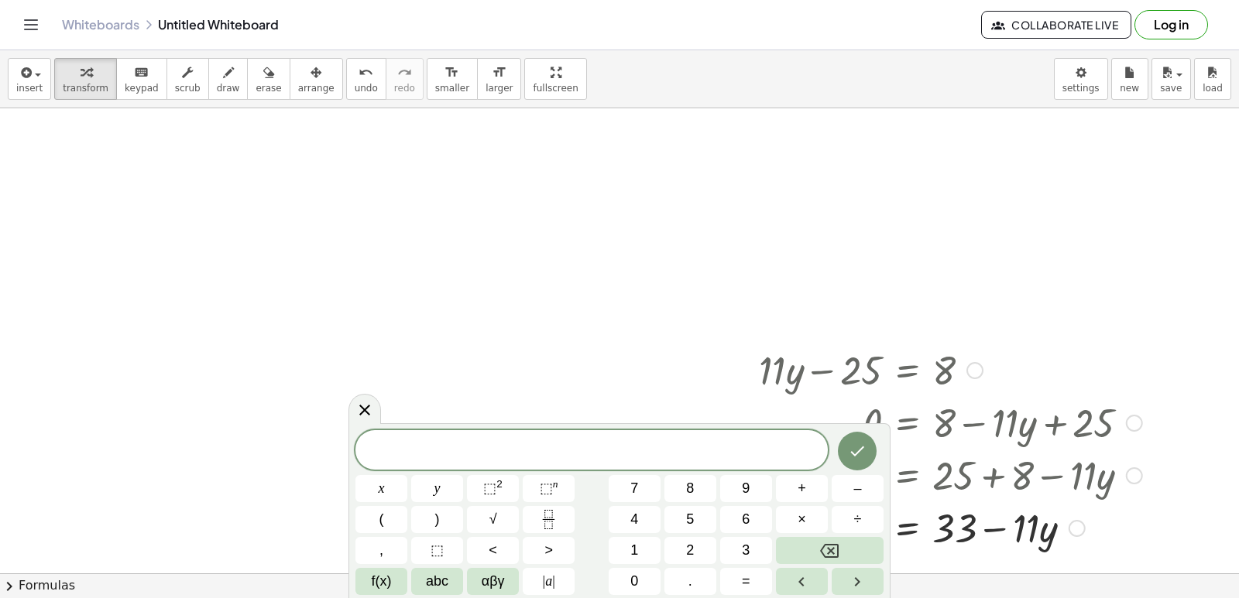
drag, startPoint x: 1059, startPoint y: 409, endPoint x: 1051, endPoint y: 381, distance: 28.9
click at [1051, 381] on div at bounding box center [950, 369] width 399 height 53
click at [1048, 404] on div at bounding box center [950, 422] width 399 height 53
drag, startPoint x: 1045, startPoint y: 372, endPoint x: 1040, endPoint y: 328, distance: 43.7
click at [1040, 328] on div "+ · 7 · x + 5 = 19 · 7 · x = + 19 − 5 · 7 · x = 14 · 7 · x = 14 0 + − + · 11 · …" at bounding box center [619, 236] width 1239 height 1031
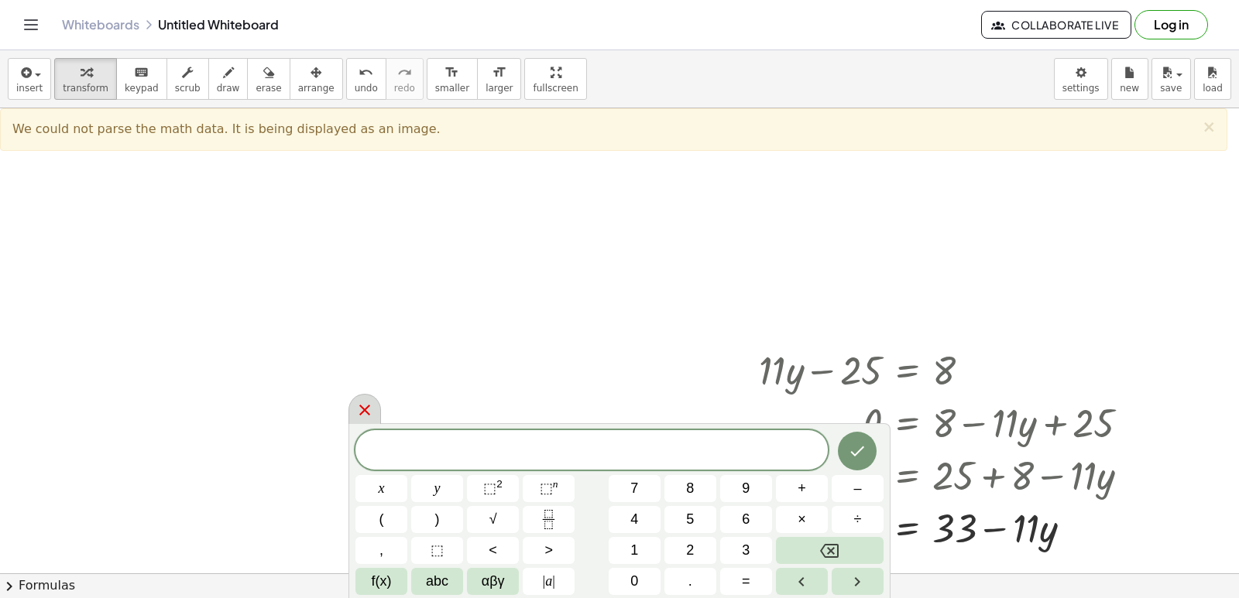
click at [374, 405] on div at bounding box center [364, 409] width 33 height 30
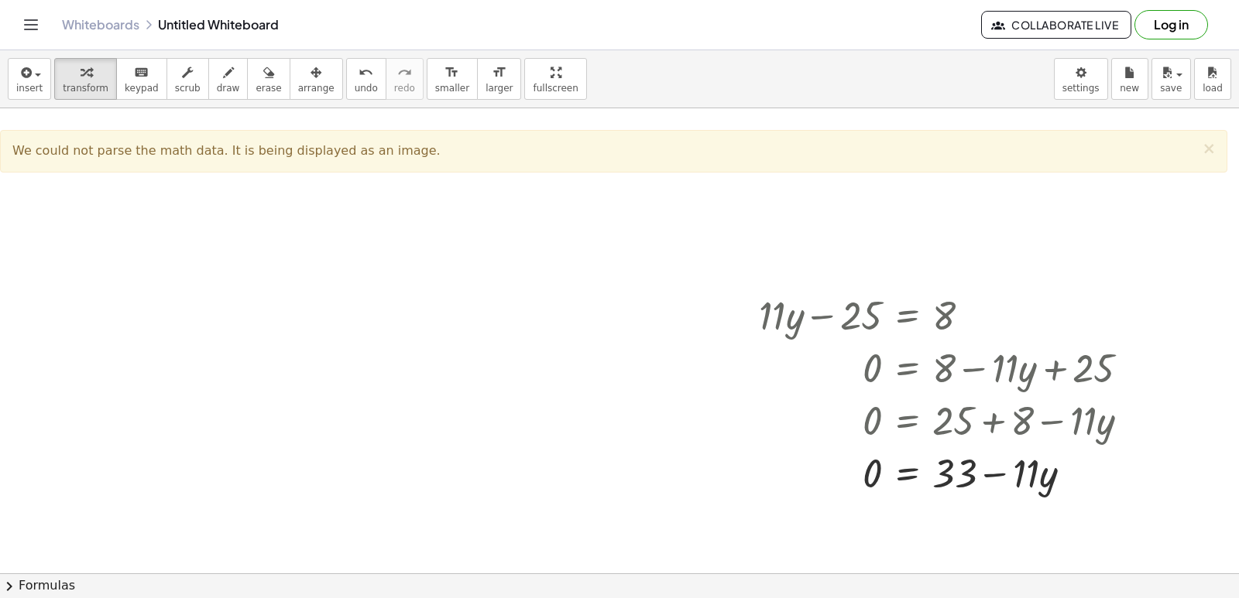
scroll to position [466, 0]
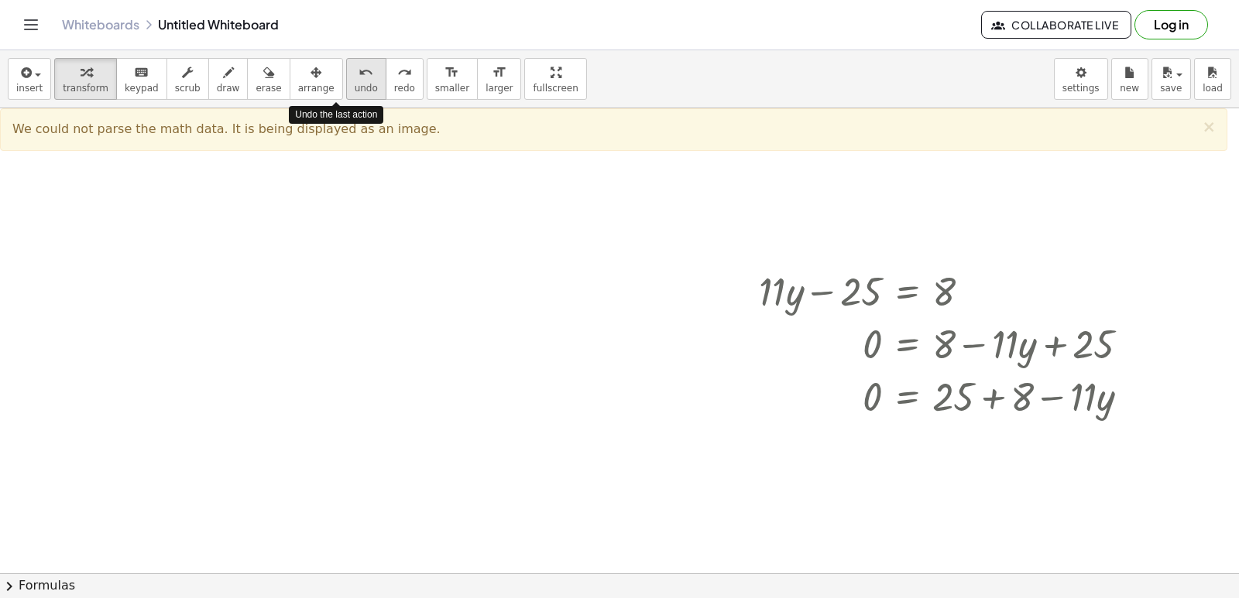
click at [355, 91] on span "undo" at bounding box center [366, 88] width 23 height 11
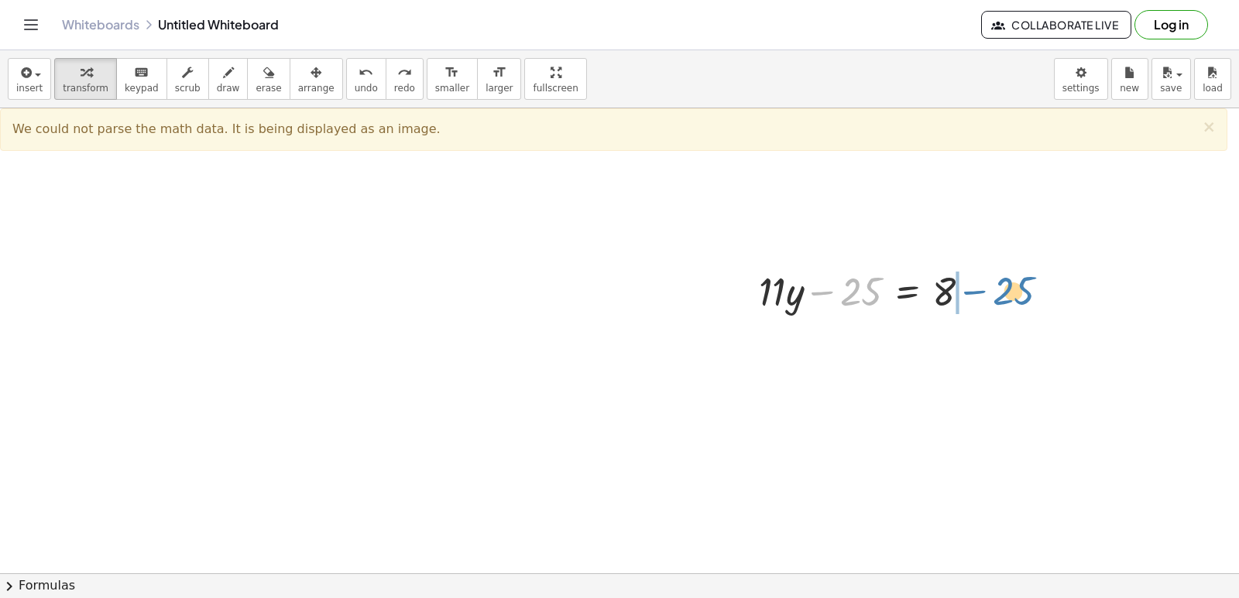
drag, startPoint x: 871, startPoint y: 292, endPoint x: 1023, endPoint y: 291, distance: 152.5
click at [1023, 291] on div "+ · 7 · x + 5 = 19 · 7 · x = + 19 − 5 · 7 · x = 14 · 7 · x = 14 0 + − − 25 + · …" at bounding box center [619, 340] width 1239 height 1396
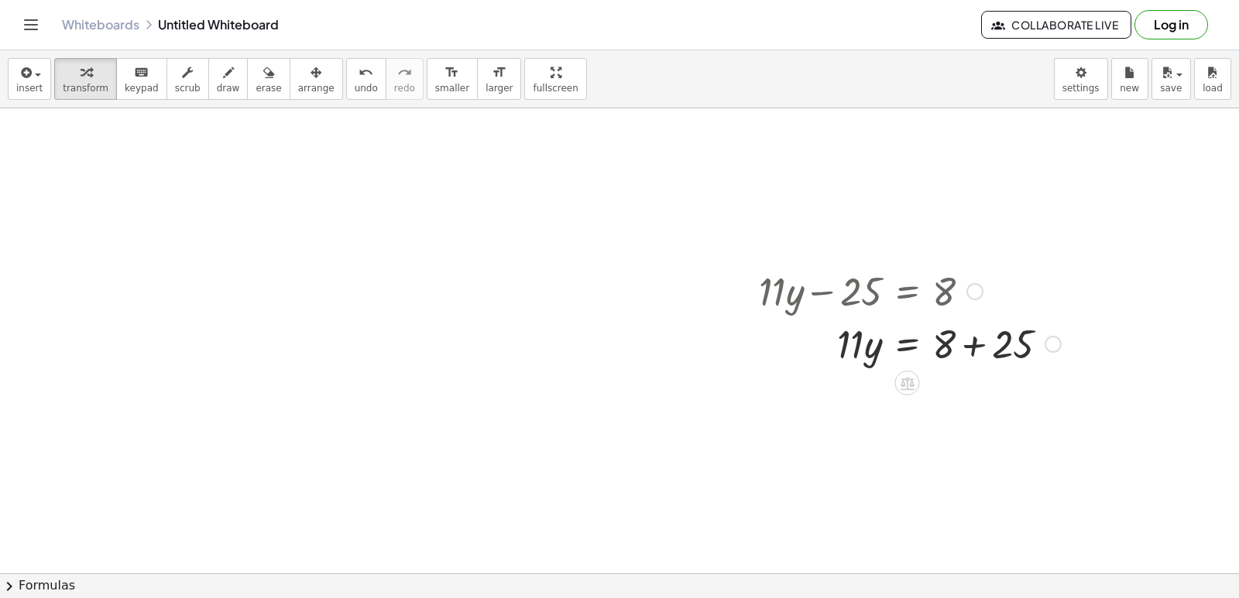
click at [979, 351] on div at bounding box center [909, 343] width 317 height 53
drag, startPoint x: 856, startPoint y: 394, endPoint x: 961, endPoint y: 433, distance: 111.4
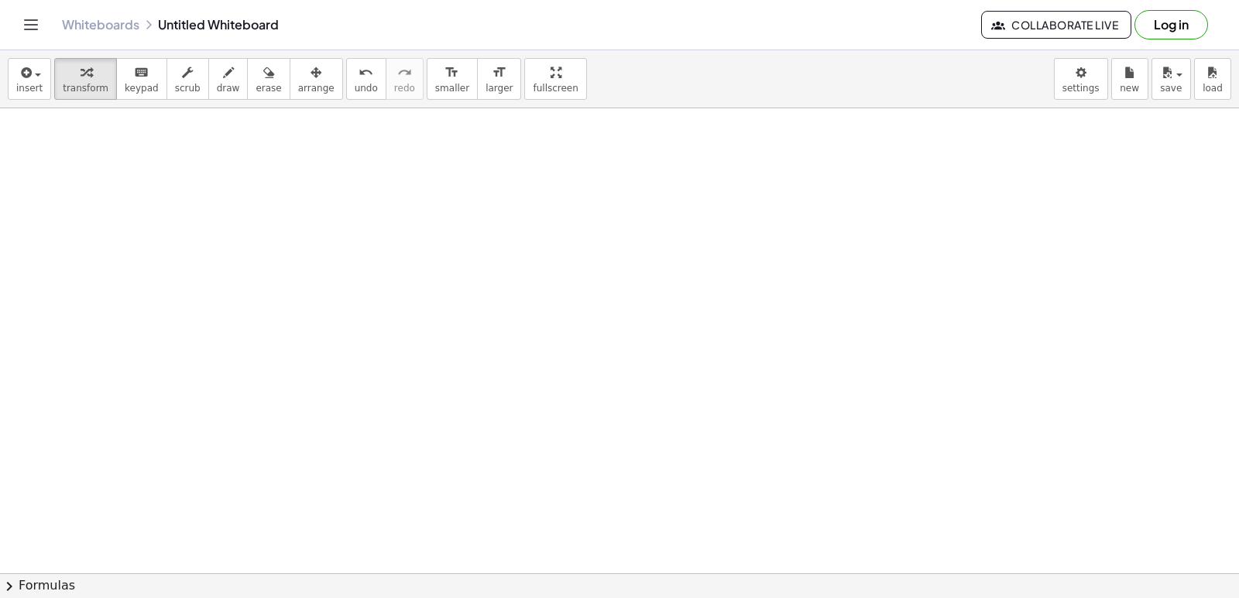
scroll to position [1008, 0]
drag, startPoint x: 507, startPoint y: 350, endPoint x: 508, endPoint y: 338, distance: 11.6
click at [506, 348] on div at bounding box center [619, 30] width 1239 height 1861
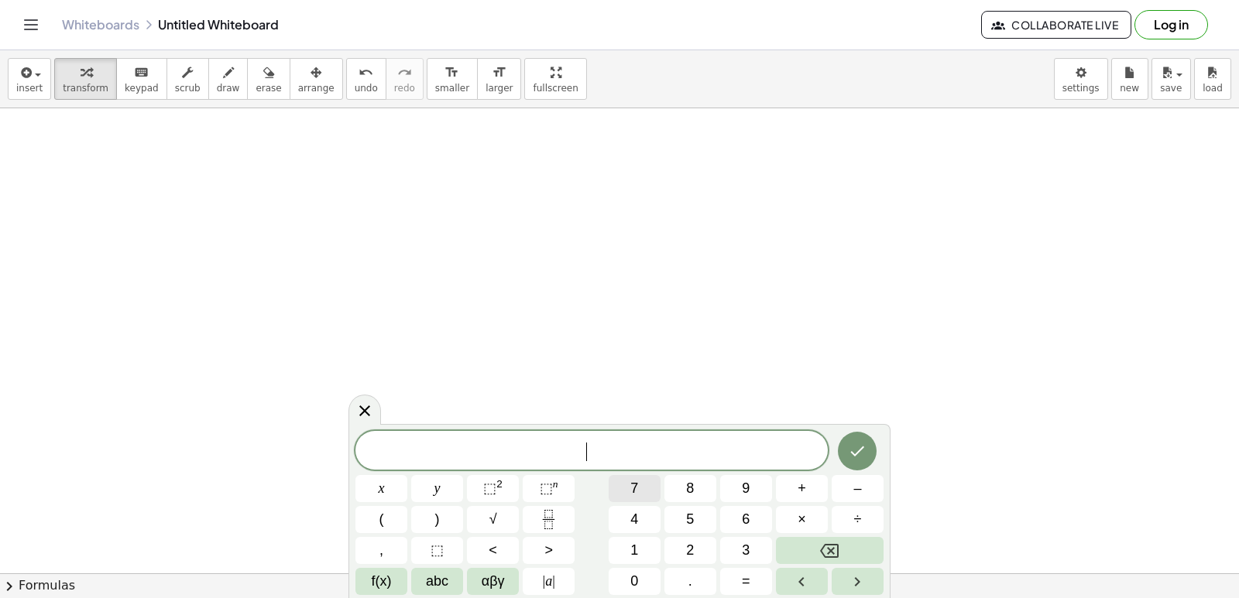
click at [626, 488] on button "7" at bounding box center [634, 488] width 52 height 27
click at [384, 480] on span "x" at bounding box center [382, 488] width 6 height 21
click at [792, 496] on button "+" at bounding box center [802, 488] width 52 height 27
click at [697, 557] on button "2" at bounding box center [690, 550] width 52 height 27
click at [726, 528] on button "6" at bounding box center [746, 519] width 52 height 27
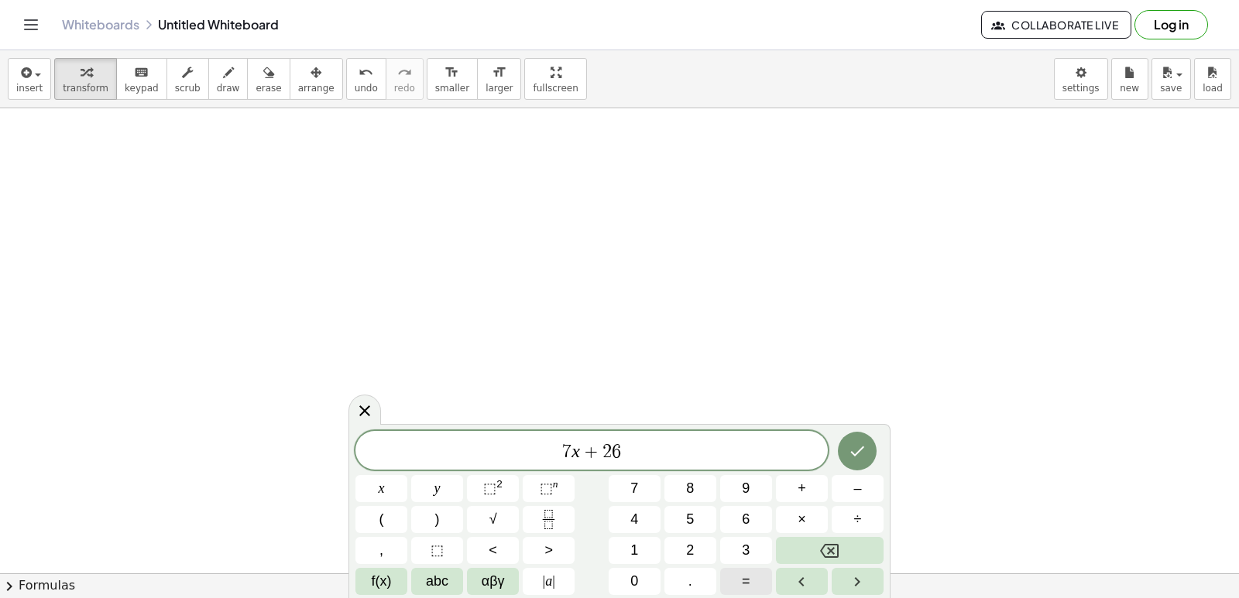
click at [746, 575] on span "=" at bounding box center [746, 581] width 9 height 21
click at [849, 485] on button "–" at bounding box center [857, 488] width 52 height 27
click at [637, 535] on div "****** 7 x + 2 6 = − x y ⬚ 2 ⬚ n 7 8 9 + – ( ) √ 4 5 6 × ÷ , ⬚ < > 1 2 3 f(x) a…" at bounding box center [619, 513] width 528 height 164
click at [632, 555] on span "1" at bounding box center [634, 550] width 8 height 21
click at [750, 524] on button "6" at bounding box center [746, 519] width 52 height 27
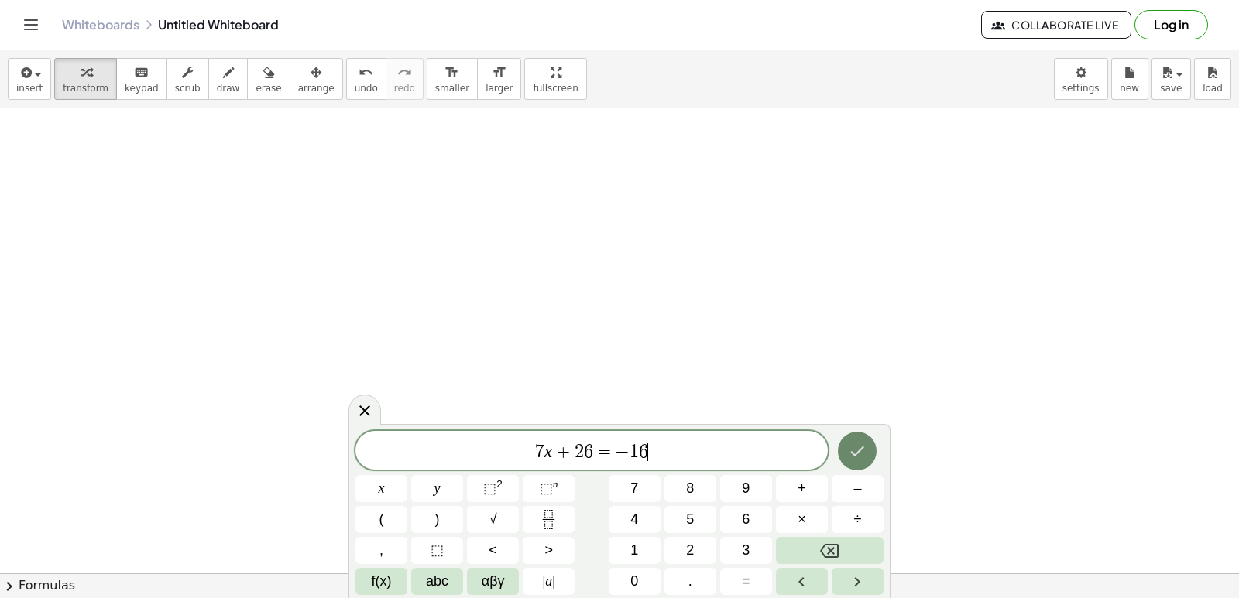
click at [862, 450] on icon "Done" at bounding box center [857, 451] width 19 height 19
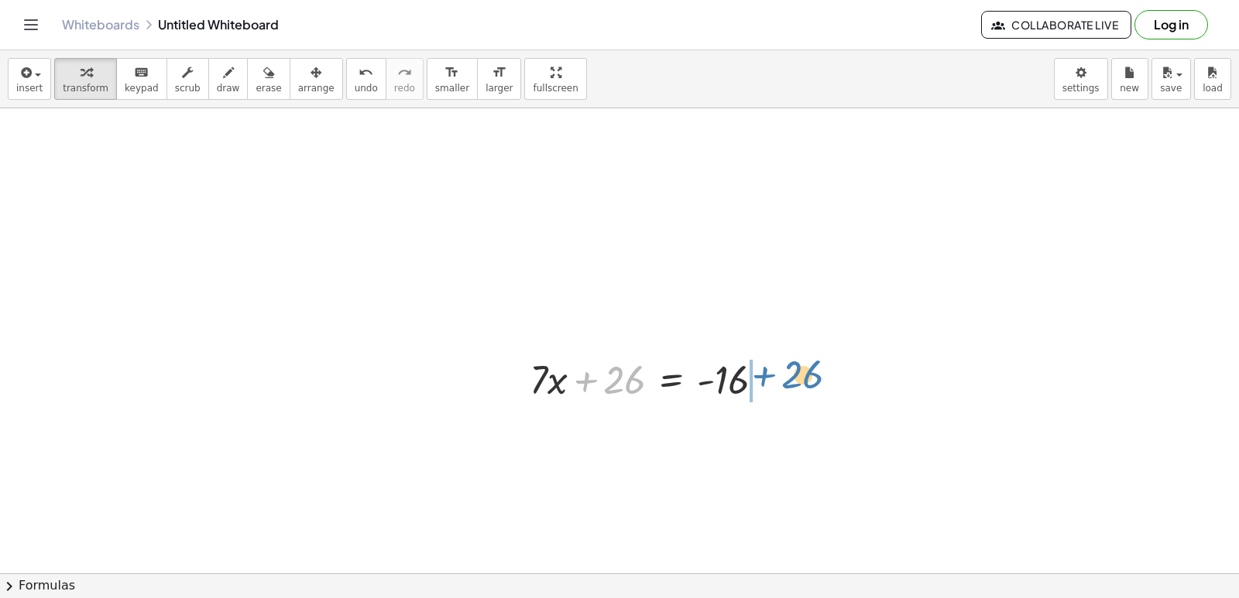
drag, startPoint x: 601, startPoint y: 379, endPoint x: 773, endPoint y: 371, distance: 172.0
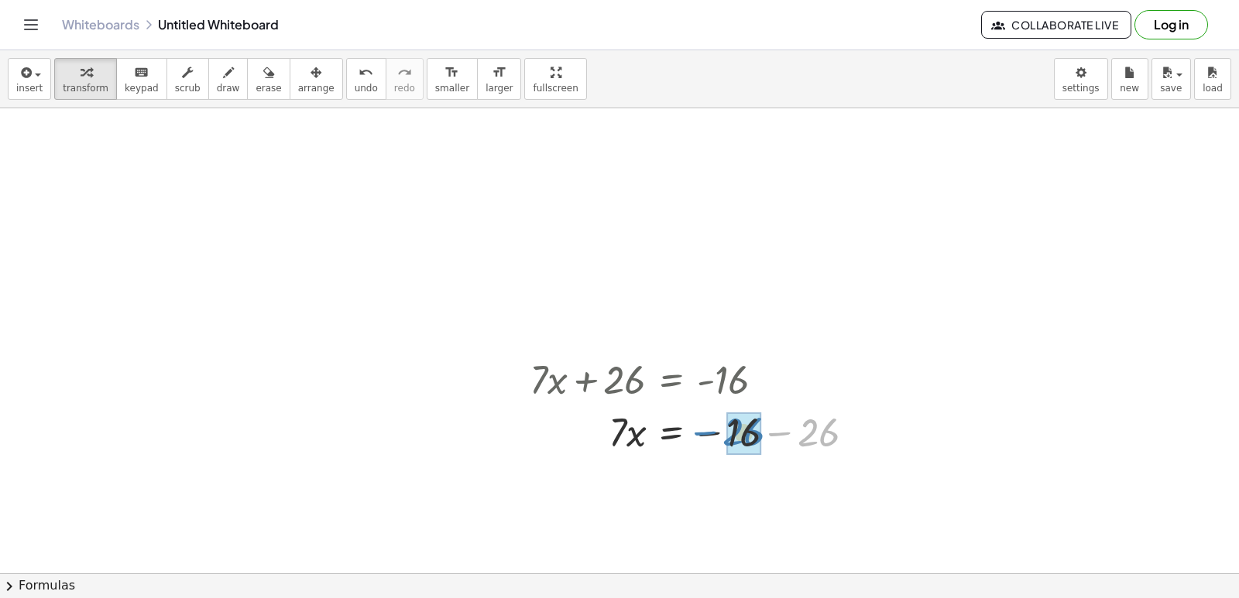
drag, startPoint x: 773, startPoint y: 371, endPoint x: 749, endPoint y: 443, distance: 75.9
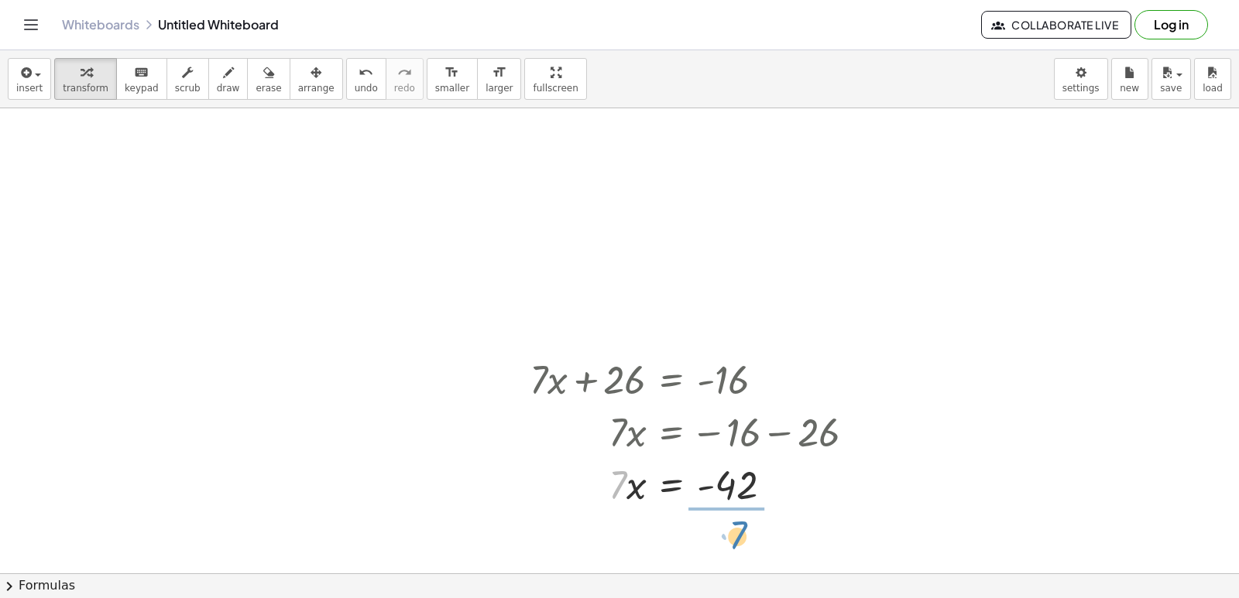
drag, startPoint x: 619, startPoint y: 482, endPoint x: 738, endPoint y: 533, distance: 130.0
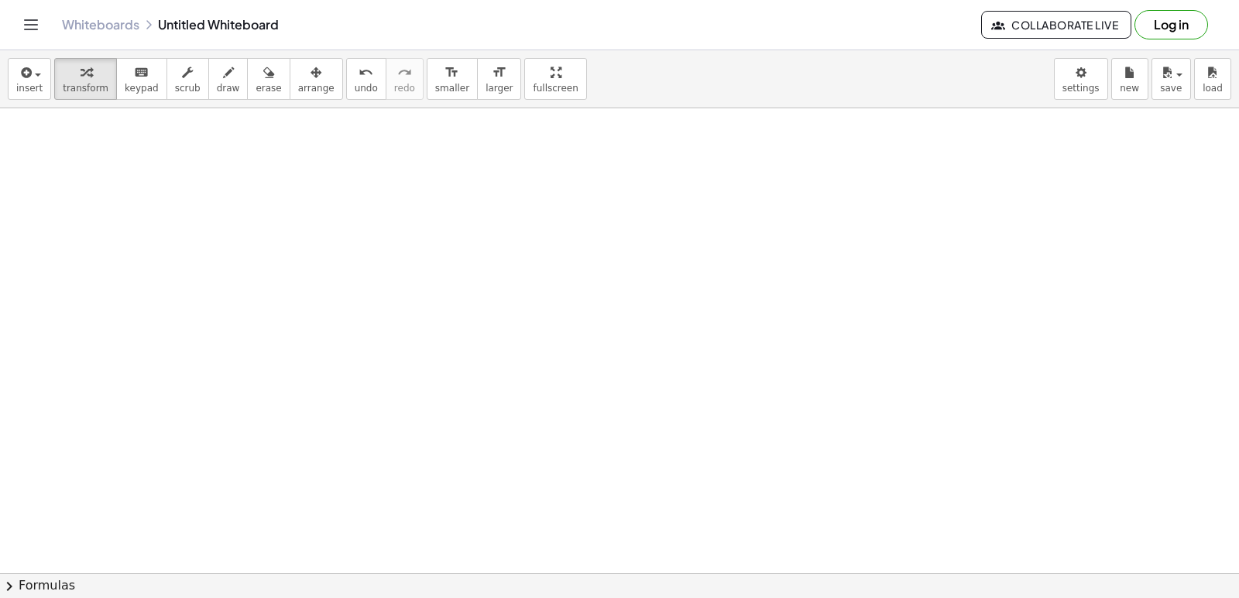
scroll to position [1551, 0]
drag, startPoint x: 296, startPoint y: 338, endPoint x: 362, endPoint y: 375, distance: 75.9
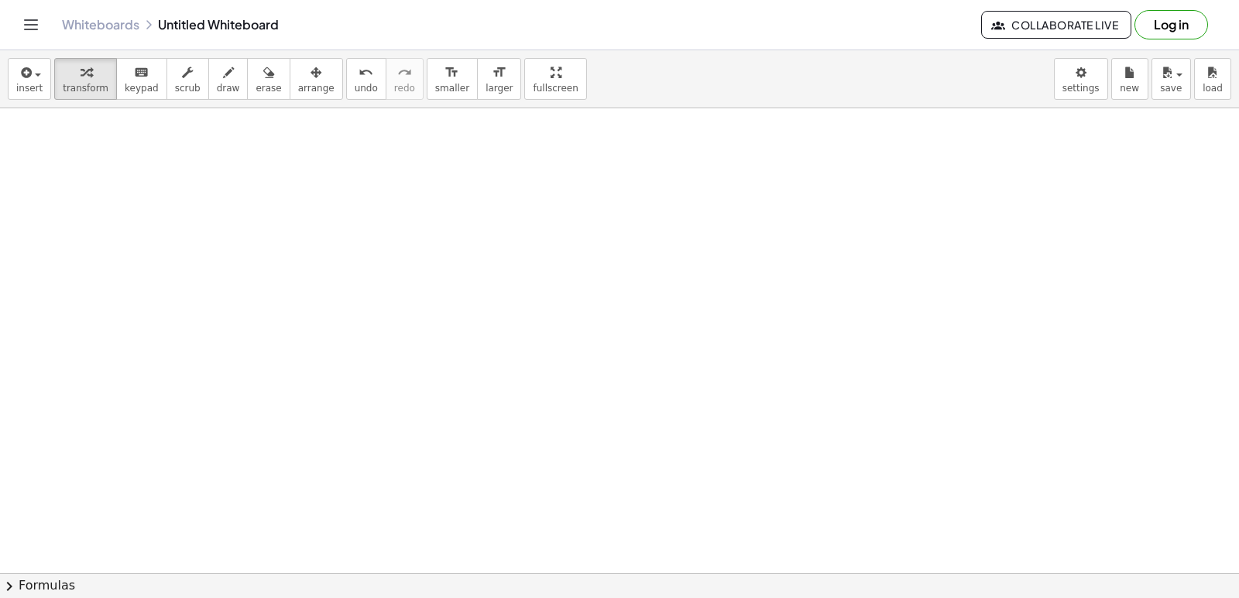
drag, startPoint x: 406, startPoint y: 388, endPoint x: 438, endPoint y: 412, distance: 39.8
drag, startPoint x: 497, startPoint y: 451, endPoint x: 522, endPoint y: 451, distance: 24.8
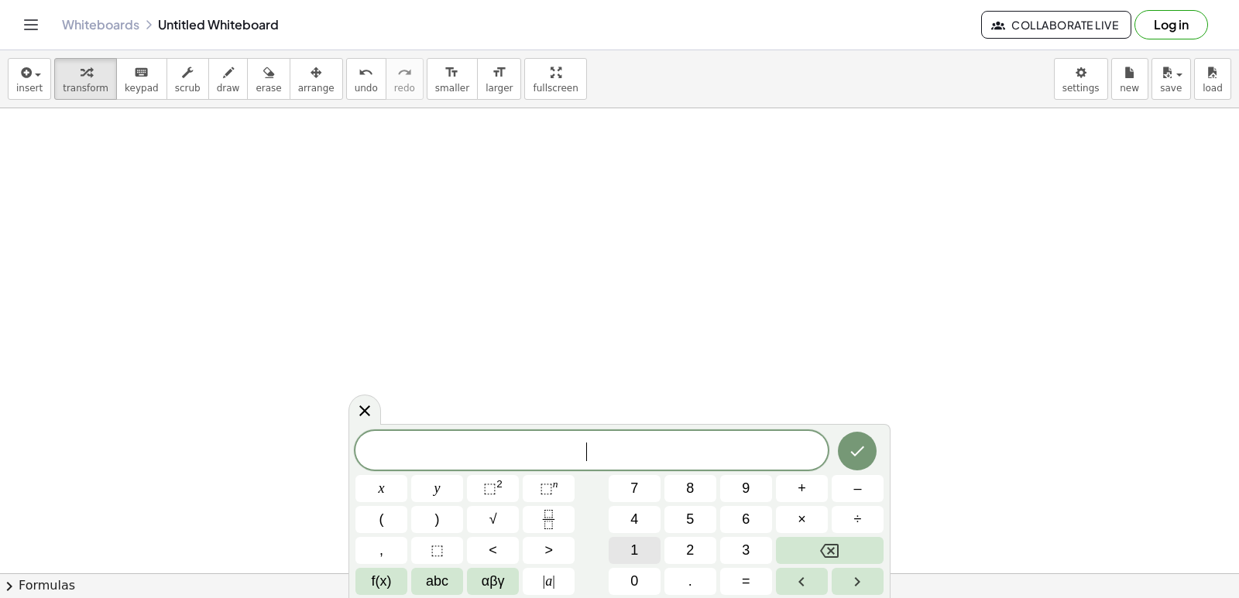
click at [626, 543] on button "1" at bounding box center [634, 550] width 52 height 27
click at [628, 520] on button "4" at bounding box center [634, 519] width 52 height 27
click at [438, 480] on span "y" at bounding box center [437, 488] width 6 height 21
click at [839, 495] on button "–" at bounding box center [857, 488] width 52 height 27
click at [736, 554] on button "3" at bounding box center [746, 550] width 52 height 27
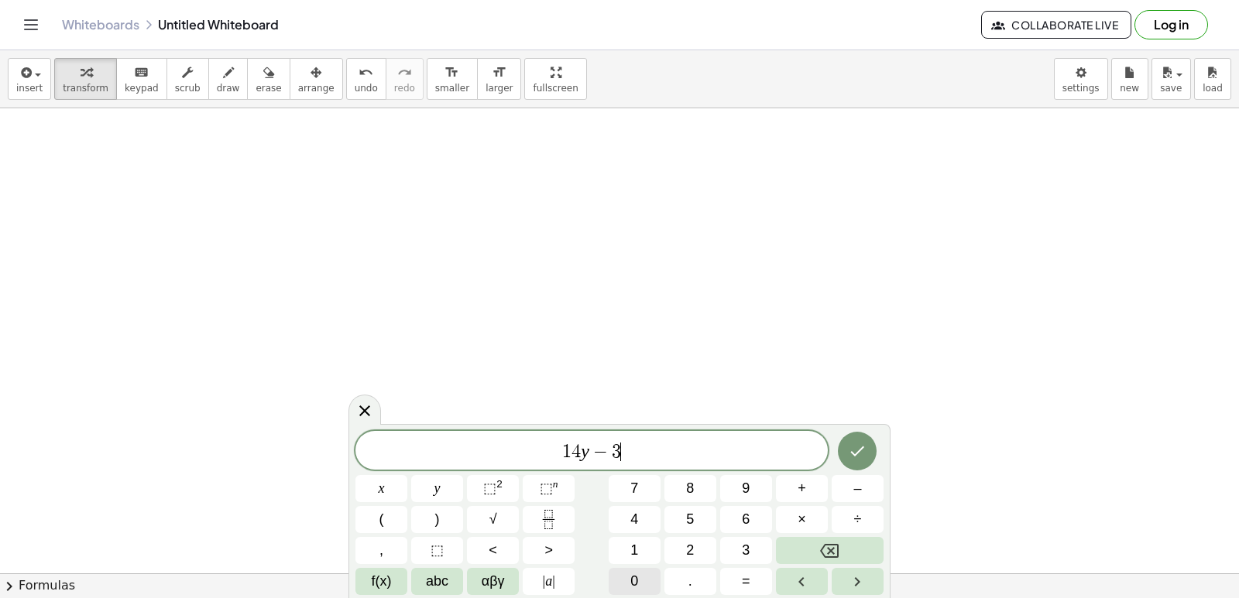
click at [632, 573] on button "0" at bounding box center [634, 581] width 52 height 27
click at [754, 588] on button "=" at bounding box center [746, 581] width 52 height 27
click at [711, 546] on button "2" at bounding box center [690, 550] width 52 height 27
click at [756, 516] on button "6" at bounding box center [746, 519] width 52 height 27
click at [854, 460] on icon "Done" at bounding box center [857, 451] width 19 height 19
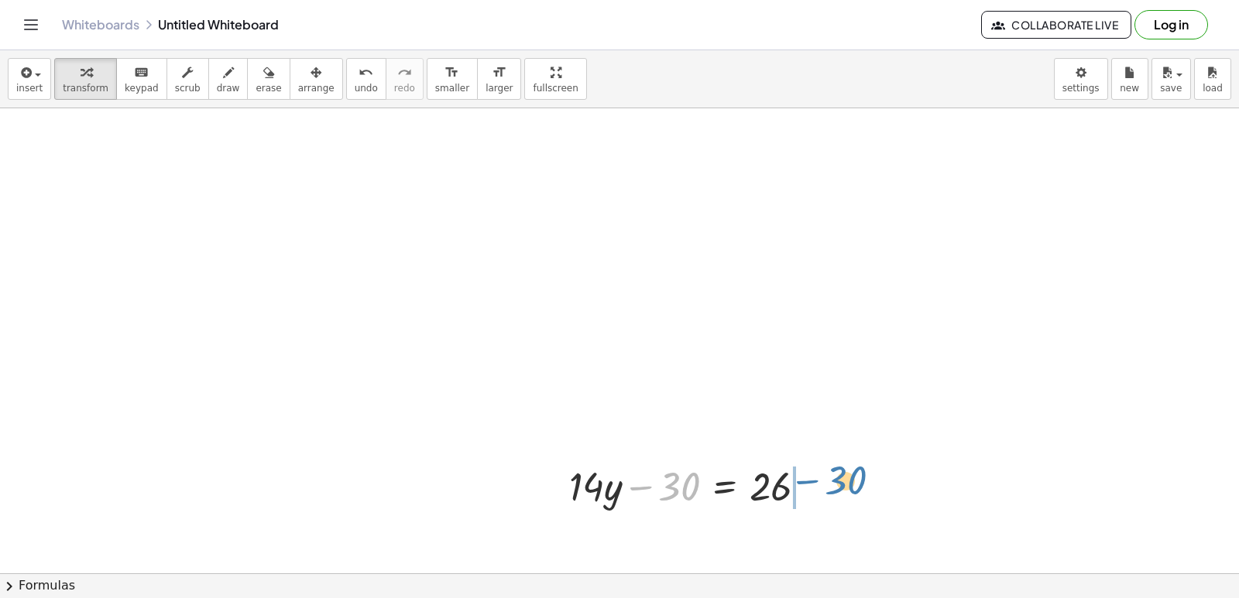
drag, startPoint x: 674, startPoint y: 491, endPoint x: 841, endPoint y: 485, distance: 166.6
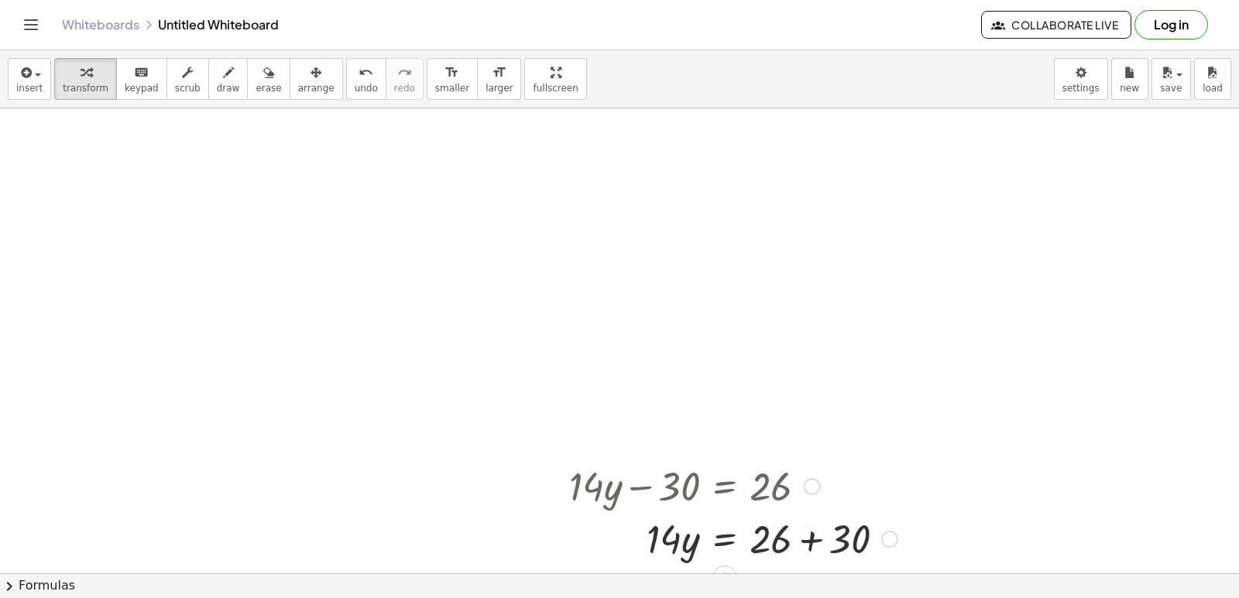
click at [808, 540] on div at bounding box center [733, 538] width 344 height 53
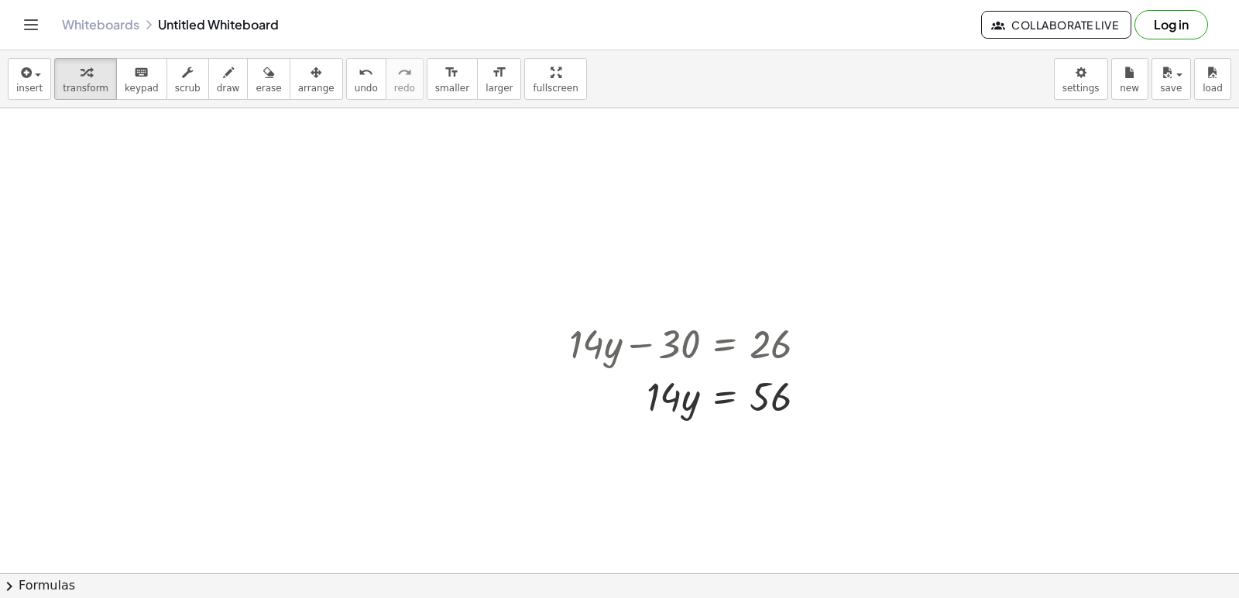
scroll to position [1705, 0]
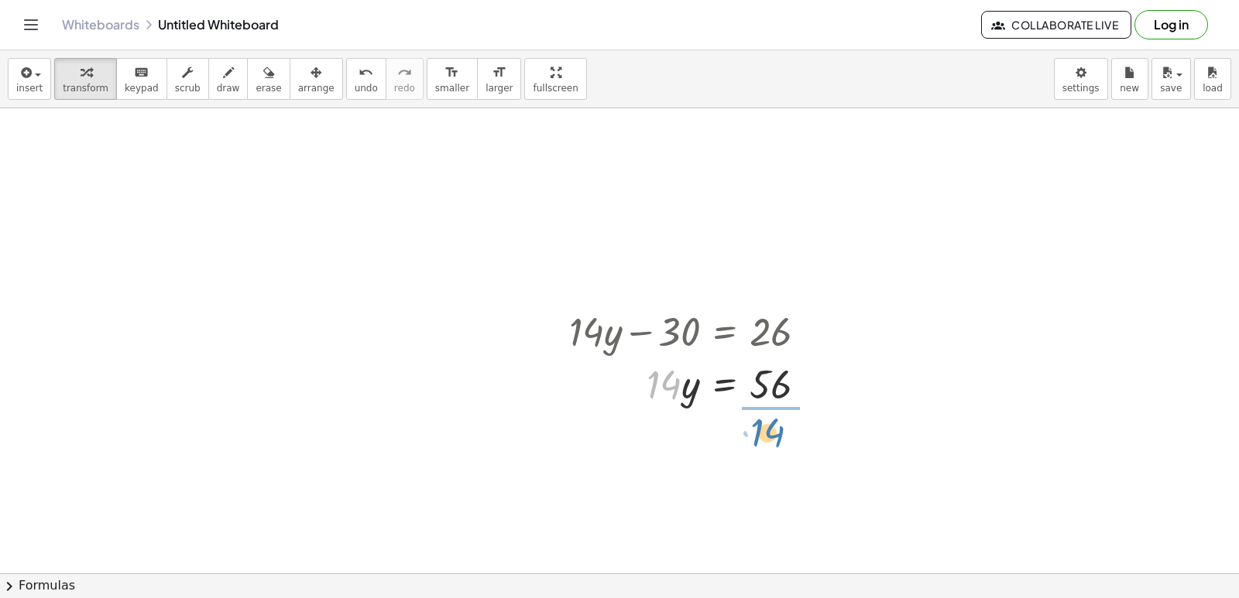
drag, startPoint x: 650, startPoint y: 395, endPoint x: 756, endPoint y: 437, distance: 115.0
click at [765, 468] on div at bounding box center [695, 448] width 268 height 77
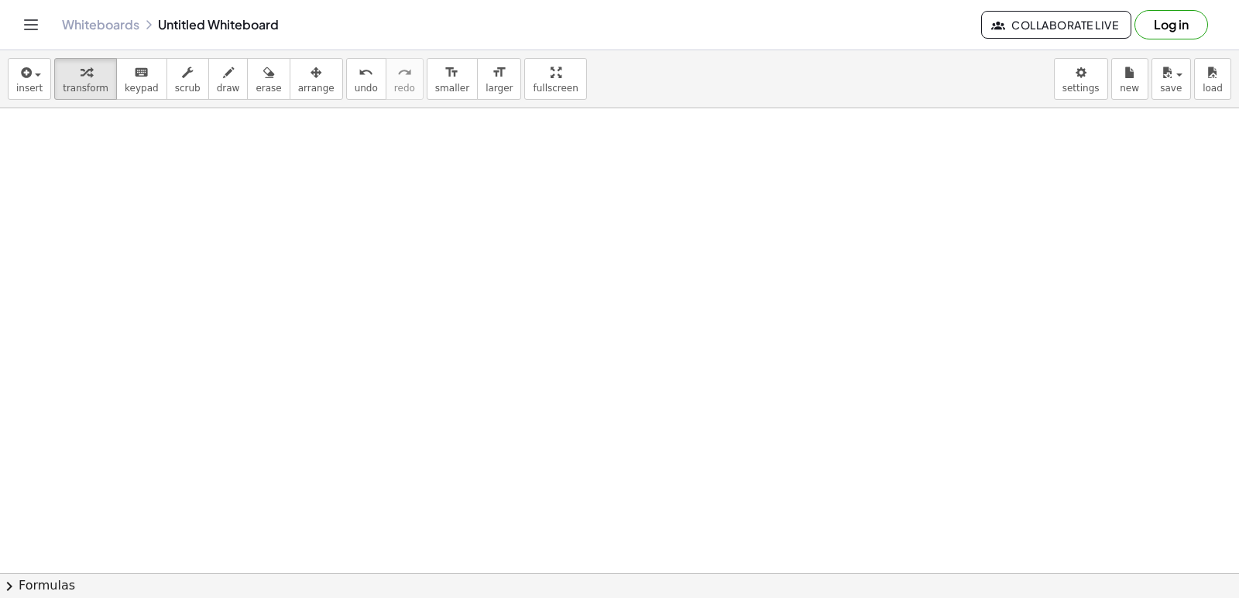
scroll to position [2170, 0]
drag, startPoint x: 759, startPoint y: 258, endPoint x: 772, endPoint y: 266, distance: 15.0
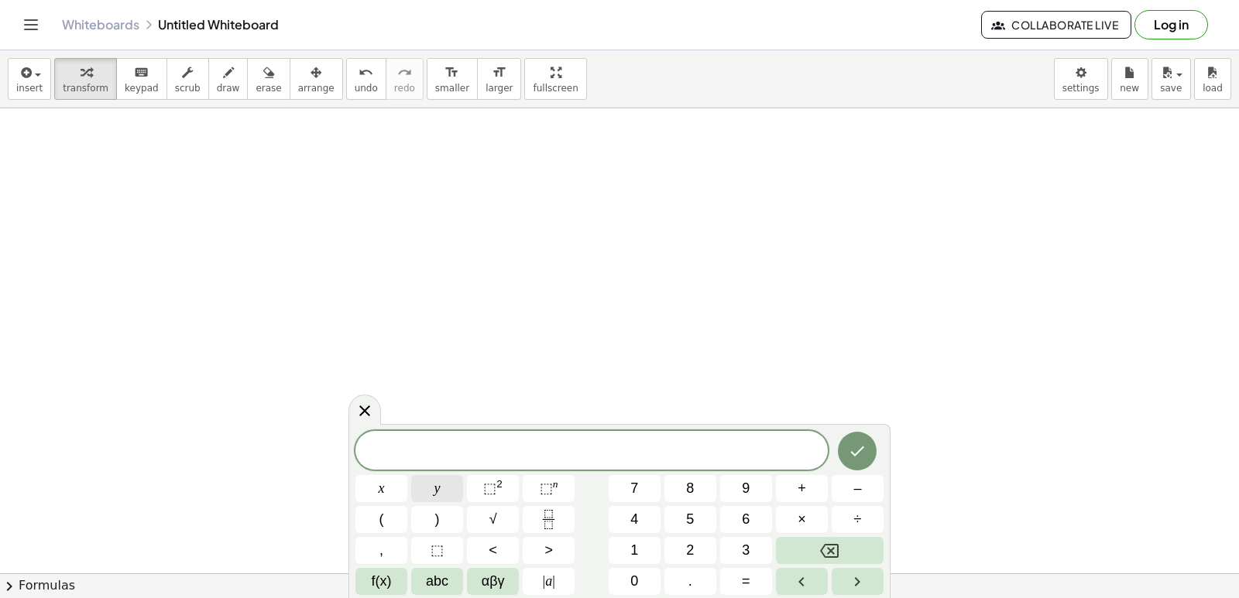
click at [444, 487] on button "y" at bounding box center [437, 488] width 52 height 27
click at [843, 491] on button "–" at bounding box center [857, 488] width 52 height 27
click at [672, 515] on button "5" at bounding box center [690, 519] width 52 height 27
click at [752, 581] on button "=" at bounding box center [746, 581] width 52 height 27
click at [600, 447] on span "y − 5 ​ =" at bounding box center [591, 452] width 472 height 22
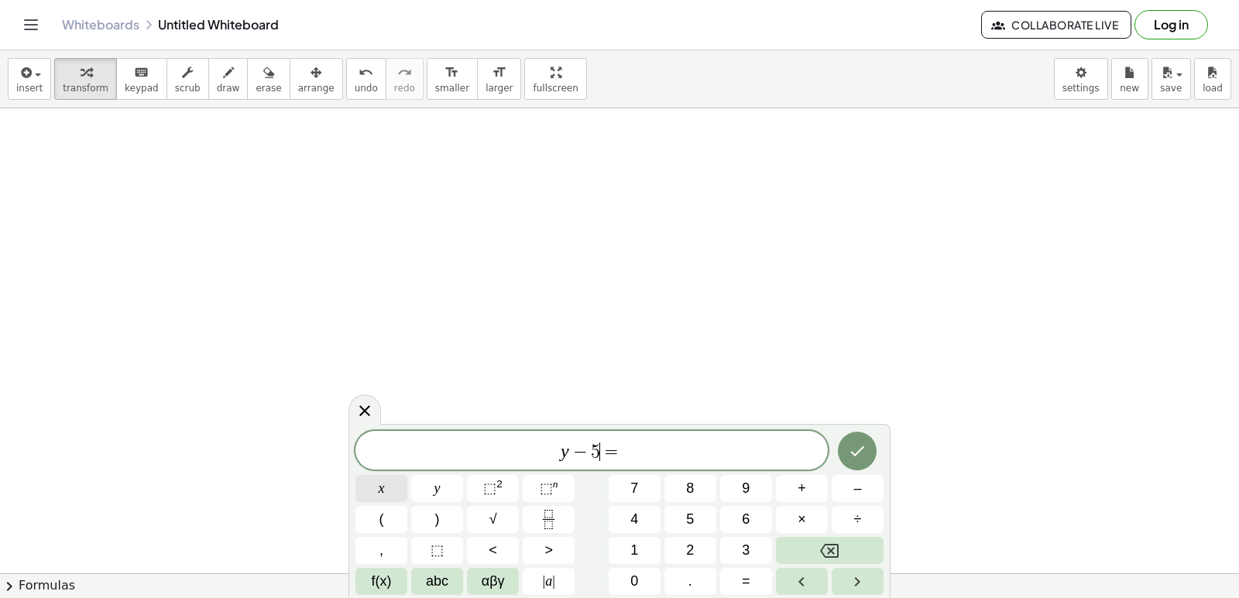
click at [373, 485] on button "x" at bounding box center [381, 488] width 52 height 27
click at [637, 464] on div "****** y − 5 x ​ =" at bounding box center [591, 450] width 472 height 39
click at [687, 549] on span "2" at bounding box center [690, 550] width 8 height 21
click at [859, 447] on icon "Done" at bounding box center [857, 451] width 19 height 19
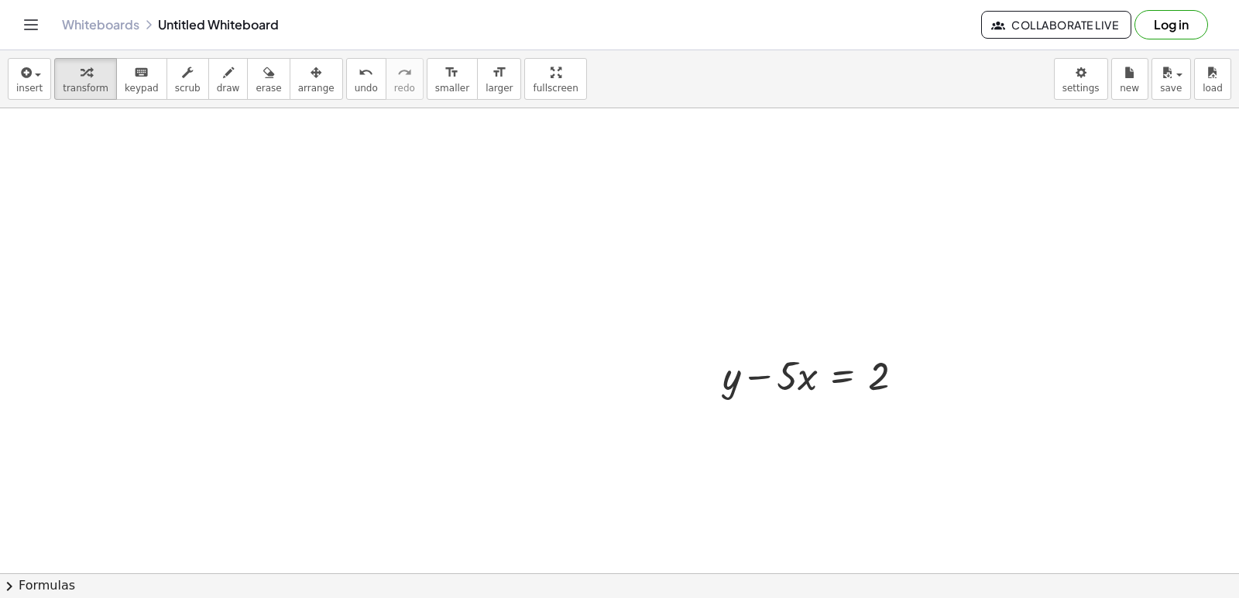
scroll to position [2326, 0]
drag, startPoint x: 761, startPoint y: 364, endPoint x: 904, endPoint y: 357, distance: 143.4
click at [919, 358] on div at bounding box center [819, 365] width 209 height 53
drag, startPoint x: 783, startPoint y: 404, endPoint x: 560, endPoint y: 430, distance: 223.6
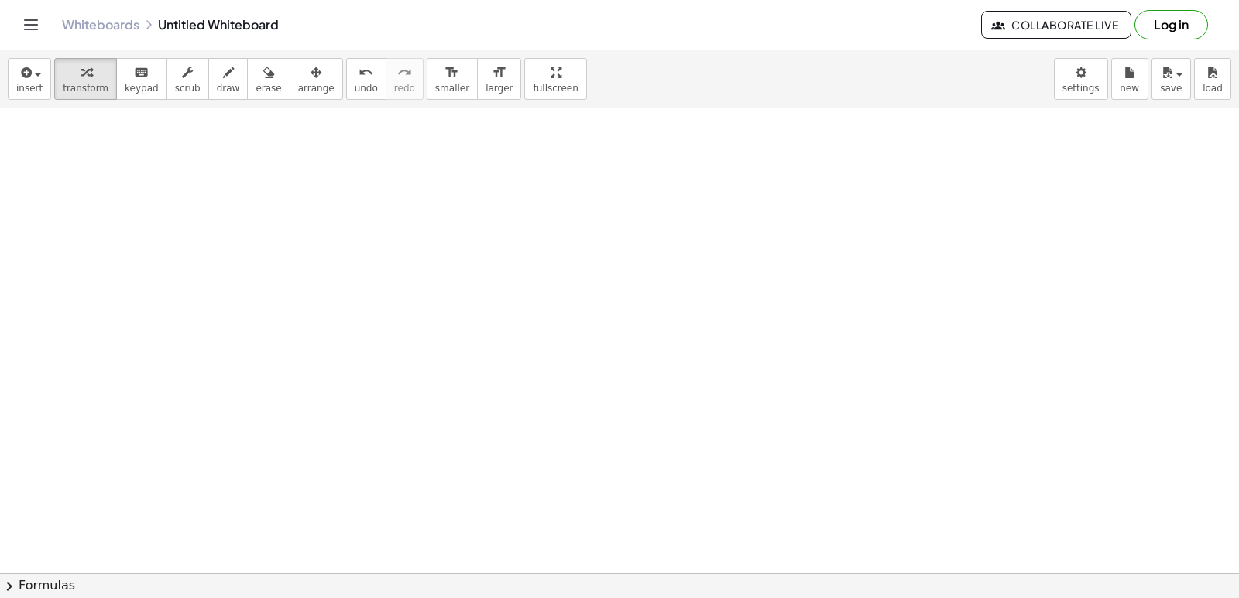
drag, startPoint x: 560, startPoint y: 430, endPoint x: 589, endPoint y: 450, distance: 35.0
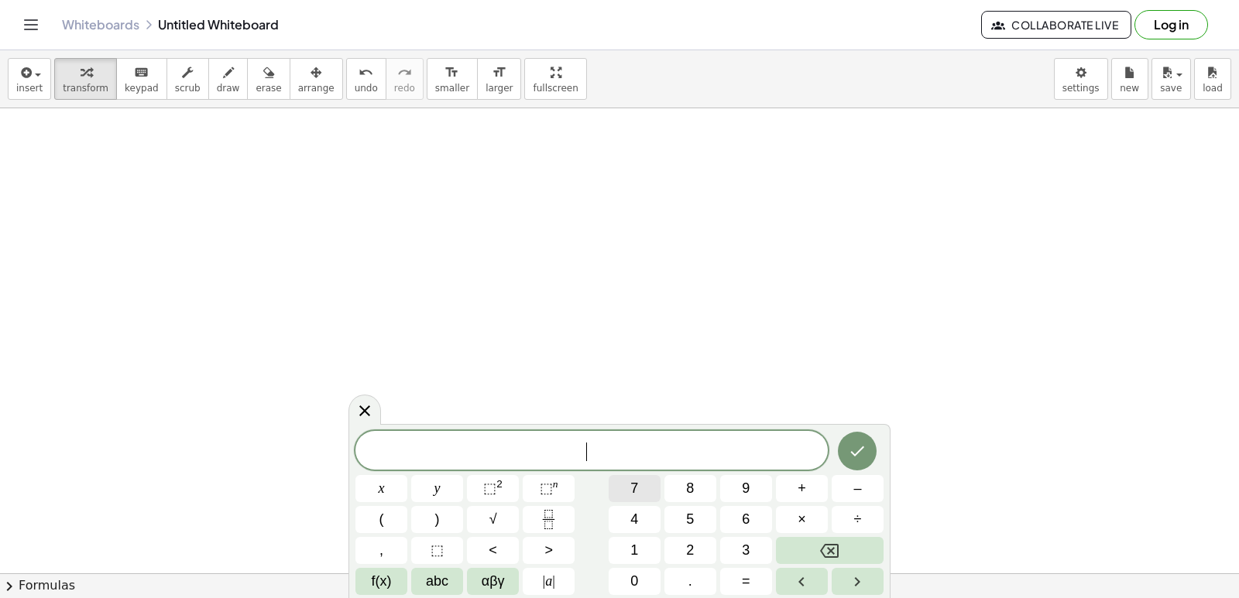
click at [653, 480] on button "7" at bounding box center [634, 488] width 52 height 27
click at [437, 486] on span "y" at bounding box center [437, 488] width 6 height 21
click at [800, 478] on button "+" at bounding box center [802, 488] width 52 height 27
click at [386, 486] on button "x" at bounding box center [381, 488] width 52 height 27
click at [737, 578] on button "=" at bounding box center [746, 581] width 52 height 27
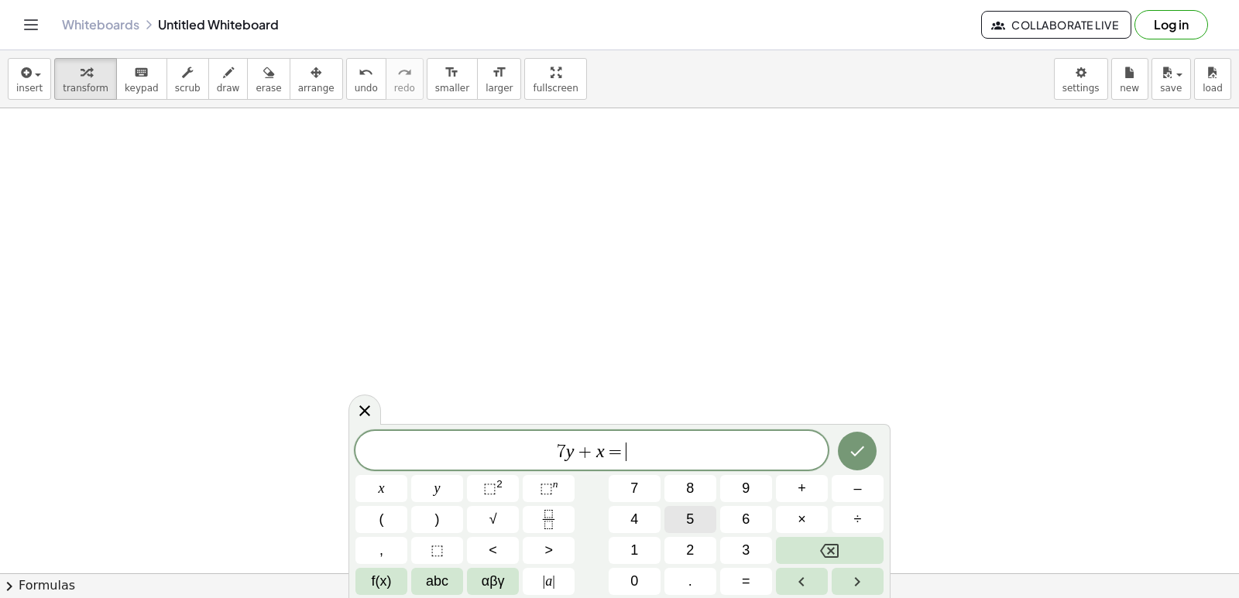
click at [686, 523] on span "5" at bounding box center [690, 519] width 8 height 21
click at [867, 441] on button "Done" at bounding box center [857, 451] width 39 height 39
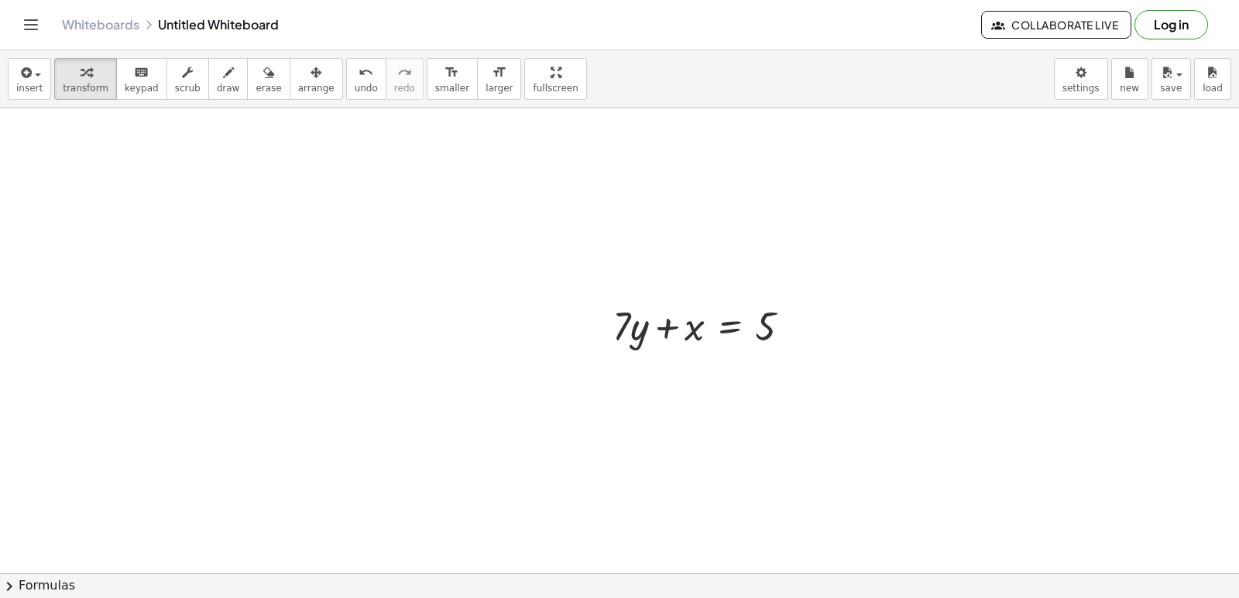
scroll to position [3024, 0]
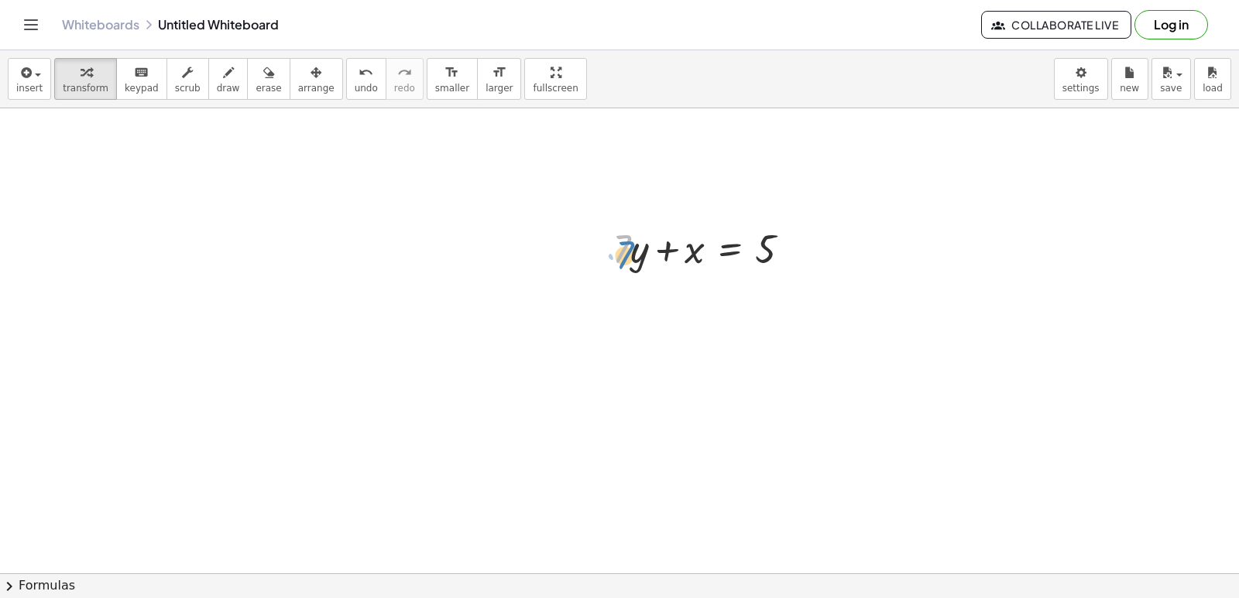
click at [619, 252] on div at bounding box center [708, 247] width 206 height 53
drag, startPoint x: 632, startPoint y: 259, endPoint x: 622, endPoint y: 243, distance: 18.5
click at [622, 243] on div at bounding box center [708, 247] width 206 height 53
drag, startPoint x: 627, startPoint y: 249, endPoint x: 814, endPoint y: 257, distance: 186.7
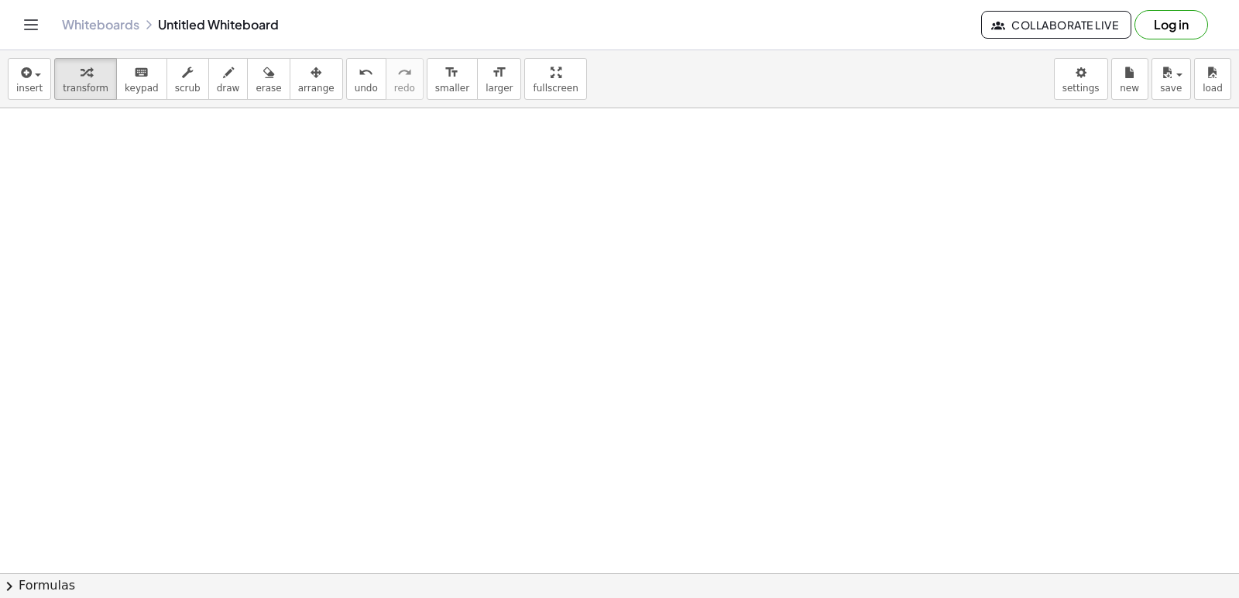
drag, startPoint x: 564, startPoint y: 290, endPoint x: 507, endPoint y: 331, distance: 70.5
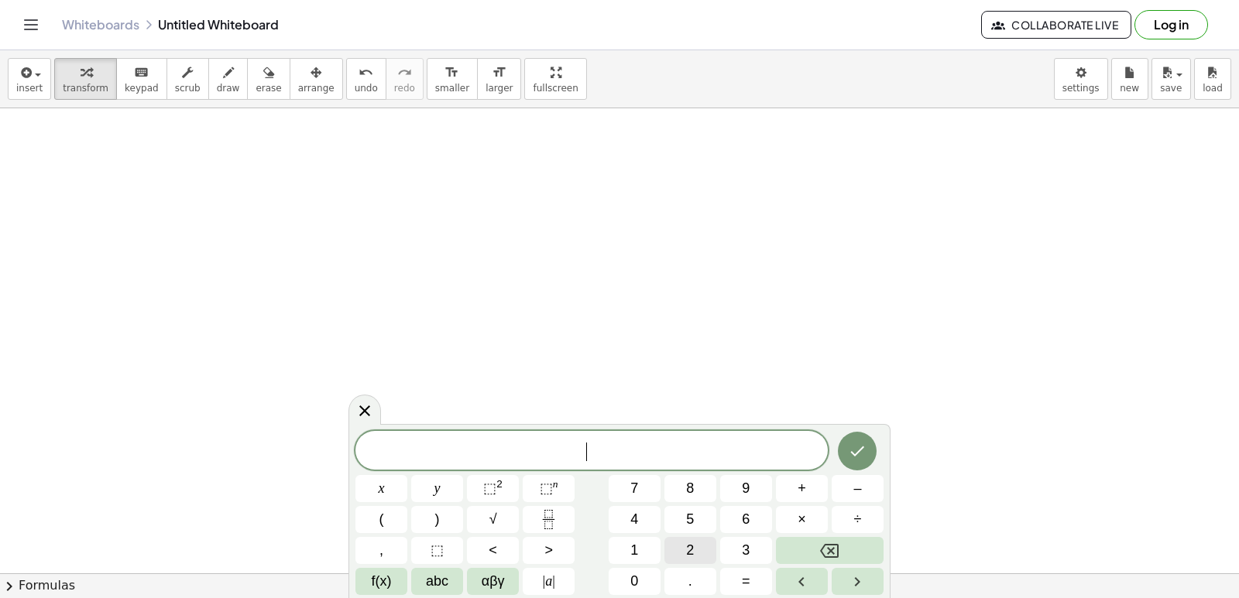
click at [694, 558] on button "2" at bounding box center [690, 550] width 52 height 27
click at [394, 491] on button "x" at bounding box center [381, 488] width 52 height 27
click at [379, 490] on span "x" at bounding box center [382, 488] width 6 height 21
click at [820, 547] on icon "Backspace" at bounding box center [829, 551] width 19 height 19
click at [876, 490] on button "–" at bounding box center [857, 488] width 52 height 27
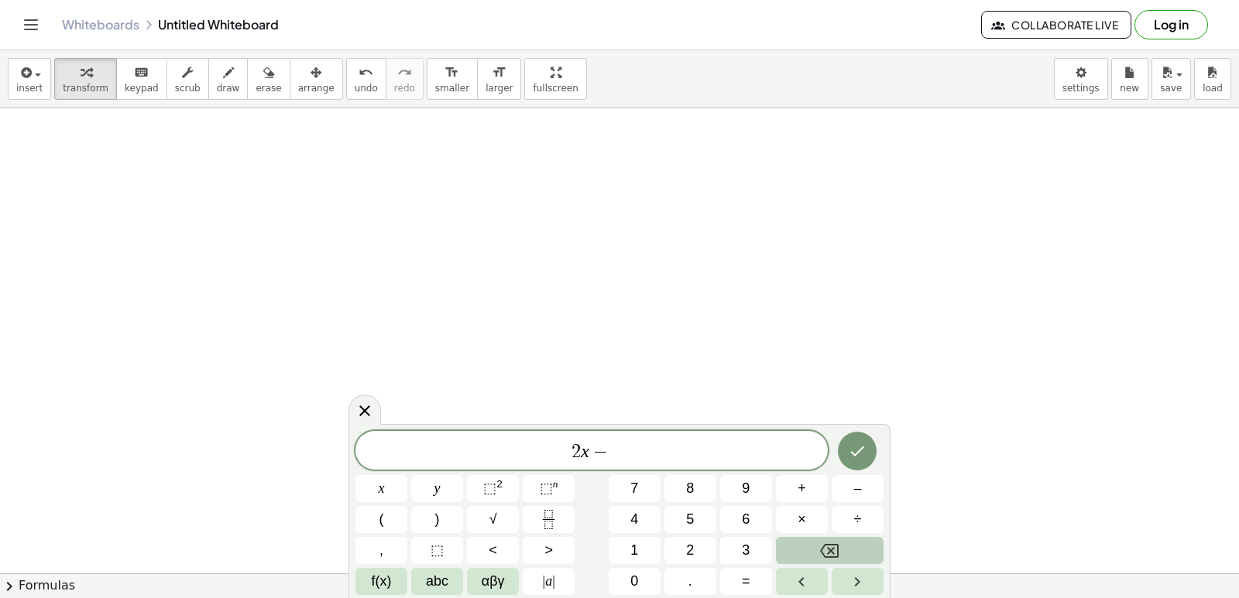
click at [836, 550] on icon "Backspace" at bounding box center [829, 551] width 19 height 19
click at [404, 490] on button "x" at bounding box center [381, 488] width 52 height 27
click at [848, 482] on button "–" at bounding box center [857, 488] width 52 height 27
click at [641, 554] on button "1" at bounding box center [634, 550] width 52 height 27
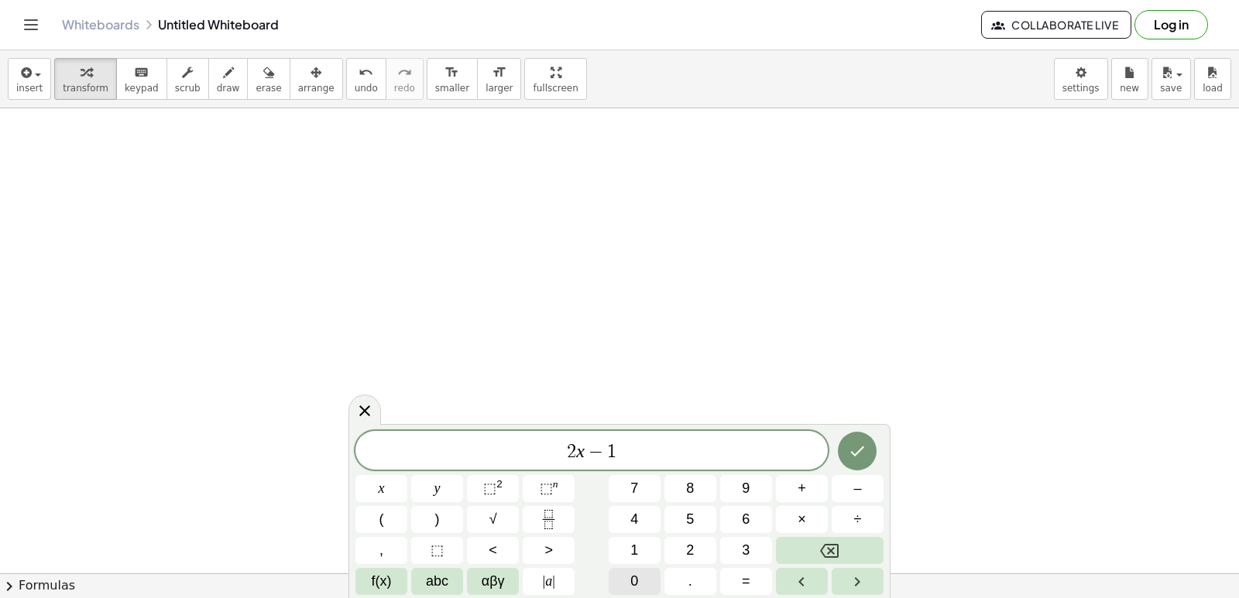
click at [645, 581] on button "0" at bounding box center [634, 581] width 52 height 27
click at [428, 482] on button "y" at bounding box center [437, 488] width 52 height 27
click at [733, 581] on button "=" at bounding box center [746, 581] width 52 height 27
click at [692, 554] on span "2" at bounding box center [690, 550] width 8 height 21
click at [636, 574] on span "0" at bounding box center [634, 581] width 8 height 21
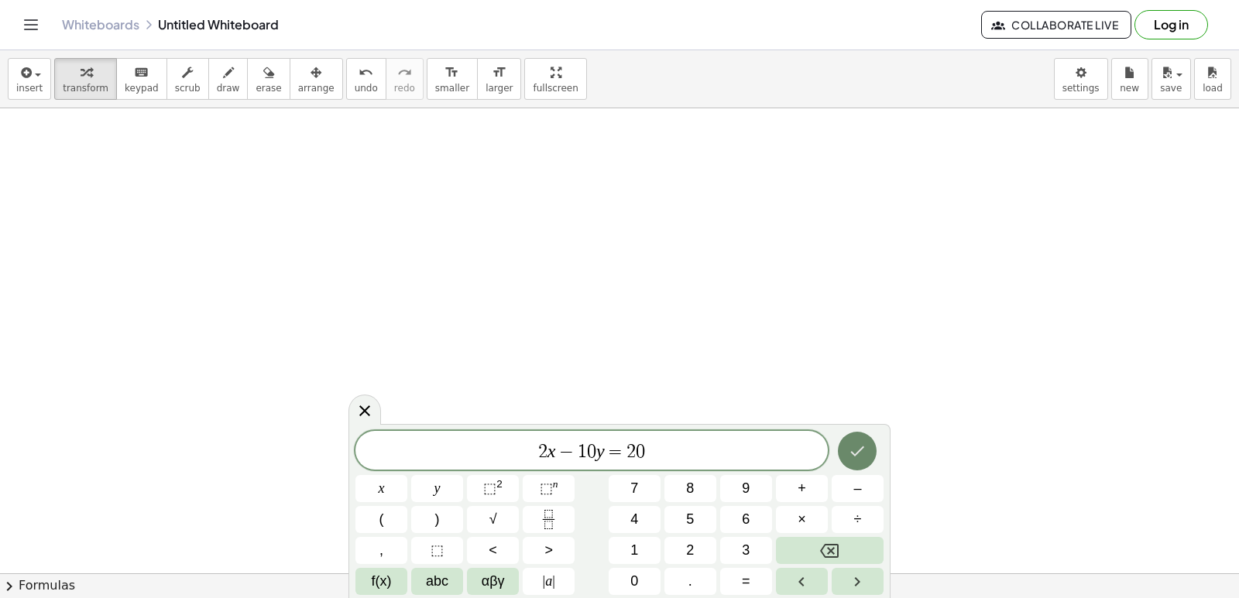
click at [860, 450] on icon "Done" at bounding box center [858, 452] width 14 height 10
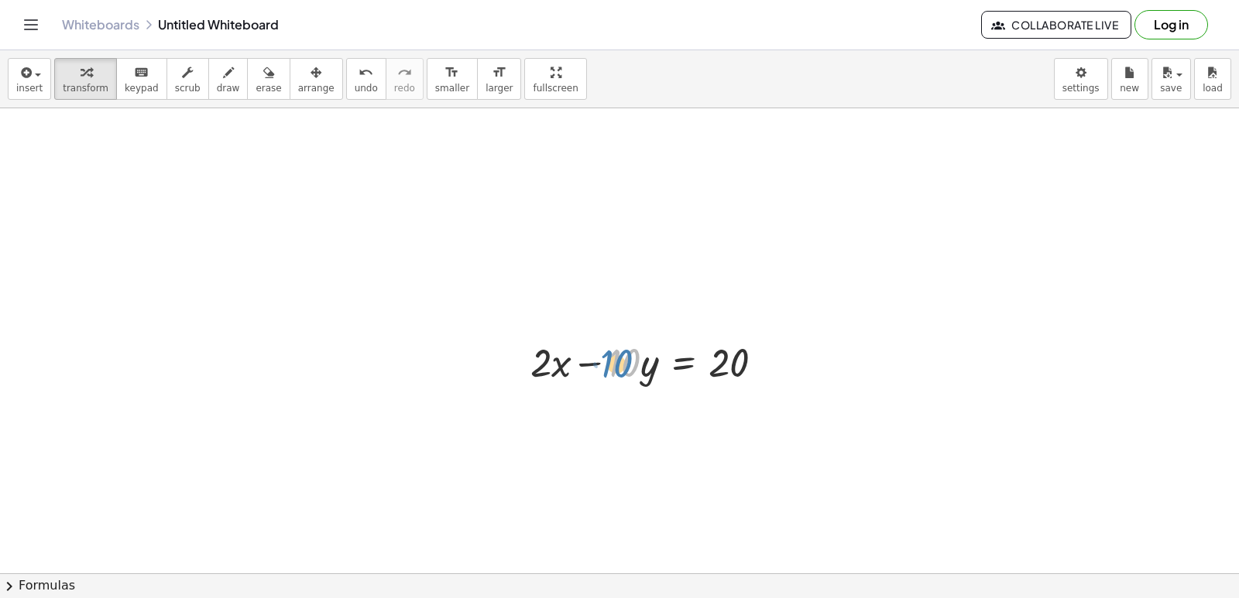
click at [620, 362] on div at bounding box center [654, 361] width 262 height 53
drag, startPoint x: 632, startPoint y: 362, endPoint x: 777, endPoint y: 345, distance: 145.8
click at [777, 345] on div at bounding box center [654, 361] width 262 height 53
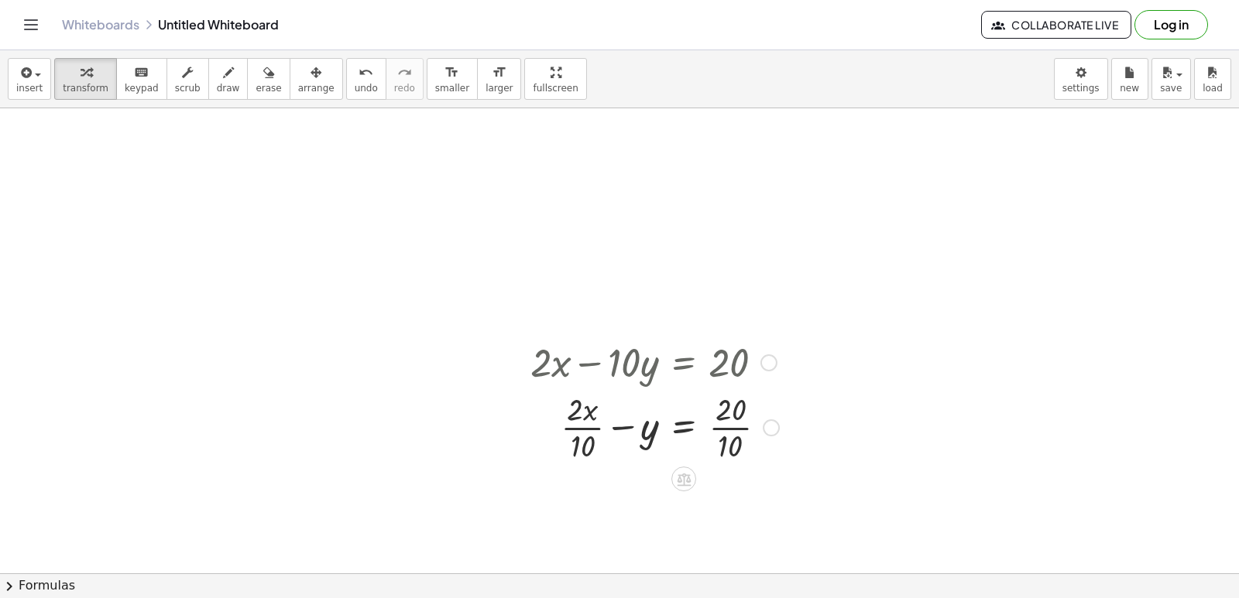
click at [576, 416] on div at bounding box center [655, 426] width 264 height 77
drag, startPoint x: 326, startPoint y: 85, endPoint x: 332, endPoint y: 92, distance: 9.3
click at [355, 86] on span "undo" at bounding box center [366, 88] width 23 height 11
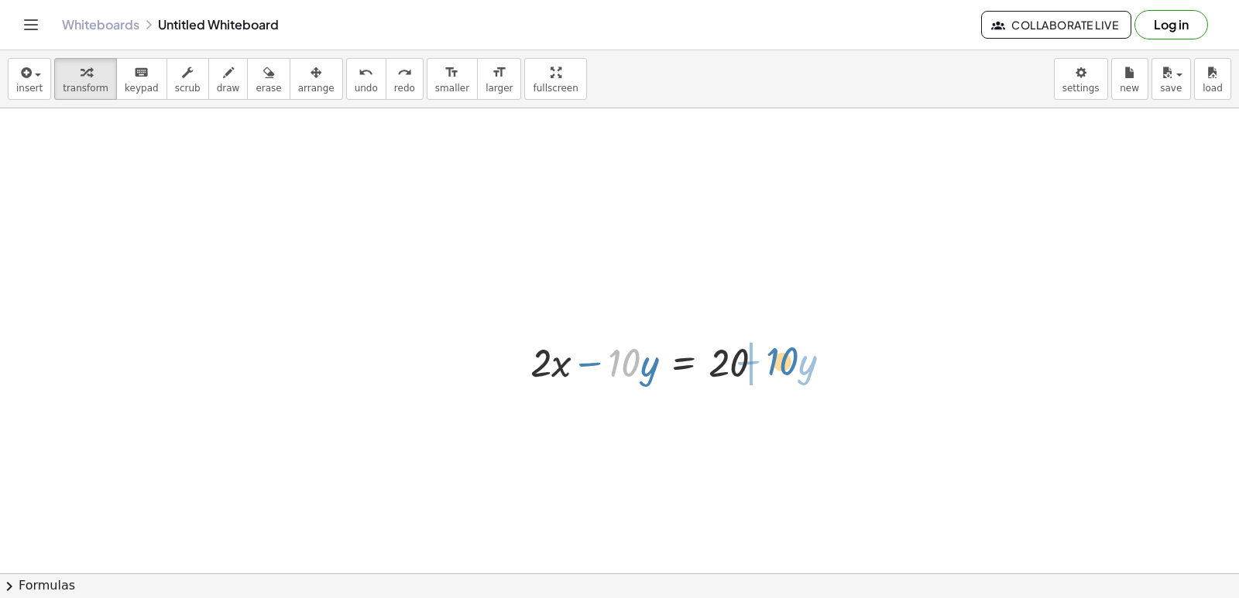
drag, startPoint x: 623, startPoint y: 376, endPoint x: 780, endPoint y: 375, distance: 156.4
click at [780, 375] on div at bounding box center [654, 361] width 262 height 53
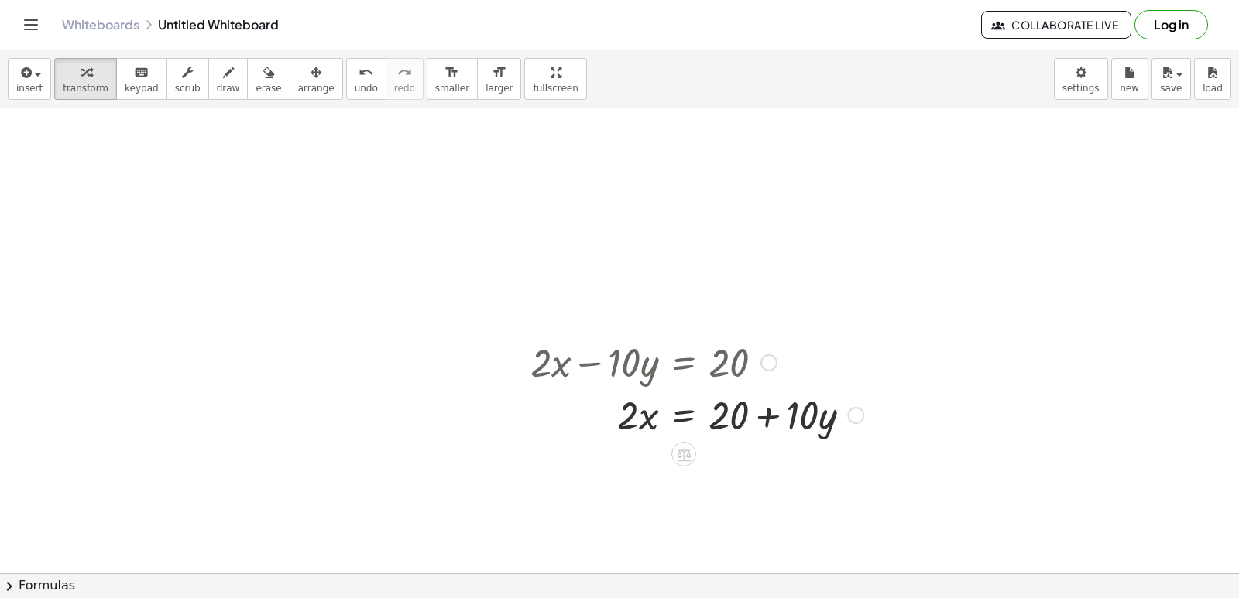
click at [628, 416] on div at bounding box center [697, 414] width 348 height 53
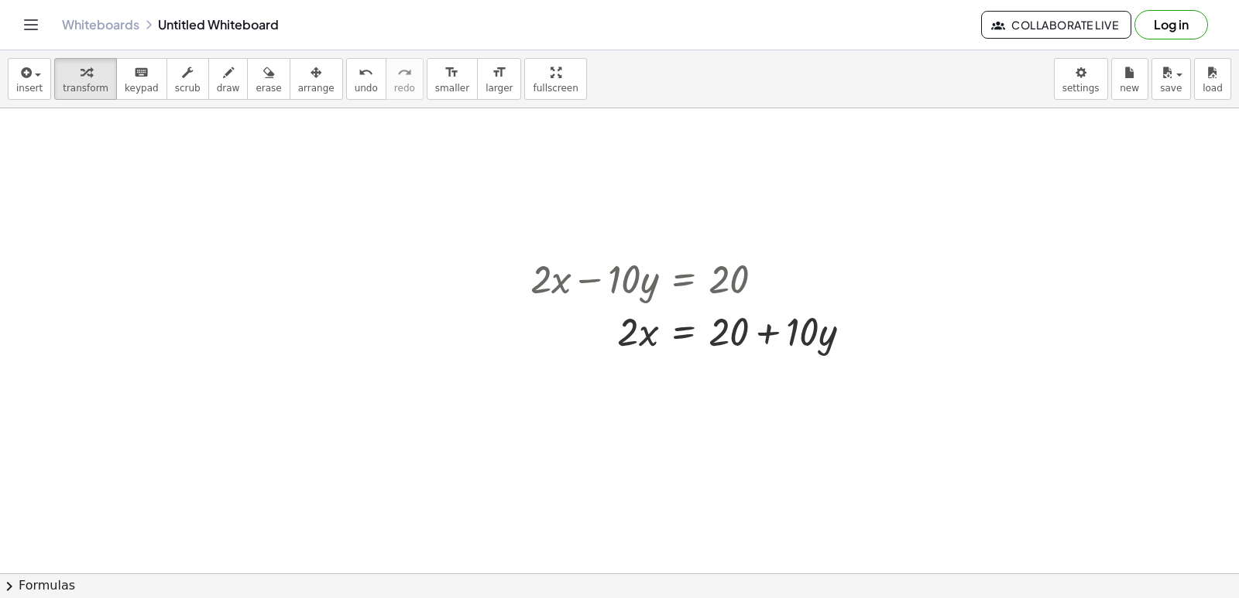
scroll to position [3412, 0]
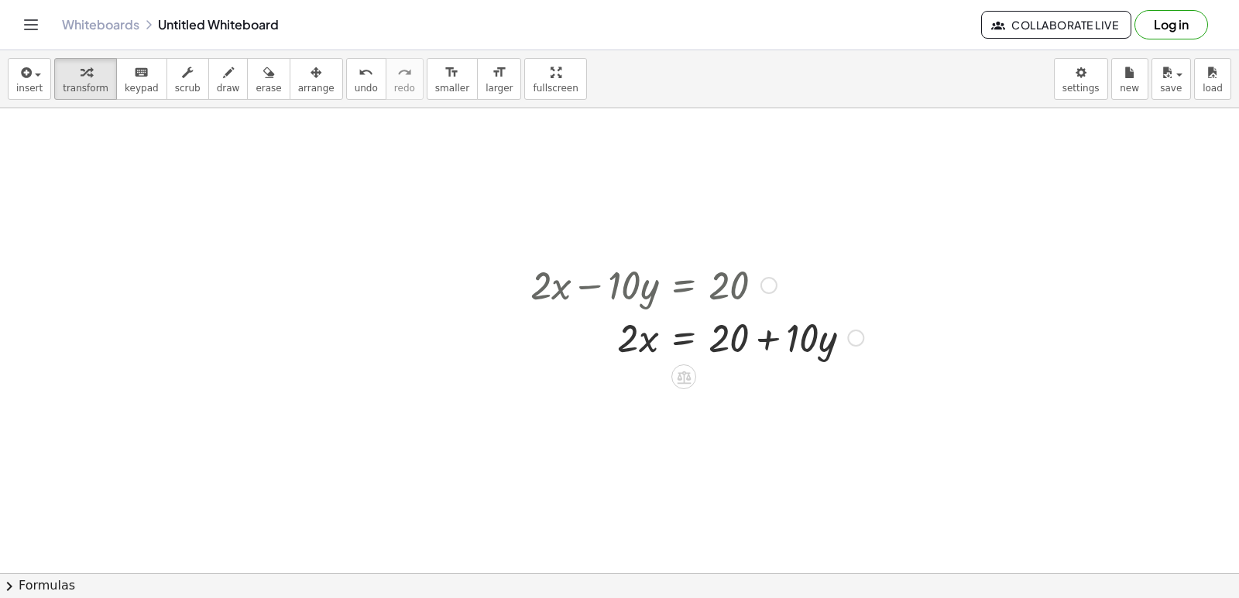
click at [636, 347] on div at bounding box center [697, 336] width 348 height 53
click at [647, 344] on div at bounding box center [697, 336] width 348 height 53
click at [638, 335] on div at bounding box center [697, 336] width 348 height 53
click at [677, 334] on div at bounding box center [697, 336] width 348 height 53
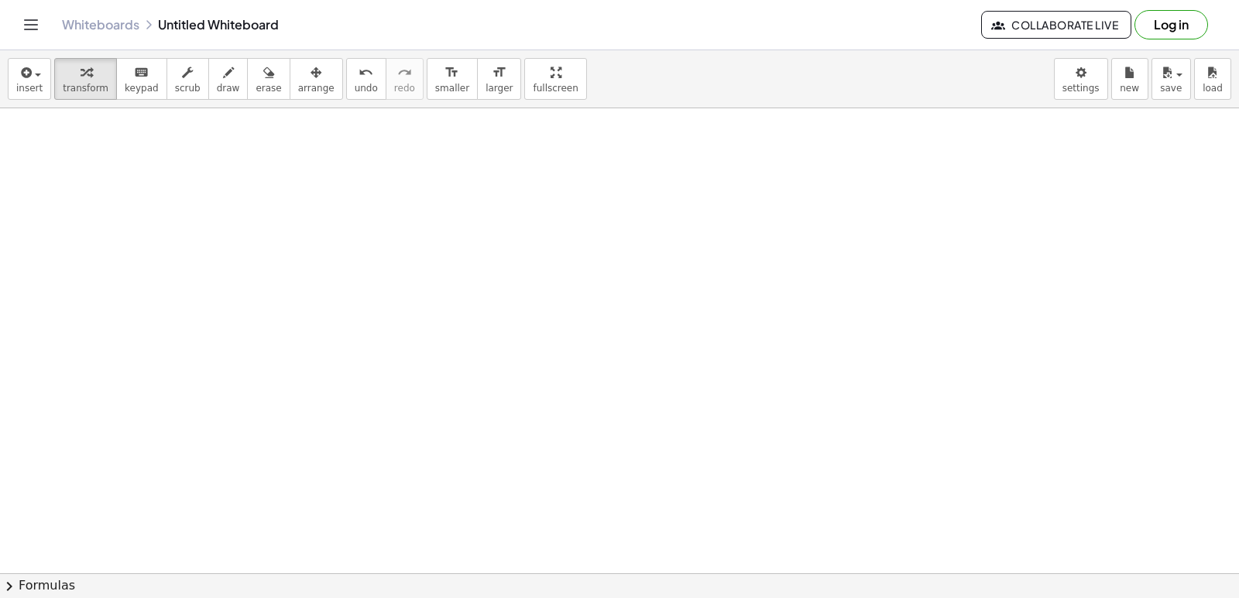
scroll to position [3722, 0]
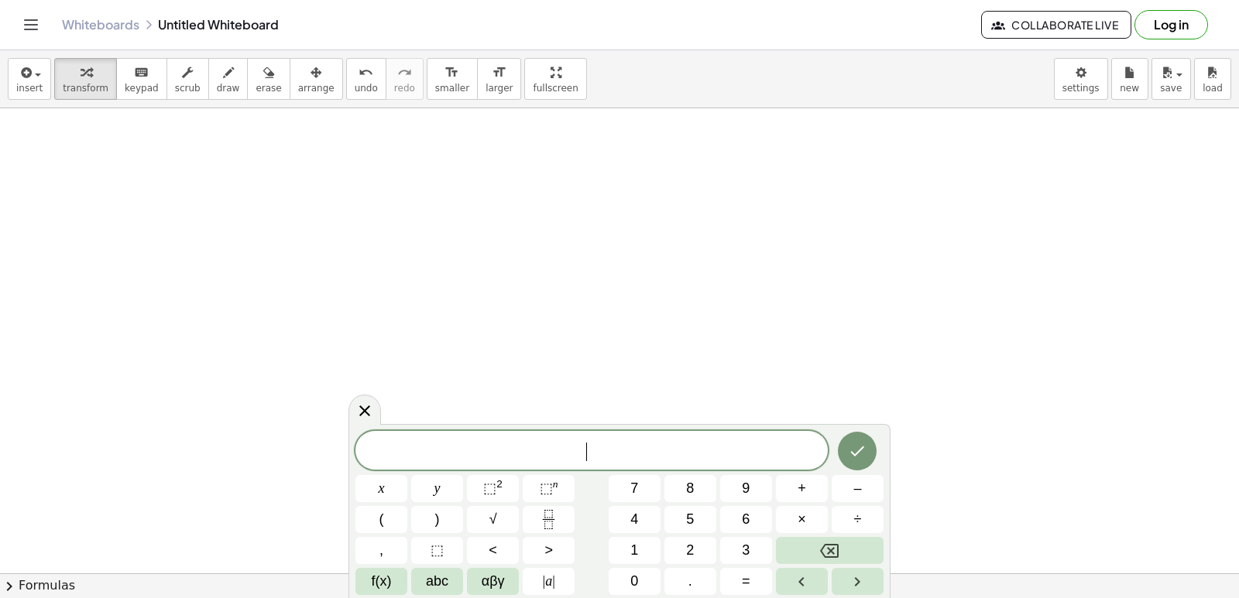
drag, startPoint x: 685, startPoint y: 557, endPoint x: 461, endPoint y: 434, distance: 255.4
click at [461, 434] on div "****** ​" at bounding box center [591, 450] width 472 height 39
click at [700, 520] on button "5" at bounding box center [690, 519] width 52 height 27
click at [435, 494] on span "y" at bounding box center [437, 488] width 6 height 21
click at [852, 492] on button "–" at bounding box center [857, 488] width 52 height 27
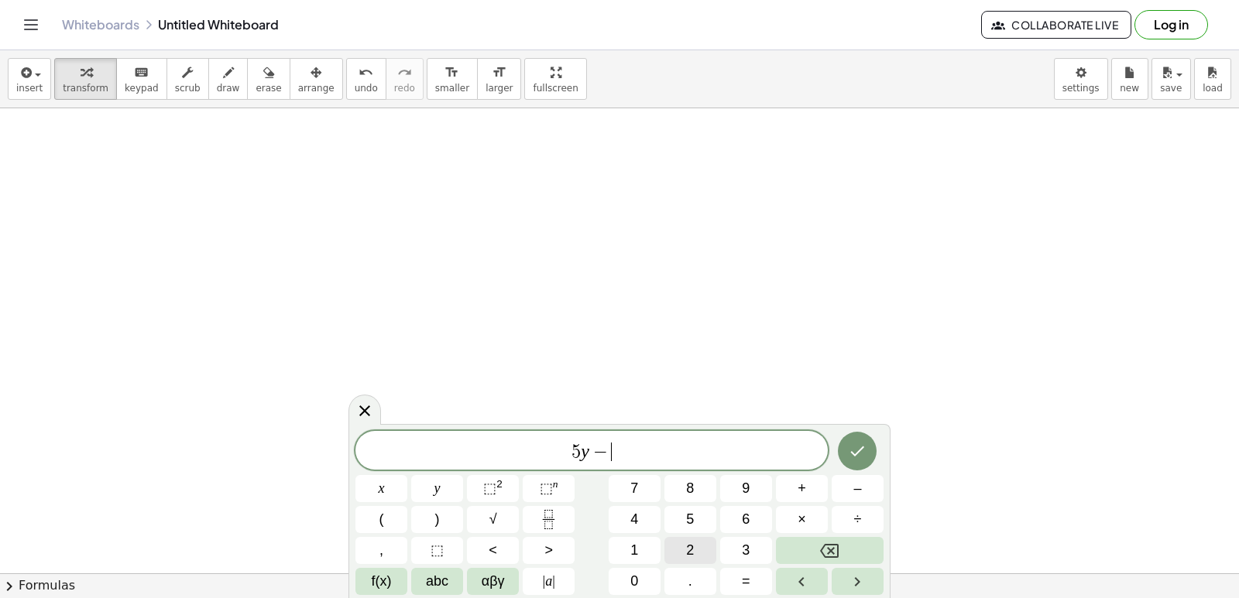
click at [686, 559] on span "2" at bounding box center [690, 550] width 8 height 21
click at [640, 586] on button "0" at bounding box center [634, 581] width 52 height 27
click at [368, 492] on button "x" at bounding box center [381, 488] width 52 height 27
click at [736, 575] on button "=" at bounding box center [746, 581] width 52 height 27
click at [737, 515] on button "6" at bounding box center [746, 519] width 52 height 27
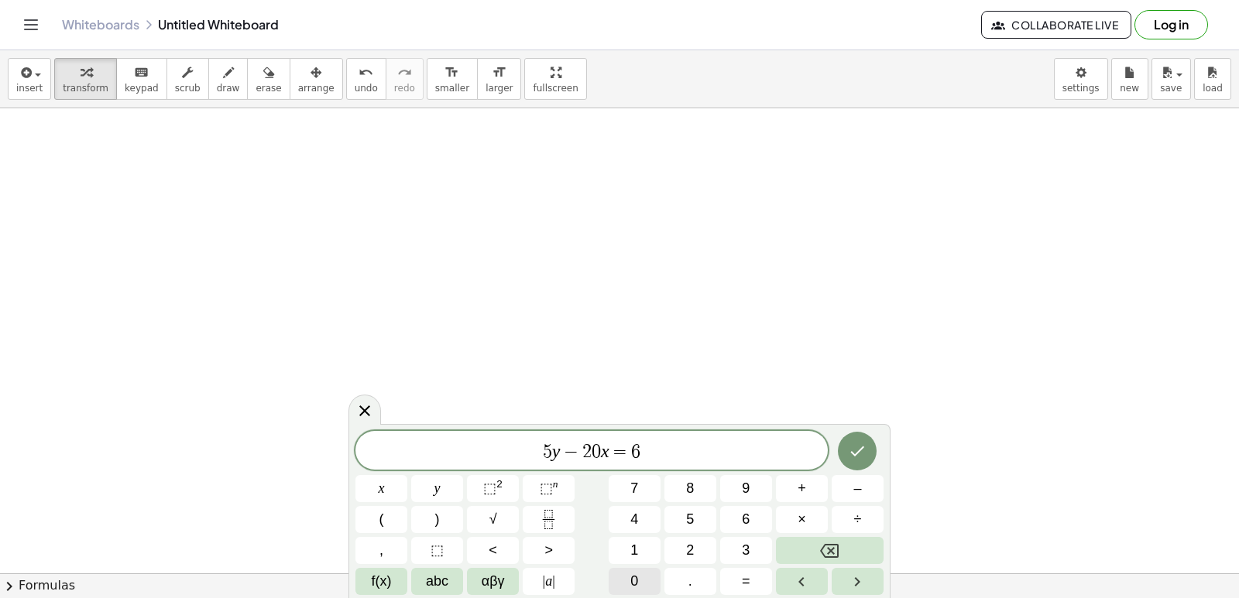
click at [623, 584] on button "0" at bounding box center [634, 581] width 52 height 27
click at [858, 450] on icon "Done" at bounding box center [857, 451] width 19 height 19
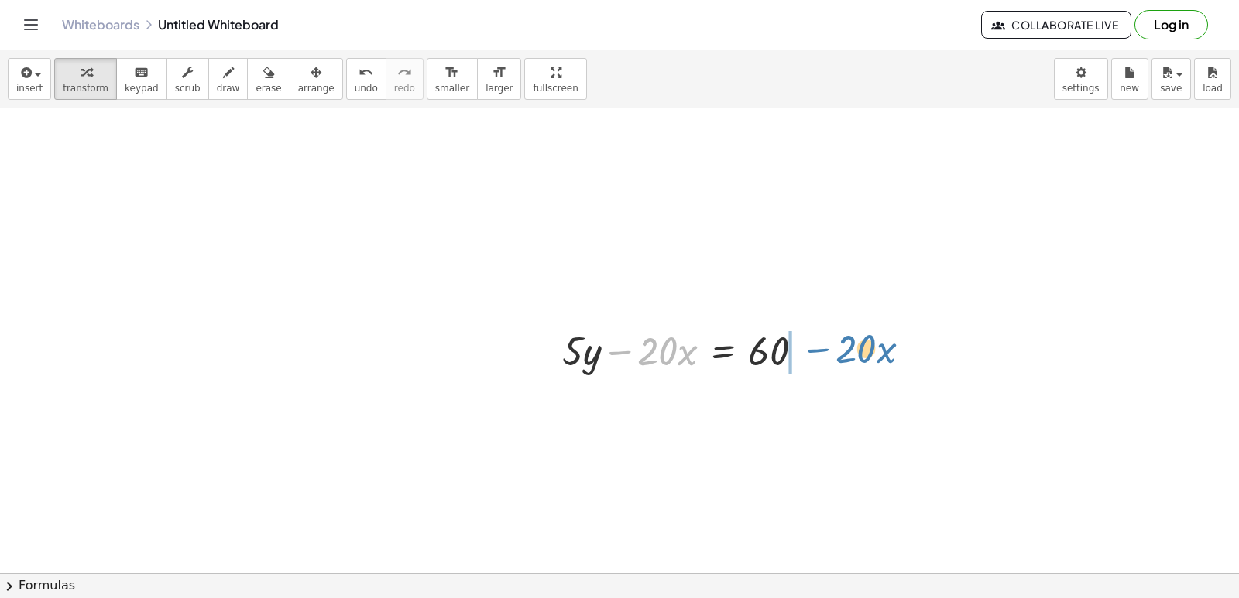
drag, startPoint x: 624, startPoint y: 351, endPoint x: 817, endPoint y: 351, distance: 192.8
click at [817, 351] on div at bounding box center [688, 350] width 269 height 53
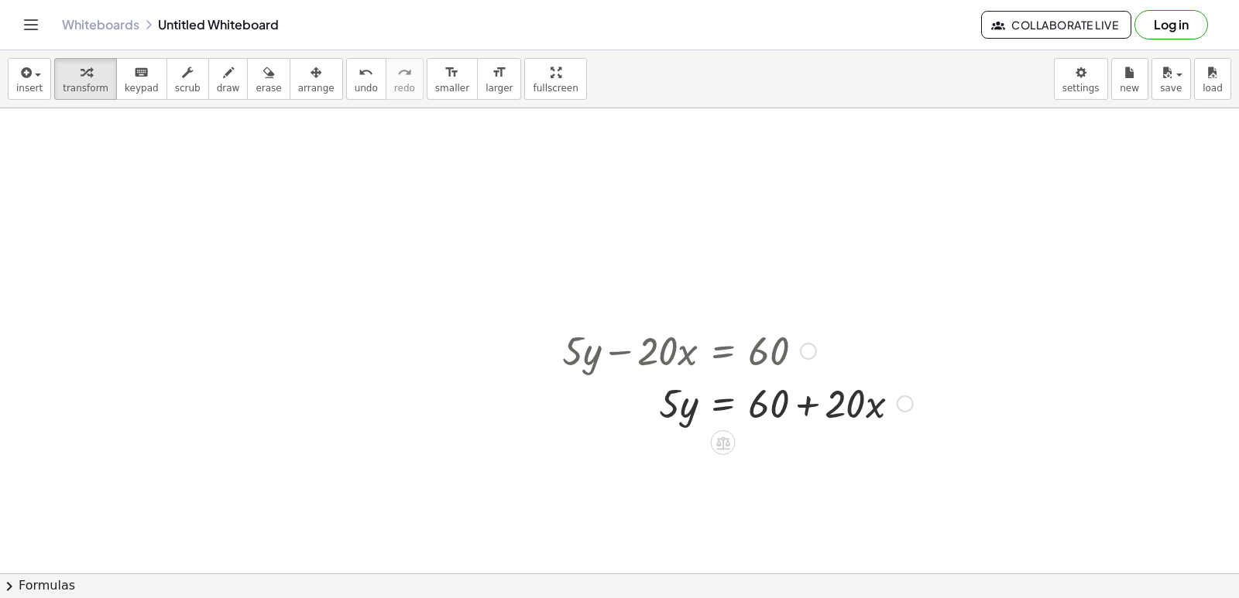
drag, startPoint x: 672, startPoint y: 406, endPoint x: 695, endPoint y: 400, distance: 23.8
click at [355, 83] on button "undo undo" at bounding box center [366, 79] width 40 height 42
drag, startPoint x: 355, startPoint y: 83, endPoint x: 329, endPoint y: 87, distance: 25.8
click at [355, 87] on span "undo" at bounding box center [366, 88] width 23 height 11
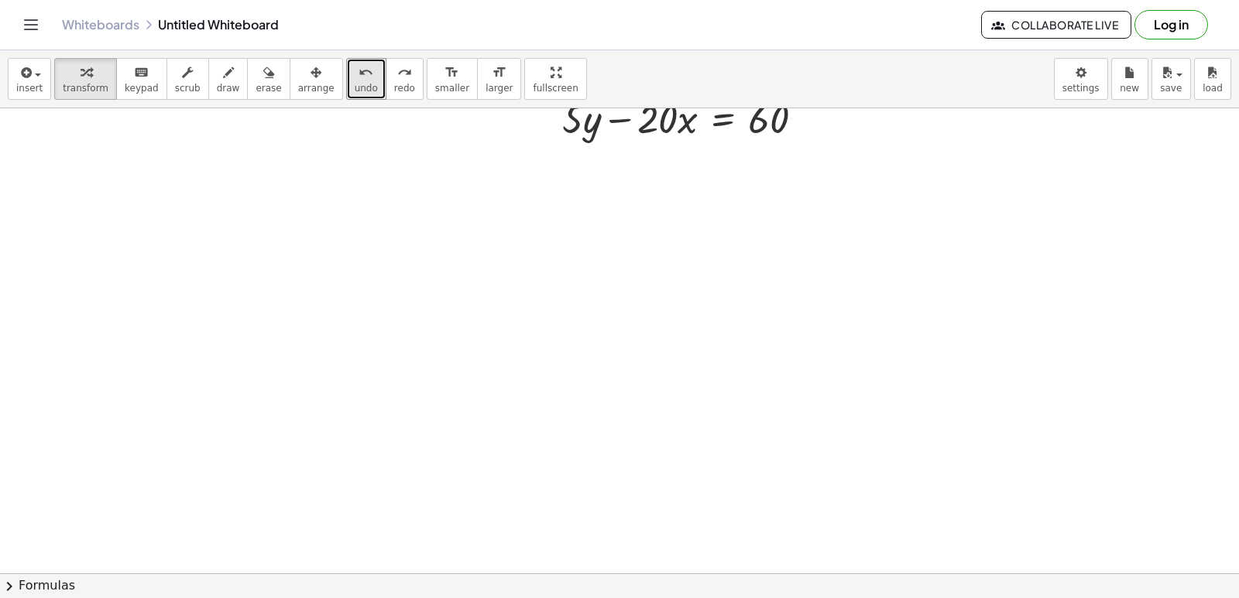
scroll to position [4032, 0]
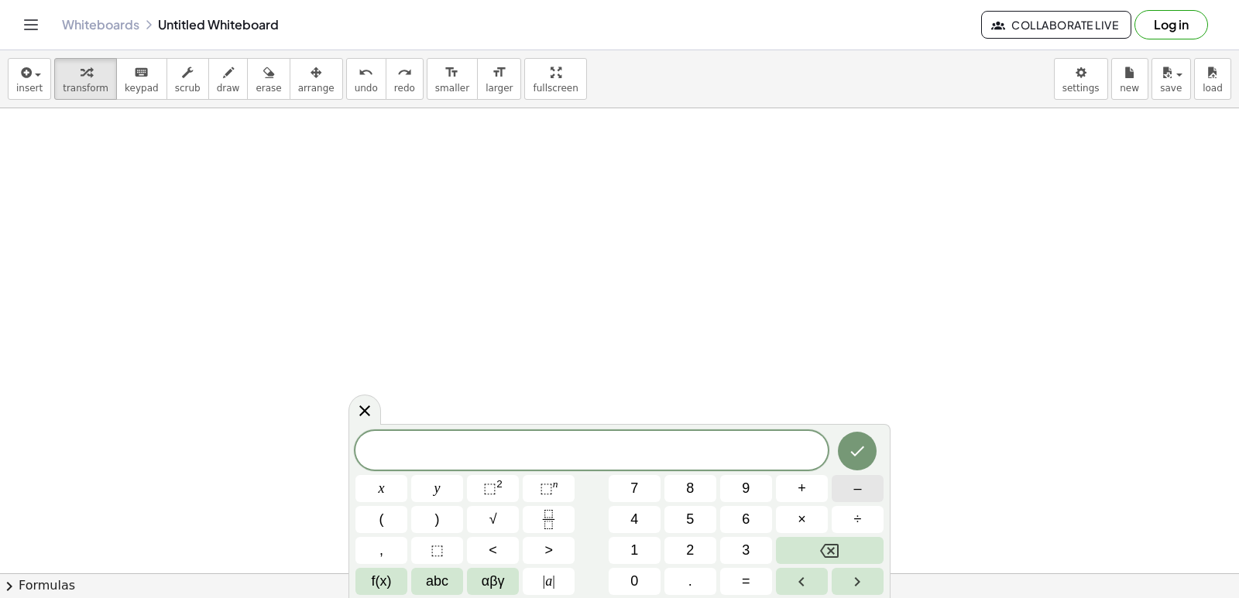
click at [842, 484] on button "–" at bounding box center [857, 488] width 52 height 27
click at [736, 540] on button "3" at bounding box center [746, 550] width 52 height 27
click at [400, 486] on button "x" at bounding box center [381, 488] width 52 height 27
click at [801, 487] on span "+" at bounding box center [801, 488] width 9 height 21
click at [697, 527] on button "5" at bounding box center [690, 519] width 52 height 27
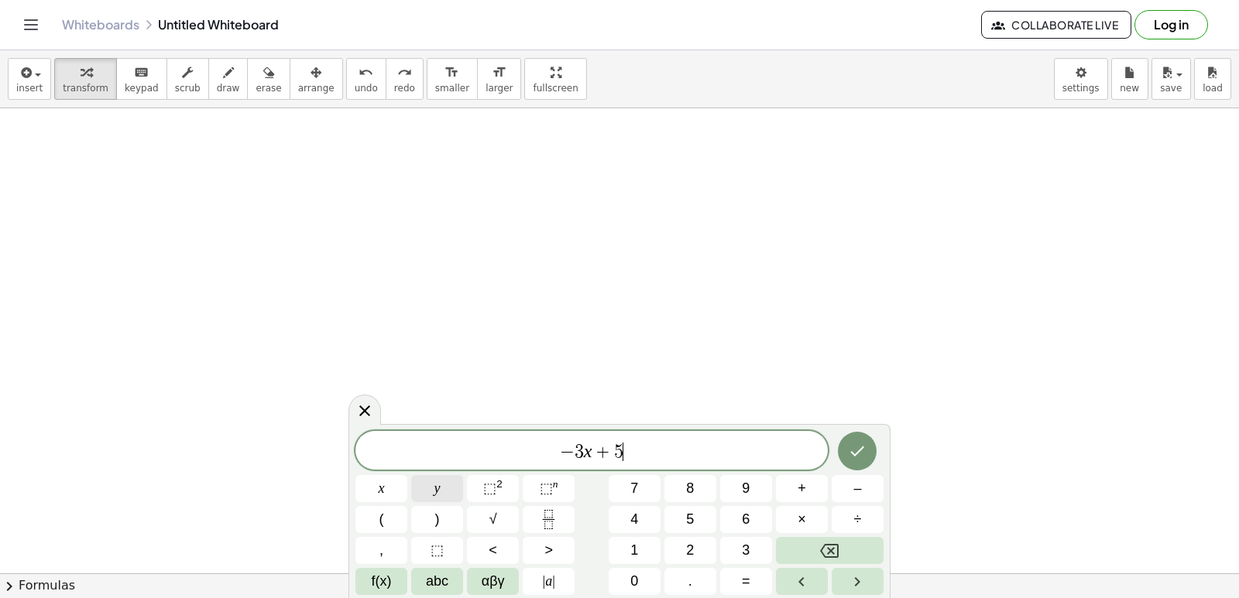
click at [427, 497] on button "y" at bounding box center [437, 488] width 52 height 27
click at [744, 581] on span "=" at bounding box center [746, 581] width 9 height 21
click at [749, 518] on span "6" at bounding box center [746, 519] width 8 height 21
click at [854, 454] on icon "Done" at bounding box center [858, 452] width 14 height 10
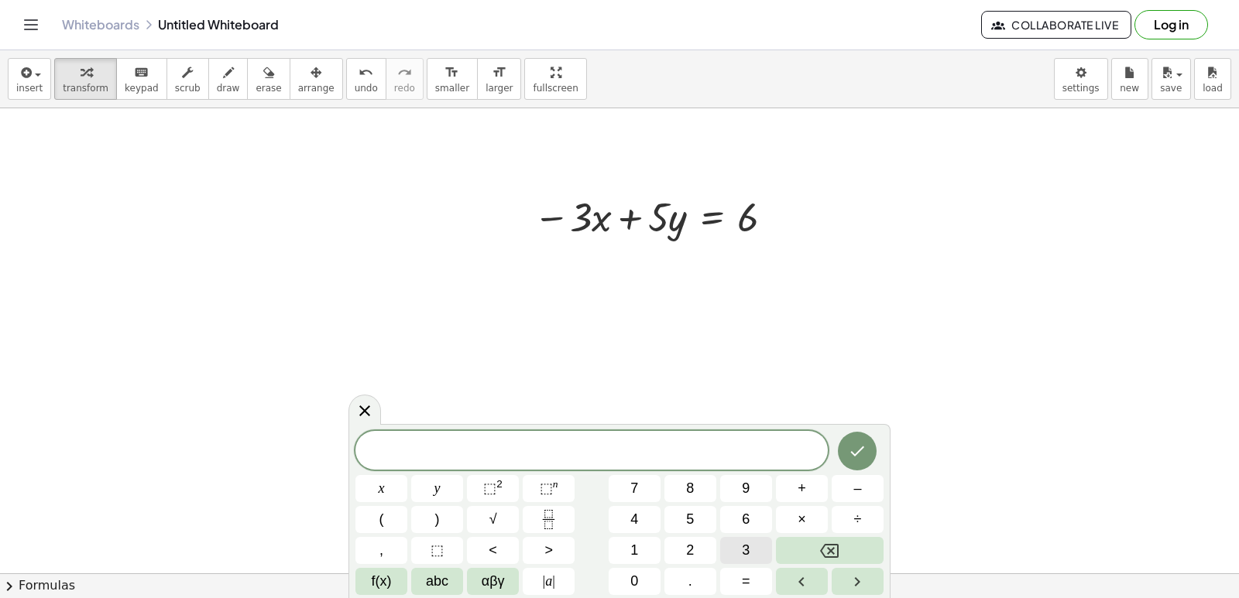
click at [763, 547] on button "3" at bounding box center [746, 550] width 52 height 27
click at [387, 482] on button "x" at bounding box center [381, 488] width 52 height 27
click at [800, 492] on span "+" at bounding box center [801, 488] width 9 height 21
click at [656, 546] on button "1" at bounding box center [634, 550] width 52 height 27
click at [629, 570] on button "0" at bounding box center [634, 581] width 52 height 27
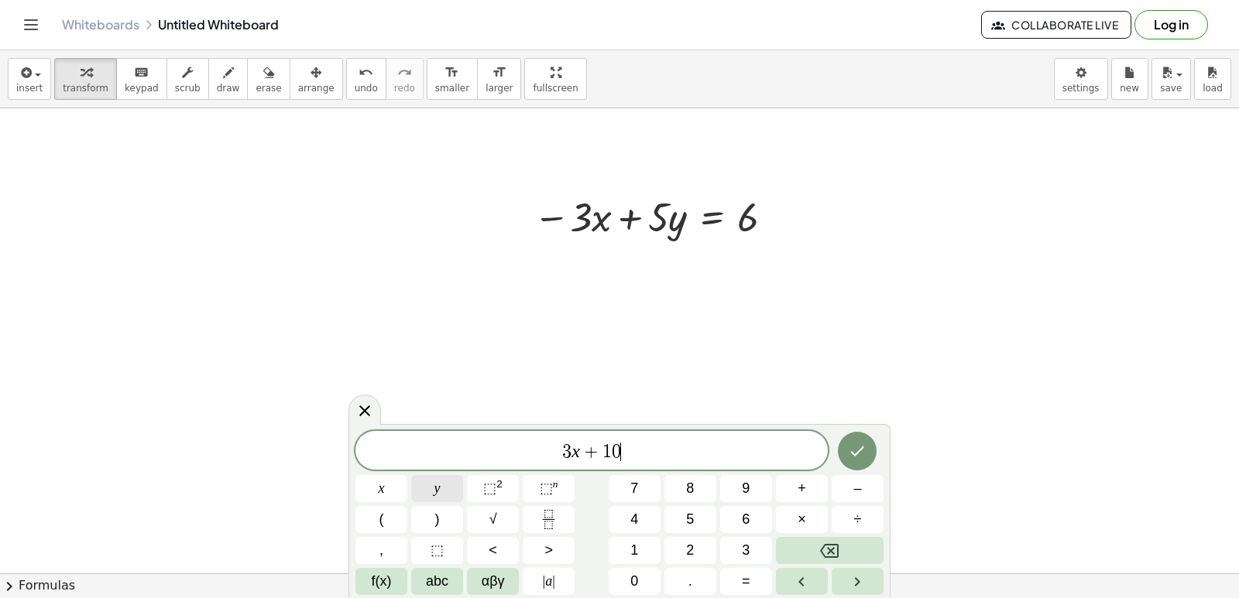
click at [459, 481] on button "y" at bounding box center [437, 488] width 52 height 27
click at [739, 578] on button "=" at bounding box center [746, 581] width 52 height 27
click at [753, 540] on button "3" at bounding box center [746, 550] width 52 height 27
click at [742, 479] on span "9" at bounding box center [746, 488] width 8 height 21
click at [846, 444] on button "Done" at bounding box center [857, 451] width 39 height 39
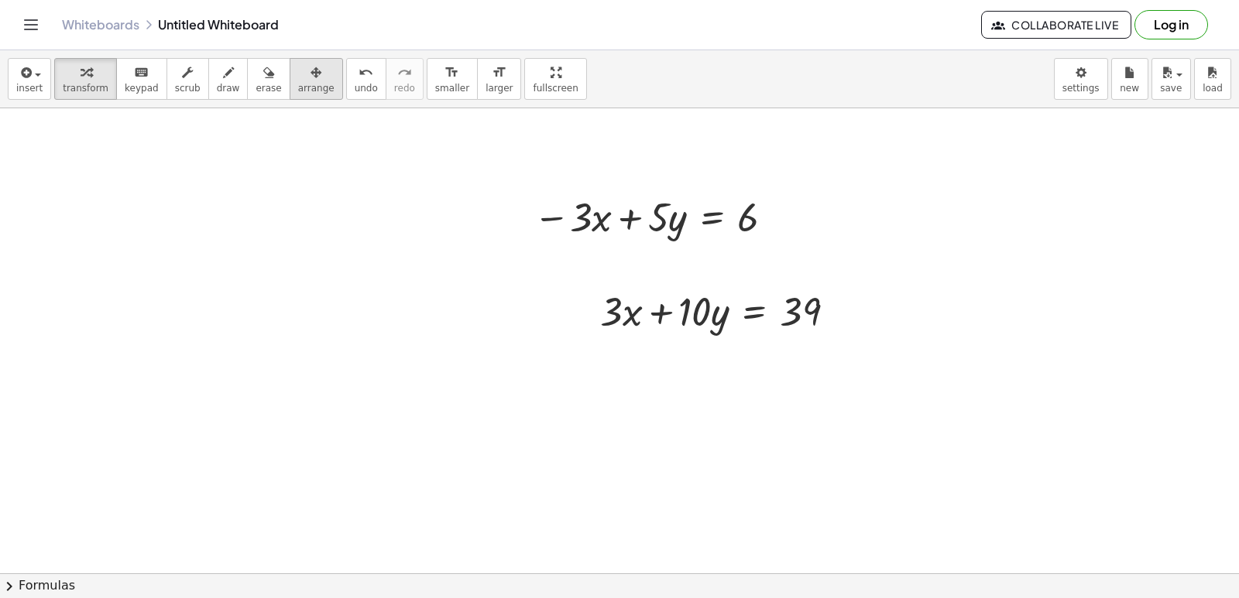
click at [299, 95] on button "arrange" at bounding box center [316, 79] width 53 height 42
click at [298, 81] on div "button" at bounding box center [316, 72] width 36 height 19
click at [310, 80] on icon "button" at bounding box center [315, 72] width 11 height 19
click at [298, 83] on span "arrange" at bounding box center [316, 88] width 36 height 11
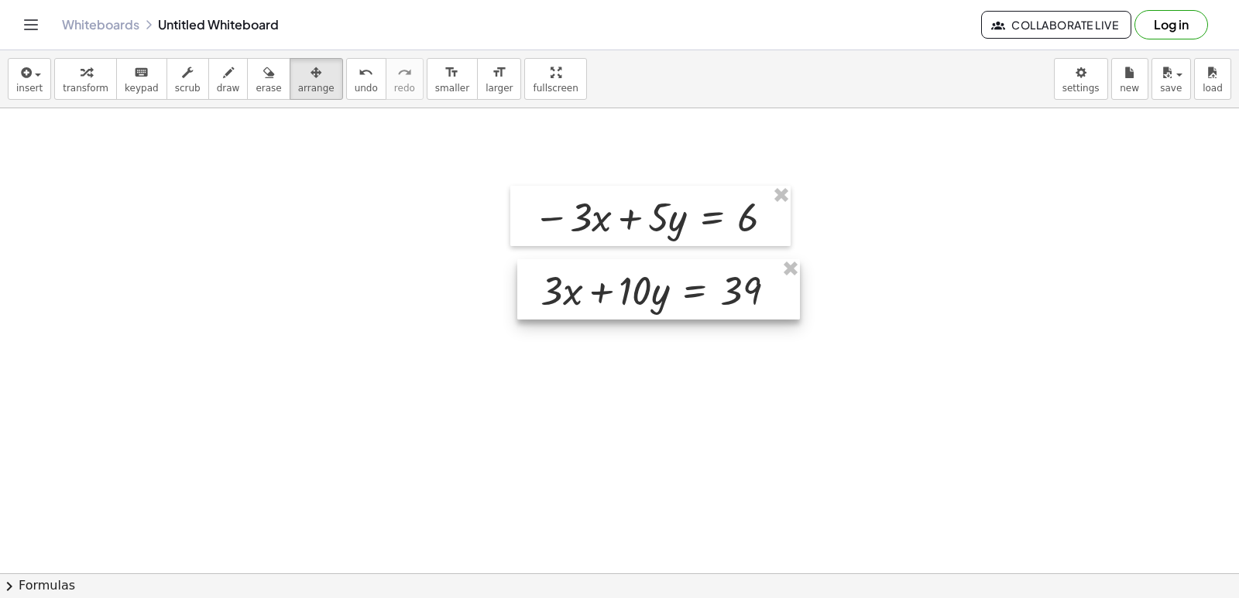
drag, startPoint x: 739, startPoint y: 335, endPoint x: 680, endPoint y: 314, distance: 63.2
click at [680, 314] on div at bounding box center [658, 289] width 283 height 60
click at [62, 81] on button "transform" at bounding box center [85, 79] width 63 height 42
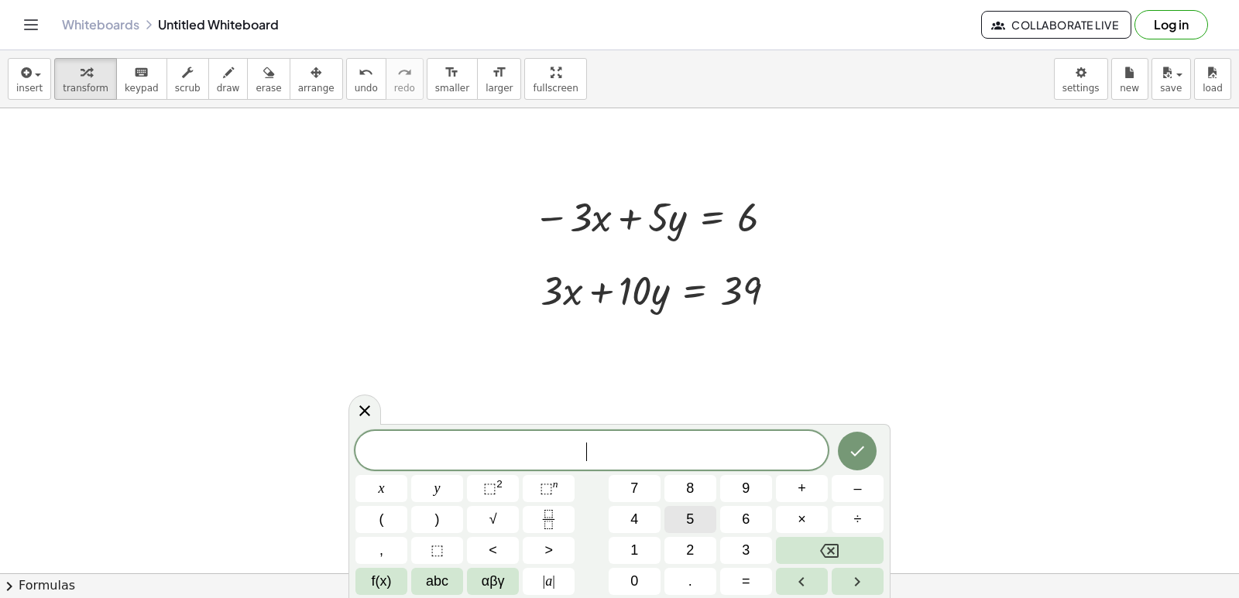
click at [685, 517] on button "5" at bounding box center [690, 519] width 52 height 27
click at [792, 490] on button "+" at bounding box center [802, 488] width 52 height 27
click at [589, 447] on span "+" at bounding box center [596, 452] width 22 height 19
click at [459, 484] on button "y" at bounding box center [437, 488] width 52 height 27
click at [691, 462] on span "5 y ​ +" at bounding box center [591, 452] width 472 height 22
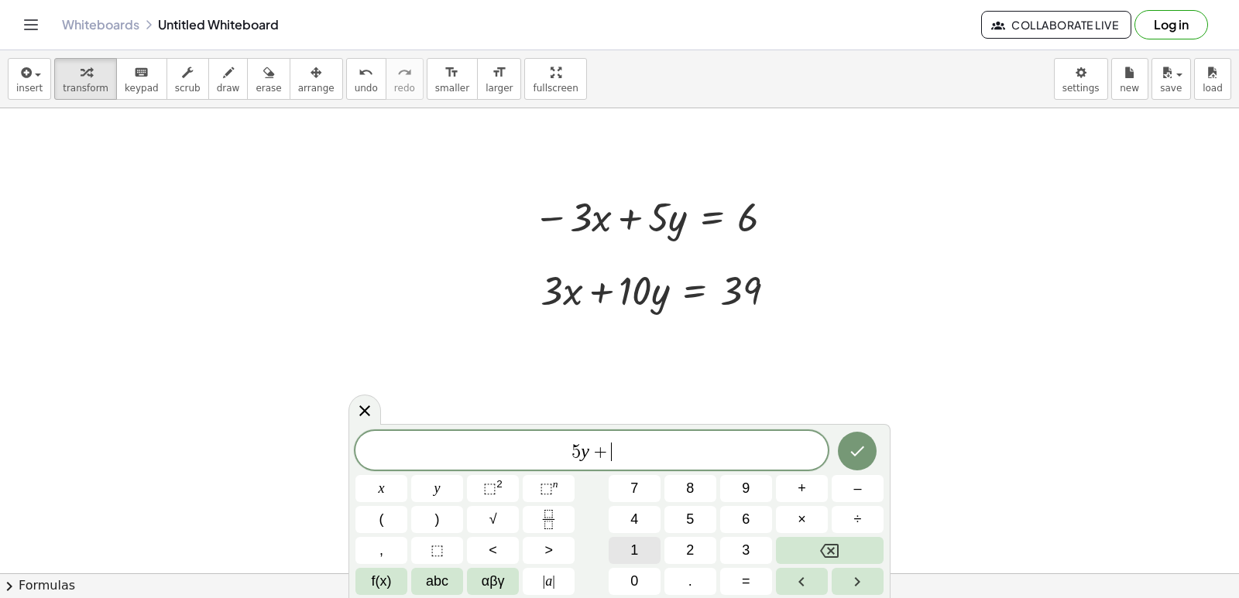
click at [629, 550] on button "1" at bounding box center [634, 550] width 52 height 27
click at [646, 580] on button "0" at bounding box center [634, 581] width 52 height 27
click at [428, 484] on button "y" at bounding box center [437, 488] width 52 height 27
click at [728, 576] on button "=" at bounding box center [746, 581] width 52 height 27
click at [740, 517] on button "6" at bounding box center [746, 519] width 52 height 27
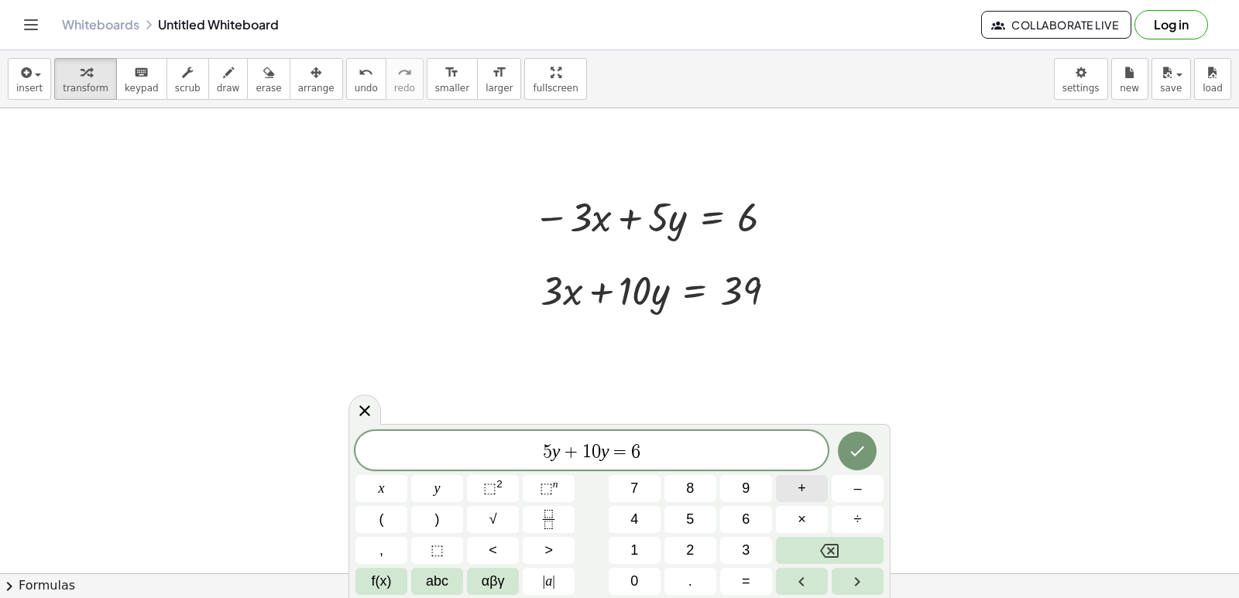
click at [814, 482] on button "+" at bounding box center [802, 488] width 52 height 27
click at [739, 558] on button "3" at bounding box center [746, 550] width 52 height 27
click at [756, 475] on button "9" at bounding box center [746, 488] width 52 height 27
click at [873, 442] on button "Done" at bounding box center [857, 451] width 39 height 39
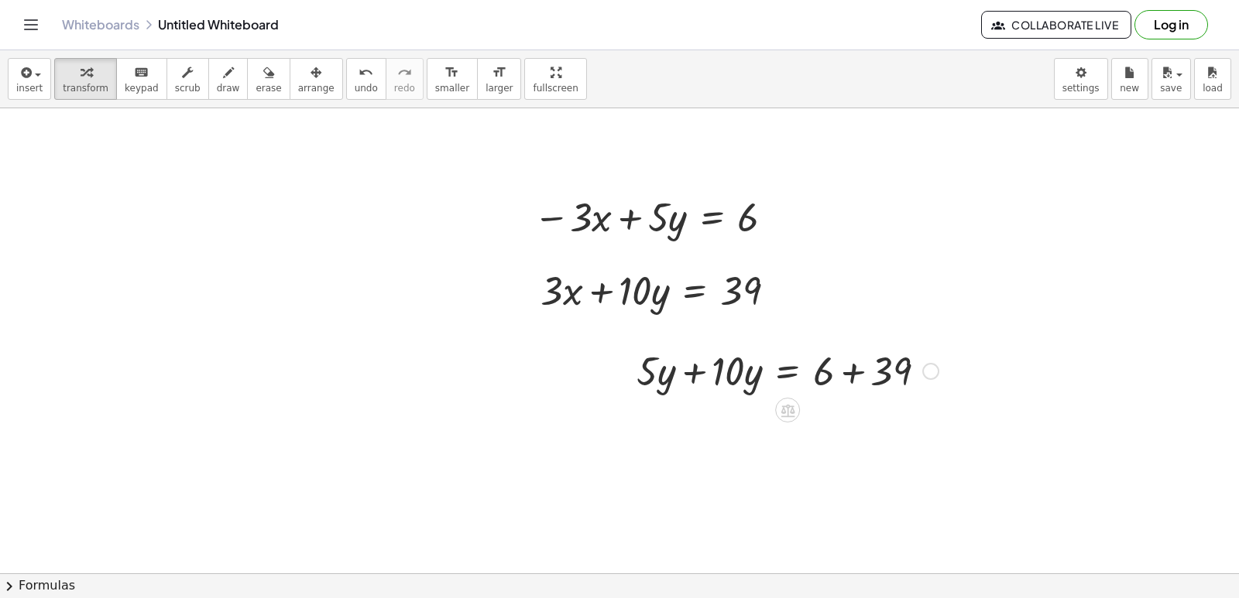
drag, startPoint x: 847, startPoint y: 372, endPoint x: 855, endPoint y: 396, distance: 24.7
click at [850, 383] on div at bounding box center [787, 370] width 317 height 53
click at [852, 376] on div at bounding box center [787, 370] width 317 height 53
click at [346, 96] on button "undo undo" at bounding box center [366, 79] width 40 height 42
click at [690, 372] on div at bounding box center [787, 370] width 317 height 53
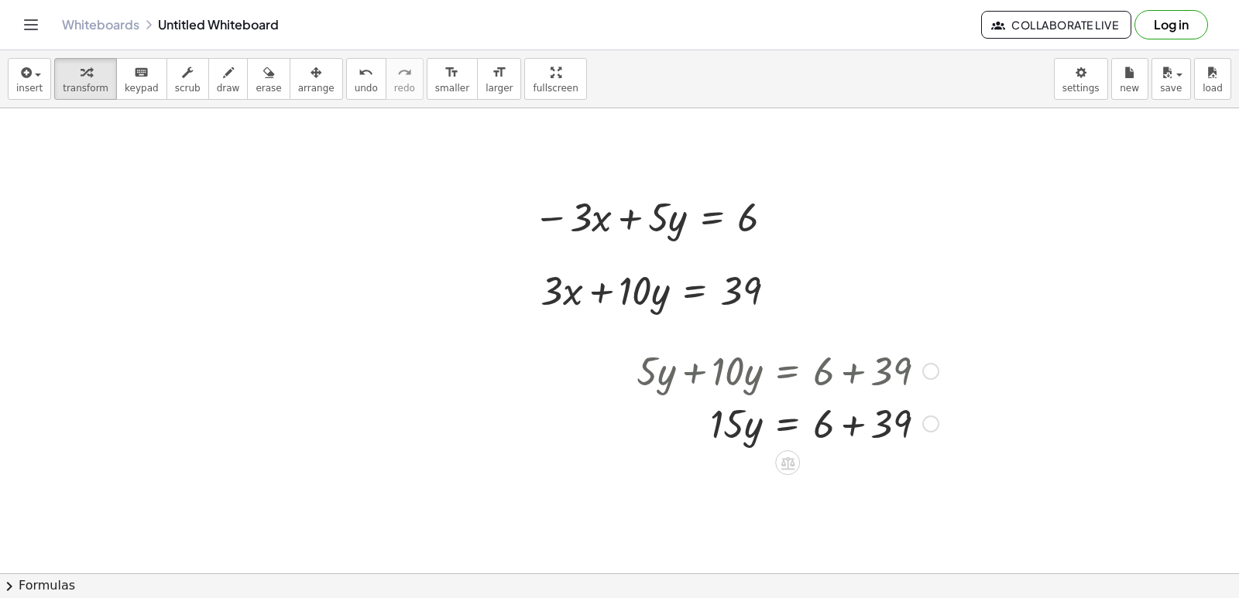
click at [735, 432] on div at bounding box center [787, 422] width 317 height 53
click at [856, 423] on div at bounding box center [787, 422] width 317 height 53
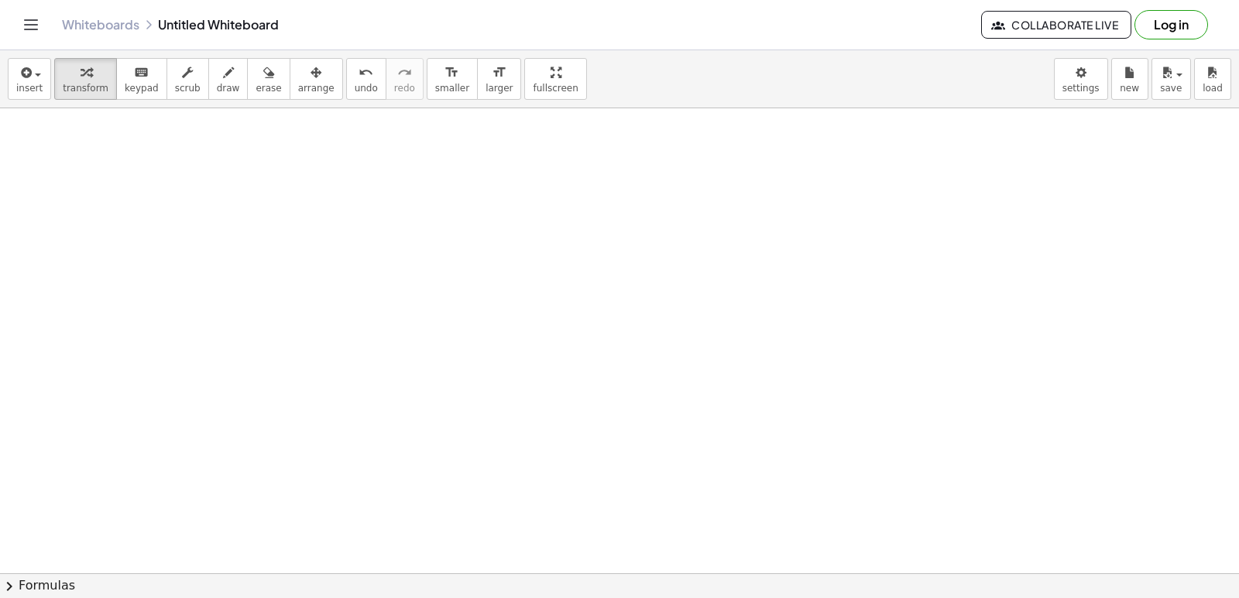
scroll to position [4652, 0]
drag, startPoint x: 698, startPoint y: 217, endPoint x: 662, endPoint y: 242, distance: 44.0
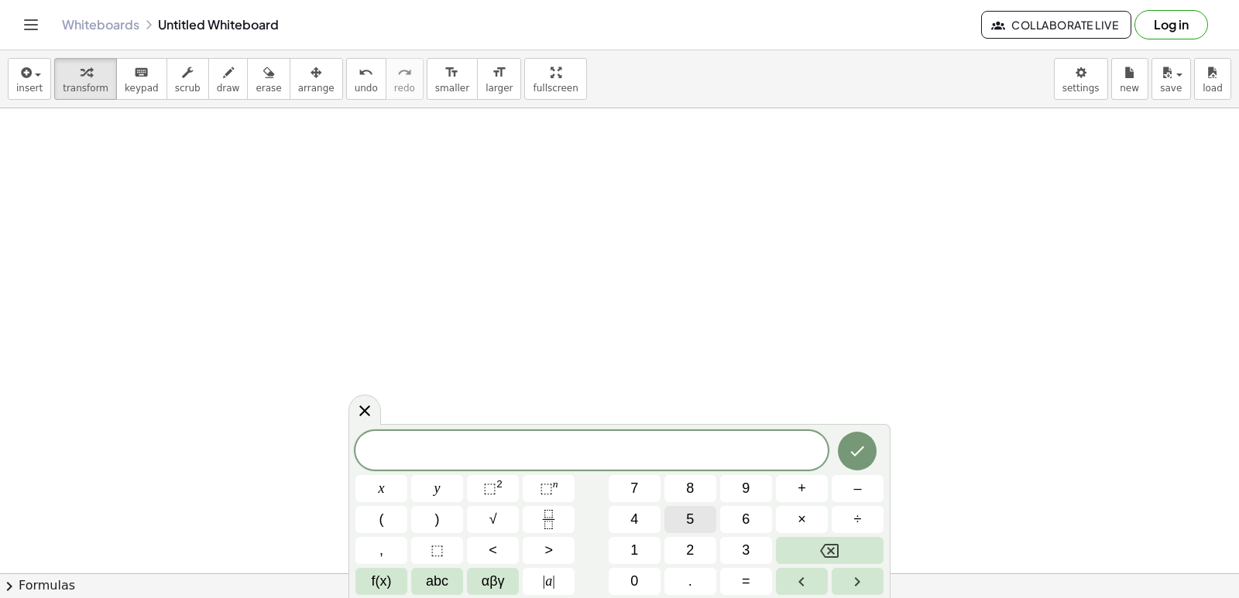
click at [693, 511] on button "5" at bounding box center [690, 519] width 52 height 27
click at [392, 484] on button "x" at bounding box center [381, 488] width 52 height 27
click at [867, 487] on button "–" at bounding box center [857, 488] width 52 height 27
click at [639, 488] on button "7" at bounding box center [634, 488] width 52 height 27
click at [434, 482] on span "y" at bounding box center [437, 488] width 6 height 21
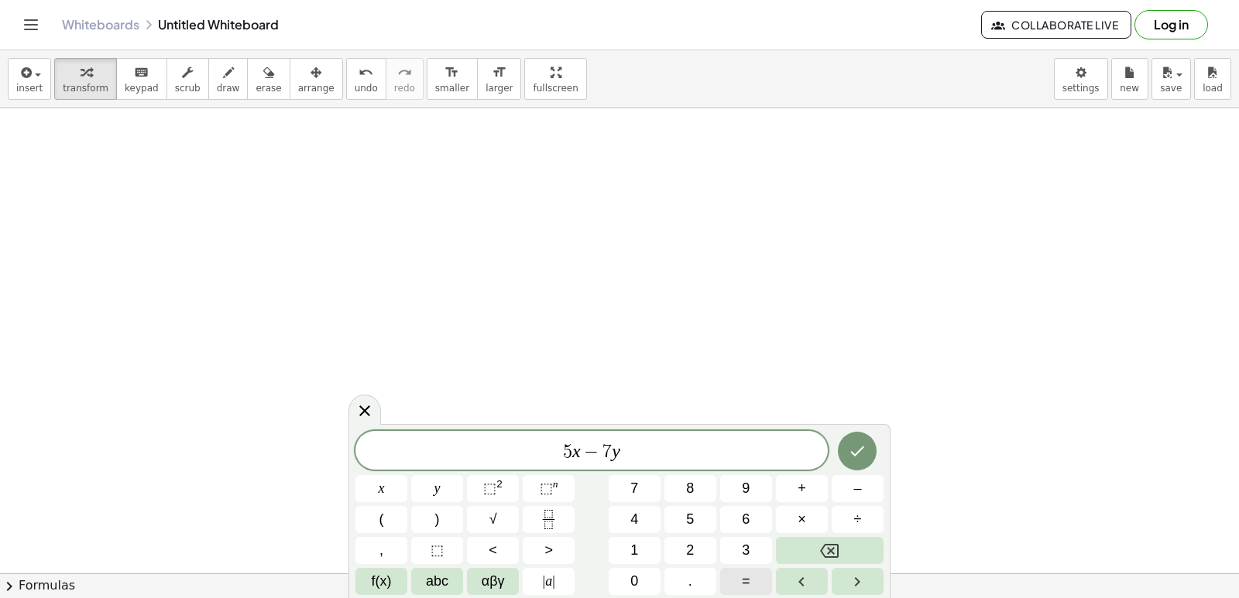
click at [745, 581] on span "=" at bounding box center [746, 581] width 9 height 21
click at [850, 490] on button "–" at bounding box center [857, 488] width 52 height 27
click at [648, 525] on button "4" at bounding box center [634, 519] width 52 height 27
click at [857, 440] on button "Done" at bounding box center [857, 451] width 39 height 39
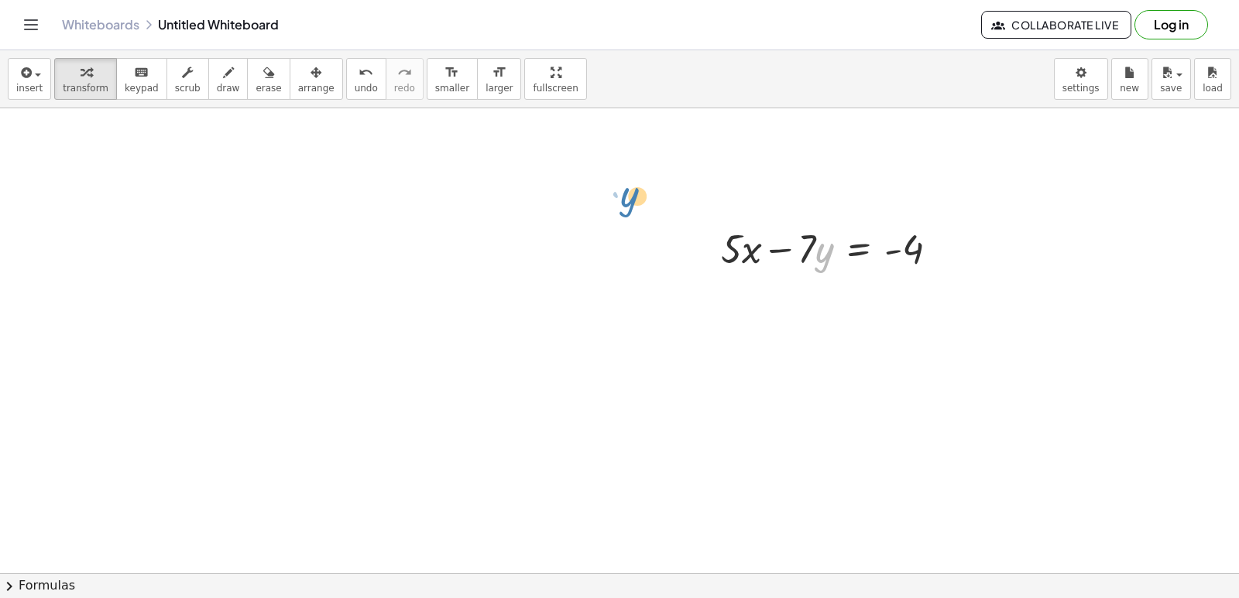
drag, startPoint x: 816, startPoint y: 243, endPoint x: 1236, endPoint y: 389, distance: 444.1
click at [1238, 470] on div "+ · 7 · x + 5 = 19 · 7 · x = + 19 − 5 · 7 · x = 14 · 7 · x = 14 0 + − + · 11 · …" at bounding box center [619, 340] width 1239 height 465
drag, startPoint x: 700, startPoint y: 343, endPoint x: 704, endPoint y: 329, distance: 14.5
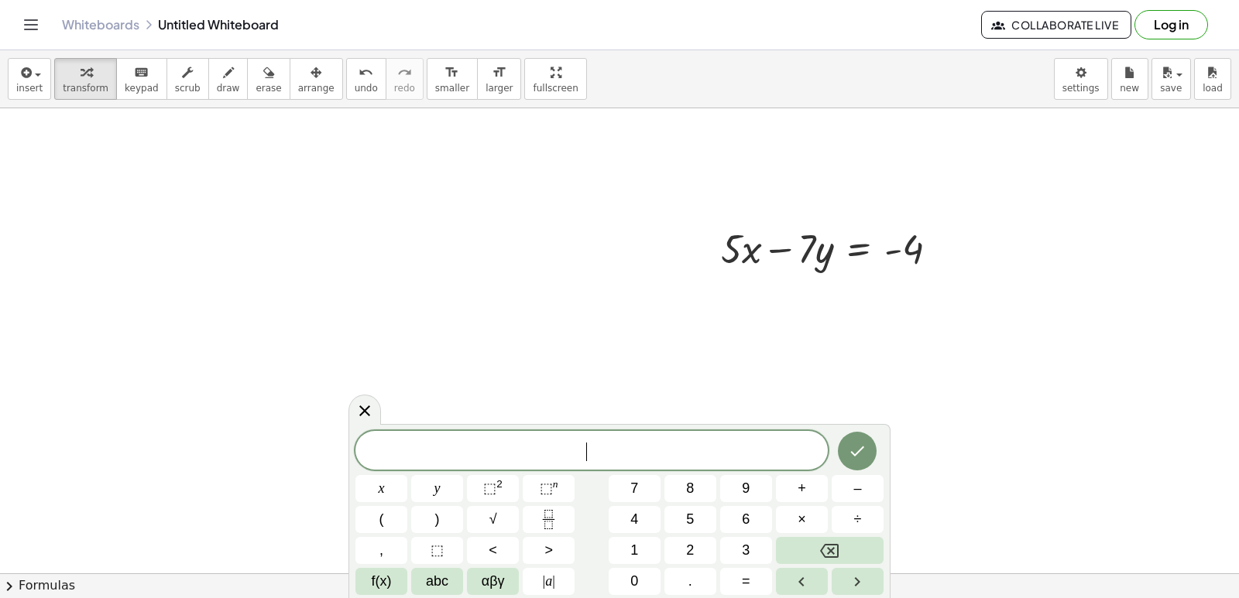
click at [655, 554] on button "1" at bounding box center [634, 550] width 52 height 27
drag, startPoint x: 636, startPoint y: 566, endPoint x: 633, endPoint y: 581, distance: 14.9
click at [633, 581] on div "****** 1 x y ⬚ 2 ⬚ n 7 8 9 + – ( ) √ 4 5 6 × ÷ , ⬚ < > 1 2 3 f(x) abc αβγ | a |…" at bounding box center [619, 513] width 528 height 164
click at [634, 591] on span "0" at bounding box center [634, 581] width 8 height 21
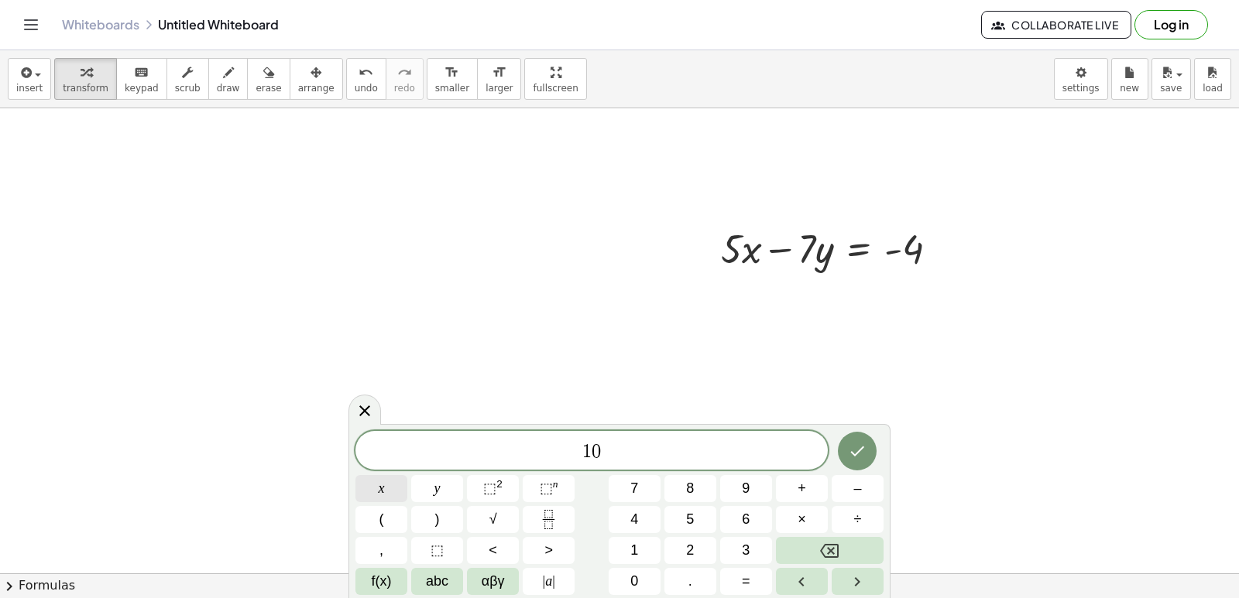
click at [379, 477] on button "x" at bounding box center [381, 488] width 52 height 27
click at [790, 487] on button "+" at bounding box center [802, 488] width 52 height 27
click at [632, 488] on span "7" at bounding box center [634, 488] width 8 height 21
click at [423, 482] on button "y" at bounding box center [437, 488] width 52 height 27
click at [744, 580] on span "=" at bounding box center [746, 581] width 9 height 21
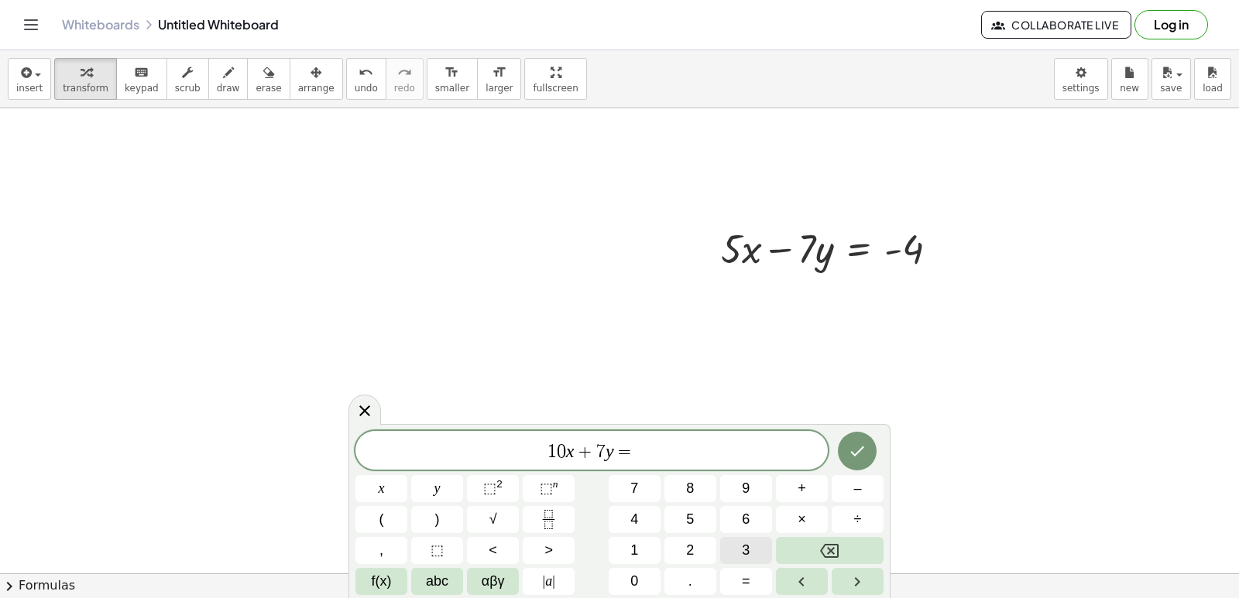
click at [752, 553] on button "3" at bounding box center [746, 550] width 52 height 27
click at [630, 520] on span "4" at bounding box center [634, 519] width 8 height 21
click at [860, 447] on icon "Done" at bounding box center [857, 451] width 19 height 19
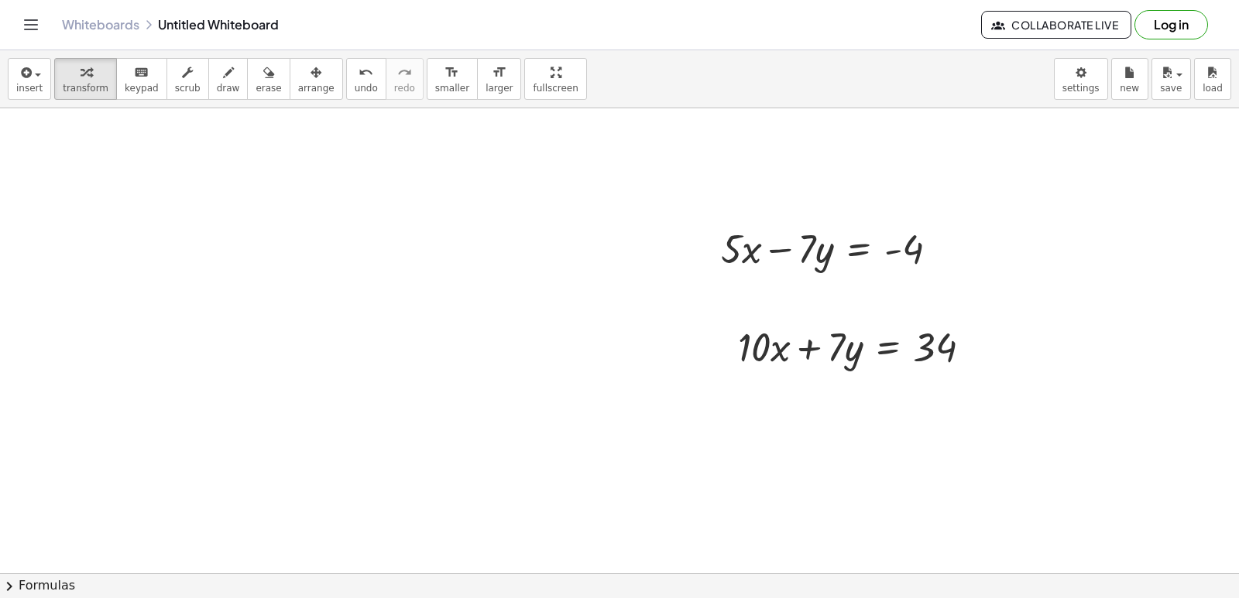
drag, startPoint x: 290, startPoint y: 77, endPoint x: 728, endPoint y: 591, distance: 676.5
click at [300, 98] on button "arrange" at bounding box center [316, 79] width 53 height 42
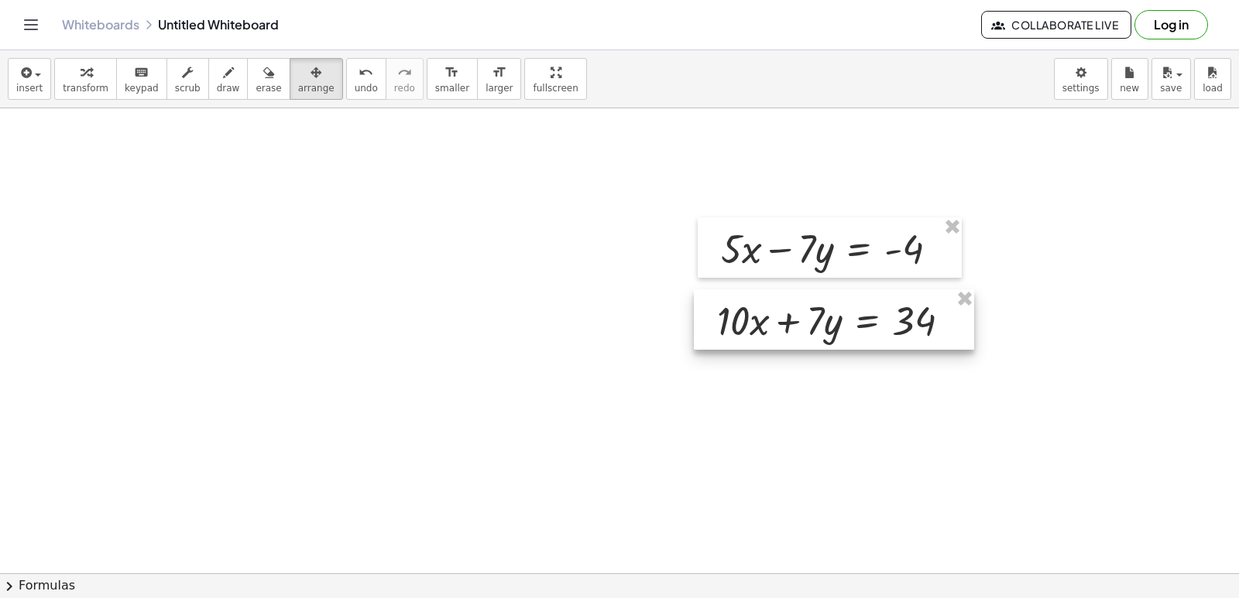
drag, startPoint x: 830, startPoint y: 352, endPoint x: 809, endPoint y: 326, distance: 33.6
click at [809, 326] on div at bounding box center [834, 320] width 280 height 60
click at [70, 98] on button "transform" at bounding box center [85, 79] width 63 height 42
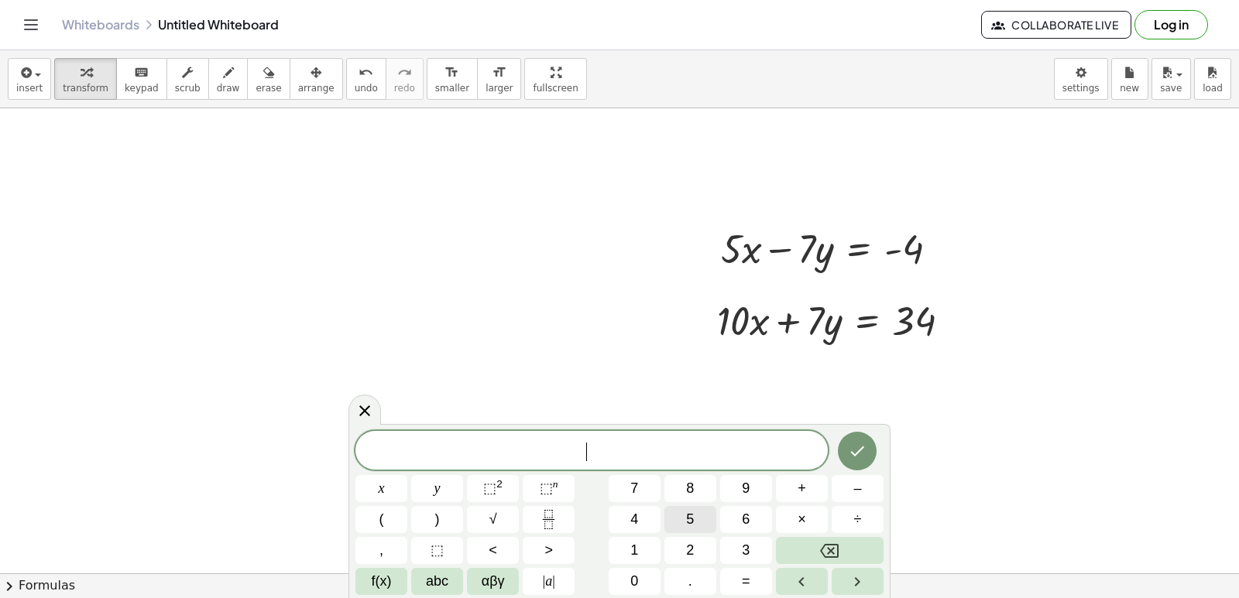
click at [686, 522] on span "5" at bounding box center [690, 519] width 8 height 21
click at [406, 492] on button "x" at bounding box center [381, 488] width 52 height 27
click at [803, 488] on span "+" at bounding box center [801, 488] width 9 height 21
click at [636, 544] on span "1" at bounding box center [634, 550] width 8 height 21
click at [636, 579] on span "0" at bounding box center [634, 581] width 8 height 21
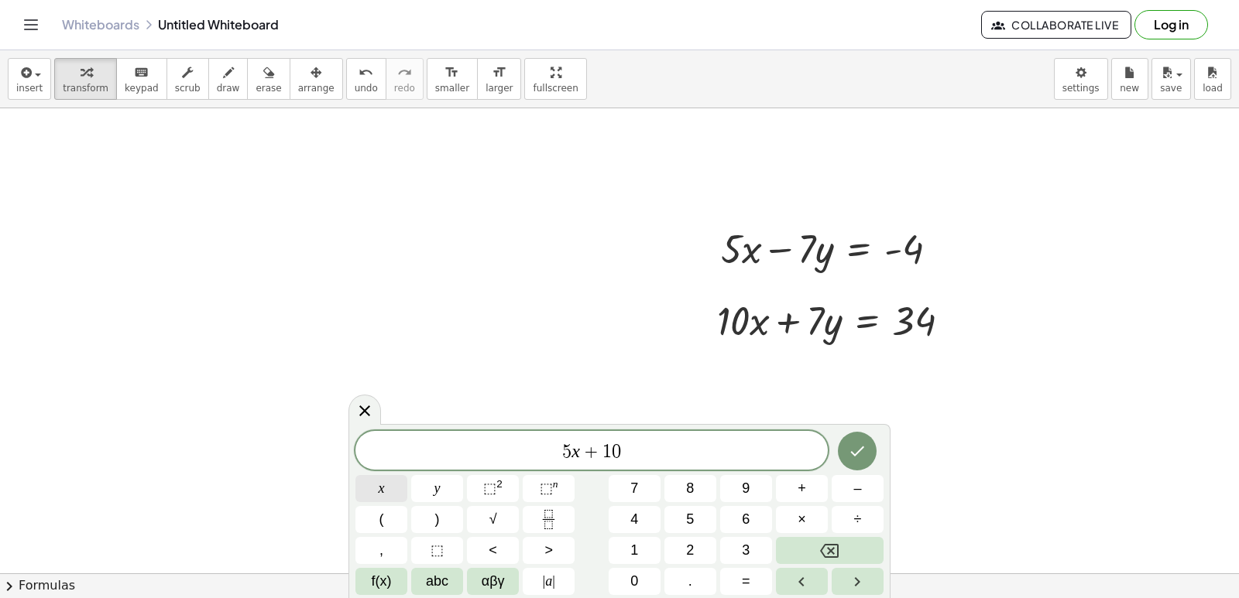
click at [386, 489] on button "x" at bounding box center [381, 488] width 52 height 27
click at [754, 584] on button "=" at bounding box center [746, 581] width 52 height 27
click at [866, 488] on button "–" at bounding box center [857, 488] width 52 height 27
click at [632, 516] on span "4" at bounding box center [634, 519] width 8 height 21
click at [803, 492] on span "+" at bounding box center [801, 488] width 9 height 21
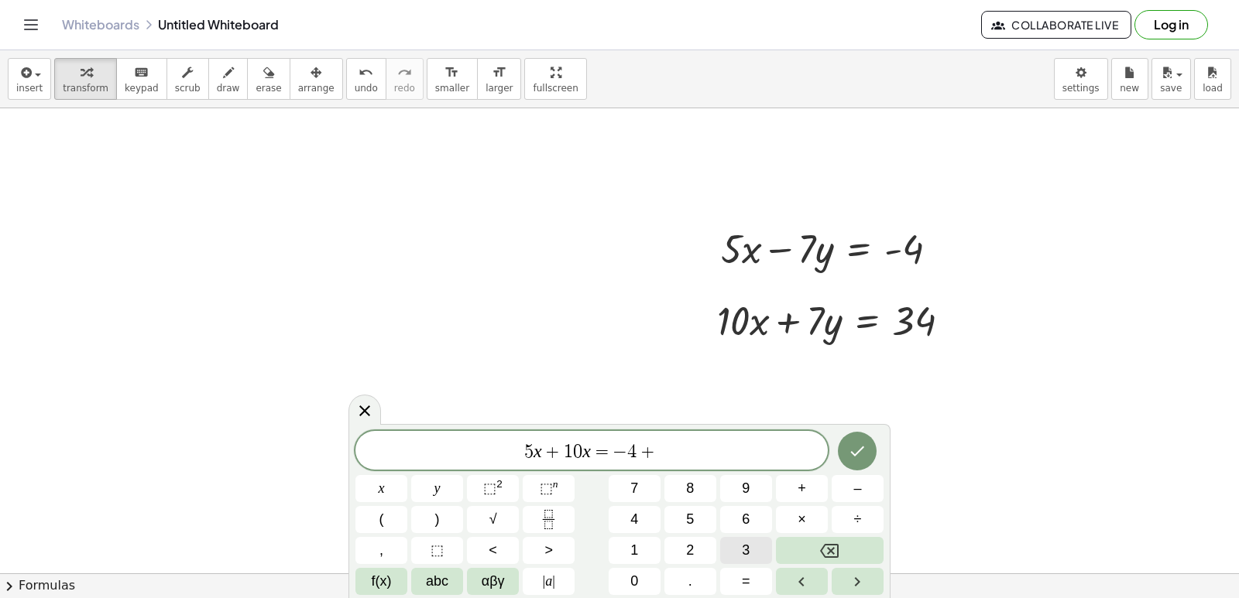
click at [736, 546] on button "3" at bounding box center [746, 550] width 52 height 27
click at [649, 516] on button "4" at bounding box center [634, 519] width 52 height 27
click at [848, 458] on icon "Done" at bounding box center [857, 451] width 19 height 19
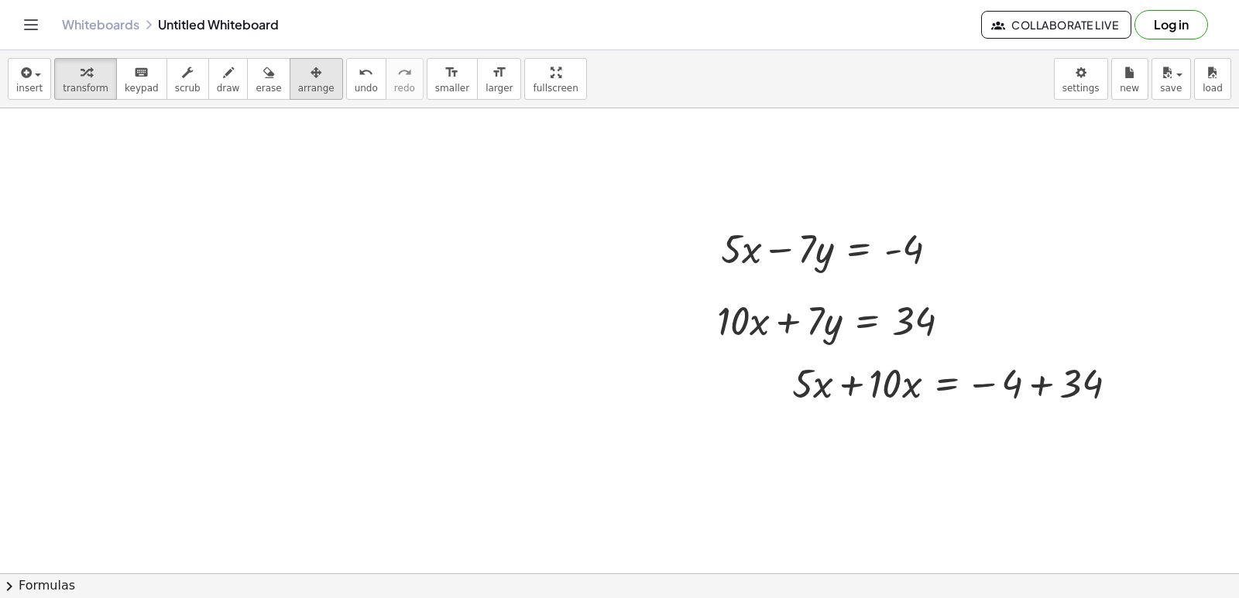
click at [298, 91] on span "arrange" at bounding box center [316, 88] width 36 height 11
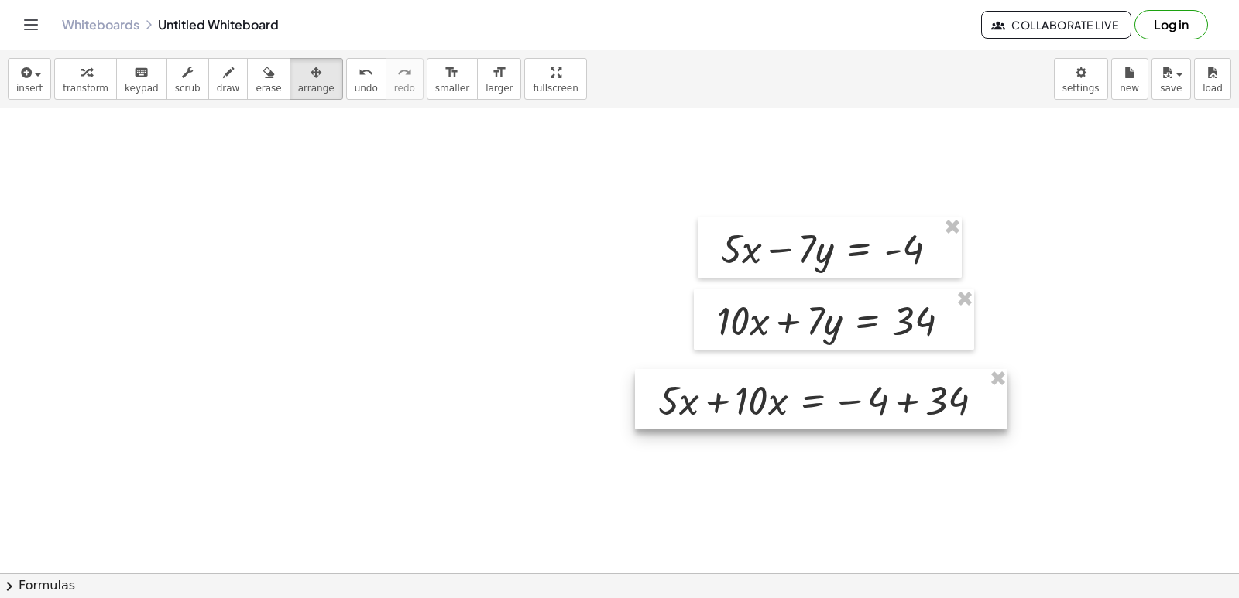
drag, startPoint x: 918, startPoint y: 395, endPoint x: 789, endPoint y: 412, distance: 130.4
click at [789, 412] on div at bounding box center [821, 399] width 372 height 60
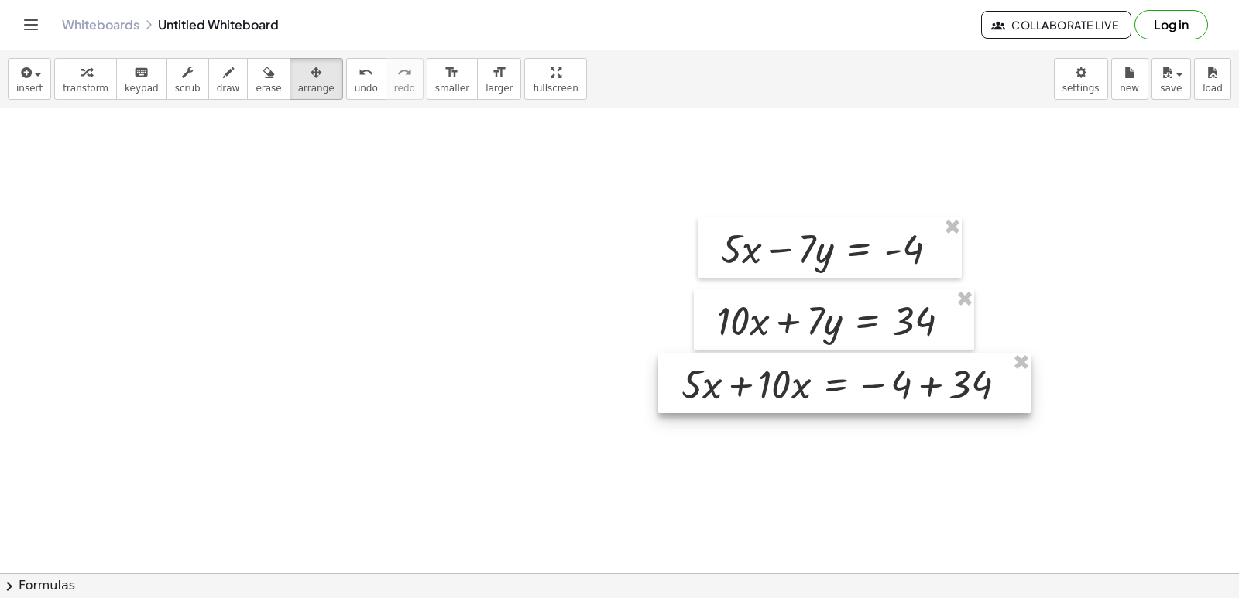
drag, startPoint x: 763, startPoint y: 399, endPoint x: 786, endPoint y: 383, distance: 28.3
click at [786, 383] on div at bounding box center [844, 383] width 372 height 60
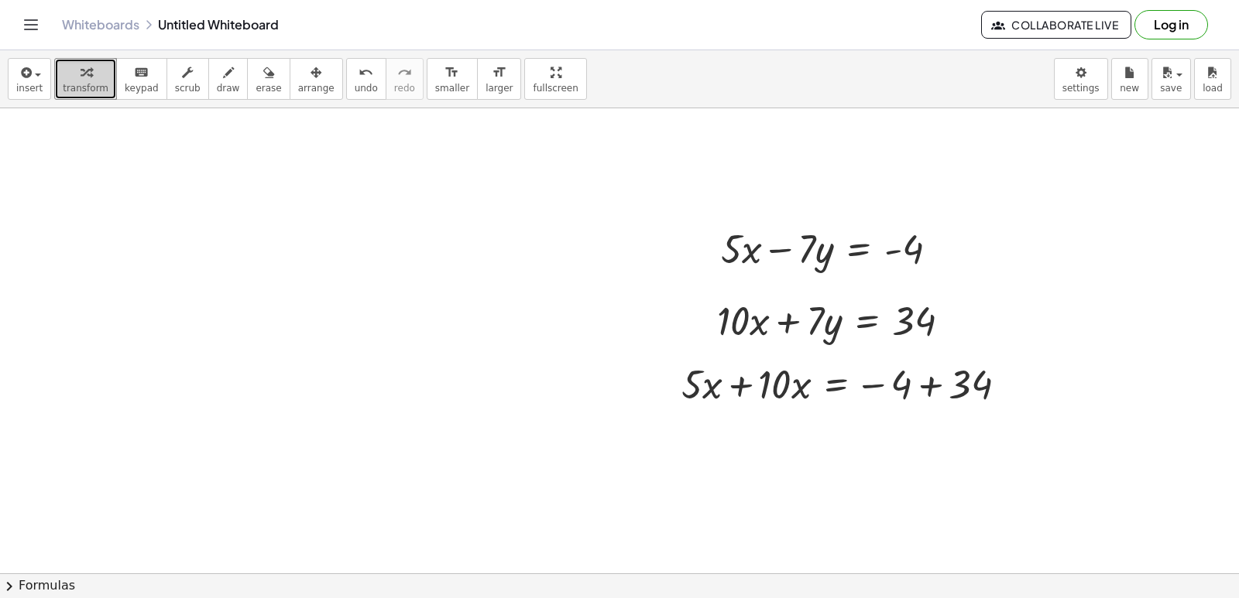
drag, startPoint x: 110, startPoint y: 108, endPoint x: 740, endPoint y: 375, distance: 684.1
click at [740, 375] on div at bounding box center [850, 383] width 353 height 53
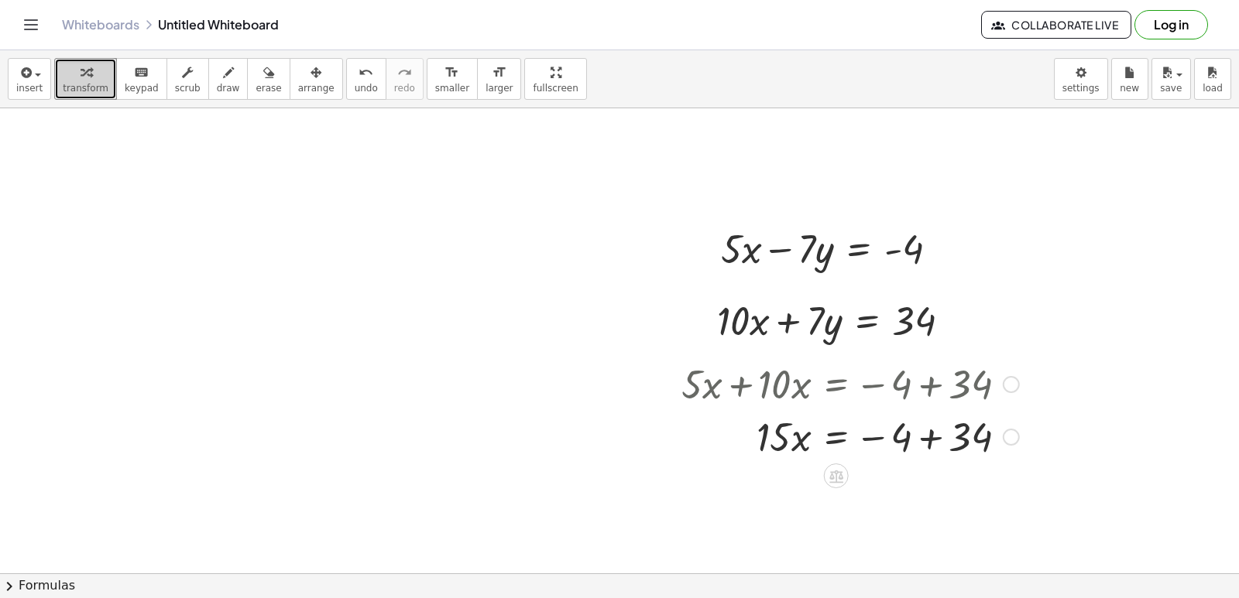
click at [791, 444] on div at bounding box center [850, 436] width 353 height 53
click at [927, 447] on div at bounding box center [850, 436] width 353 height 53
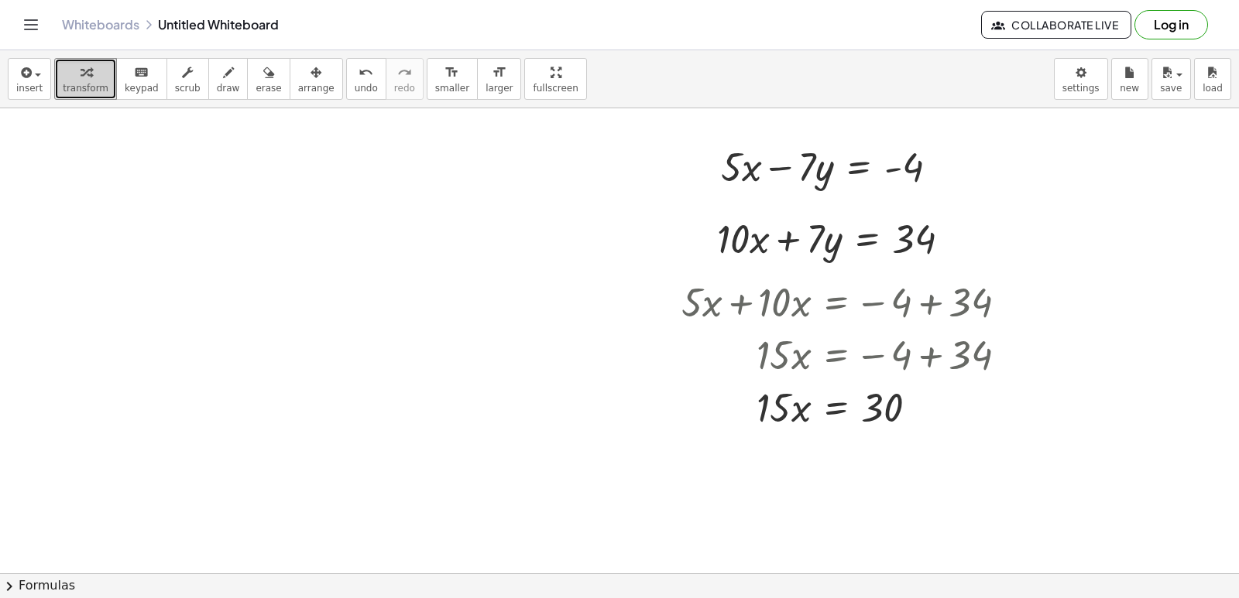
scroll to position [4729, 0]
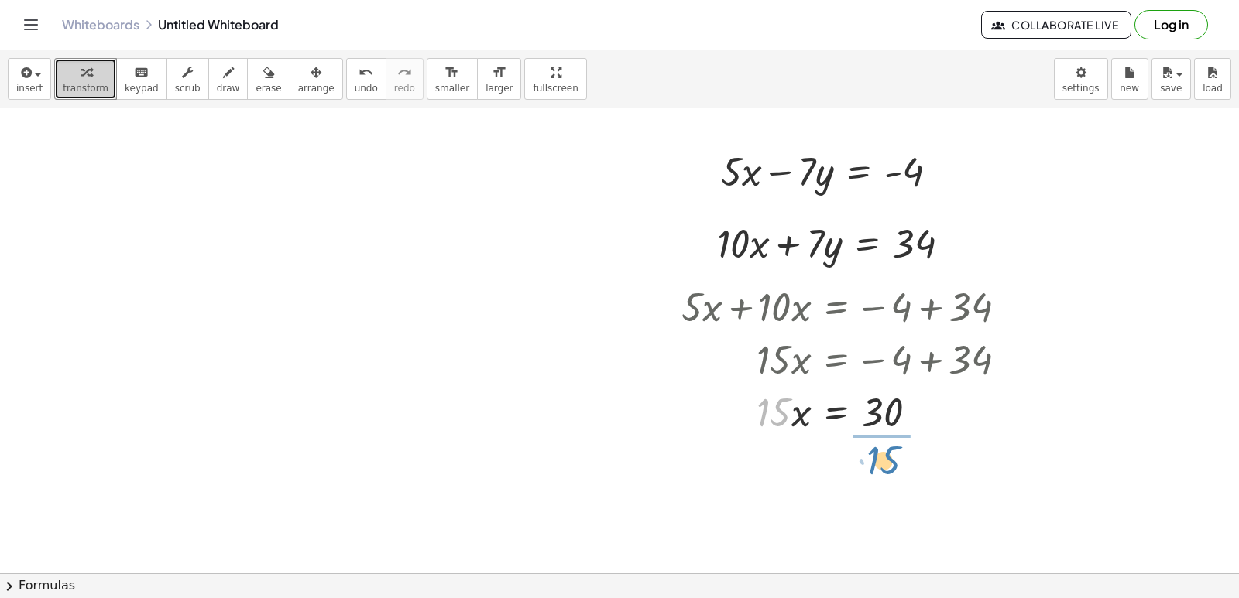
drag, startPoint x: 767, startPoint y: 413, endPoint x: 877, endPoint y: 462, distance: 120.3
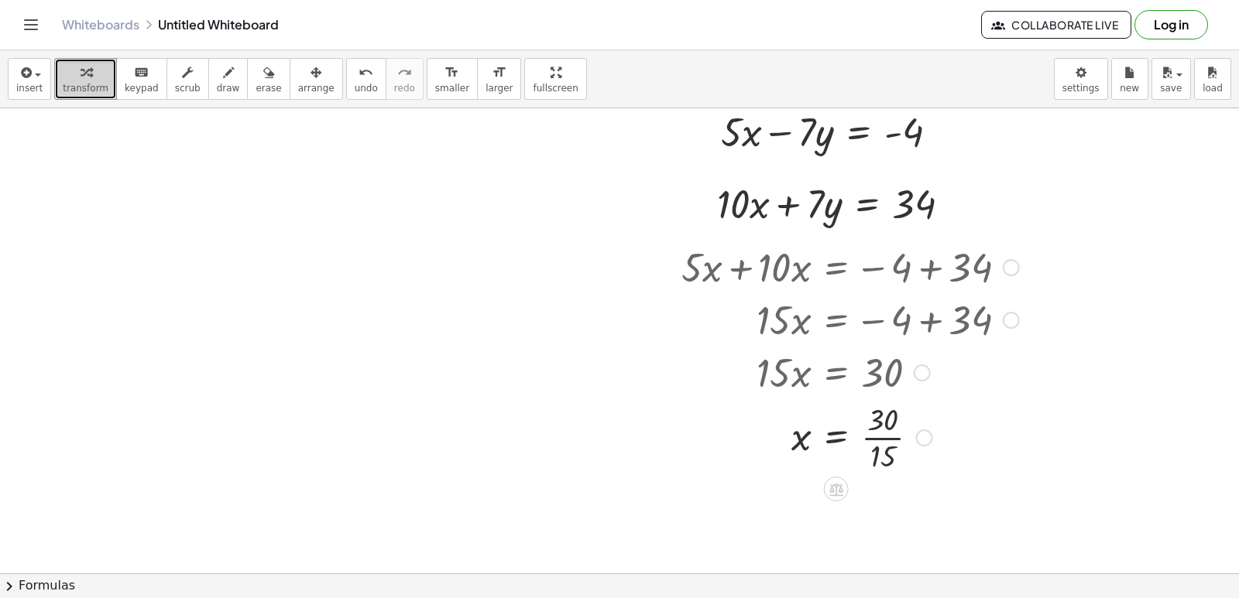
scroll to position [4807, 0]
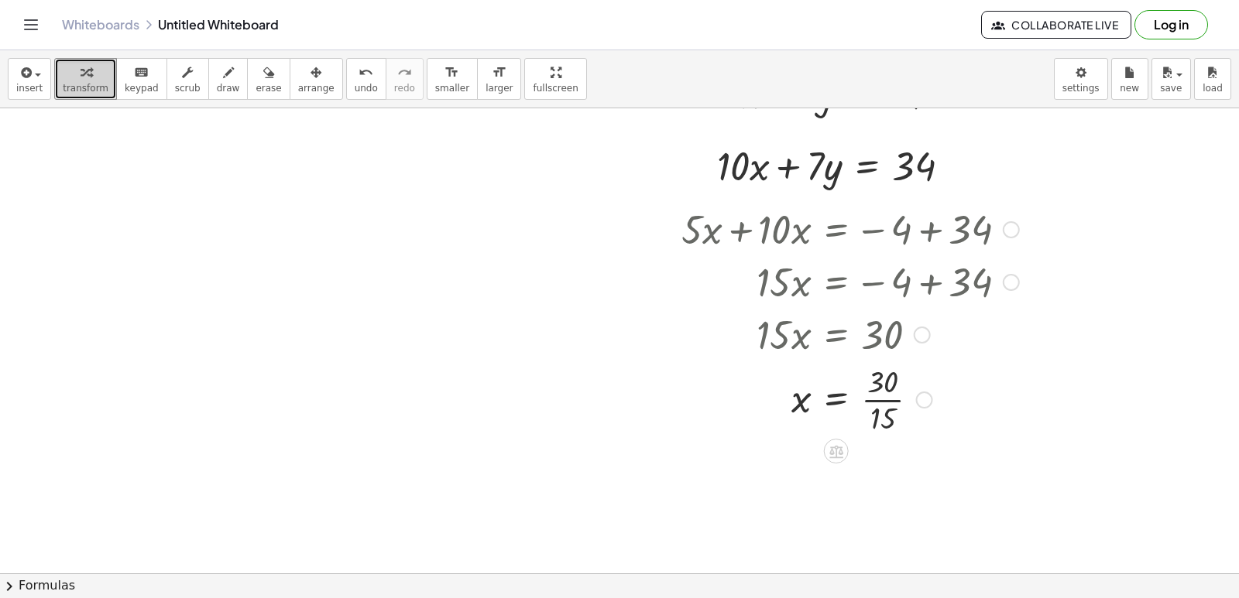
click at [806, 413] on div at bounding box center [850, 398] width 353 height 77
click at [846, 404] on div at bounding box center [850, 398] width 353 height 77
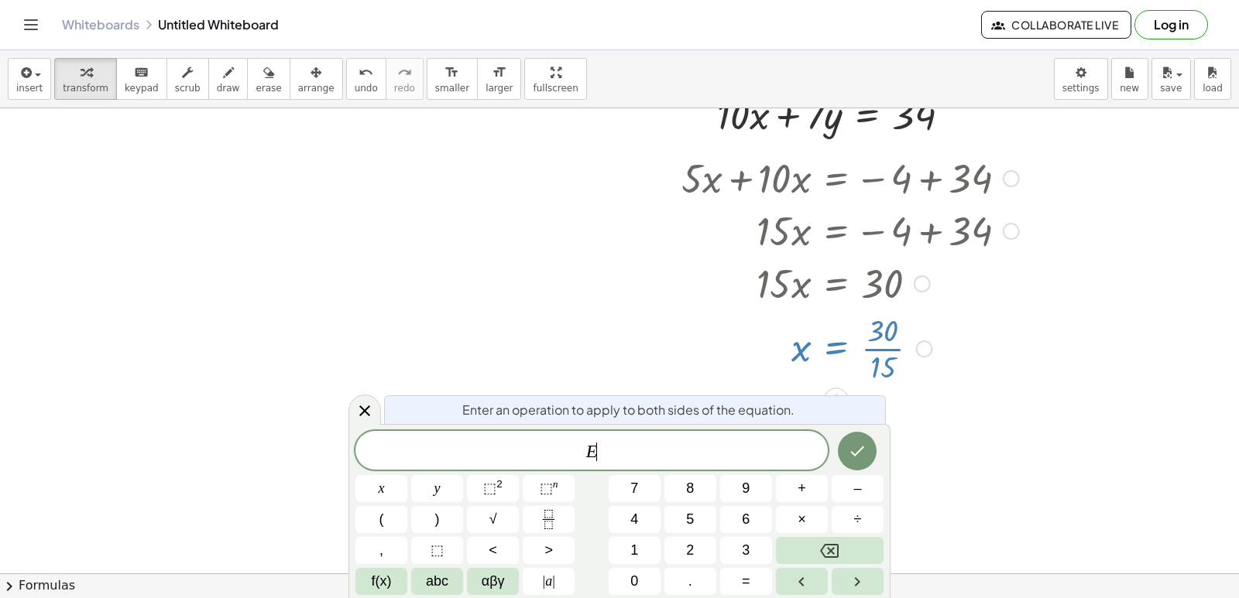
scroll to position [4862, 0]
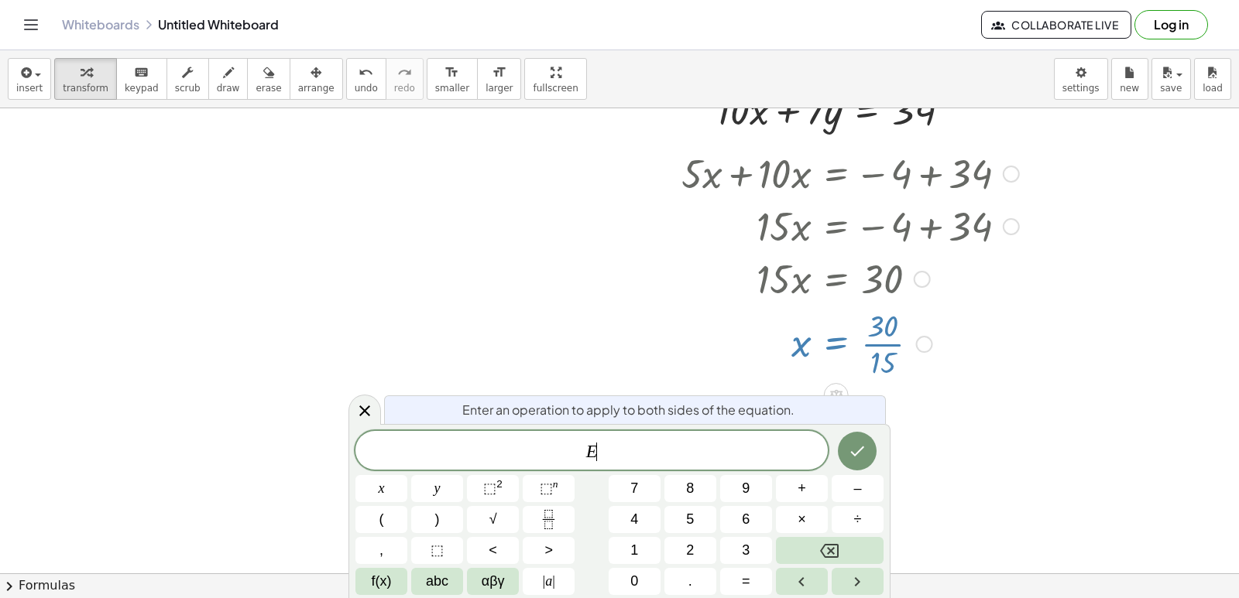
drag, startPoint x: 975, startPoint y: 406, endPoint x: 991, endPoint y: 410, distance: 16.0
click at [841, 548] on button "Backspace" at bounding box center [830, 550] width 108 height 27
drag, startPoint x: 370, startPoint y: 419, endPoint x: 398, endPoint y: 425, distance: 28.5
click at [372, 423] on div at bounding box center [364, 409] width 33 height 30
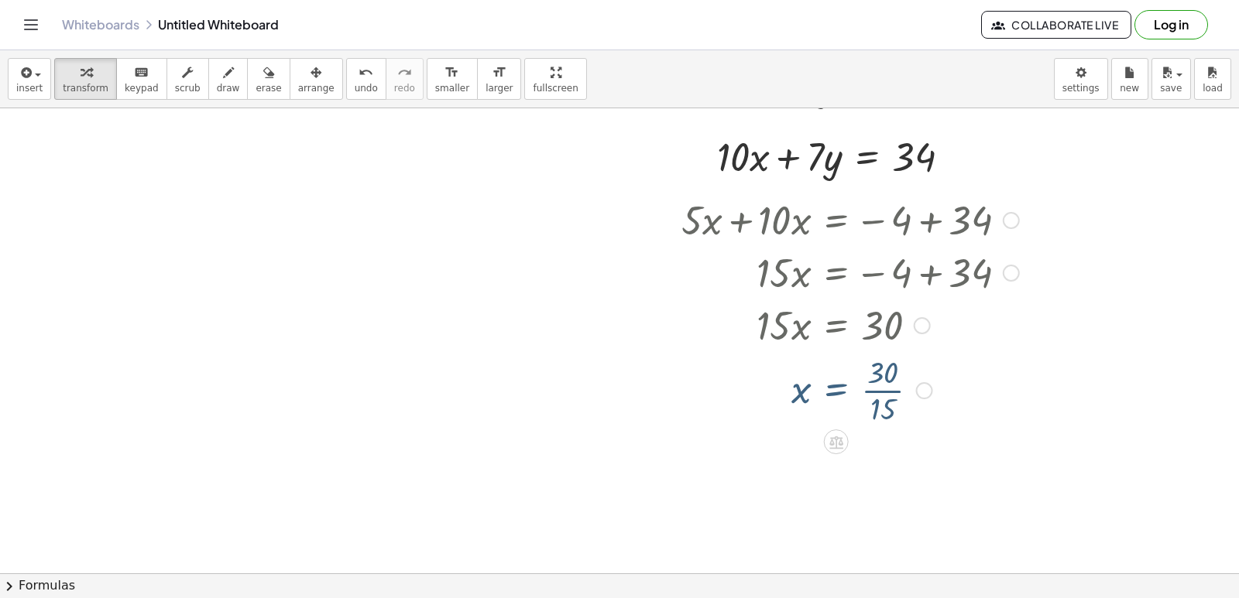
scroll to position [4807, 0]
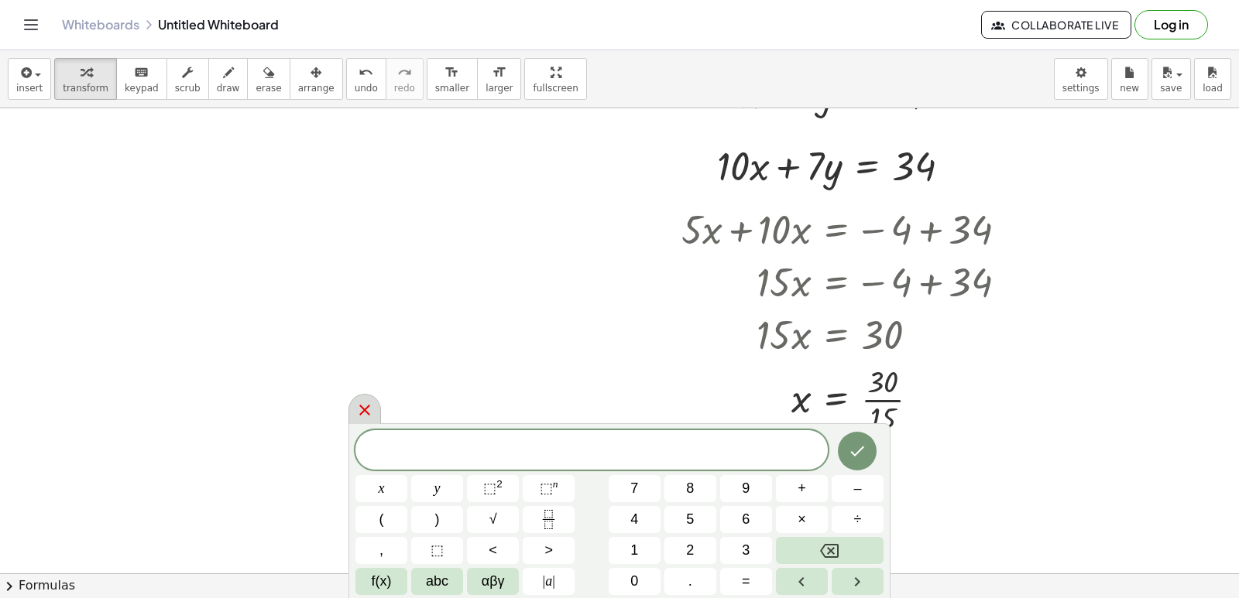
click at [357, 418] on icon at bounding box center [364, 410] width 19 height 19
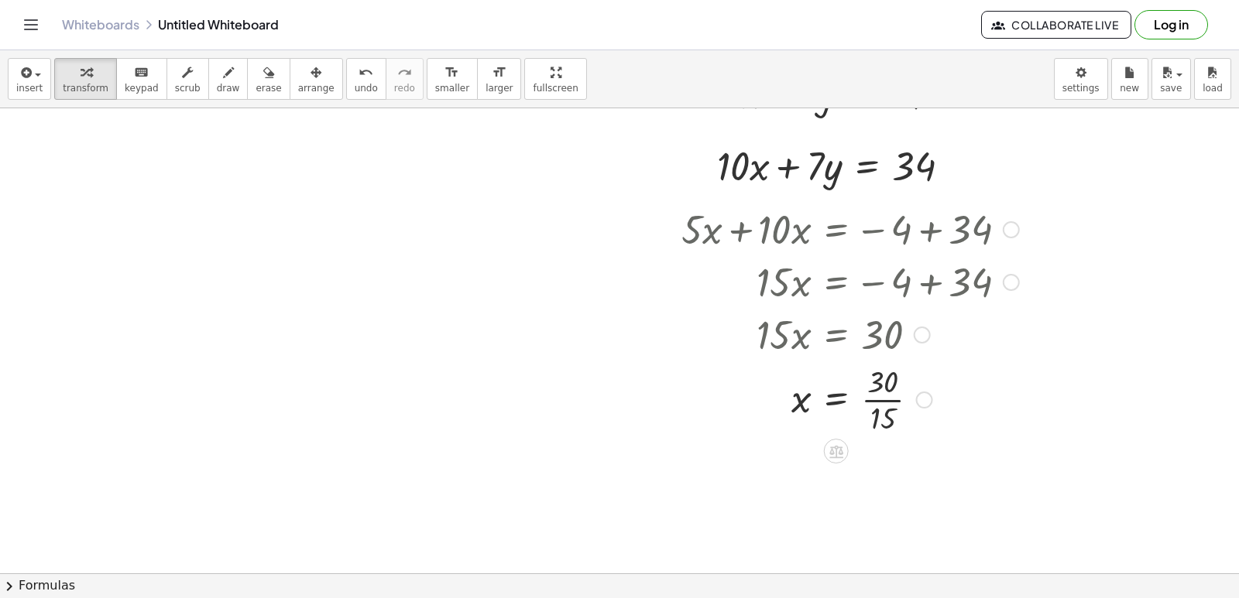
click at [878, 384] on div at bounding box center [850, 398] width 353 height 77
click at [874, 415] on div at bounding box center [850, 398] width 353 height 77
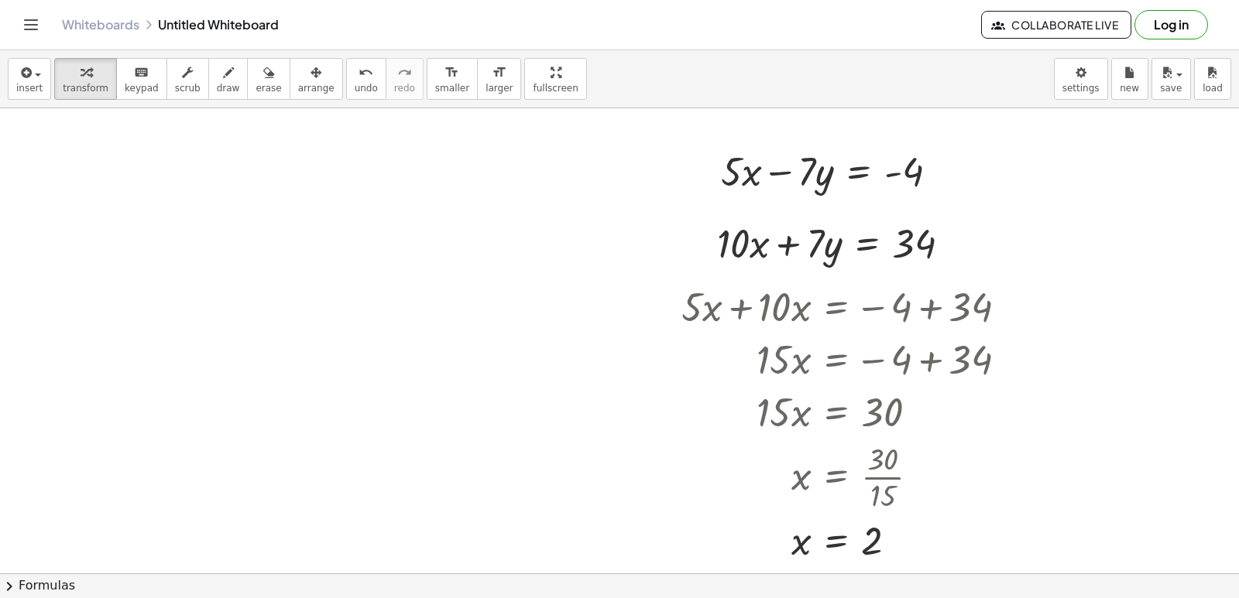
drag, startPoint x: 196, startPoint y: 67, endPoint x: 207, endPoint y: 150, distance: 84.4
click at [209, 74] on button "draw" at bounding box center [228, 79] width 40 height 42
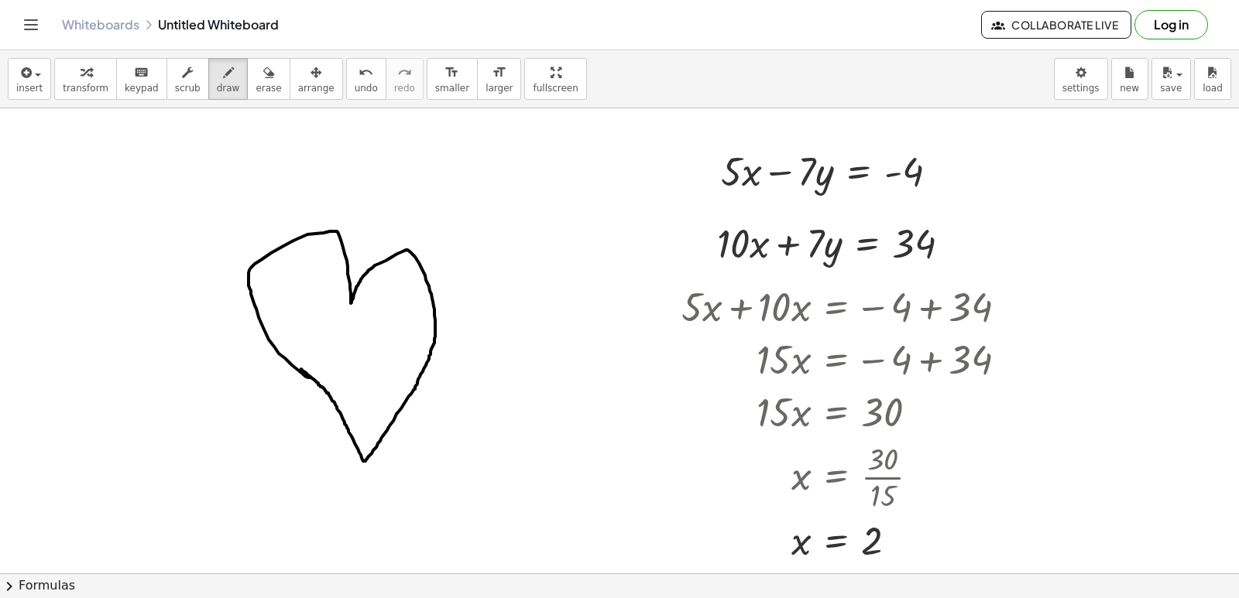
drag, startPoint x: 310, startPoint y: 378, endPoint x: 301, endPoint y: 369, distance: 12.6
drag, startPoint x: 311, startPoint y: 357, endPoint x: 345, endPoint y: 363, distance: 34.6
drag, startPoint x: 475, startPoint y: 509, endPoint x: 500, endPoint y: 512, distance: 25.7
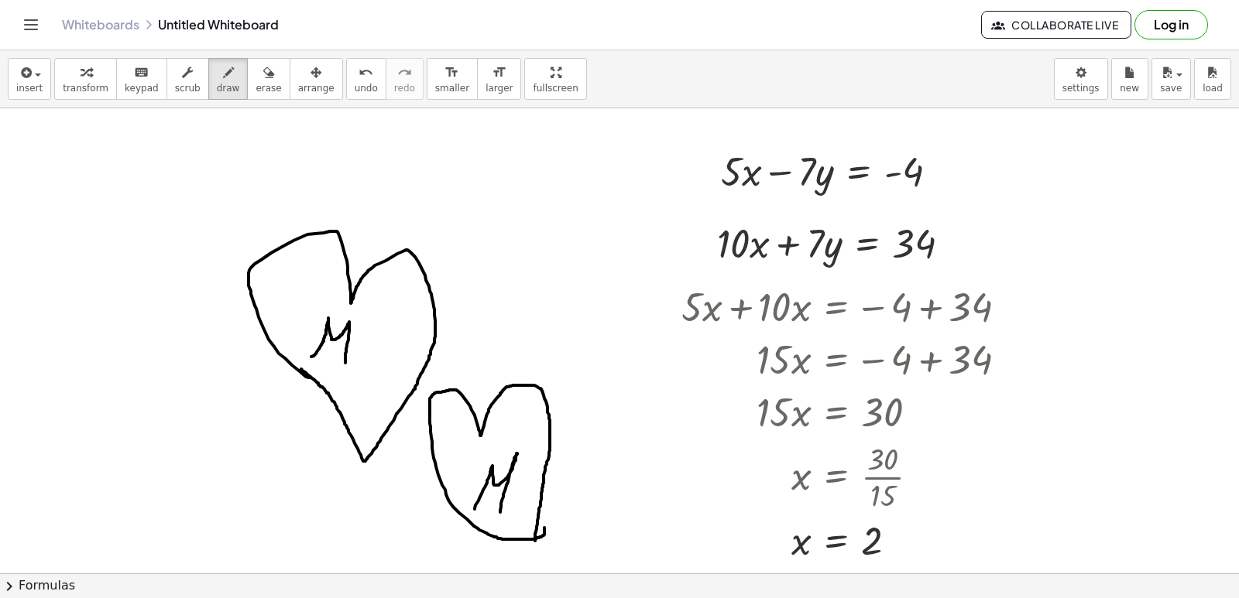
drag, startPoint x: 544, startPoint y: 528, endPoint x: 548, endPoint y: 451, distance: 77.5
drag, startPoint x: 559, startPoint y: 371, endPoint x: 567, endPoint y: 354, distance: 18.7
drag, startPoint x: 564, startPoint y: 327, endPoint x: 576, endPoint y: 327, distance: 11.6
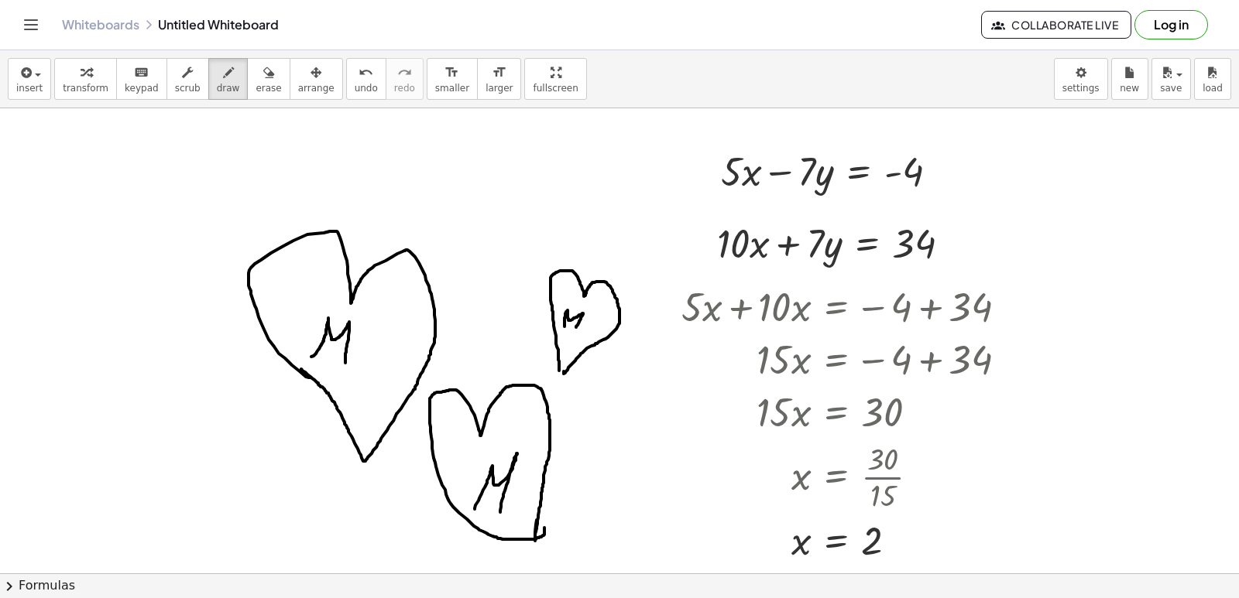
drag, startPoint x: 606, startPoint y: 441, endPoint x: 622, endPoint y: 417, distance: 29.0
drag, startPoint x: 643, startPoint y: 437, endPoint x: 515, endPoint y: 255, distance: 222.9
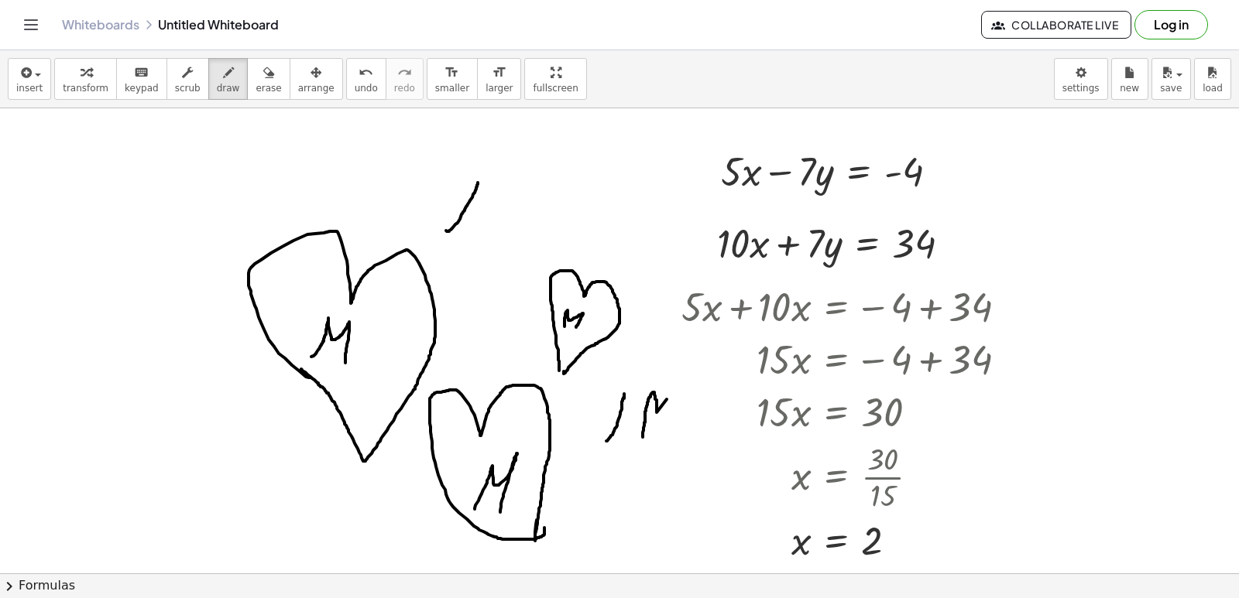
drag, startPoint x: 446, startPoint y: 231, endPoint x: 478, endPoint y: 183, distance: 57.5
drag, startPoint x: 217, startPoint y: 204, endPoint x: 338, endPoint y: 150, distance: 132.4
drag, startPoint x: 98, startPoint y: 273, endPoint x: 112, endPoint y: 282, distance: 16.3
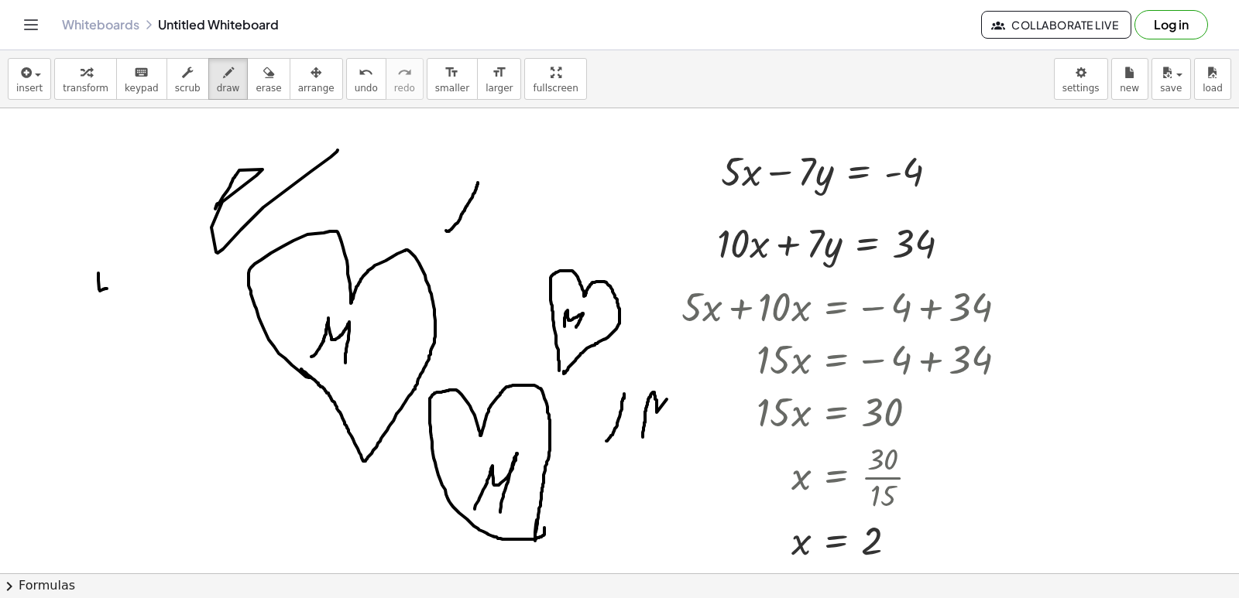
drag, startPoint x: 18, startPoint y: 381, endPoint x: 19, endPoint y: 273, distance: 107.6
drag, startPoint x: 106, startPoint y: 448, endPoint x: 108, endPoint y: 390, distance: 58.1
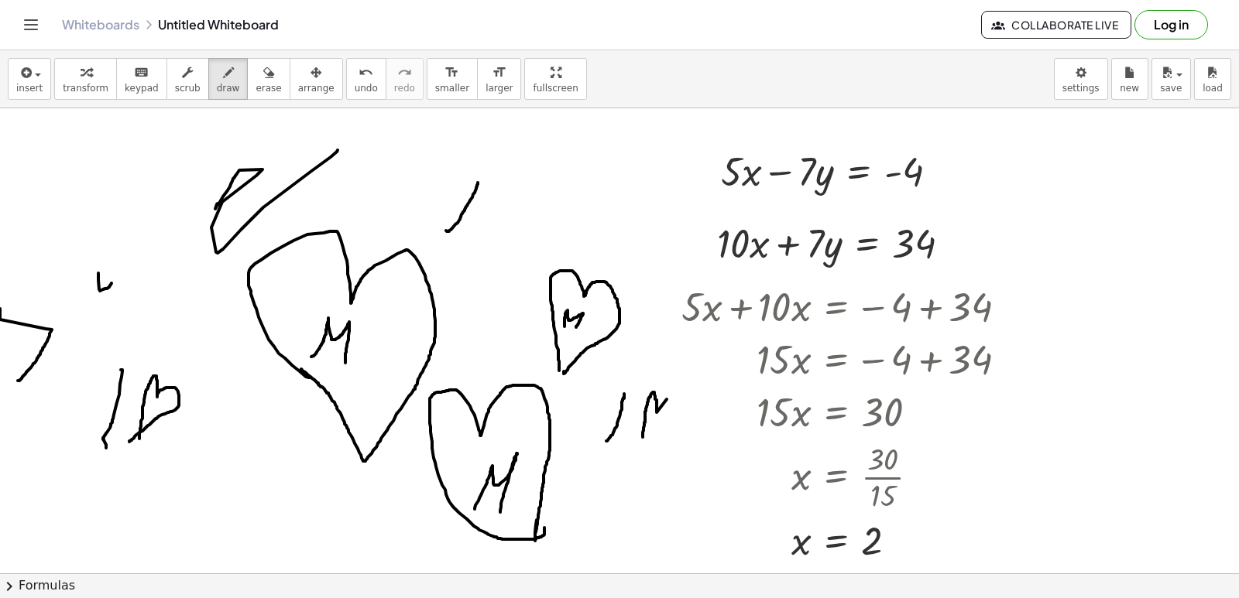
drag, startPoint x: 139, startPoint y: 439, endPoint x: 142, endPoint y: 425, distance: 14.1
drag, startPoint x: 95, startPoint y: 505, endPoint x: 177, endPoint y: 477, distance: 85.9
click at [315, 91] on div "insert select one: Math Expression Function Text Youtube Video Graphing Geometr…" at bounding box center [619, 79] width 1239 height 58
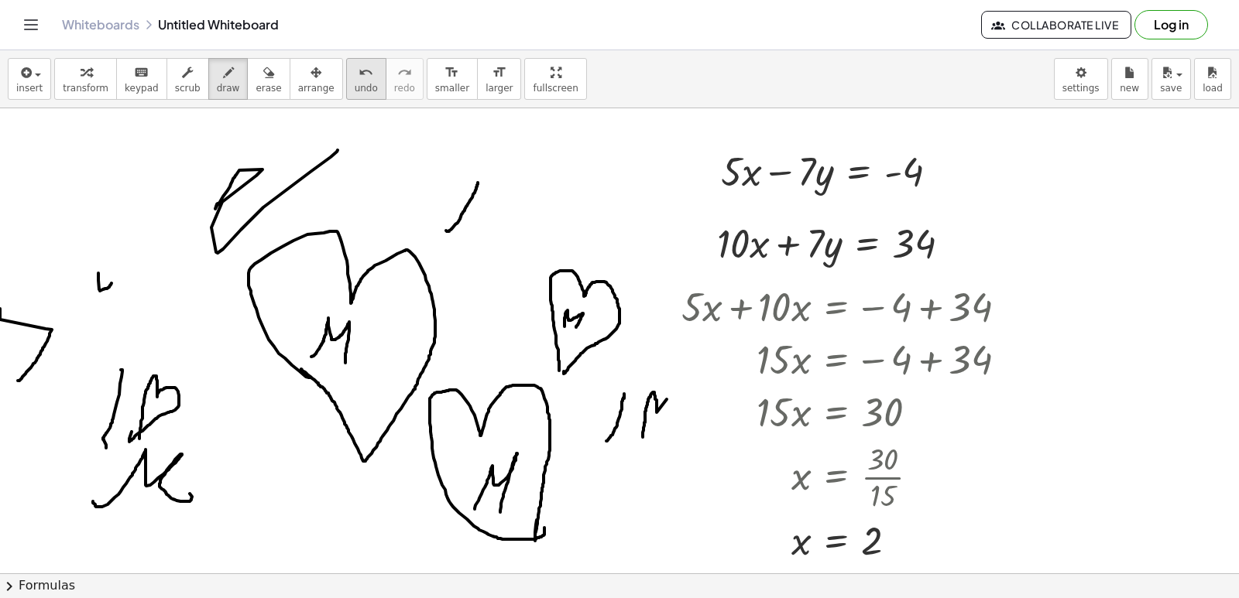
click at [355, 89] on span "undo" at bounding box center [366, 88] width 23 height 11
click at [346, 94] on button "undo undo" at bounding box center [366, 79] width 40 height 42
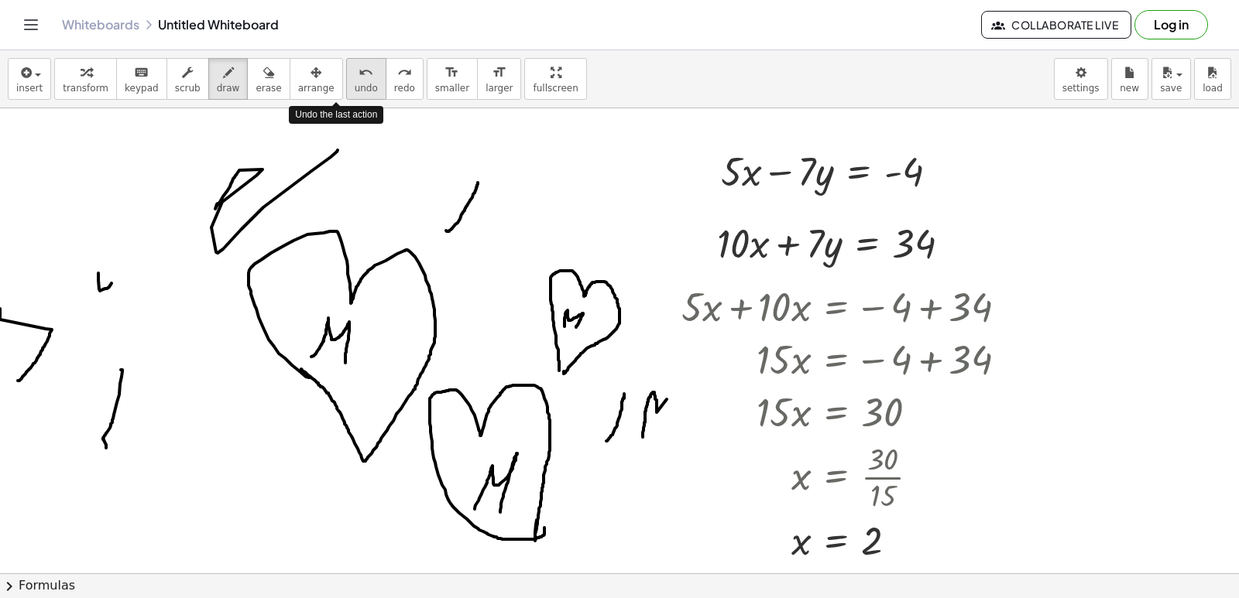
click at [346, 94] on button "undo undo" at bounding box center [366, 79] width 40 height 42
click at [346, 98] on button "undo undo" at bounding box center [366, 79] width 40 height 42
drag, startPoint x: 349, startPoint y: 103, endPoint x: 343, endPoint y: 97, distance: 8.8
click at [348, 102] on div "Undo the last action" at bounding box center [336, 115] width 94 height 26
click at [346, 95] on button "undo undo" at bounding box center [366, 79] width 40 height 42
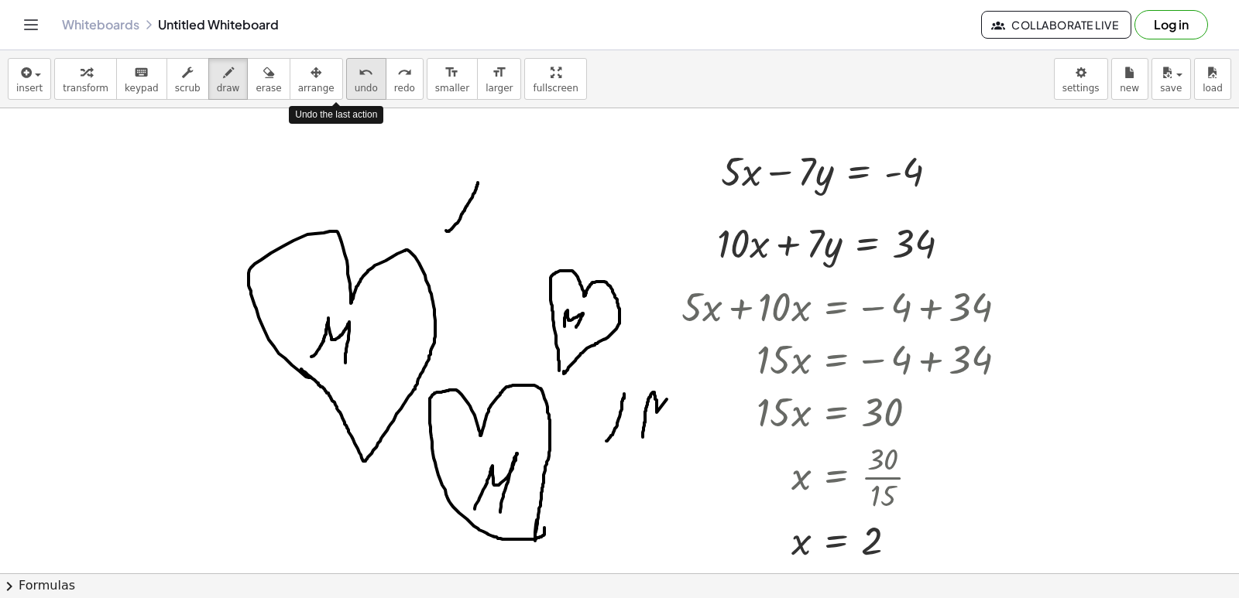
click at [346, 95] on button "undo undo" at bounding box center [366, 79] width 40 height 42
click at [346, 98] on button "undo undo" at bounding box center [366, 79] width 40 height 42
click at [355, 94] on span "undo" at bounding box center [366, 88] width 23 height 11
click at [342, 100] on div "insert select one: Math Expression Function Text Youtube Video Graphing Geometr…" at bounding box center [619, 79] width 1239 height 58
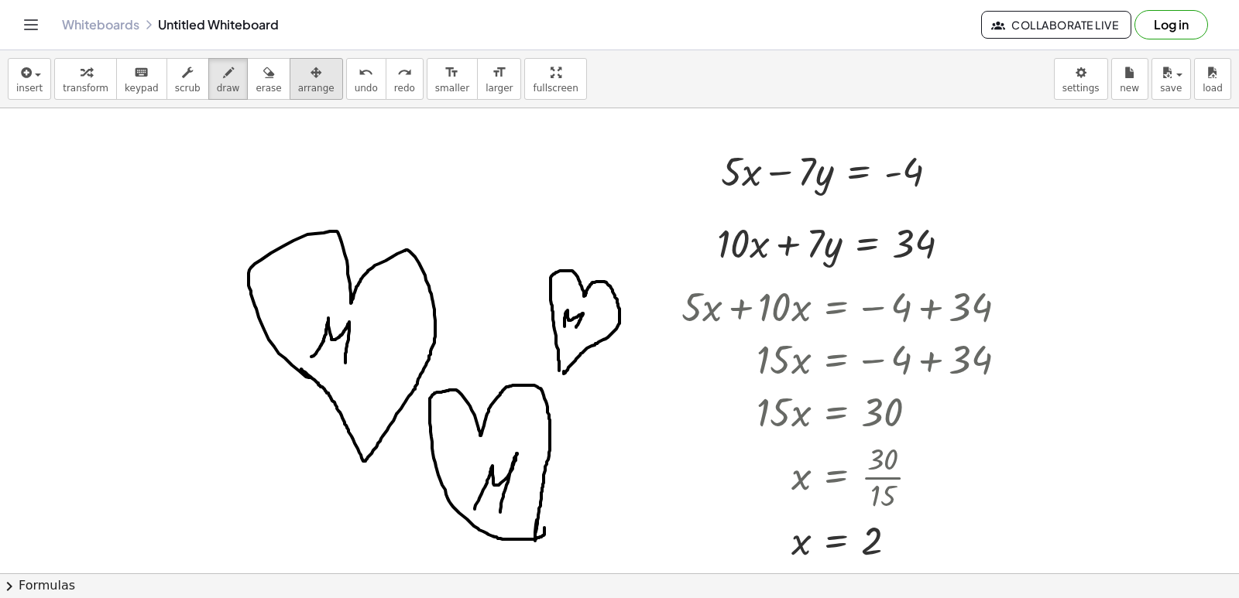
click at [312, 84] on div "insert select one: Math Expression Function Text Youtube Video Graphing Geometr…" at bounding box center [619, 79] width 1239 height 58
drag, startPoint x: 312, startPoint y: 84, endPoint x: 340, endPoint y: 129, distance: 53.5
click at [334, 118] on div "insert select one: Math Expression Function Text Youtube Video Graphing Geometr…" at bounding box center [619, 324] width 1239 height 548
click at [85, 89] on span "transform" at bounding box center [86, 88] width 46 height 11
click at [350, 84] on button "undo undo" at bounding box center [366, 79] width 40 height 42
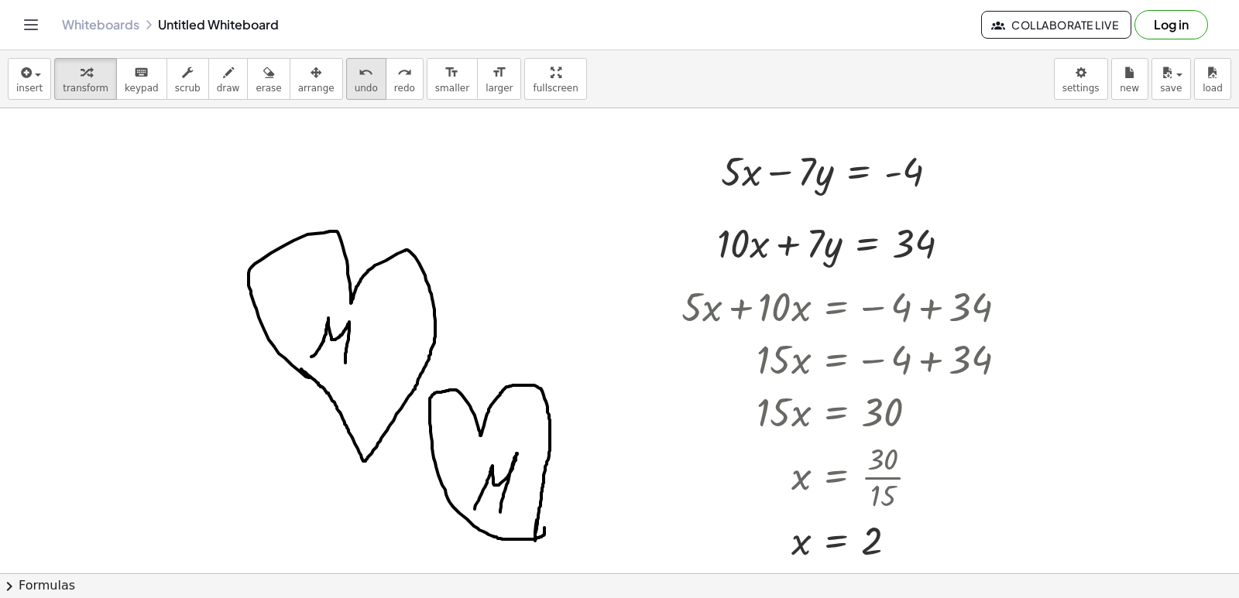
click at [350, 84] on button "undo undo" at bounding box center [366, 79] width 40 height 42
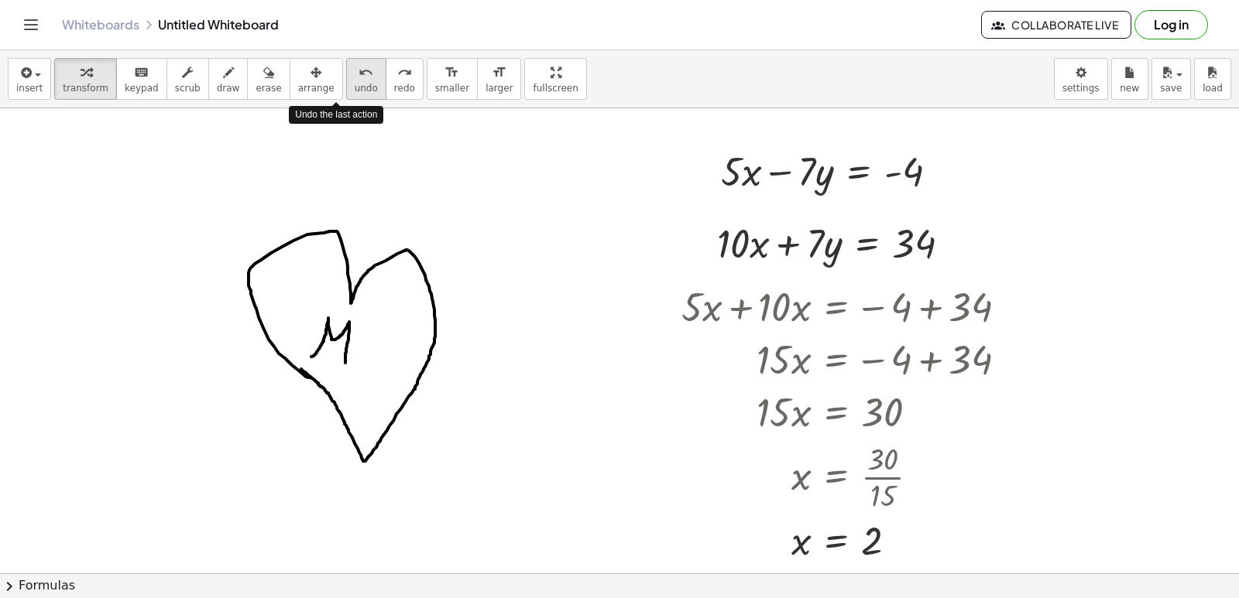
click at [352, 87] on button "undo undo" at bounding box center [366, 79] width 40 height 42
click at [351, 86] on button "undo undo" at bounding box center [366, 79] width 40 height 42
click at [348, 85] on button "undo undo" at bounding box center [366, 79] width 40 height 42
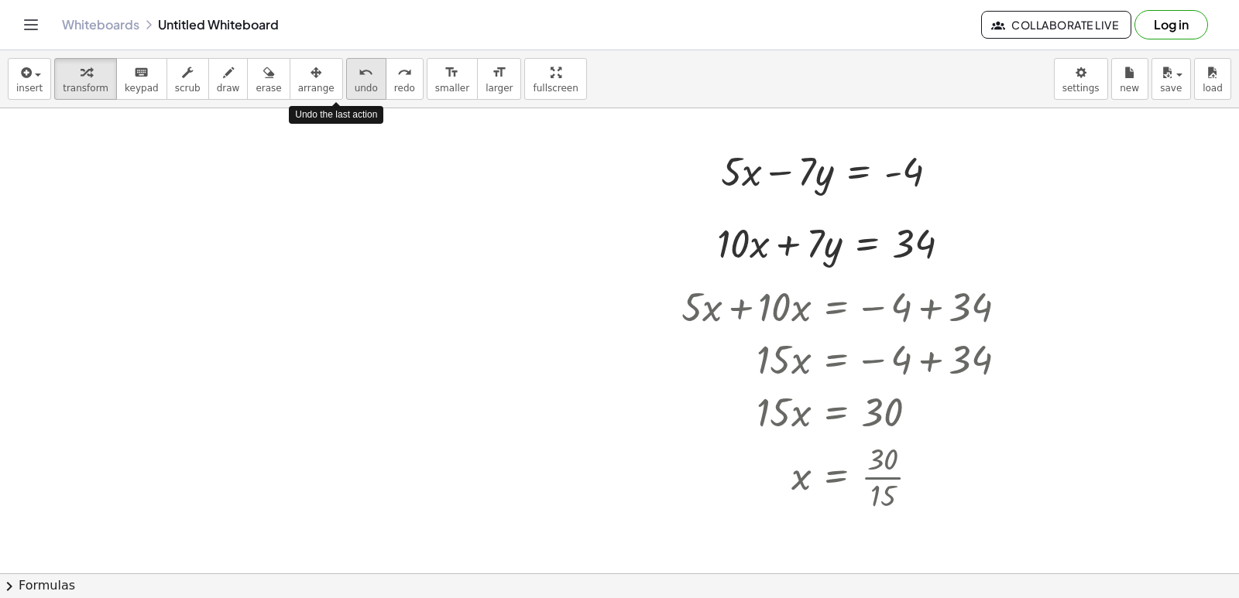
click at [348, 85] on button "undo undo" at bounding box center [366, 79] width 40 height 42
click at [220, 91] on button "draw" at bounding box center [228, 79] width 40 height 42
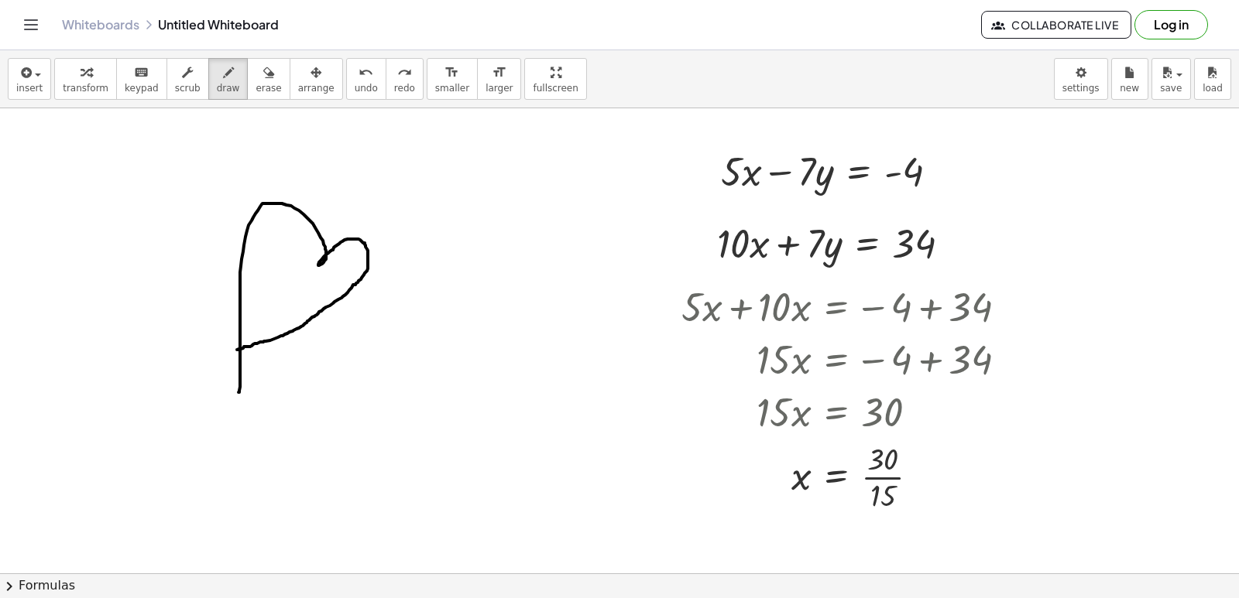
drag, startPoint x: 238, startPoint y: 392, endPoint x: 243, endPoint y: 325, distance: 67.5
drag, startPoint x: 253, startPoint y: 304, endPoint x: 262, endPoint y: 303, distance: 8.6
drag, startPoint x: 420, startPoint y: 447, endPoint x: 473, endPoint y: 440, distance: 53.8
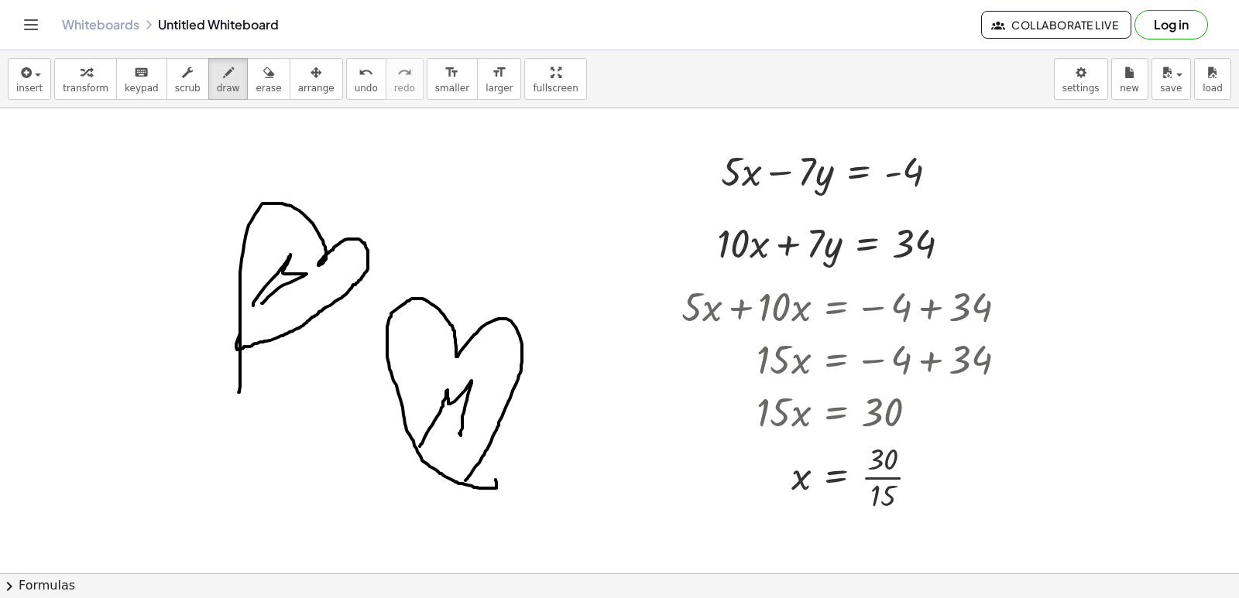
drag, startPoint x: 496, startPoint y: 485, endPoint x: 478, endPoint y: 445, distance: 43.6
drag, startPoint x: 30, startPoint y: 471, endPoint x: 87, endPoint y: 344, distance: 138.6
drag, startPoint x: 146, startPoint y: 475, endPoint x: 192, endPoint y: 455, distance: 50.6
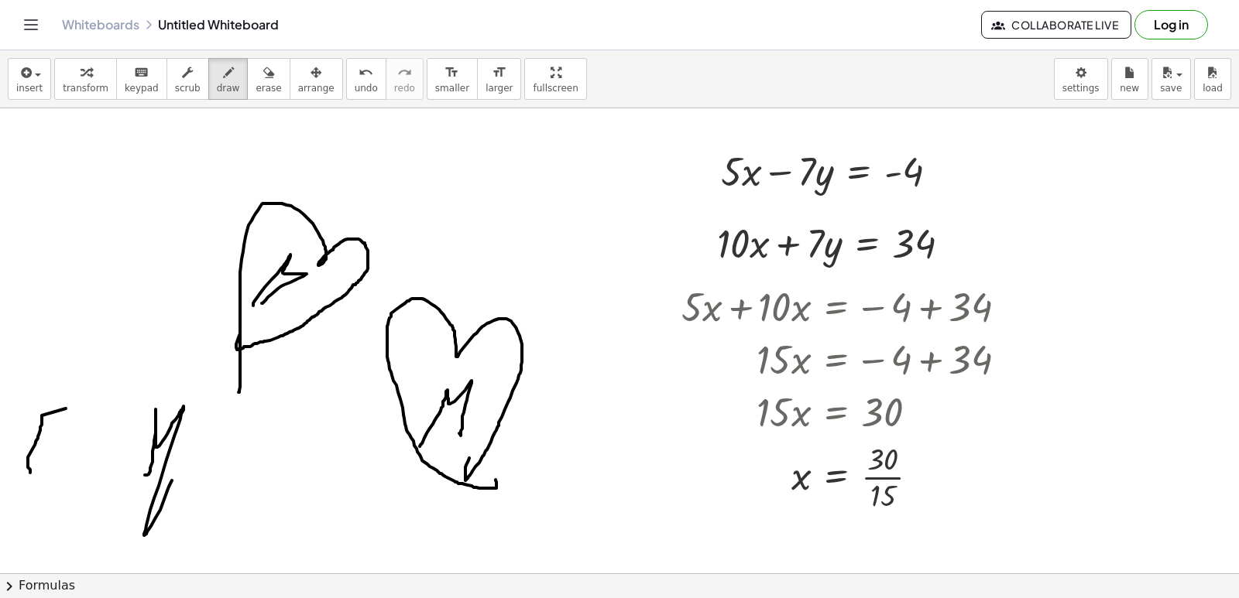
click at [355, 91] on span "undo" at bounding box center [366, 88] width 23 height 11
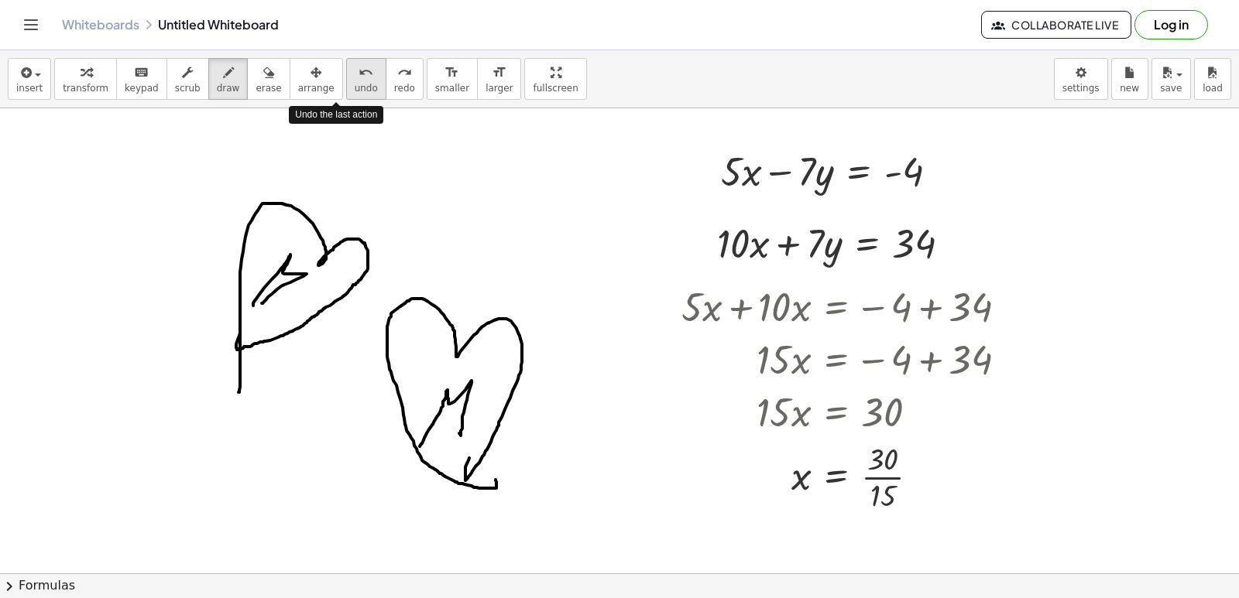
click at [355, 91] on span "undo" at bounding box center [366, 88] width 23 height 11
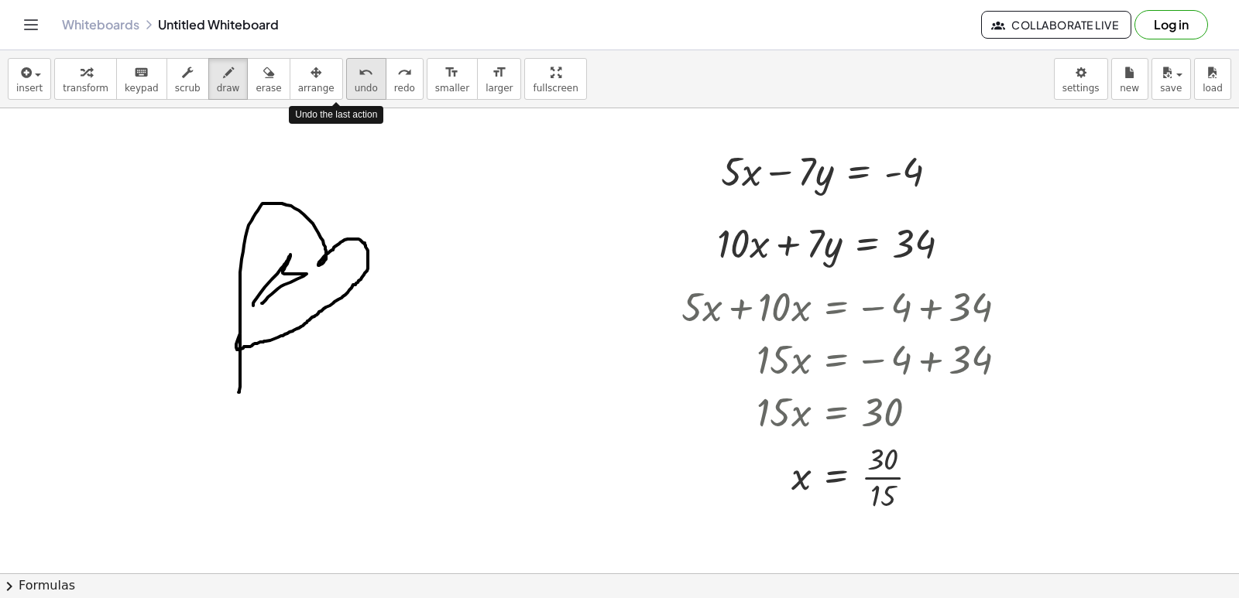
click at [348, 91] on button "undo undo" at bounding box center [366, 79] width 40 height 42
click at [349, 91] on button "undo undo" at bounding box center [366, 79] width 40 height 42
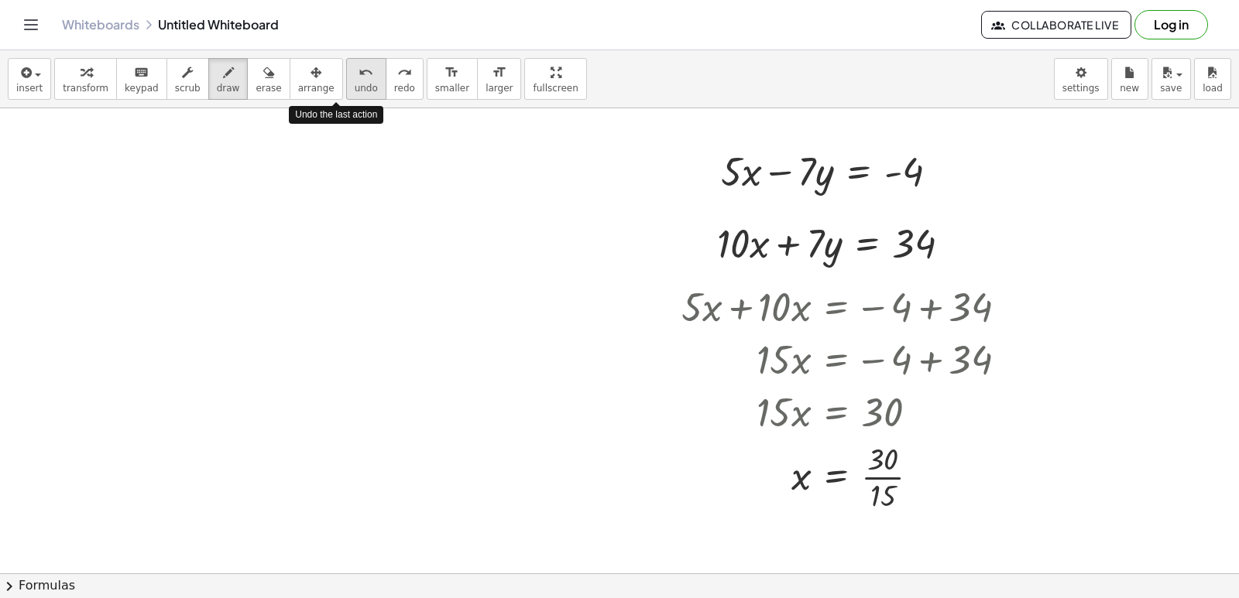
click at [349, 91] on button "undo undo" at bounding box center [366, 79] width 40 height 42
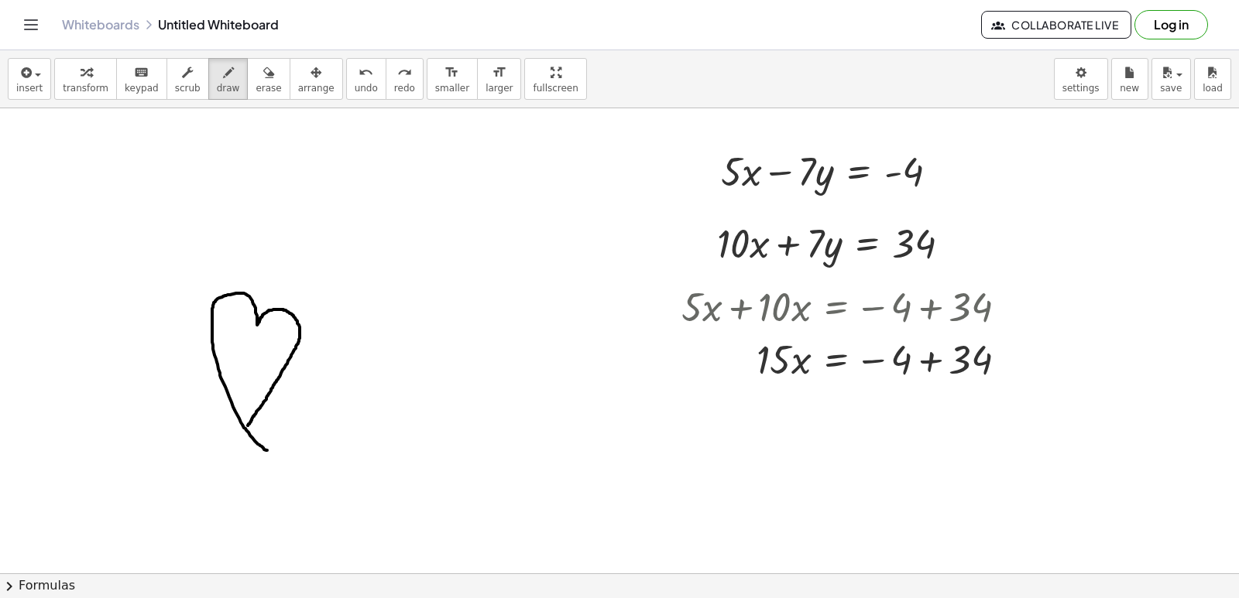
drag, startPoint x: 266, startPoint y: 451, endPoint x: 242, endPoint y: 406, distance: 51.3
drag, startPoint x: 225, startPoint y: 372, endPoint x: 252, endPoint y: 378, distance: 27.6
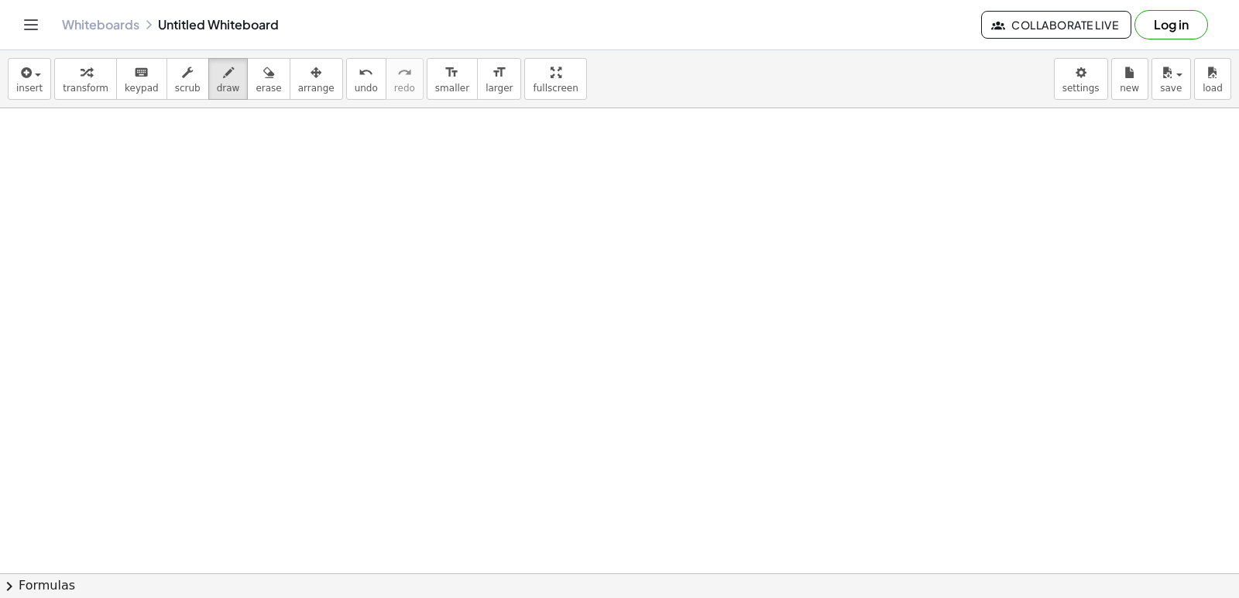
scroll to position [5118, 0]
